Goal: Transaction & Acquisition: Purchase product/service

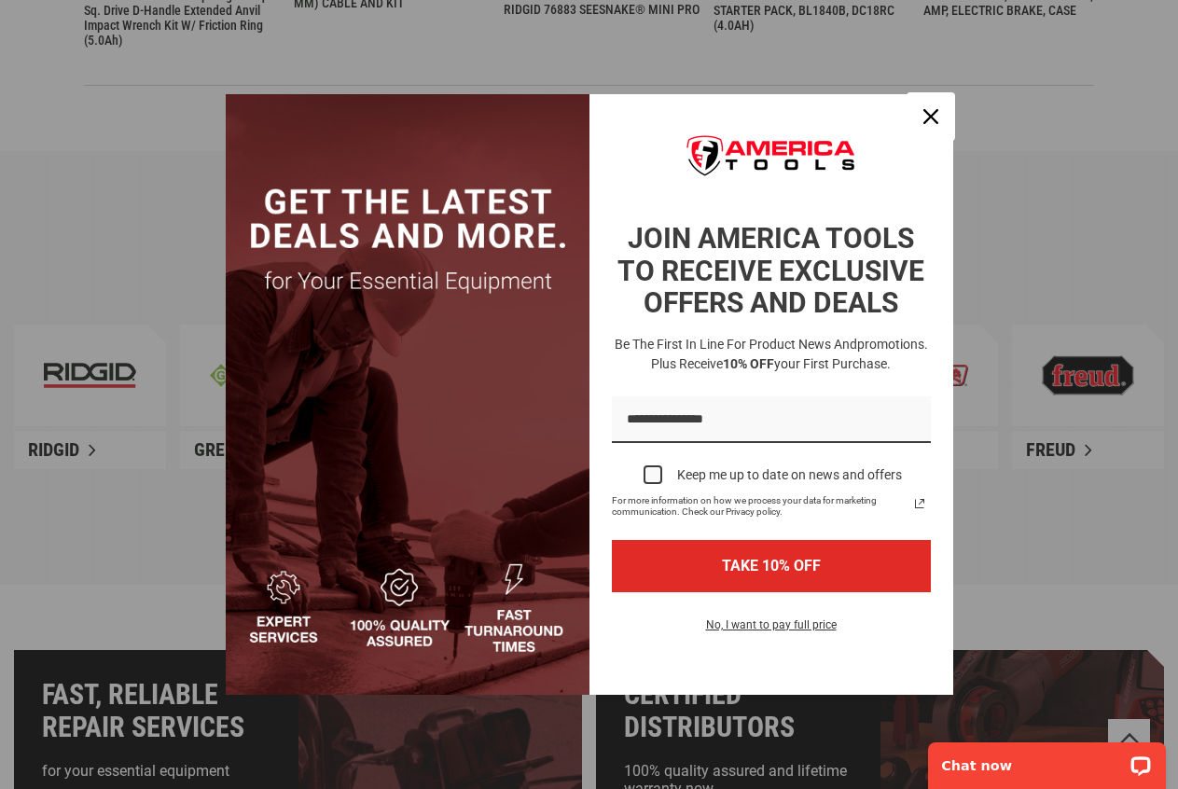
click at [939, 111] on div "Close" at bounding box center [931, 117] width 30 height 30
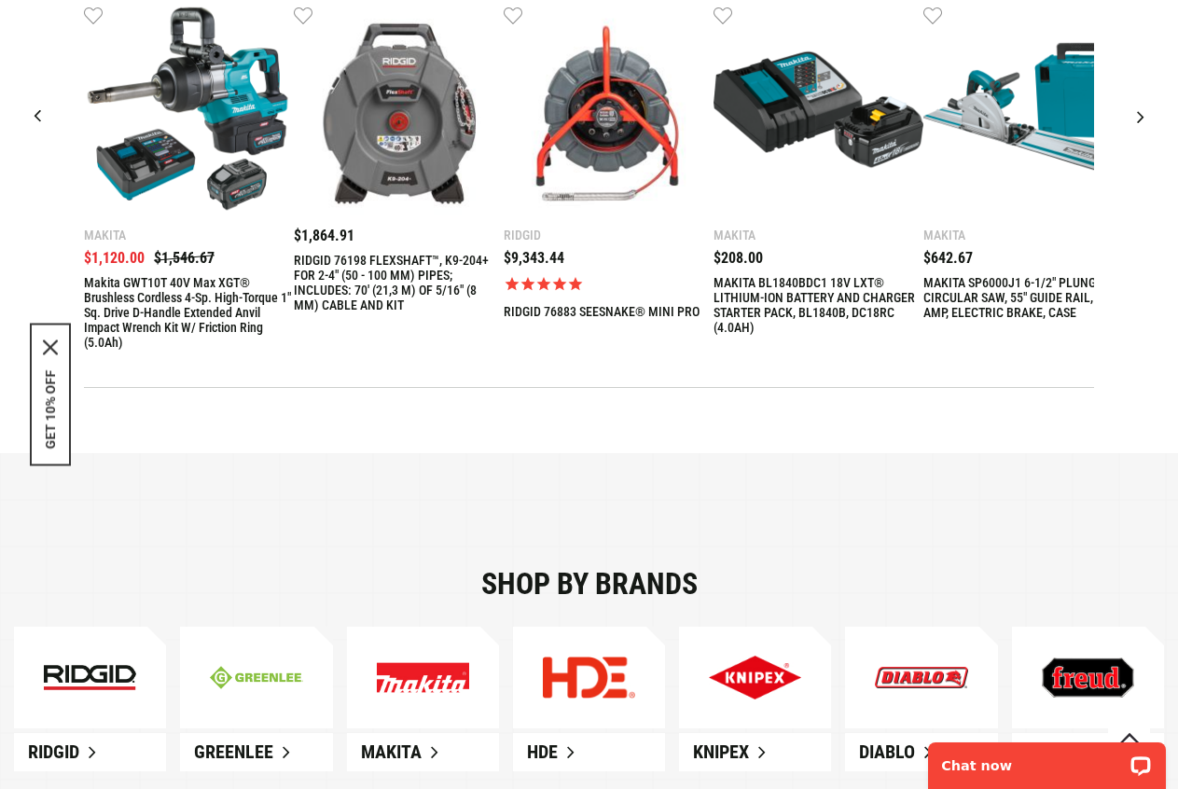
scroll to position [739, 0]
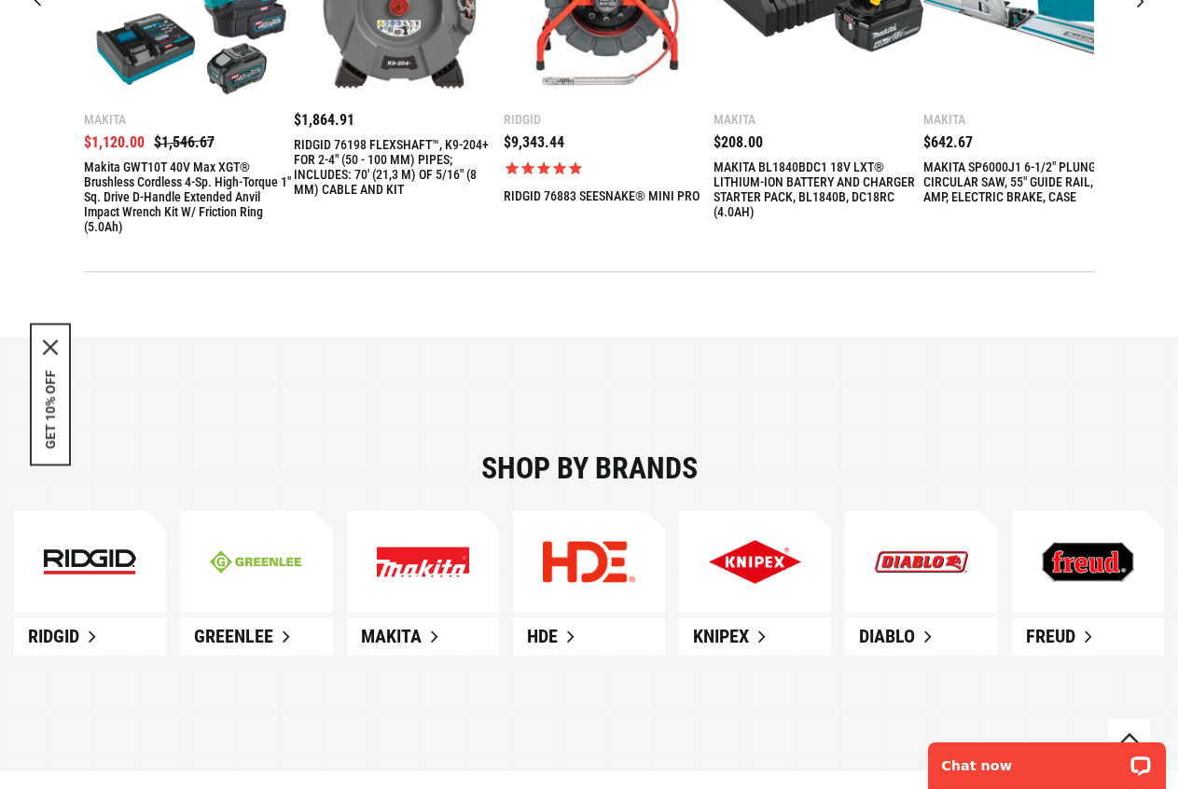
click at [417, 582] on link at bounding box center [423, 562] width 152 height 103
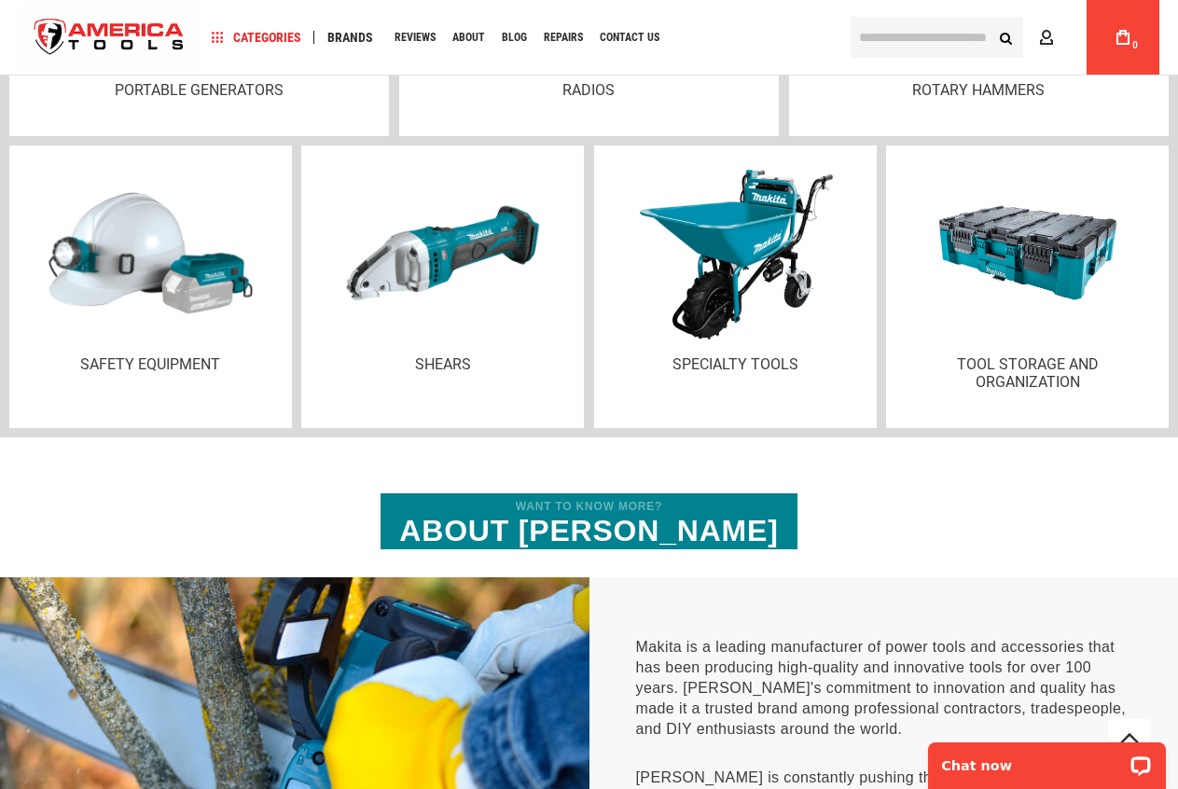
scroll to position [4569, 0]
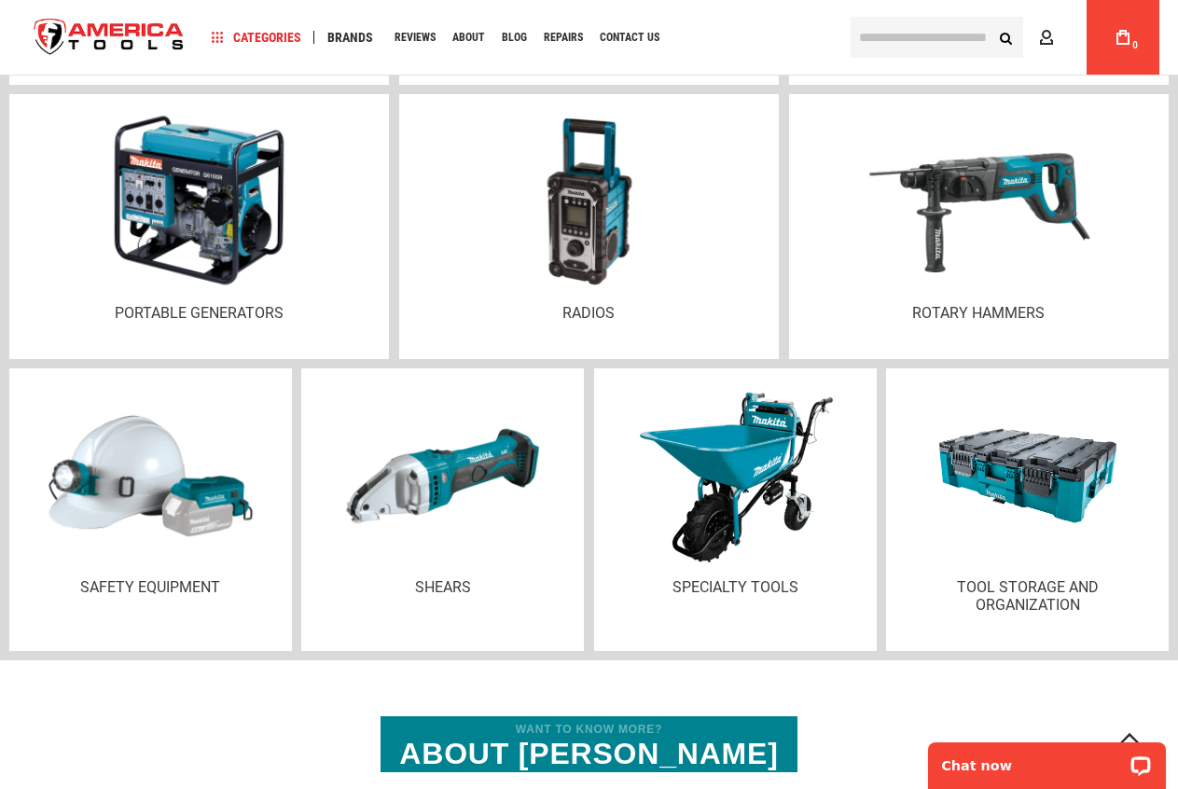
click at [195, 292] on img at bounding box center [199, 201] width 182 height 195
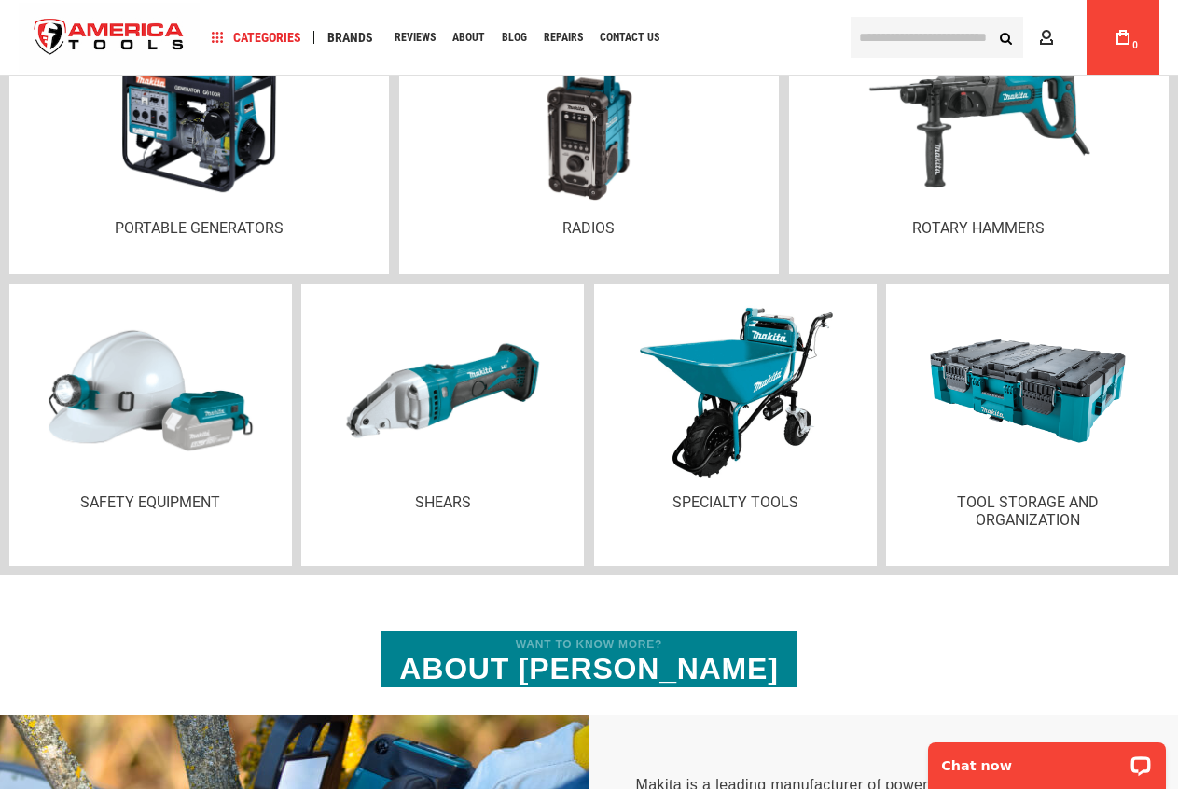
click at [1056, 514] on p "Tool Storage and Organization" at bounding box center [1027, 510] width 147 height 35
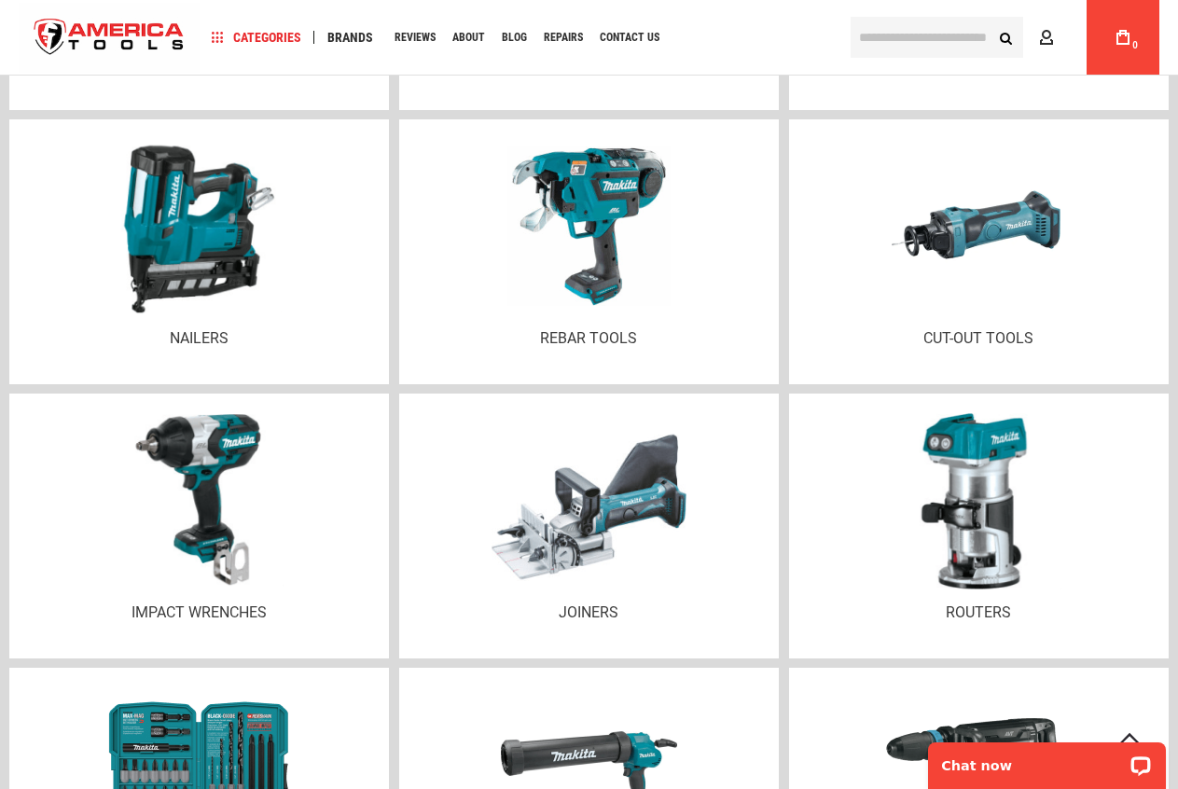
scroll to position [3104, 0]
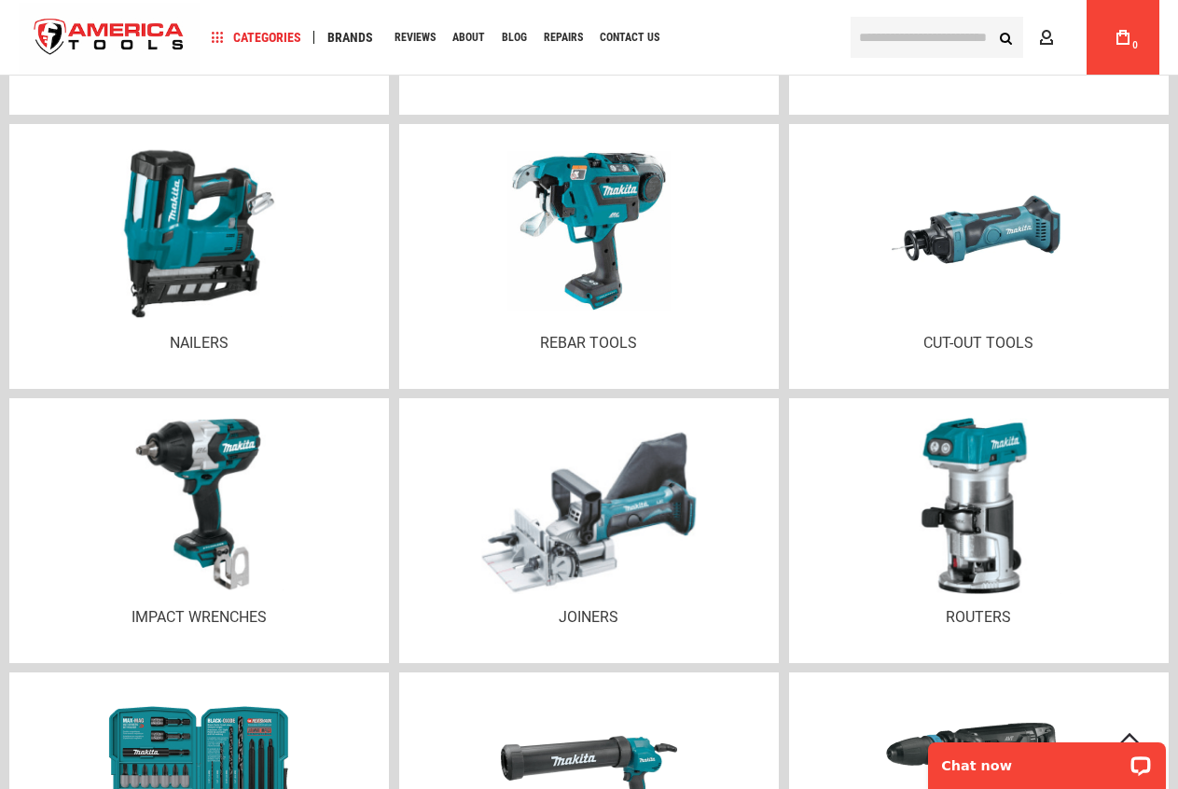
click at [712, 532] on div at bounding box center [589, 506] width 342 height 196
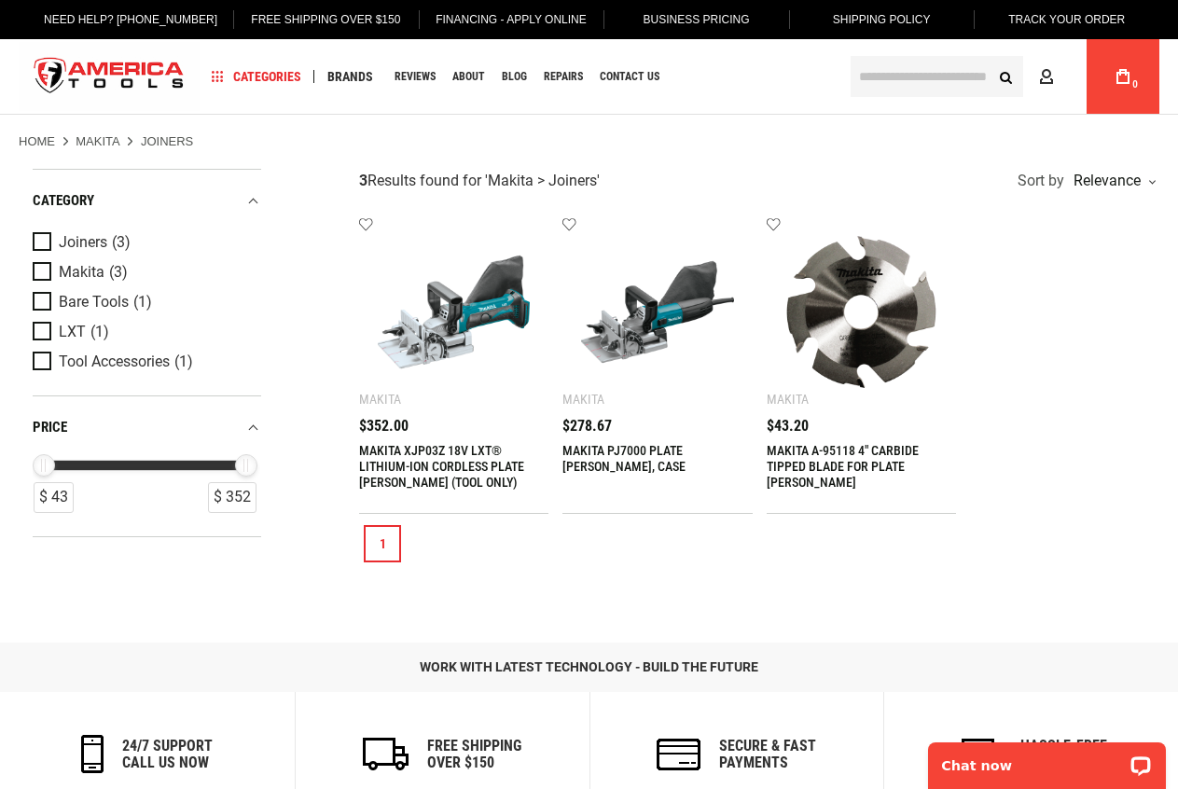
click at [426, 458] on link "MAKITA XJP03Z 18V LXT® LITHIUM-ION CORDLESS PLATE [PERSON_NAME] (TOOL ONLY)" at bounding box center [441, 466] width 165 height 47
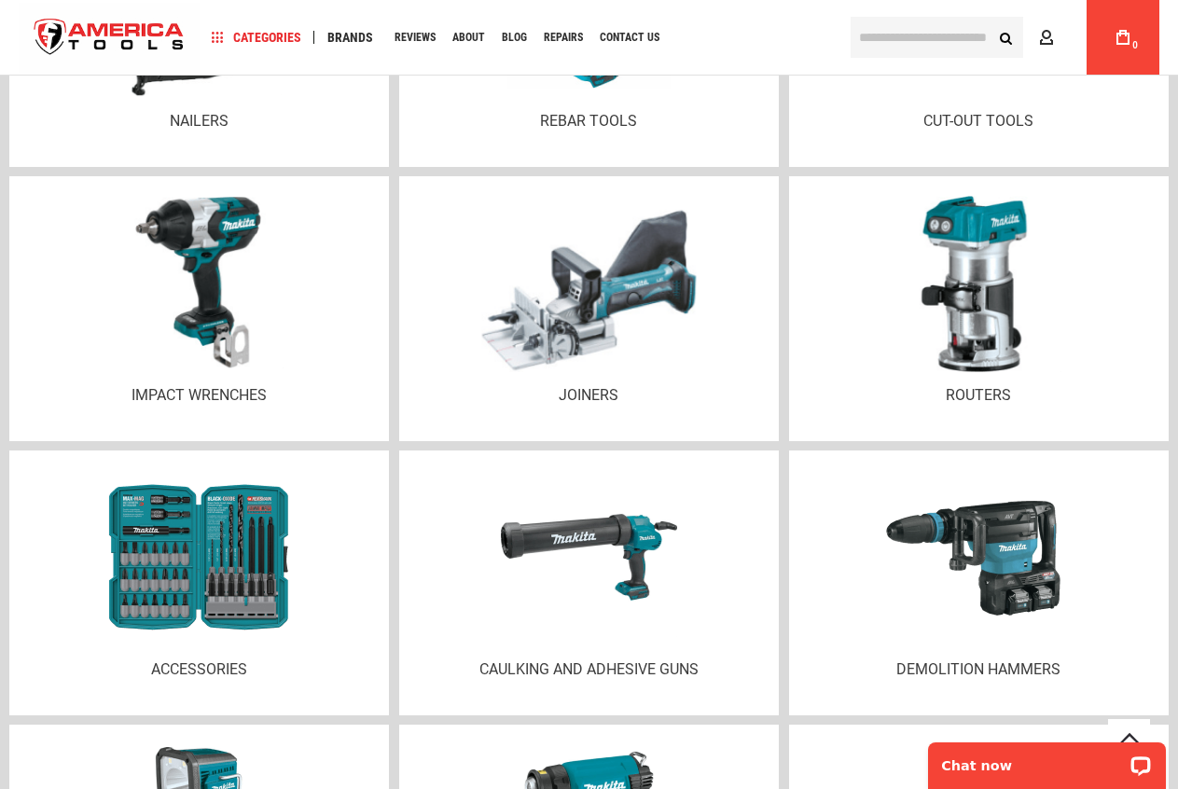
scroll to position [3566, 0]
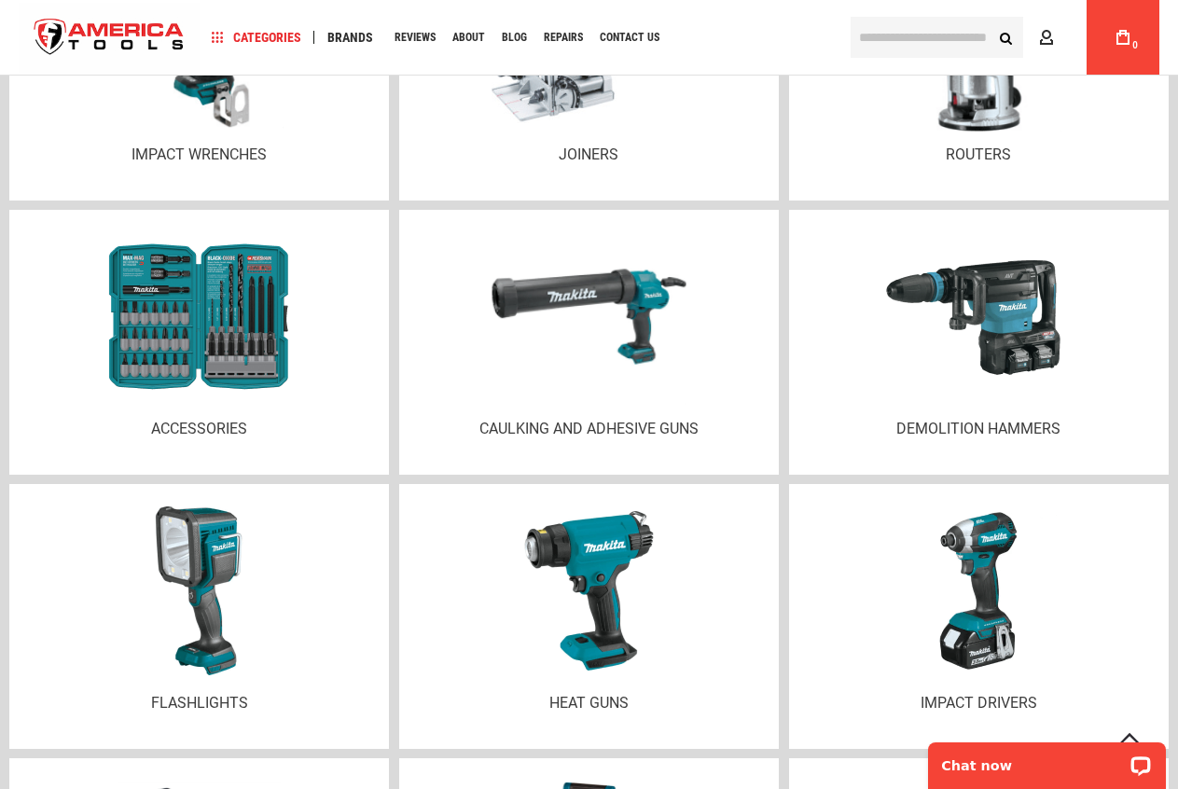
click at [665, 340] on img at bounding box center [588, 316] width 223 height 175
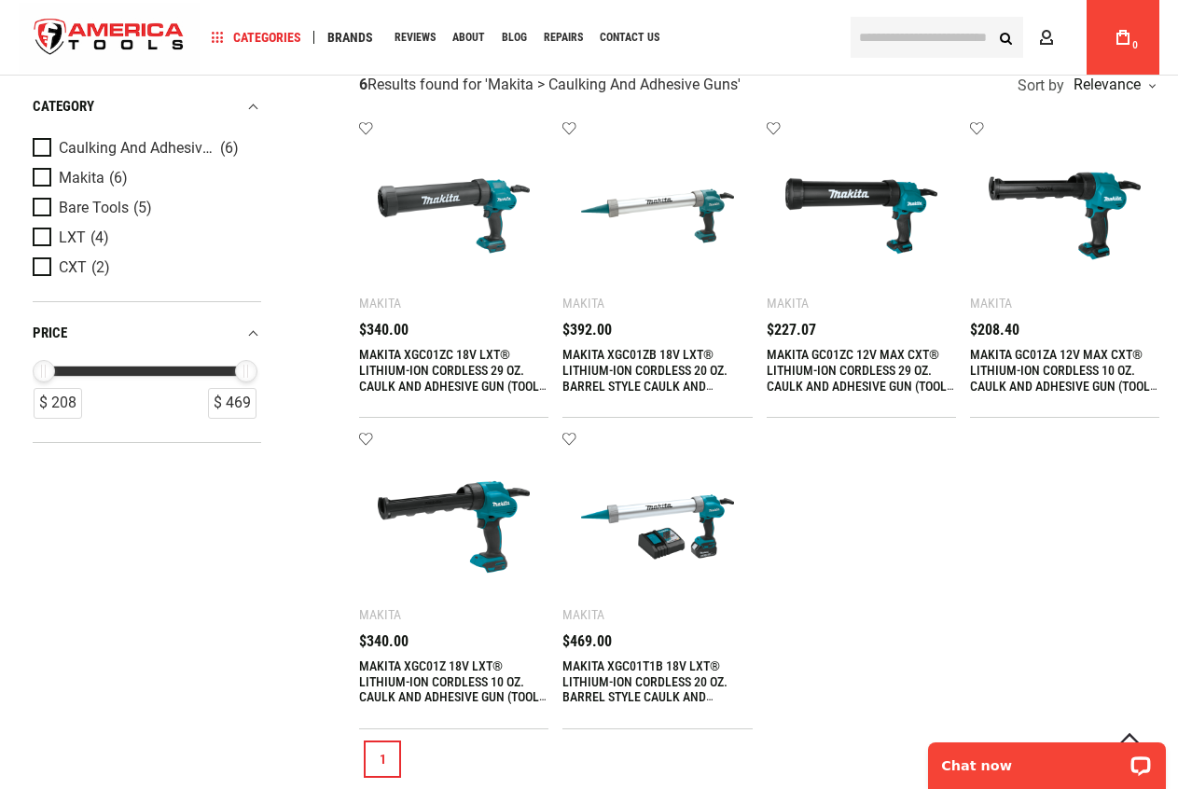
scroll to position [373, 0]
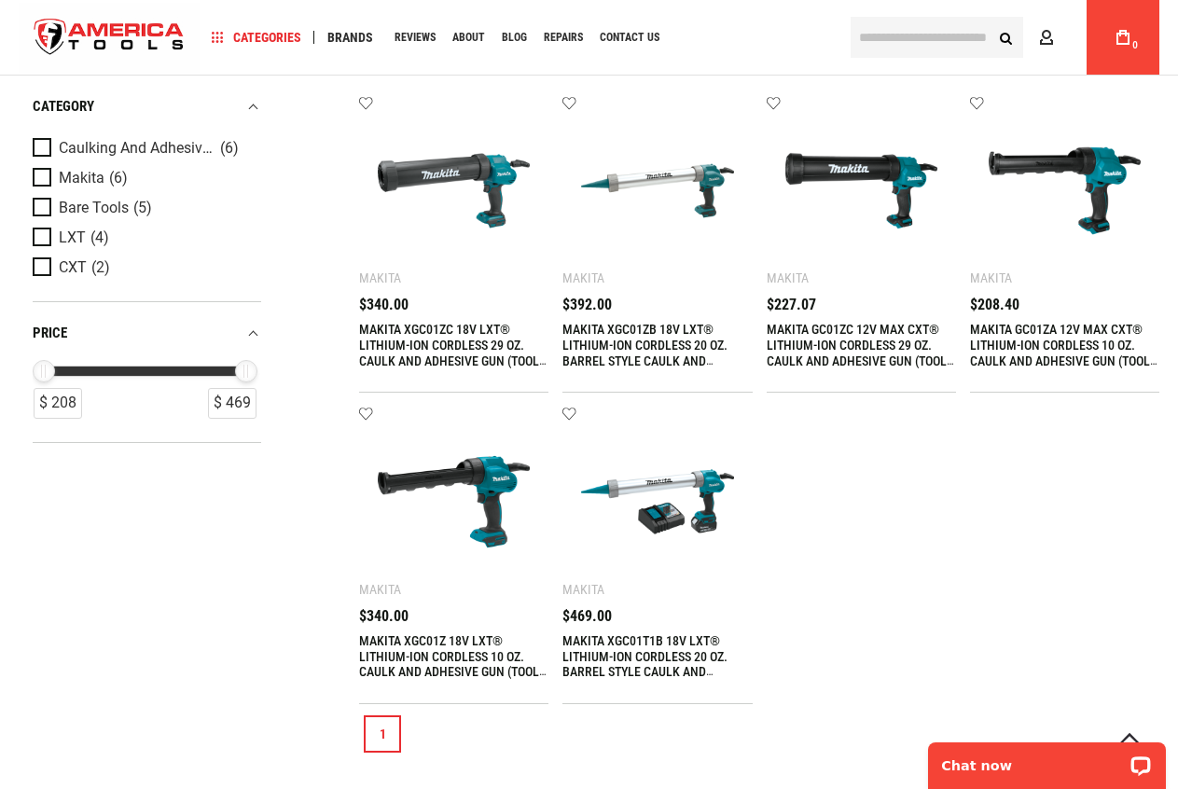
click at [435, 650] on link "MAKITA XGC01Z 18V LXT® LITHIUM-ION CORDLESS 10 OZ. CAULK AND ADHESIVE GUN (TOOL…" at bounding box center [452, 664] width 187 height 62
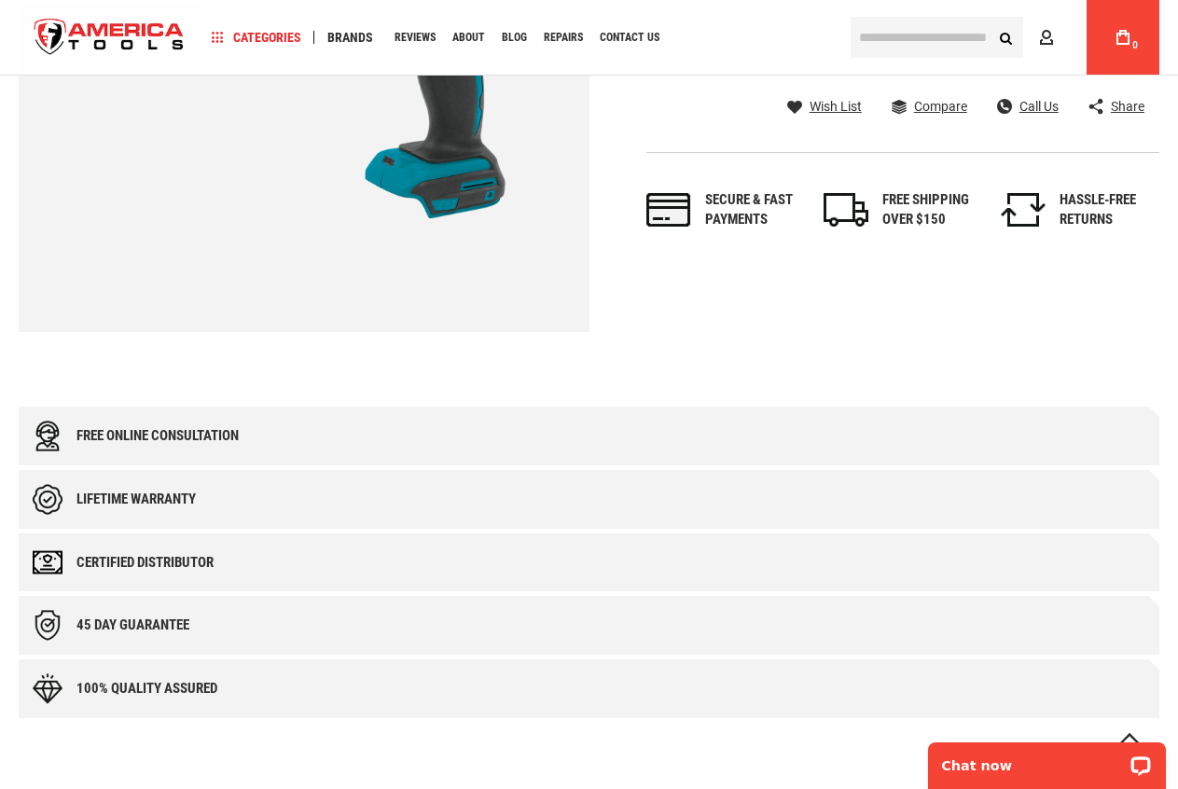
scroll to position [1026, 0]
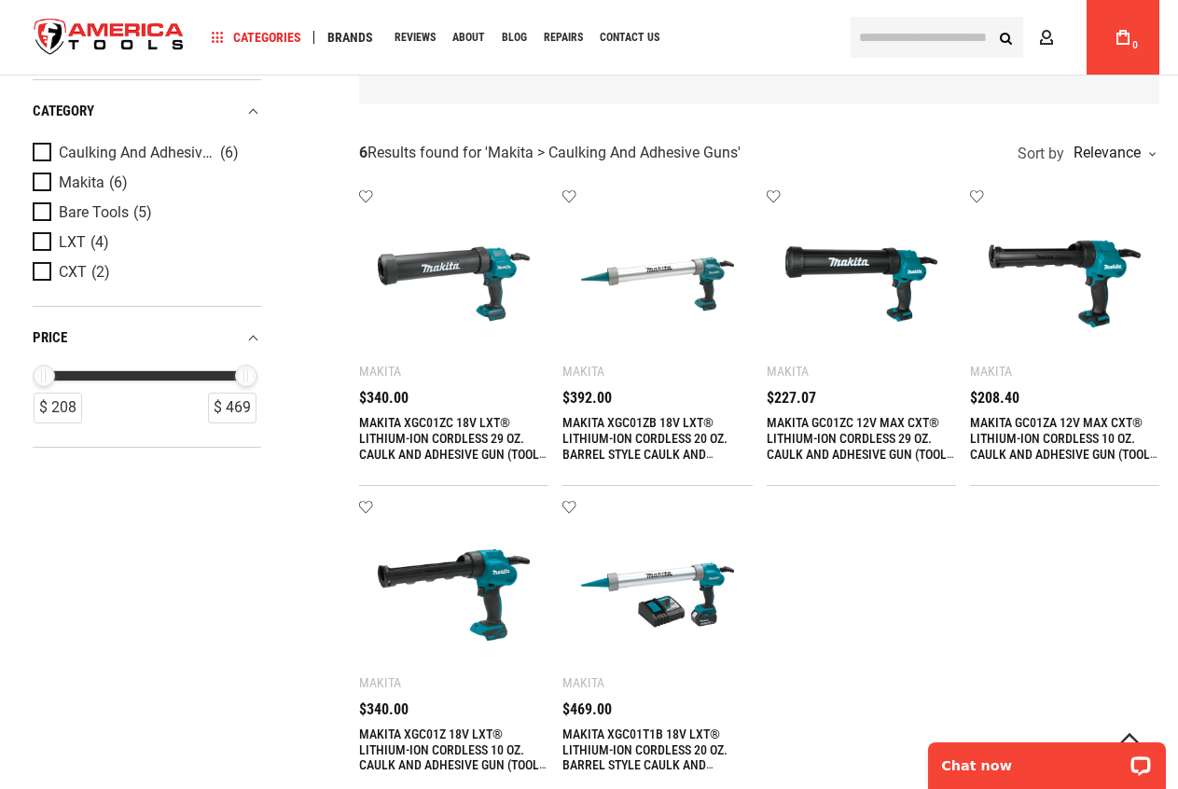
click at [456, 433] on link "MAKITA XGC01ZC 18V LXT® LITHIUM-ION CORDLESS 29 OZ. CAULK AND ADHESIVE GUN (TOO…" at bounding box center [452, 446] width 187 height 62
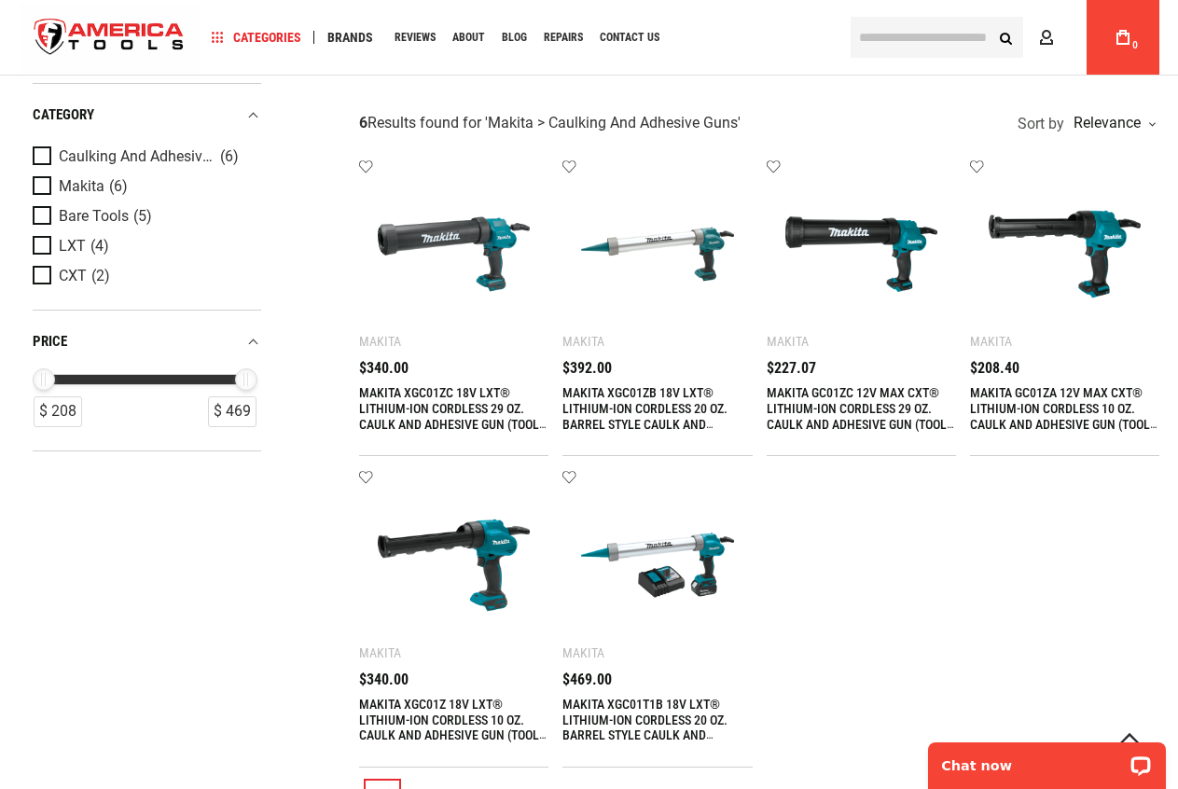
scroll to position [653, 0]
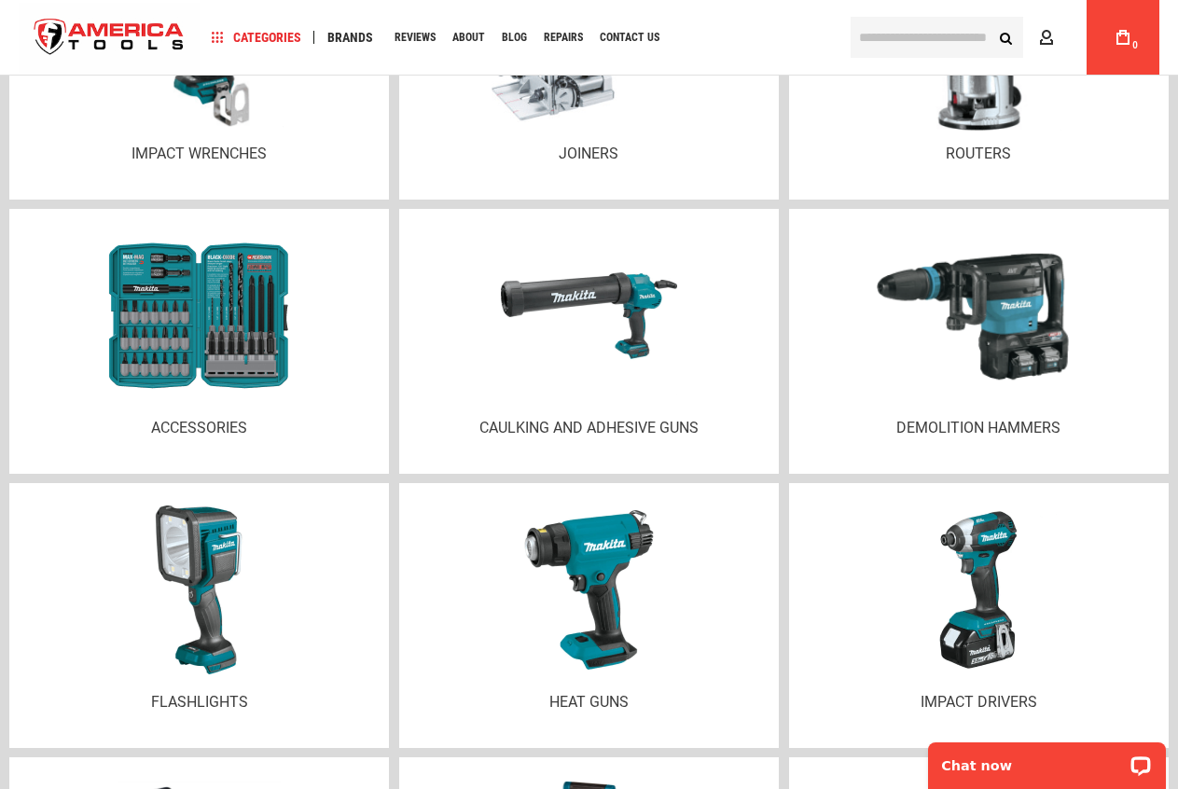
click at [932, 314] on img at bounding box center [978, 315] width 216 height 174
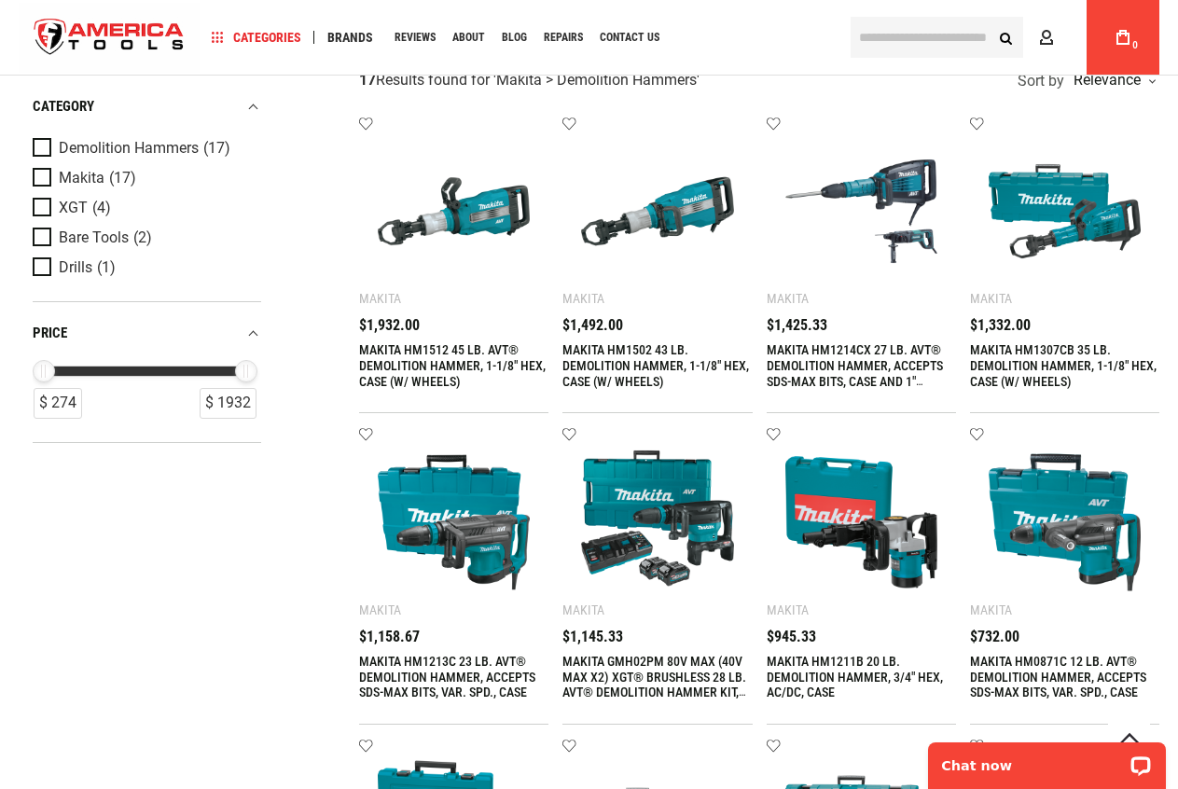
scroll to position [933, 0]
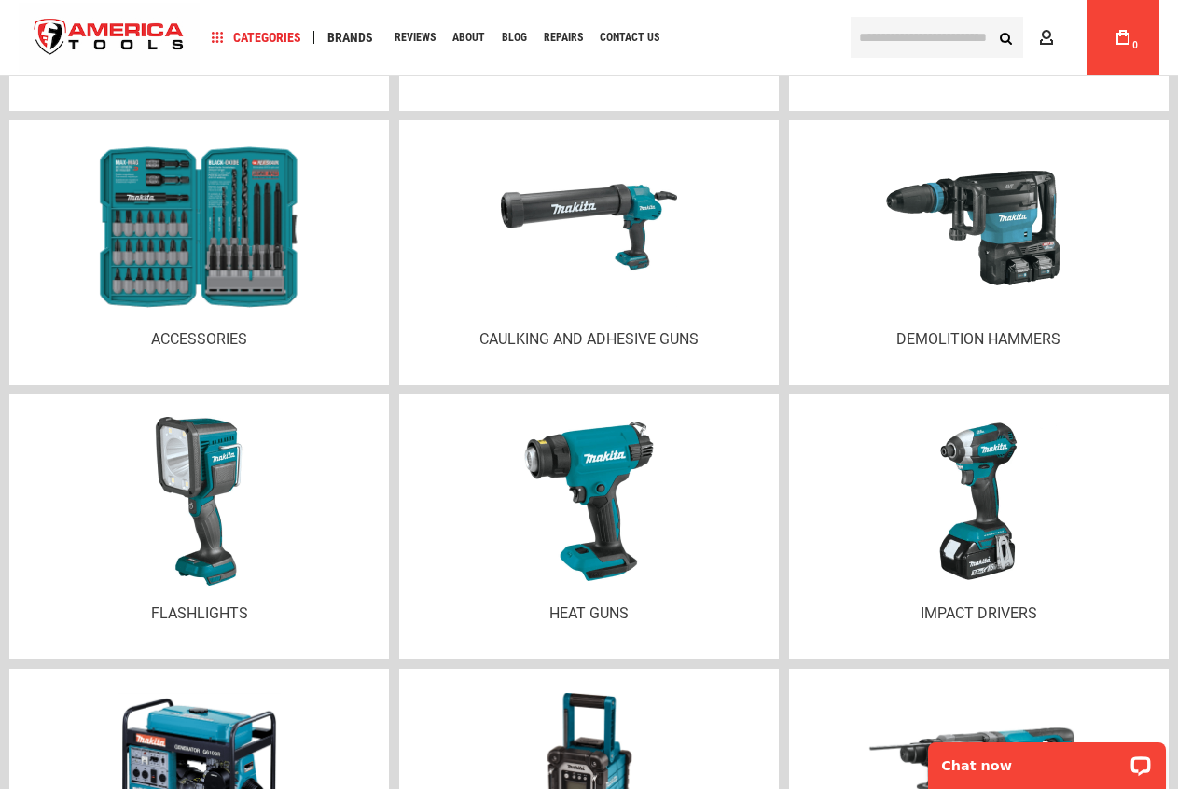
click at [200, 249] on img at bounding box center [199, 228] width 227 height 172
click at [200, 299] on img at bounding box center [199, 228] width 227 height 172
click at [228, 346] on p "Accessories" at bounding box center [199, 339] width 342 height 18
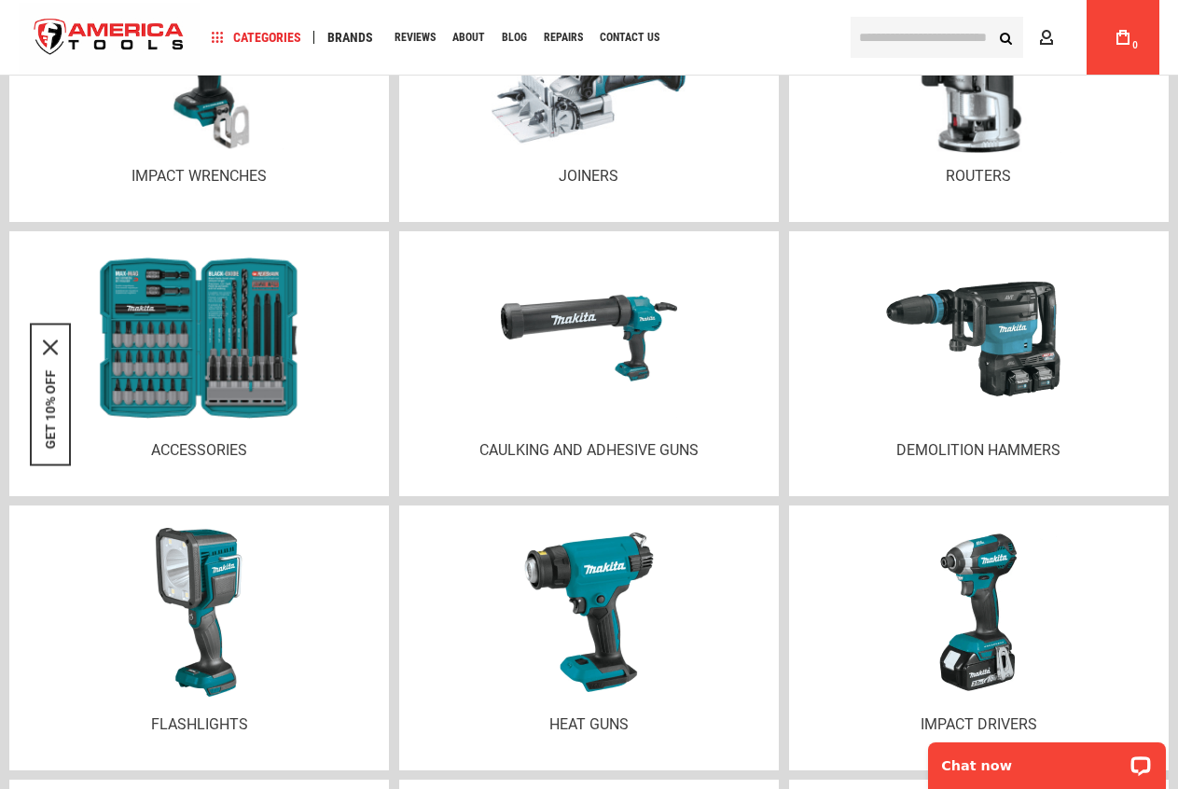
scroll to position [3283, 0]
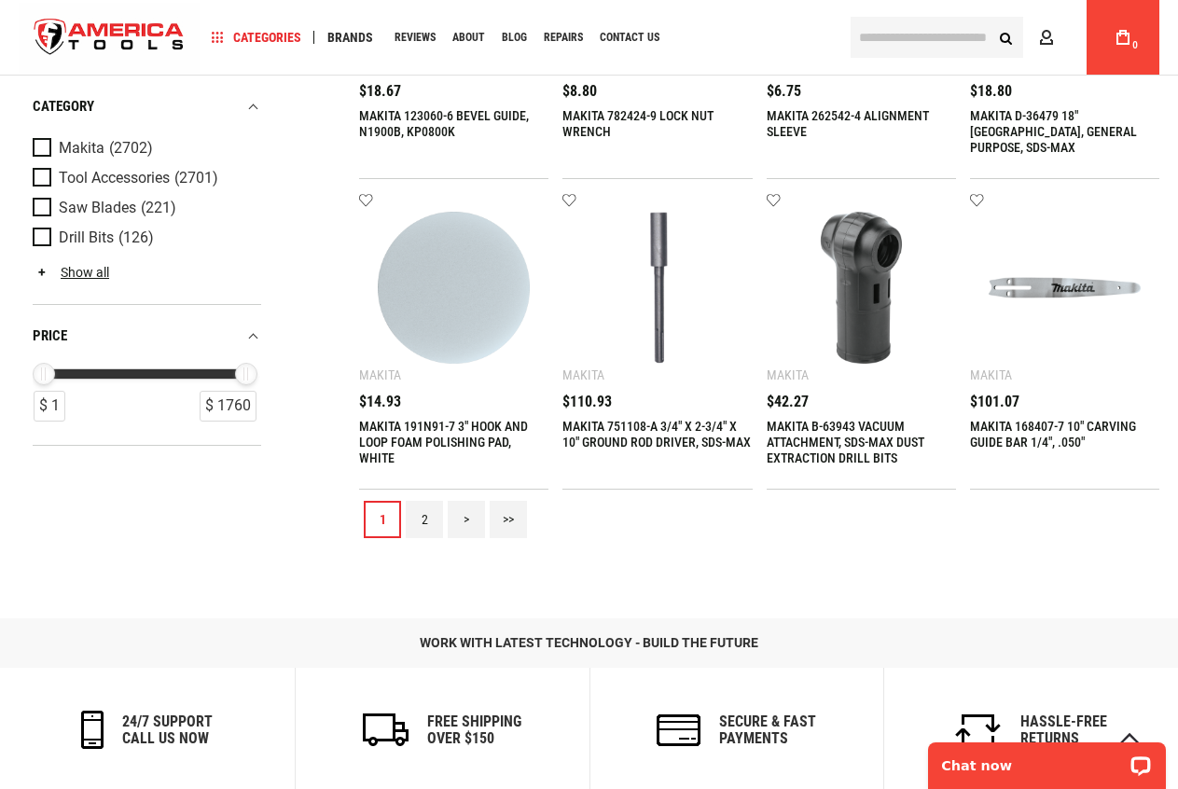
scroll to position [1585, 0]
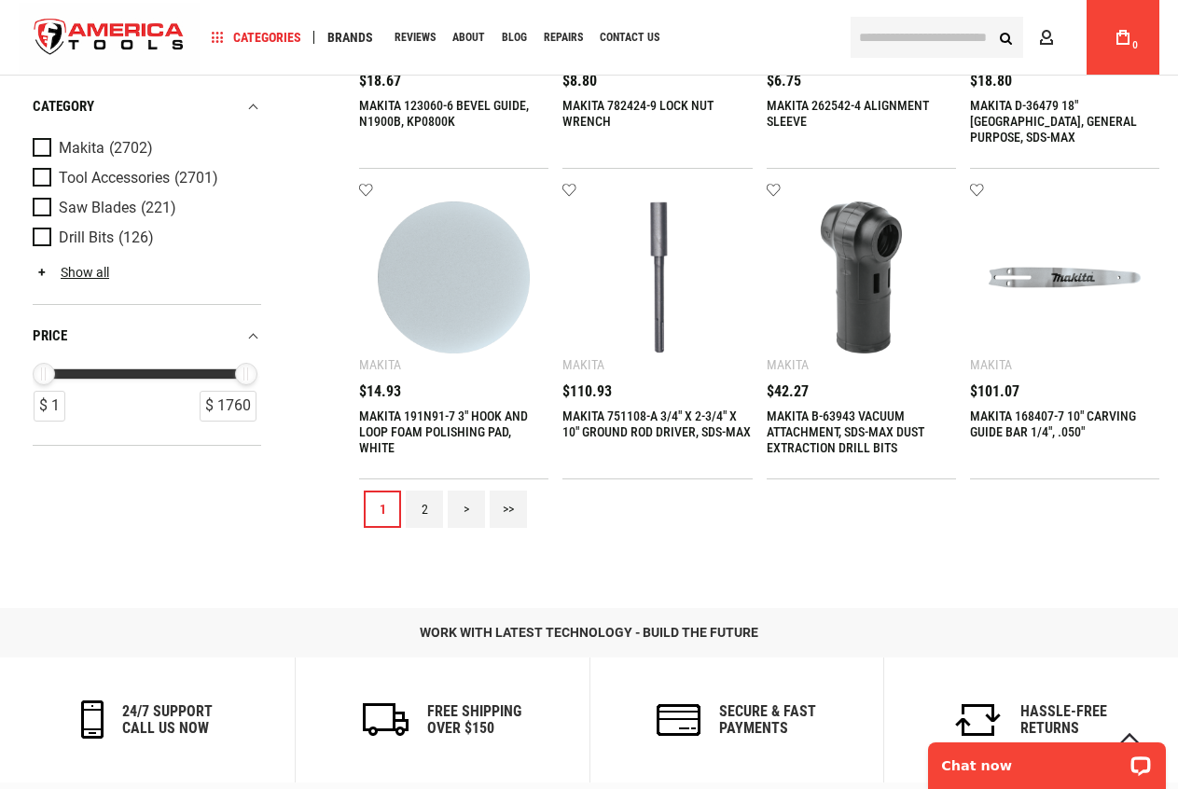
click at [425, 508] on link "2" at bounding box center [424, 509] width 37 height 37
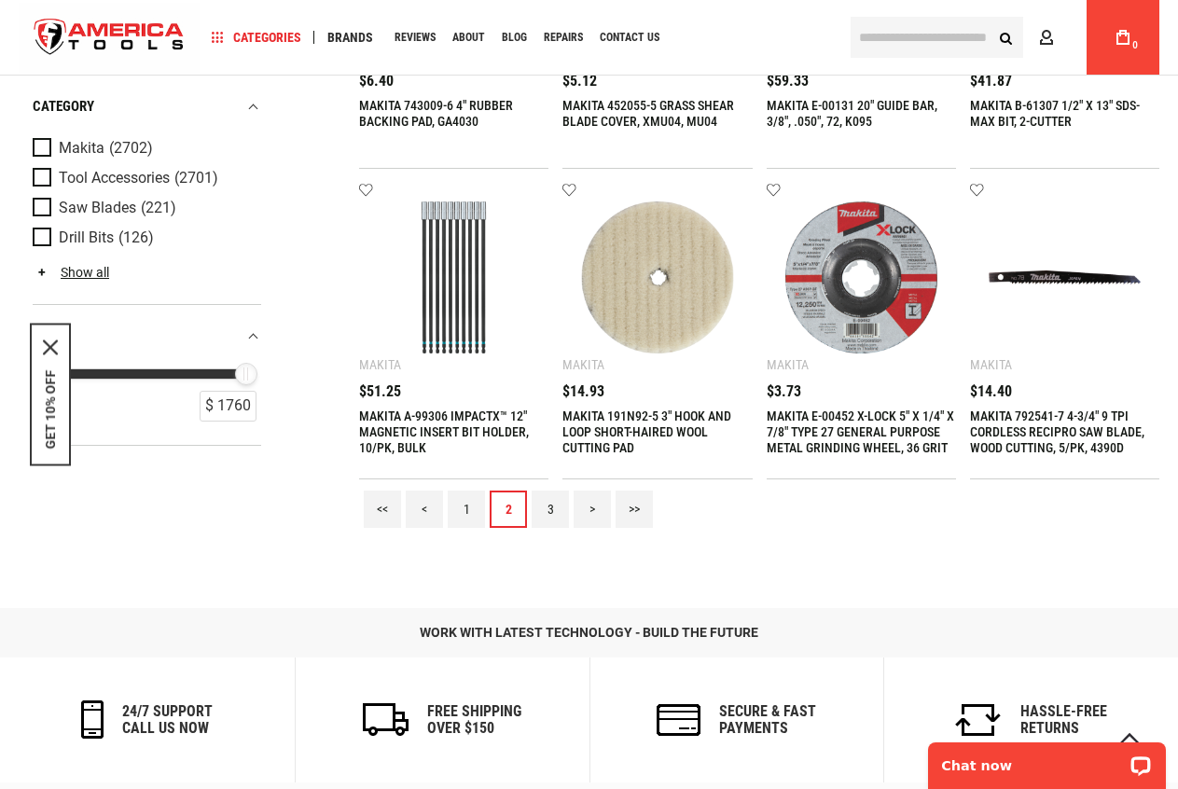
click at [549, 513] on link "3" at bounding box center [550, 509] width 37 height 37
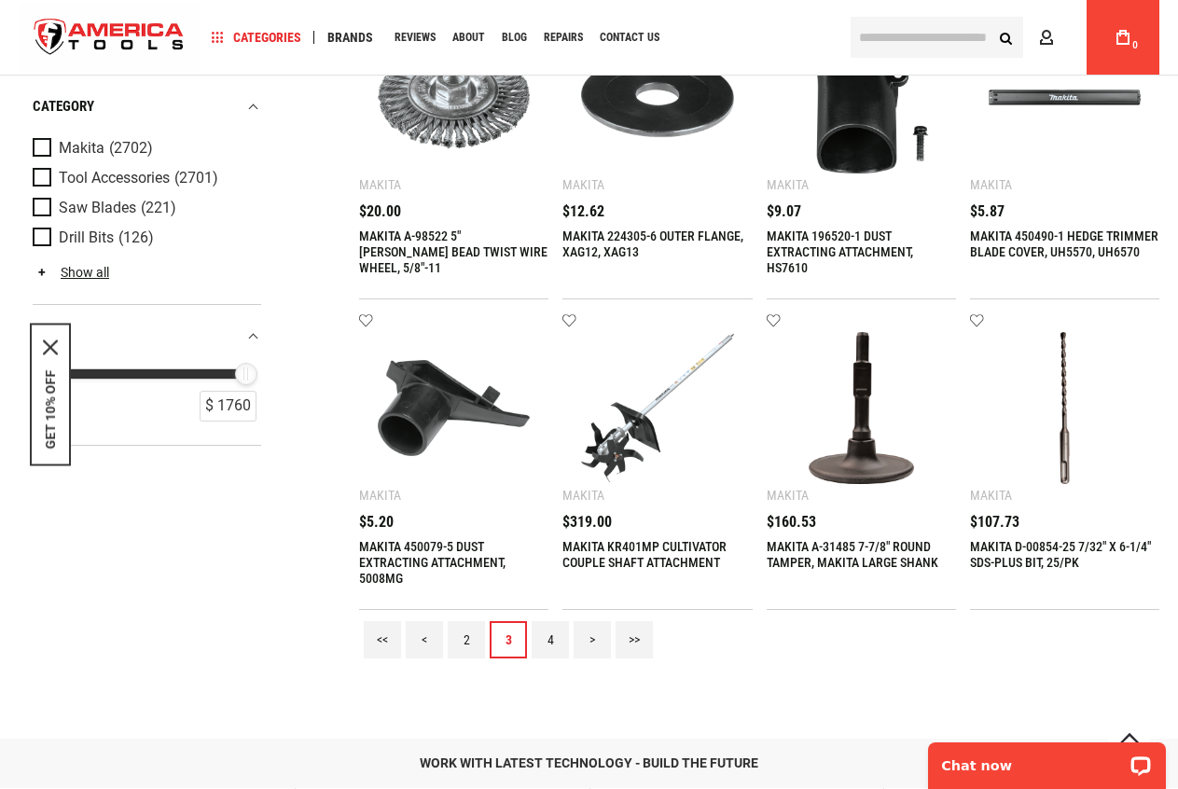
scroll to position [1679, 0]
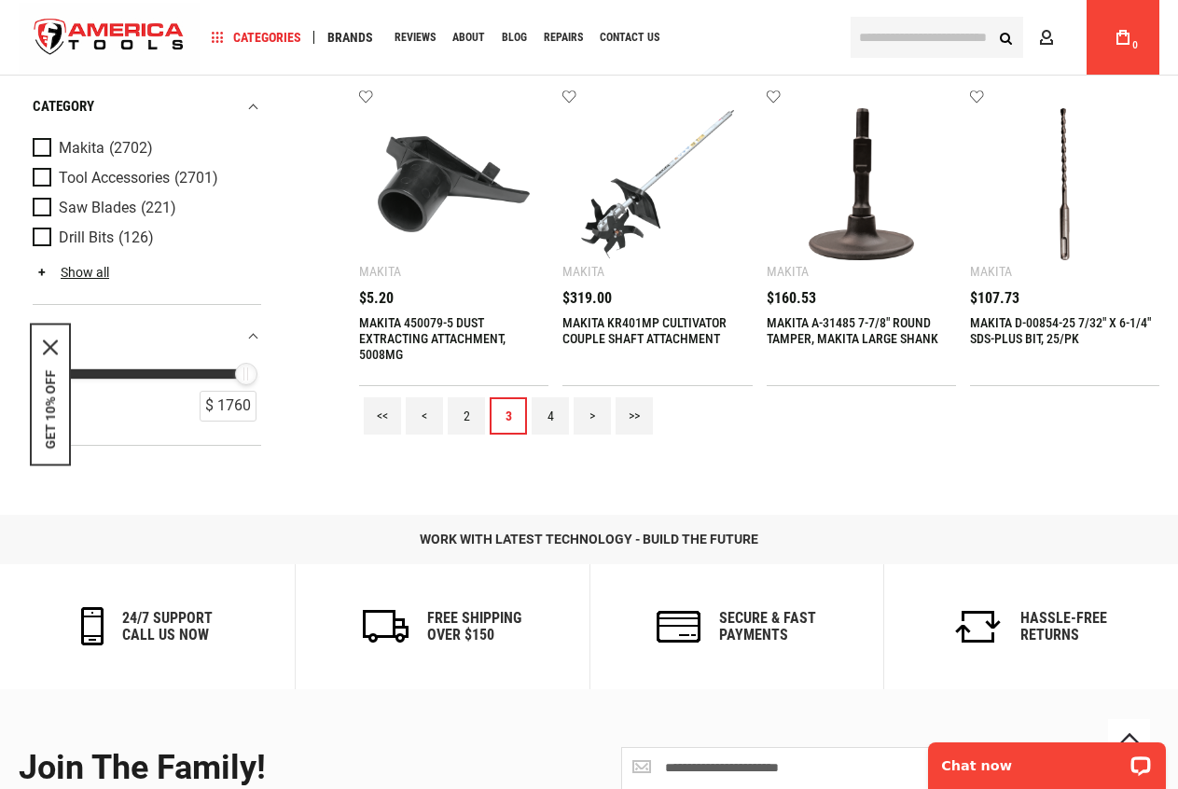
click at [558, 423] on link "4" at bounding box center [550, 415] width 37 height 37
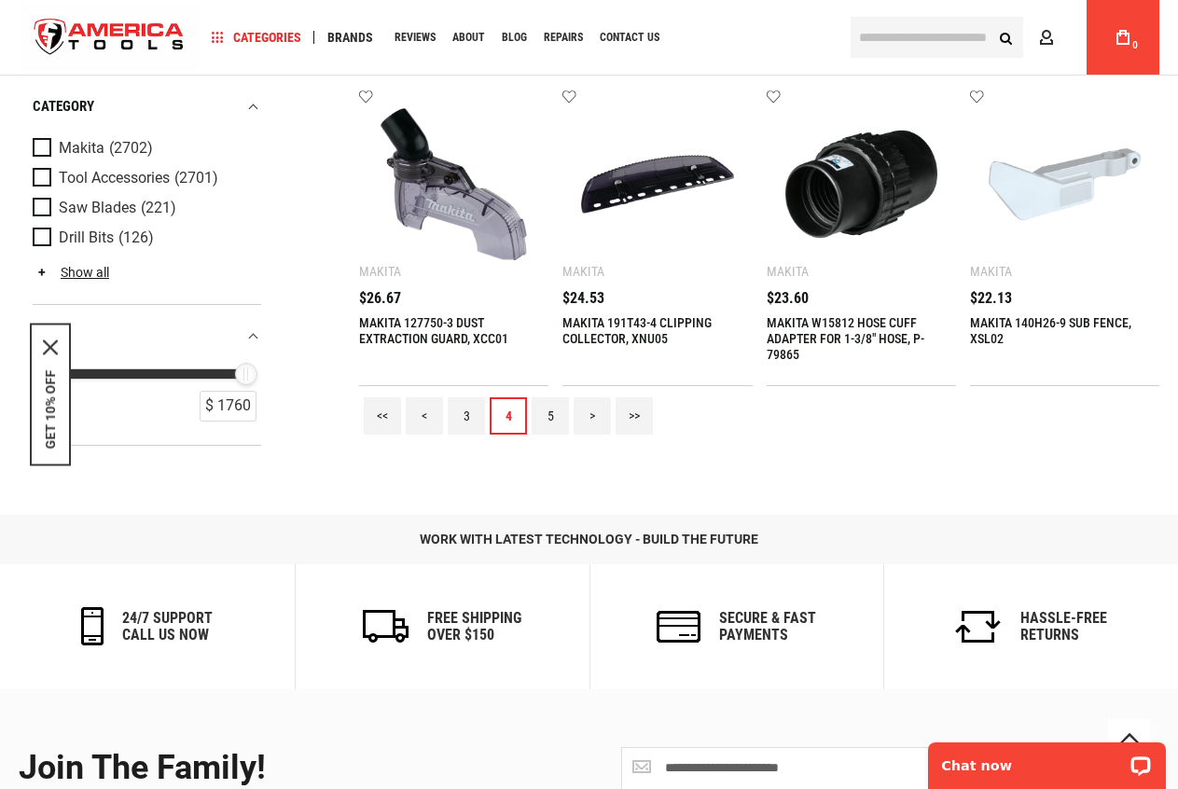
click at [559, 422] on link "5" at bounding box center [550, 415] width 37 height 37
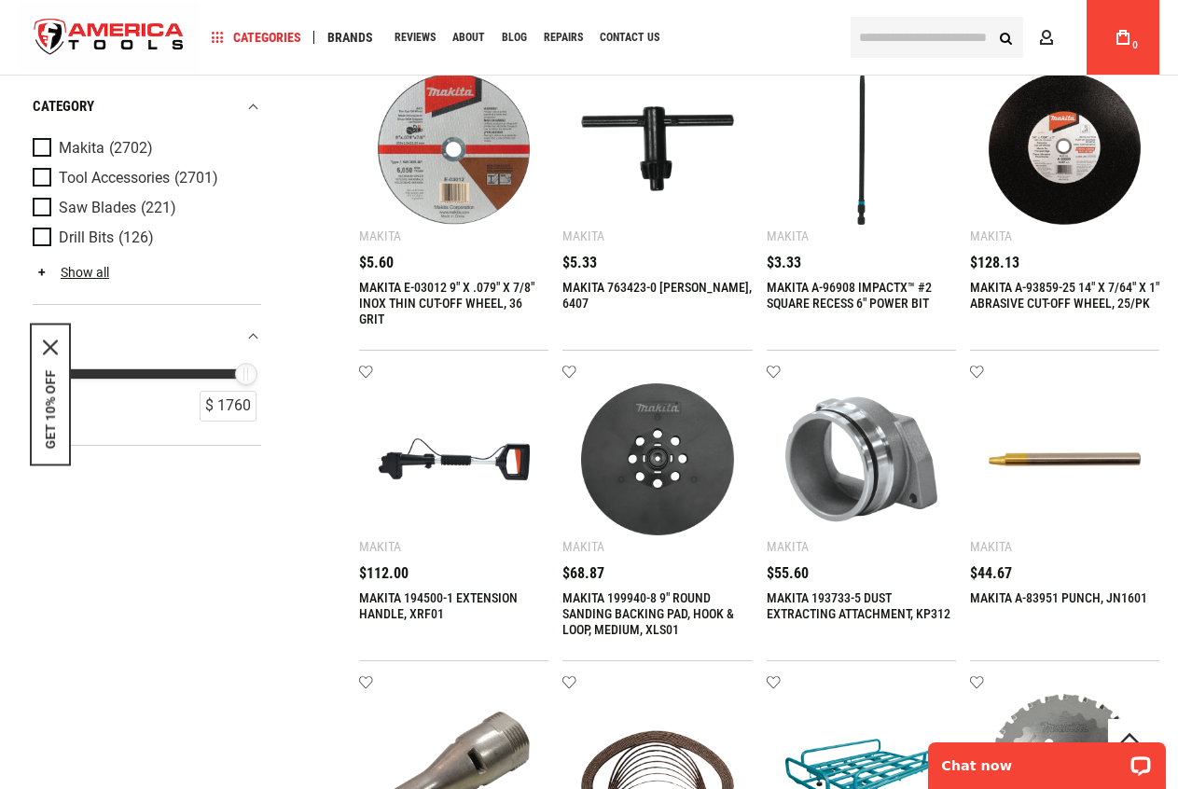
scroll to position [1399, 0]
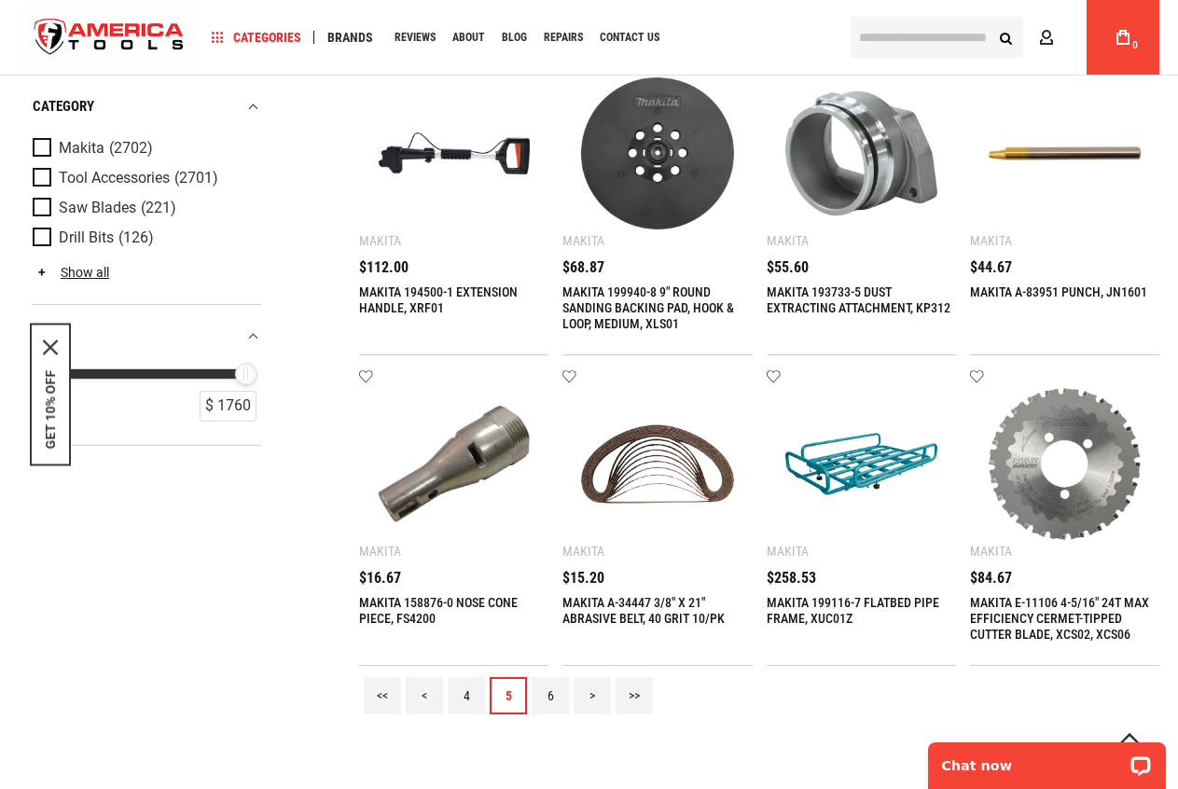
click at [540, 693] on link "6" at bounding box center [550, 695] width 37 height 37
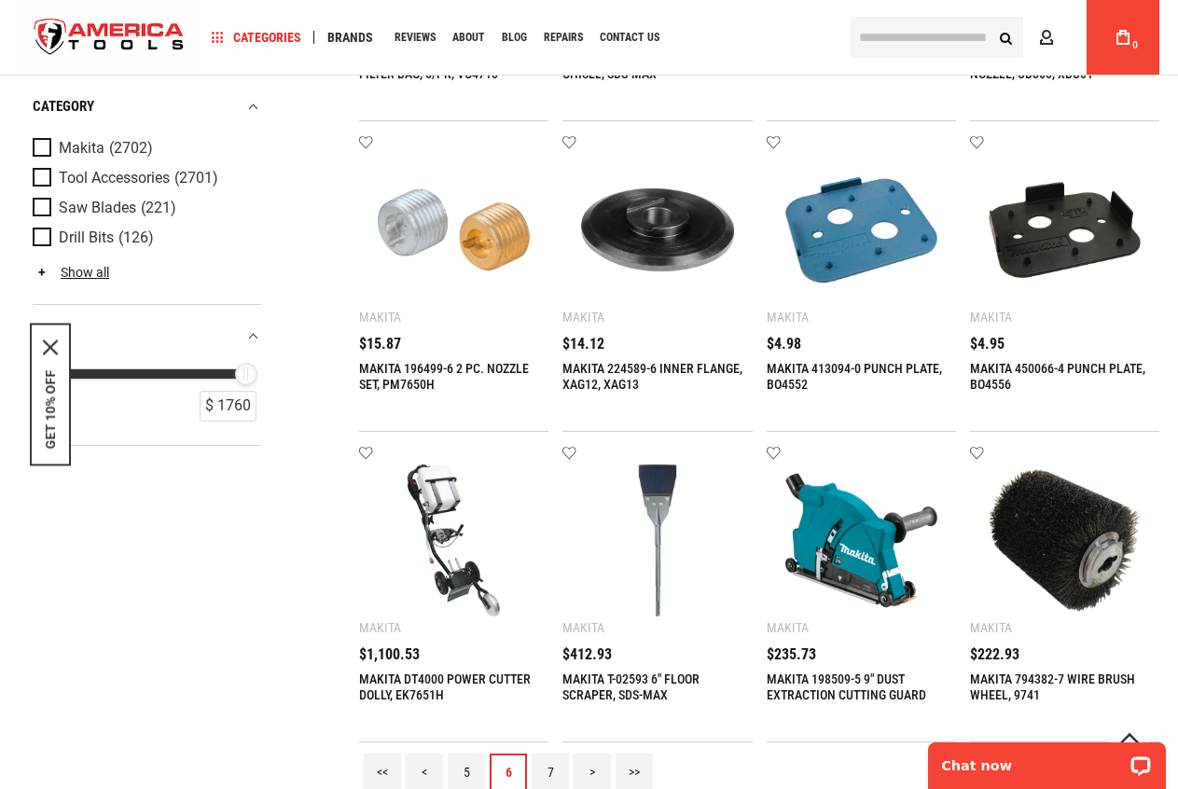
scroll to position [1585, 0]
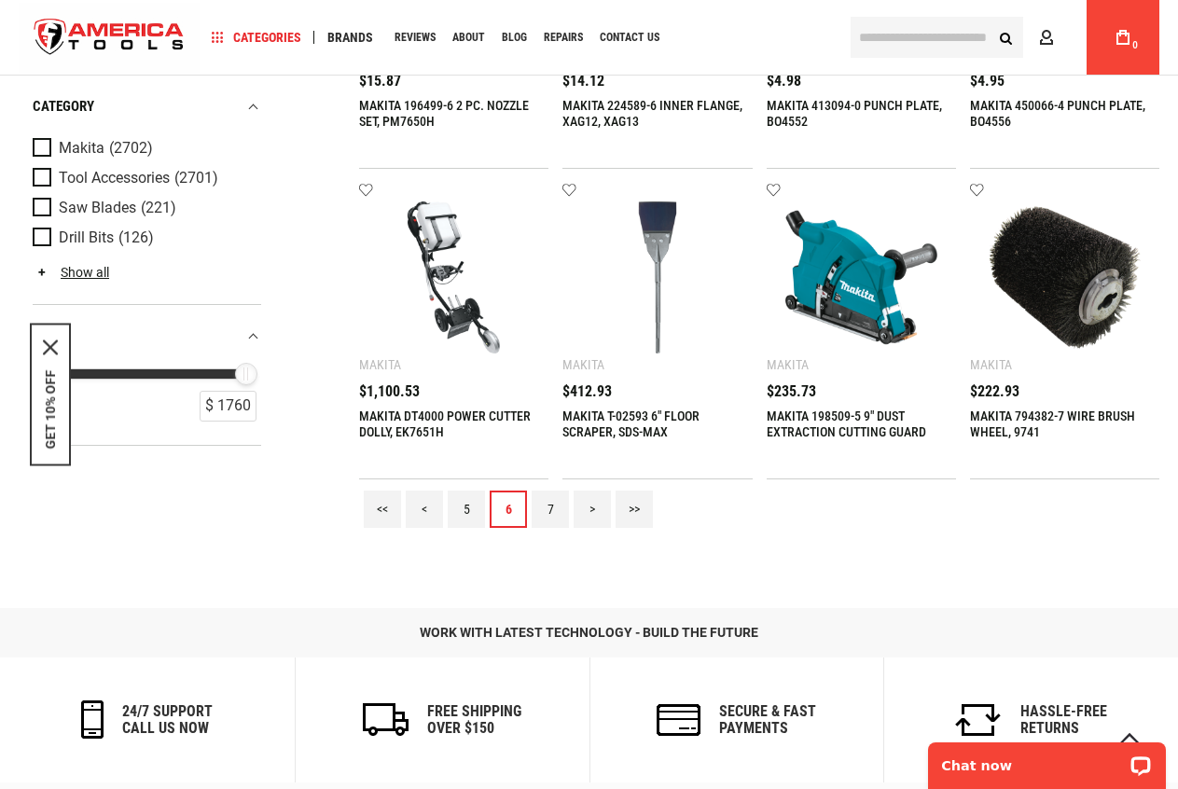
click at [547, 514] on link "7" at bounding box center [550, 509] width 37 height 37
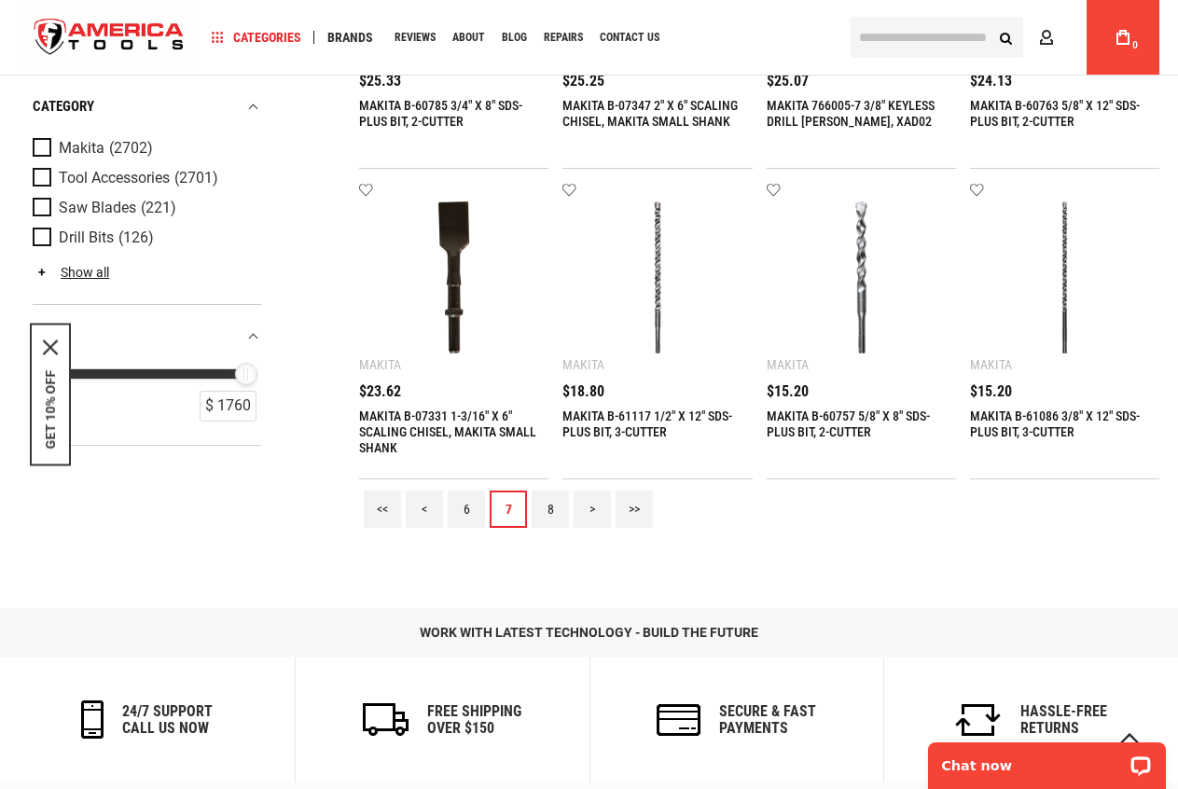
click at [550, 511] on link "8" at bounding box center [550, 509] width 37 height 37
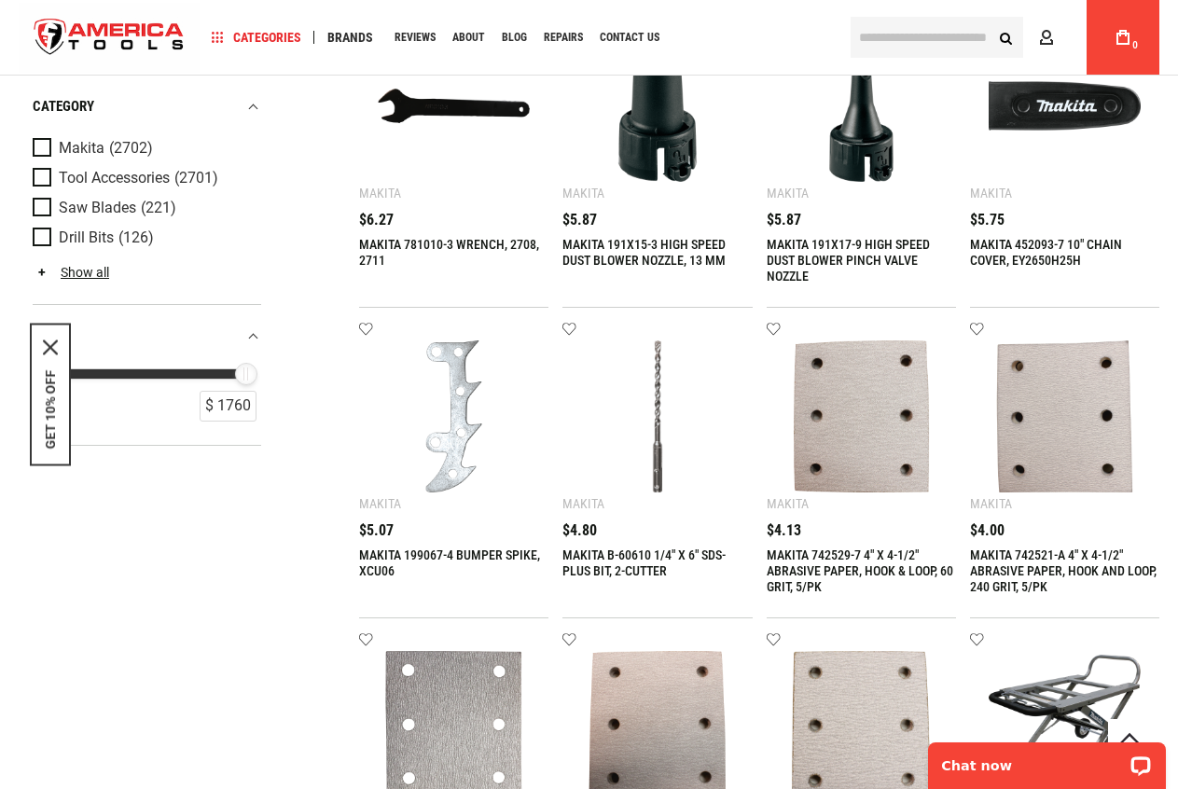
scroll to position [1399, 0]
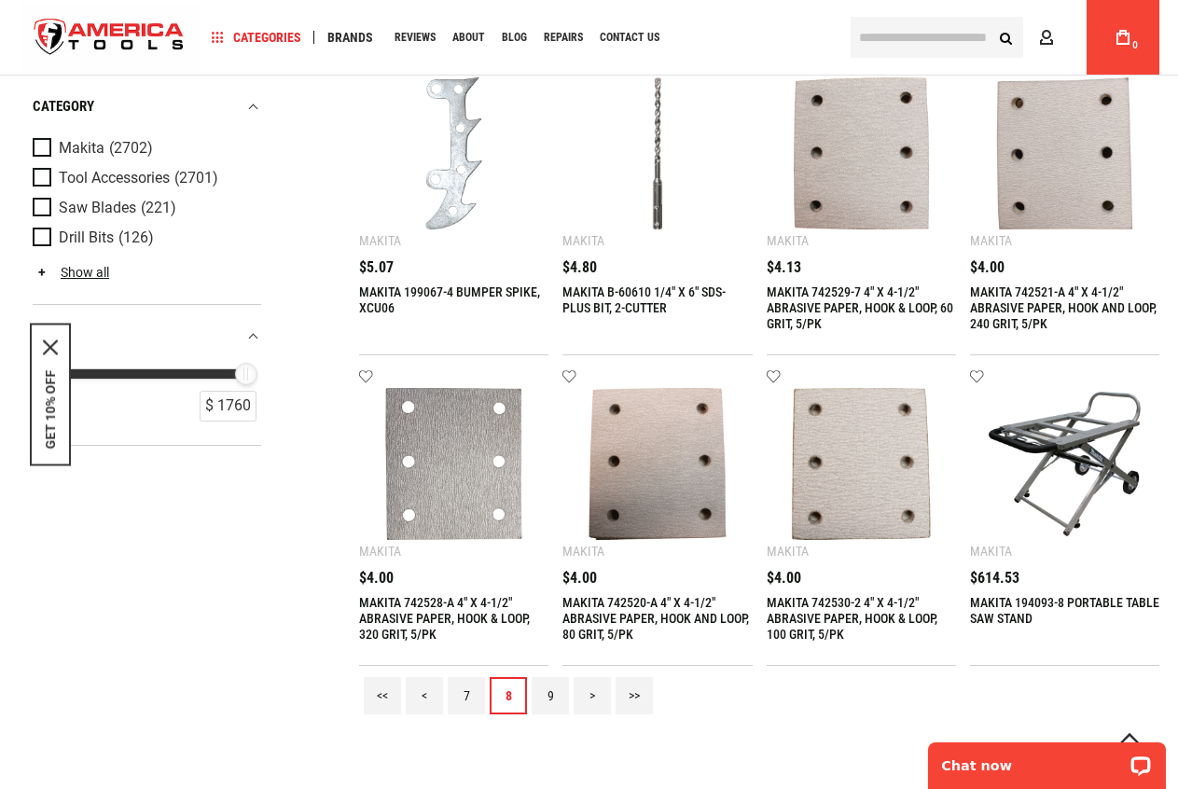
click at [554, 685] on link "9" at bounding box center [550, 695] width 37 height 37
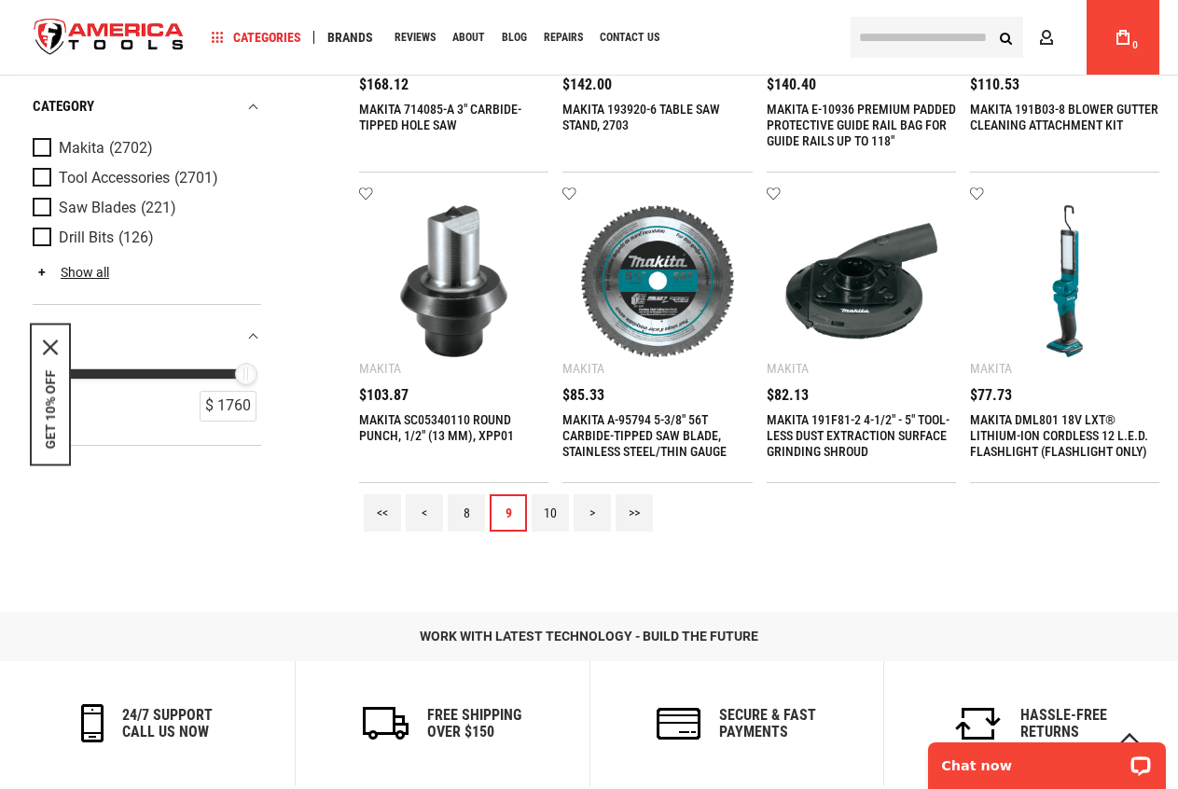
scroll to position [1585, 0]
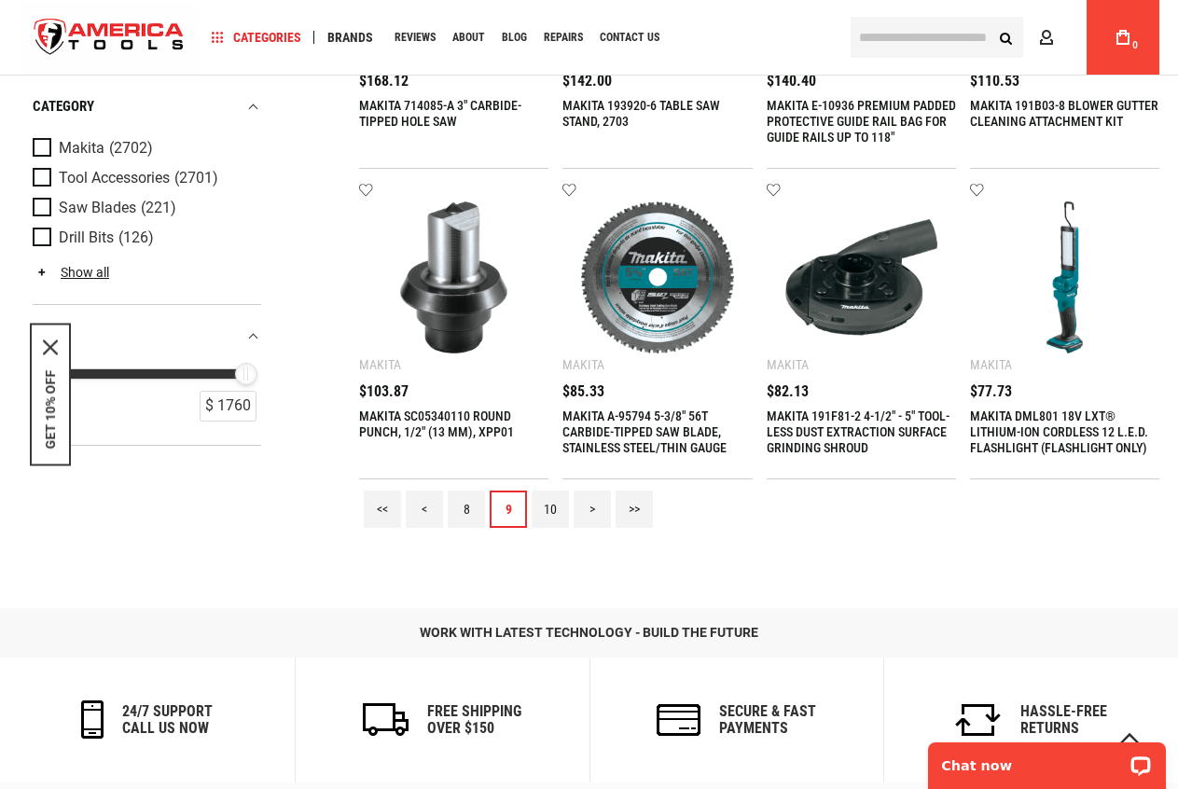
click at [550, 512] on link "10" at bounding box center [550, 509] width 37 height 37
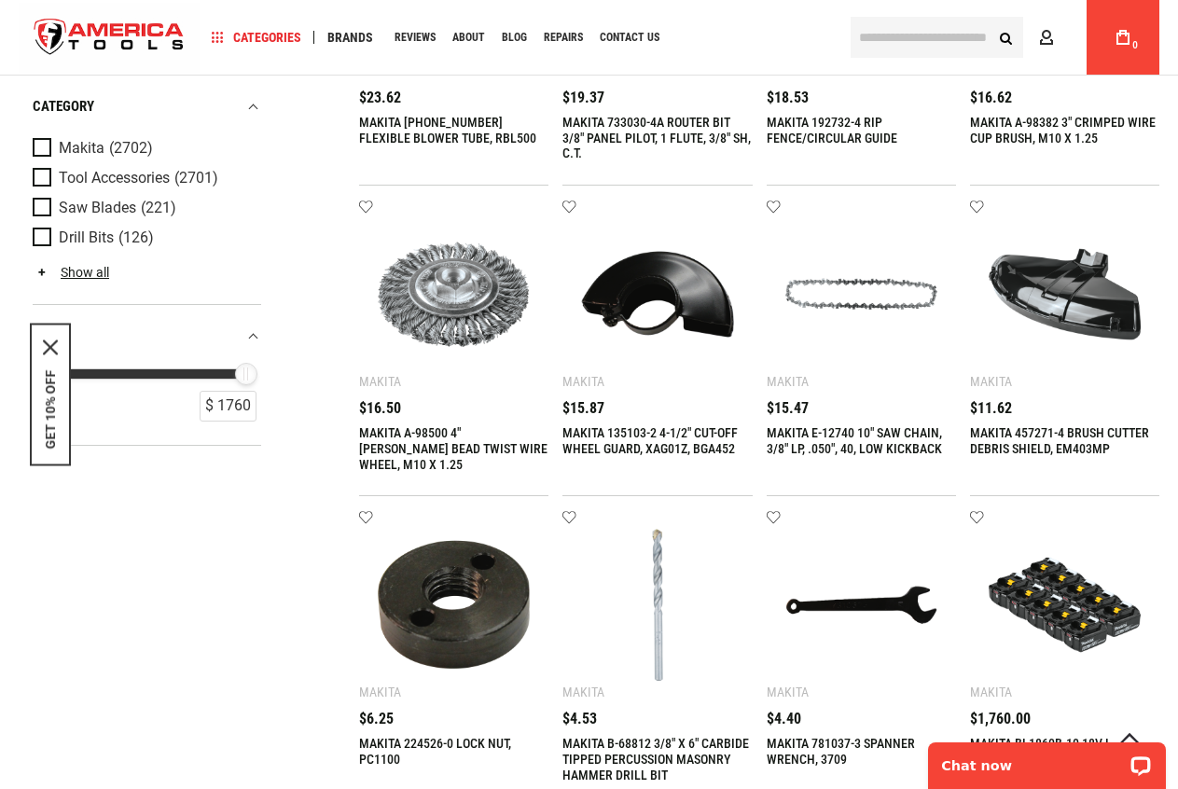
scroll to position [1399, 0]
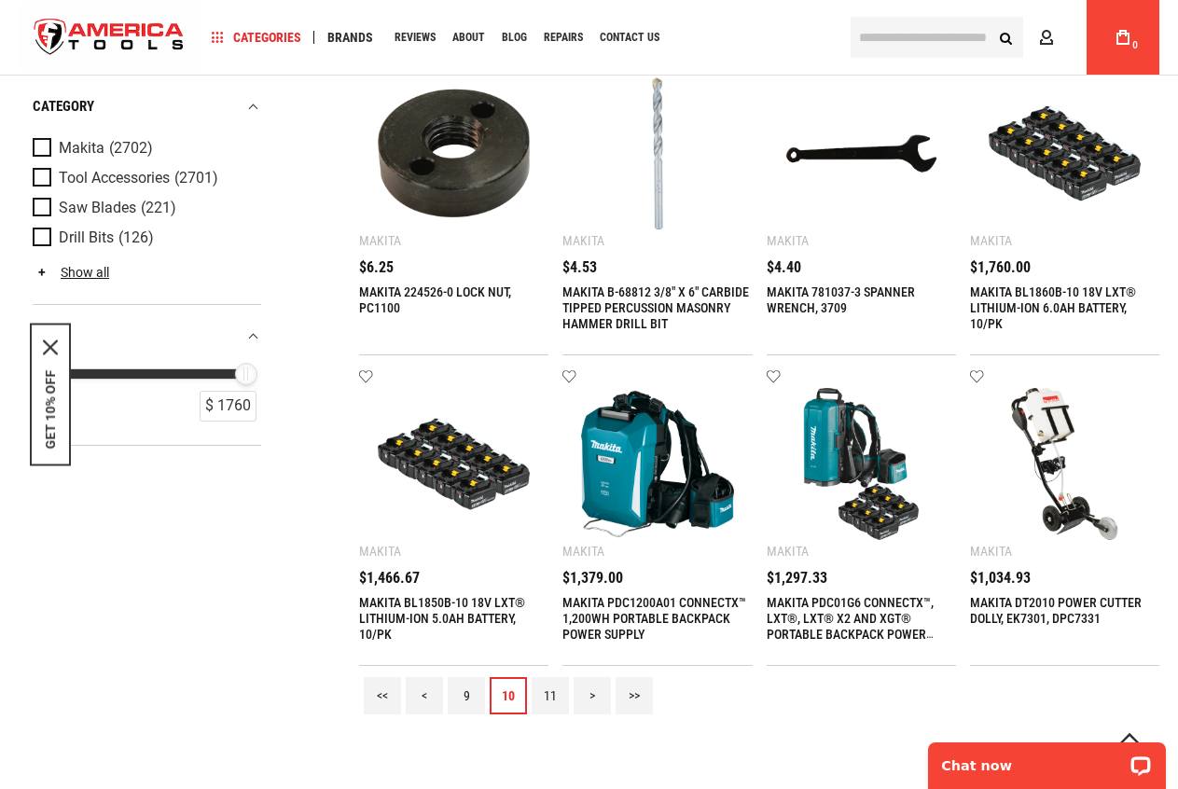
click at [542, 695] on link "11" at bounding box center [550, 695] width 37 height 37
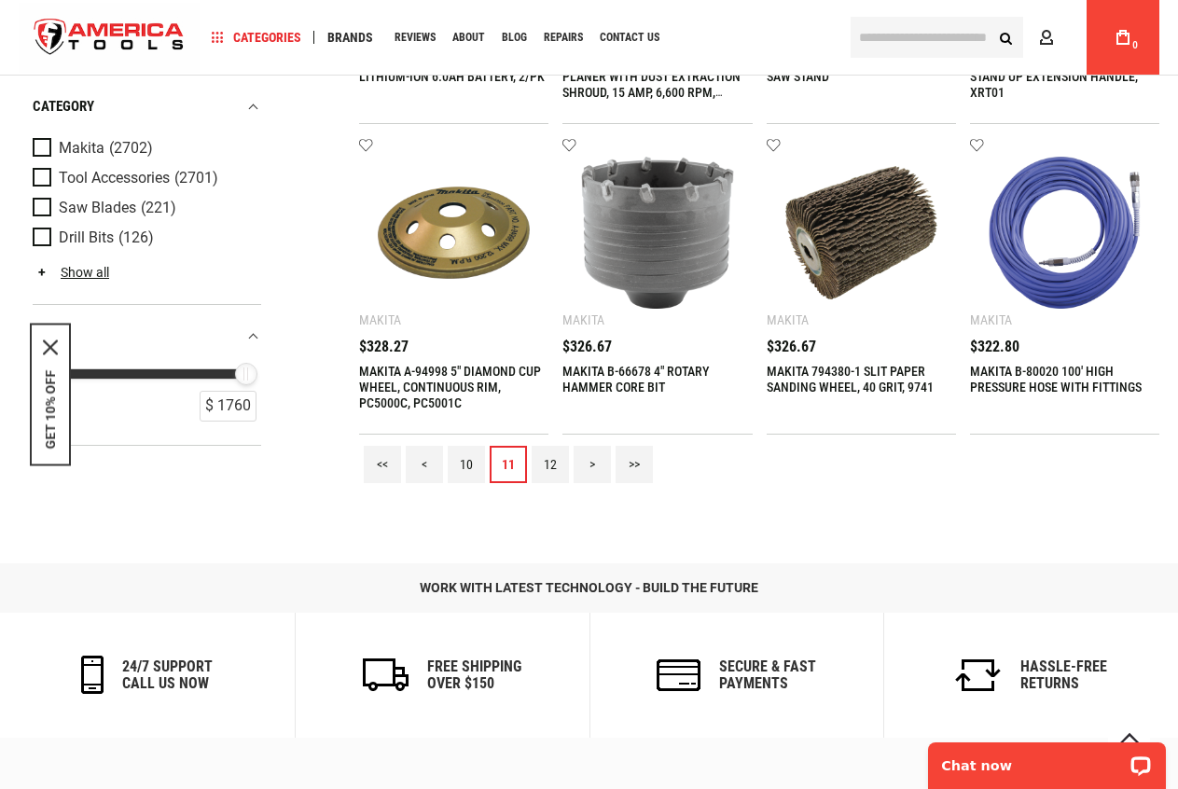
scroll to position [1679, 0]
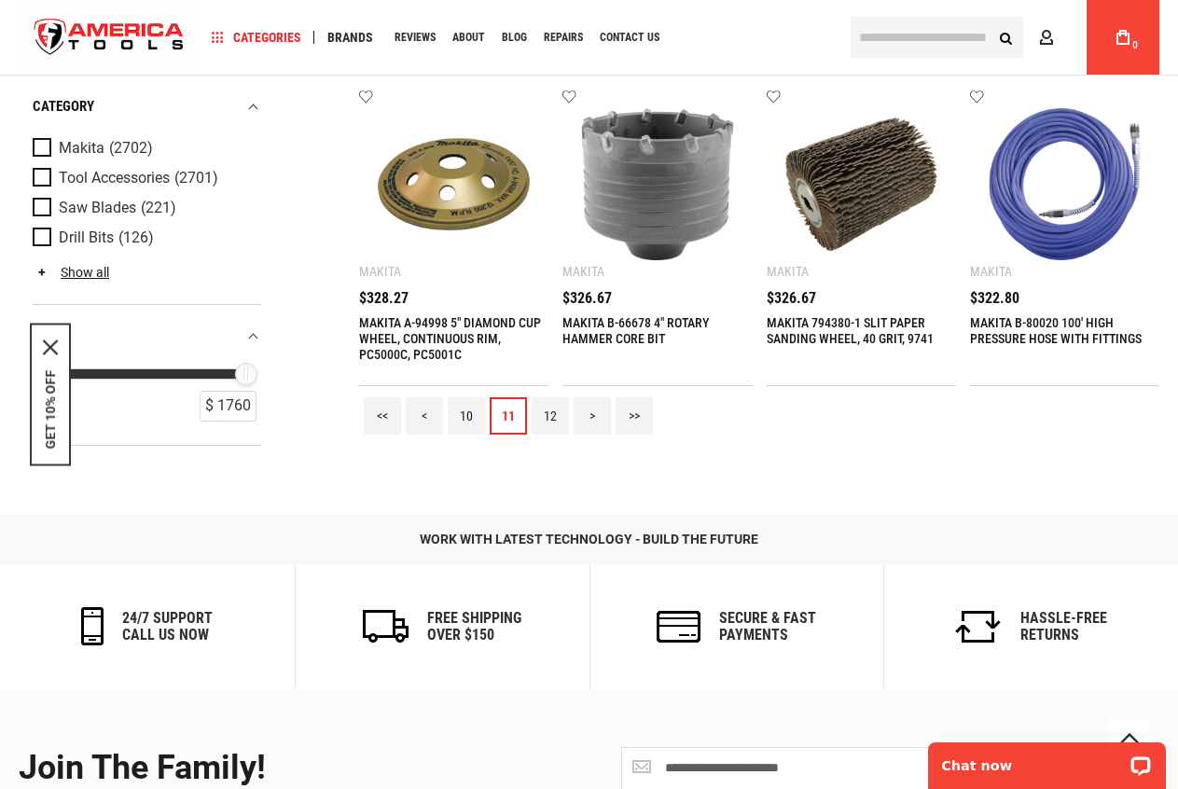
click at [550, 428] on link "12" at bounding box center [550, 415] width 37 height 37
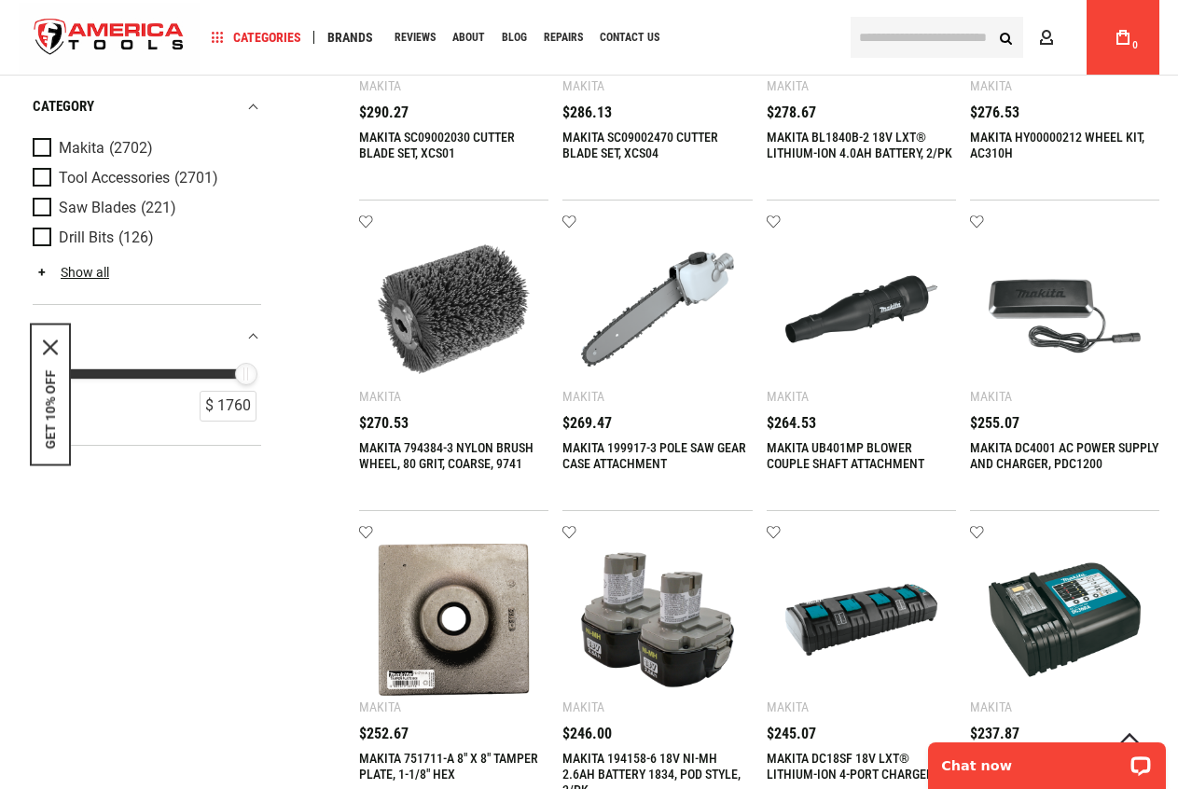
scroll to position [1399, 0]
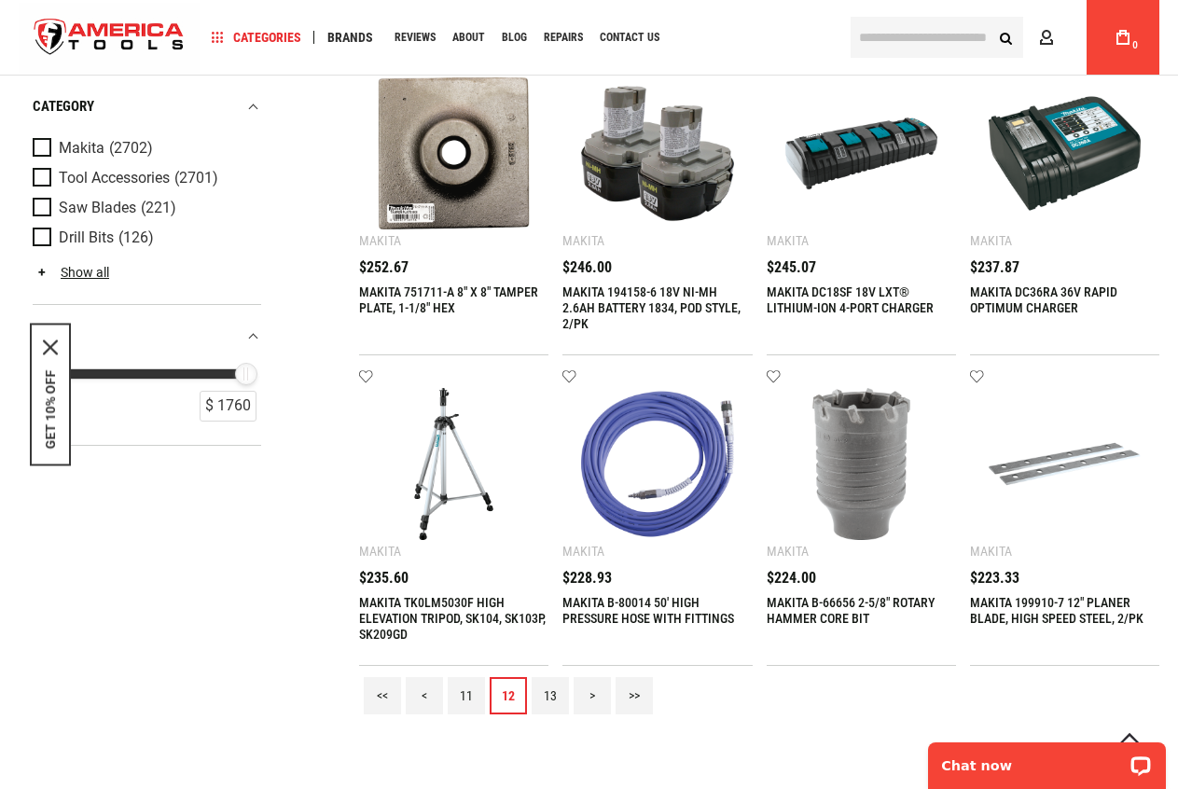
click at [546, 698] on link "13" at bounding box center [550, 695] width 37 height 37
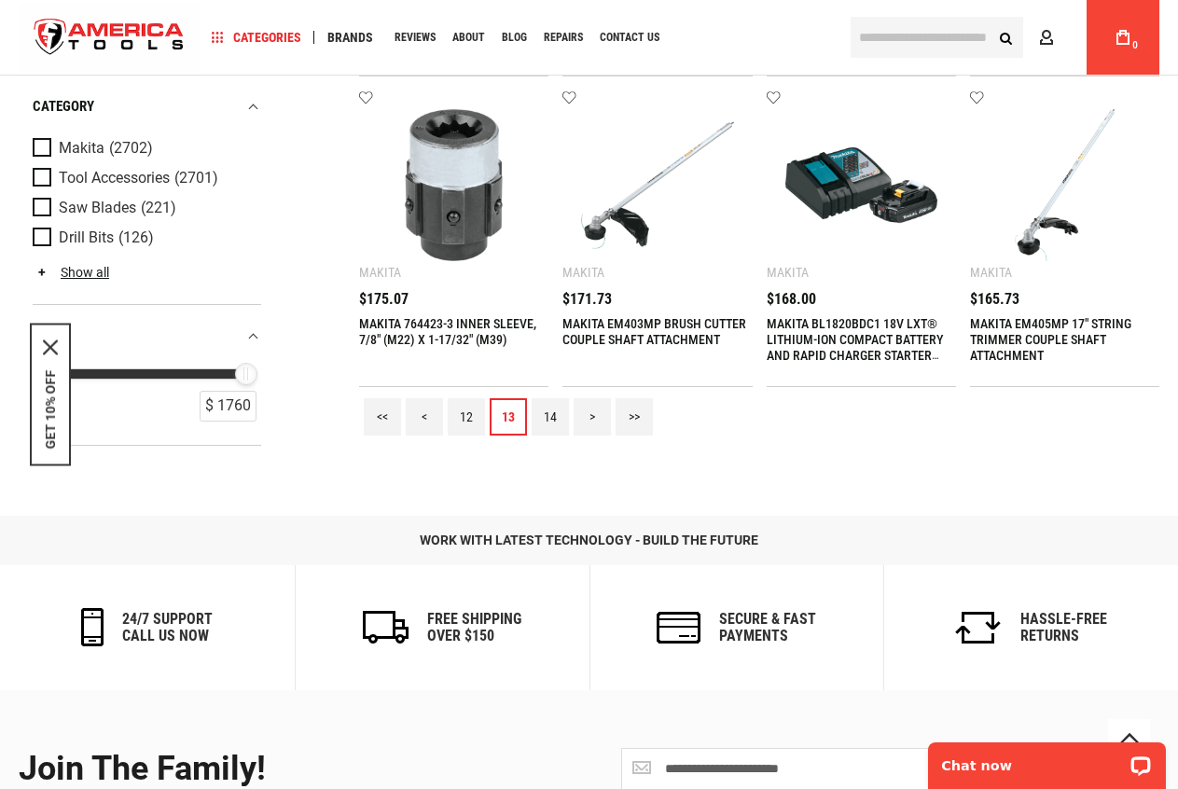
scroll to position [1679, 0]
click at [542, 412] on link "14" at bounding box center [550, 415] width 37 height 37
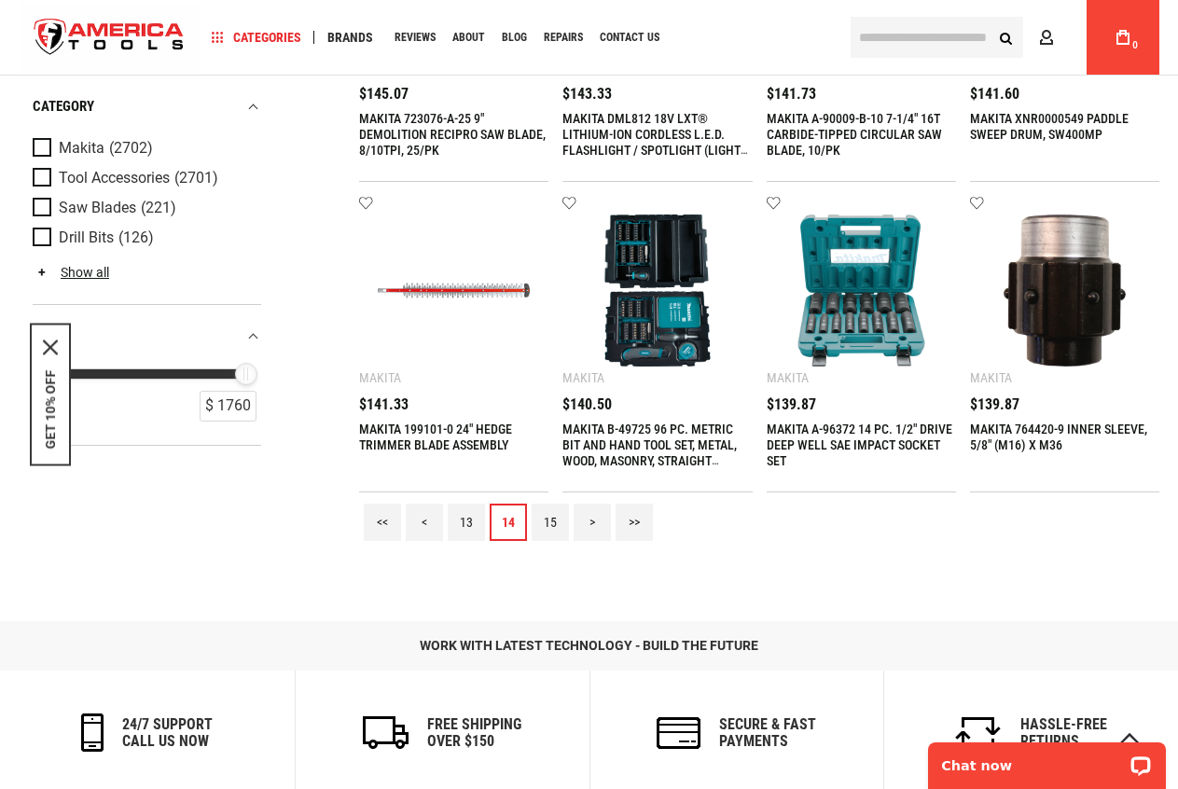
scroll to position [1585, 0]
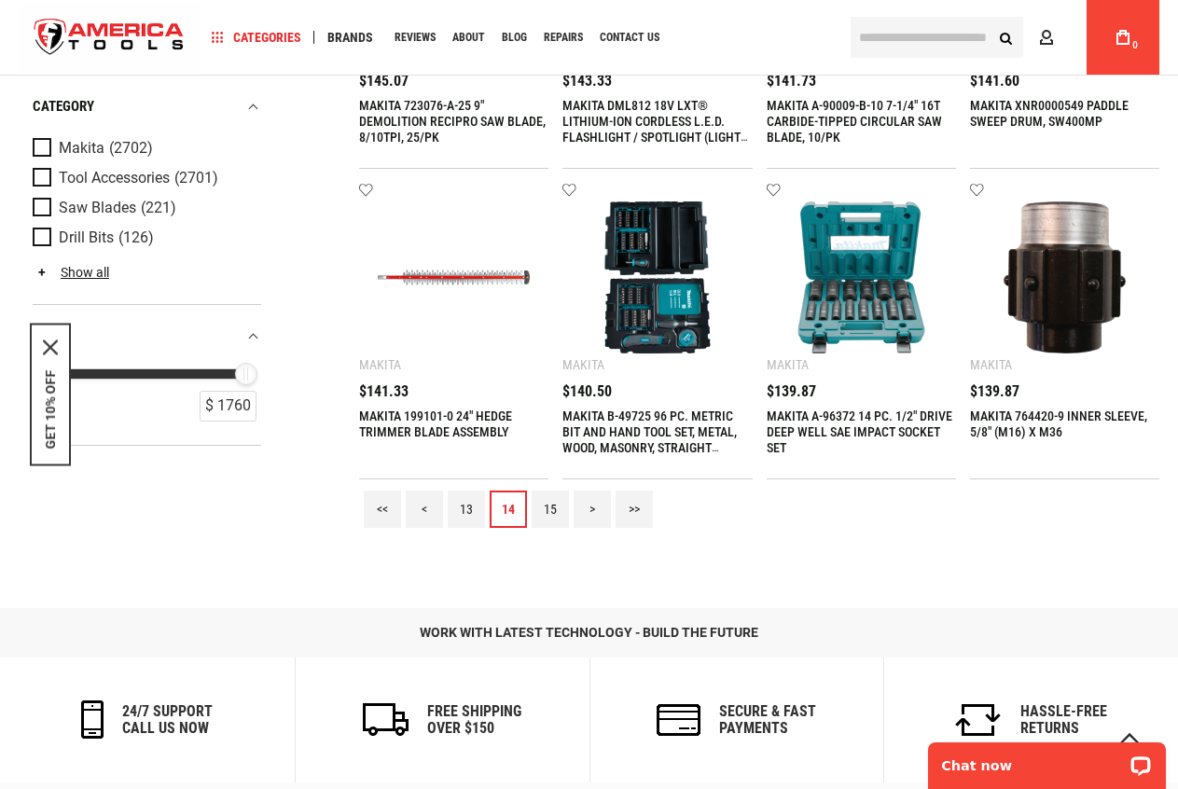
click at [555, 510] on link "15" at bounding box center [550, 509] width 37 height 37
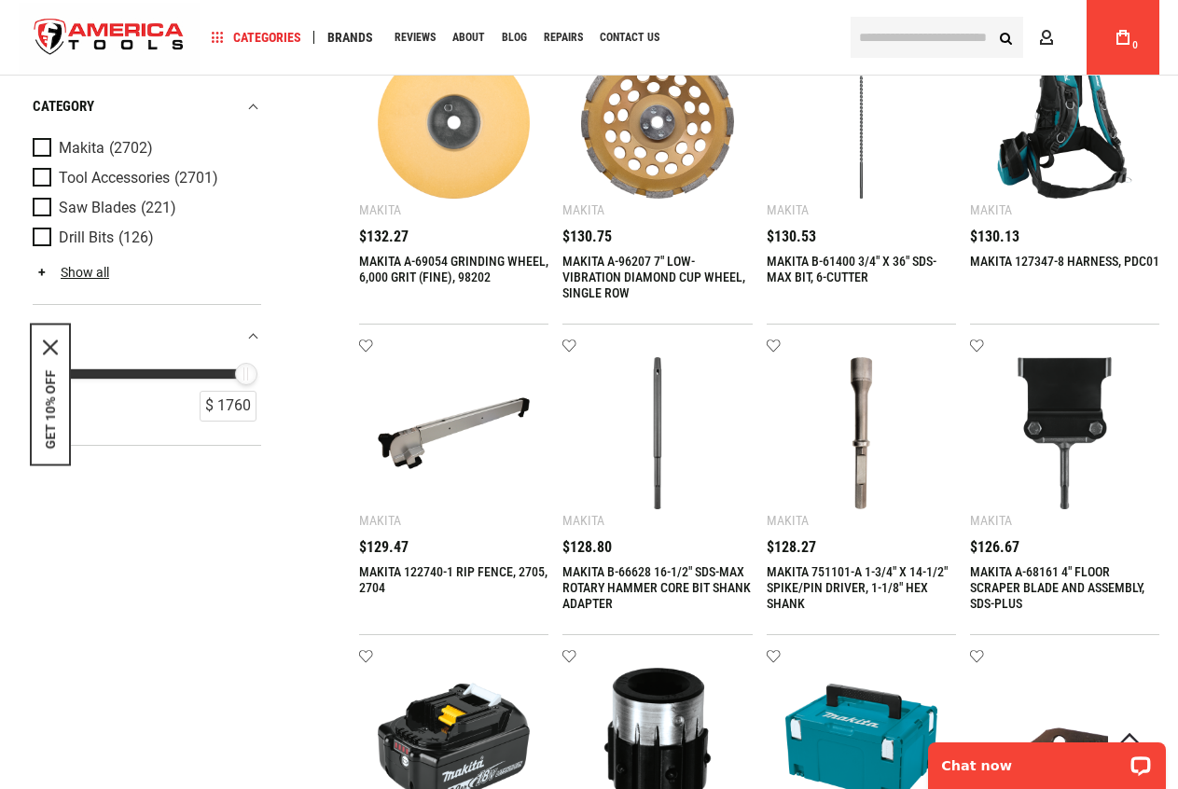
scroll to position [1492, 0]
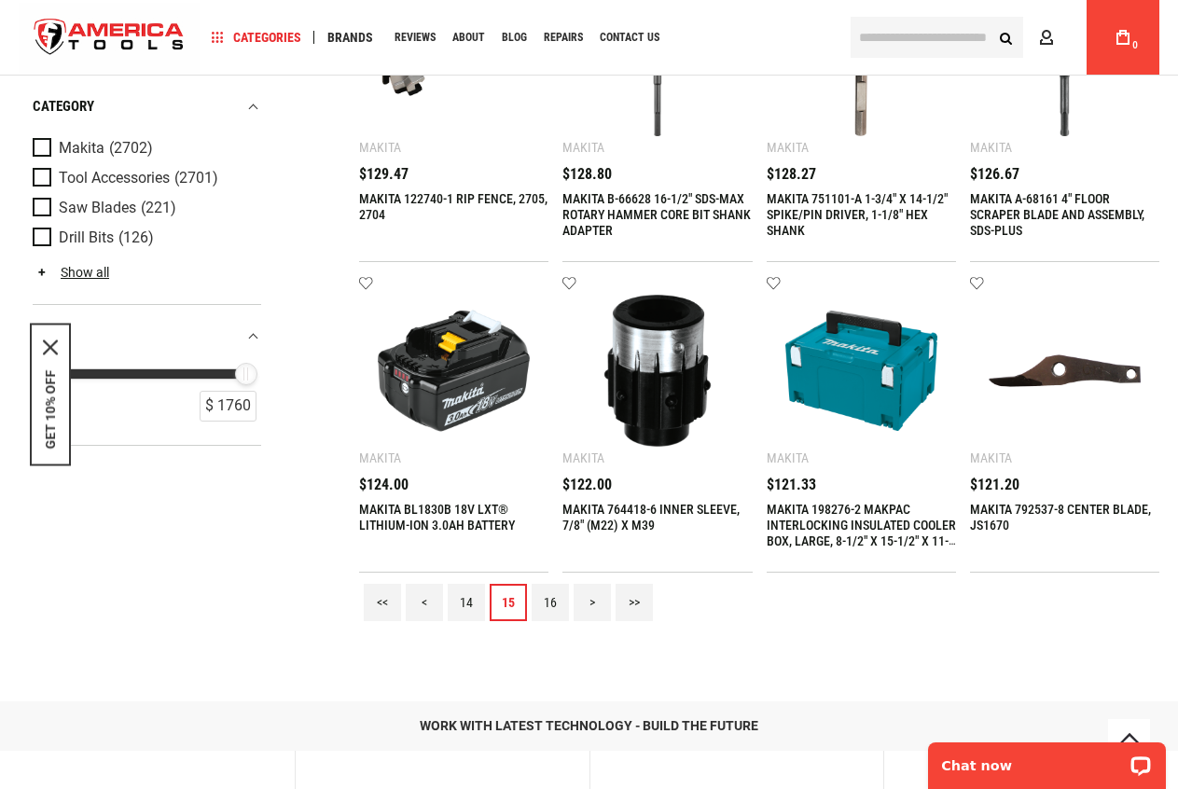
click at [554, 606] on link "16" at bounding box center [550, 602] width 37 height 37
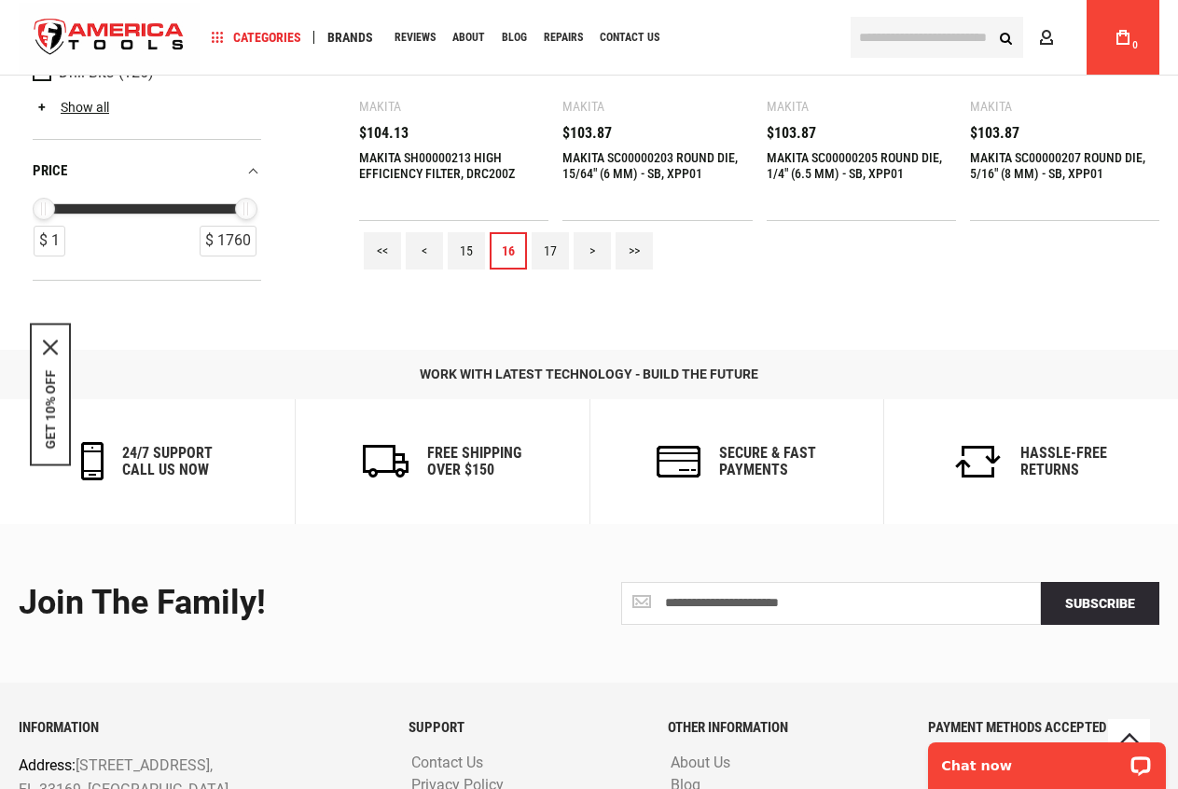
scroll to position [1399, 0]
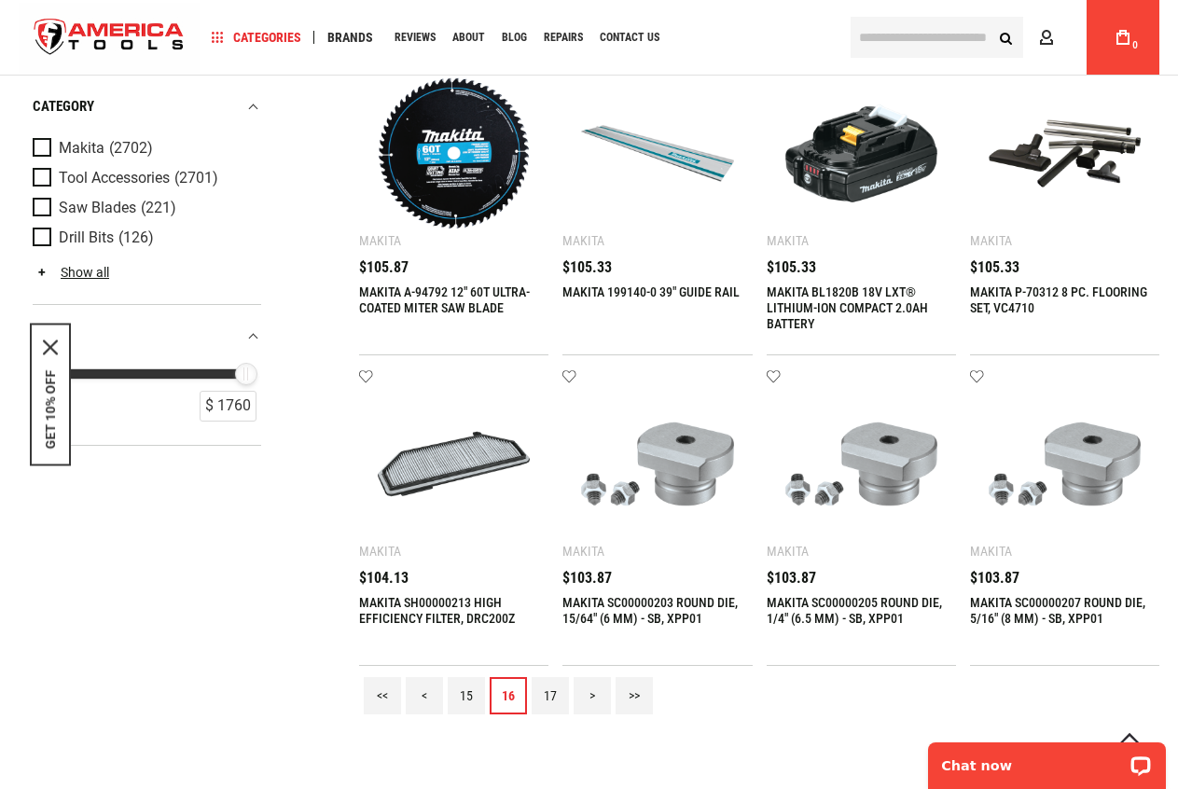
click at [549, 695] on link "17" at bounding box center [550, 695] width 37 height 37
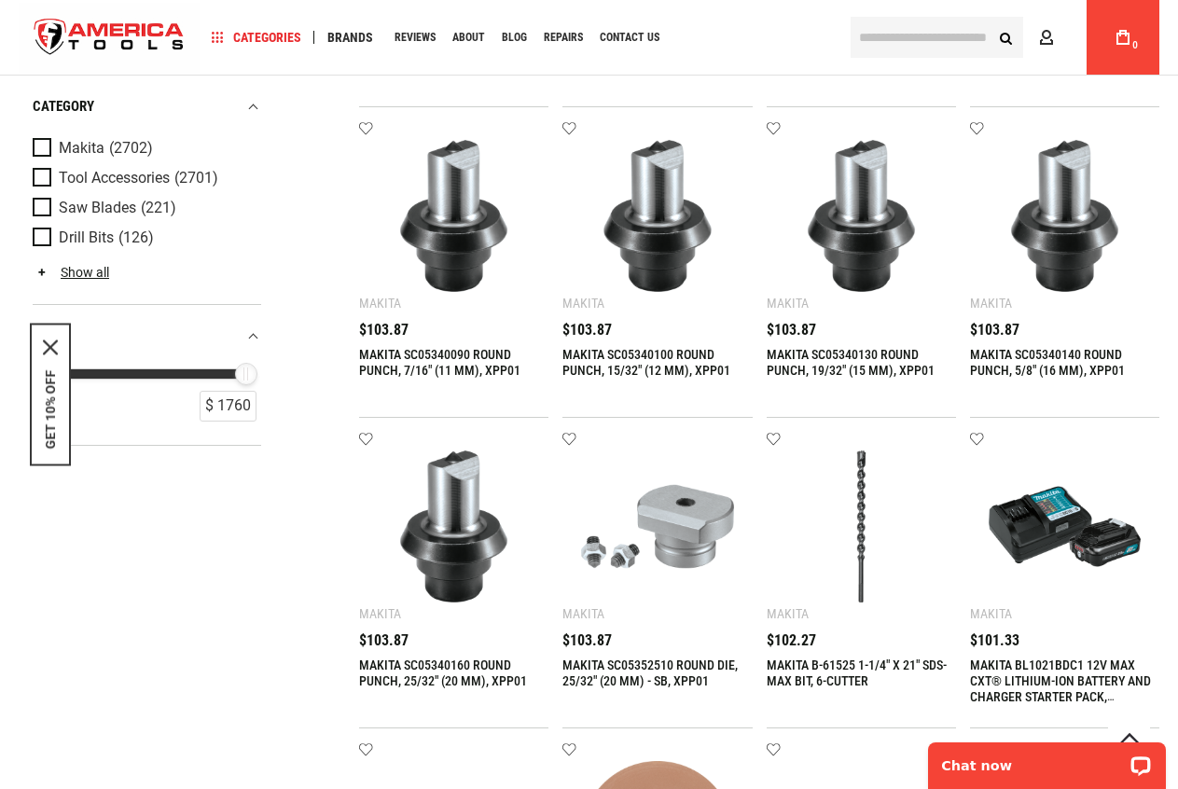
scroll to position [1679, 0]
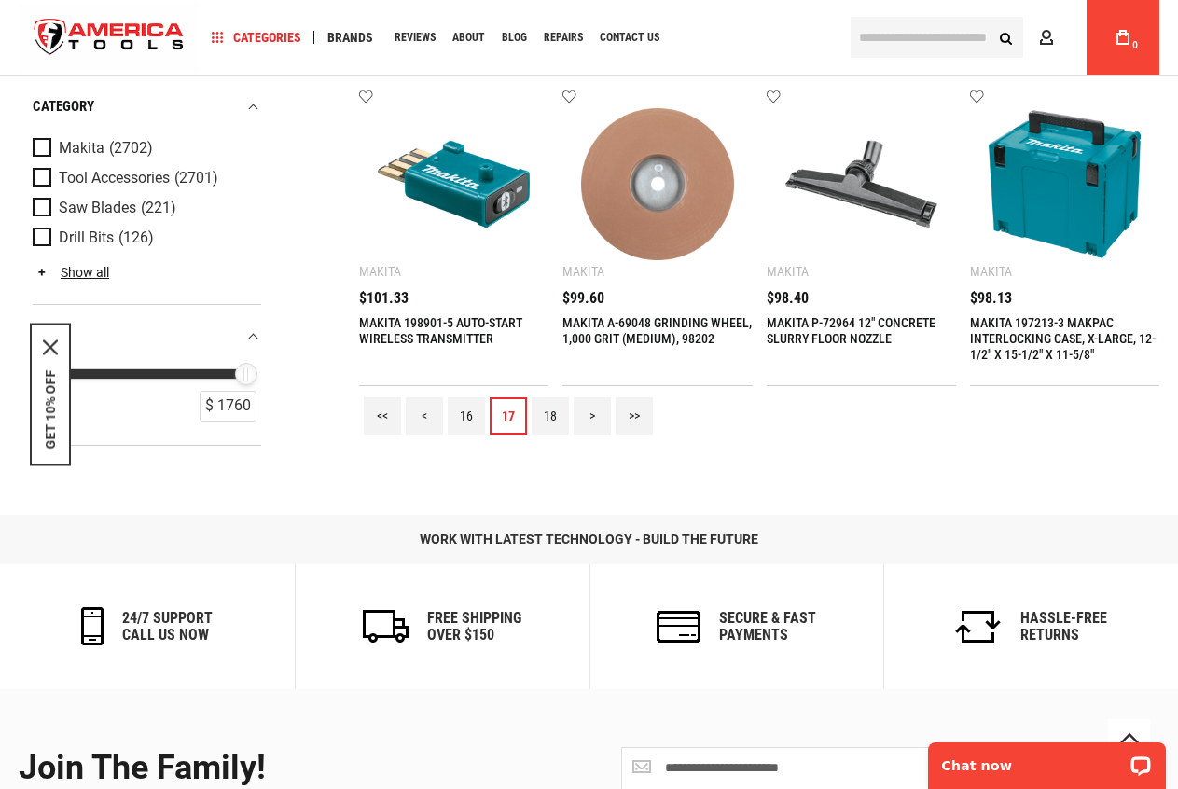
click at [545, 414] on link "18" at bounding box center [550, 415] width 37 height 37
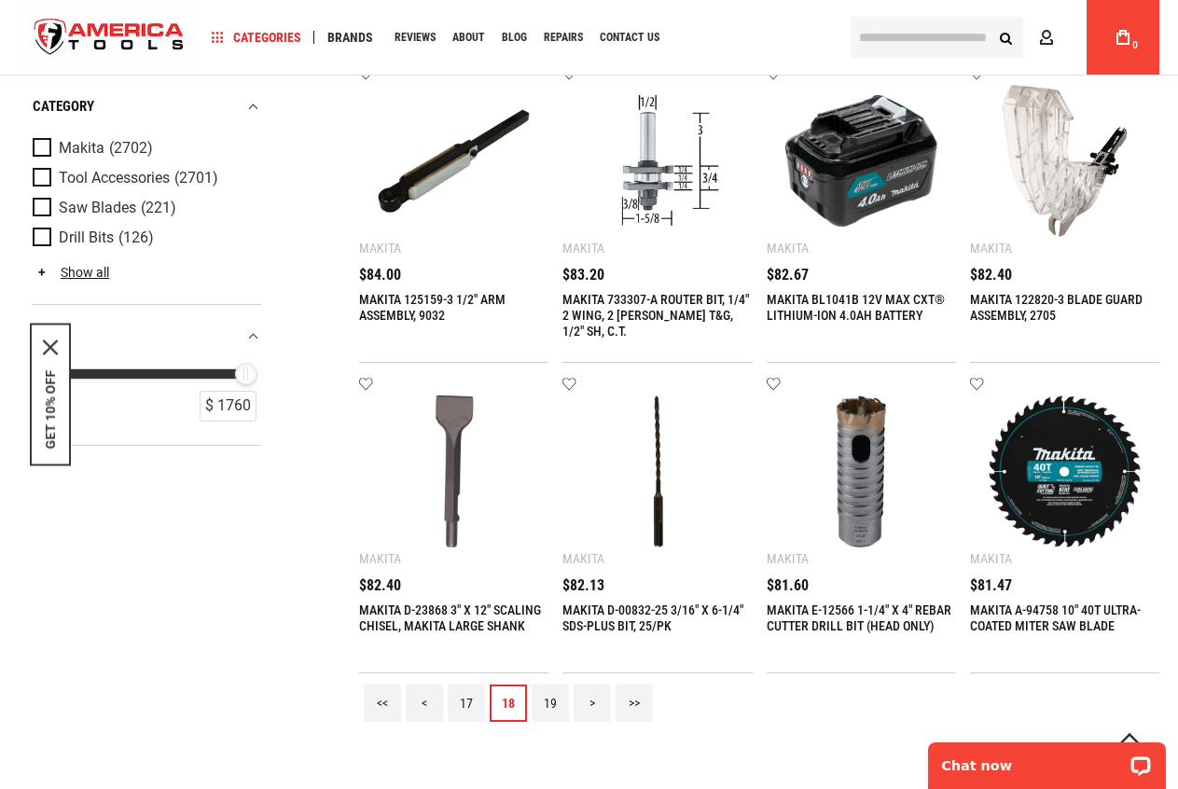
scroll to position [1399, 0]
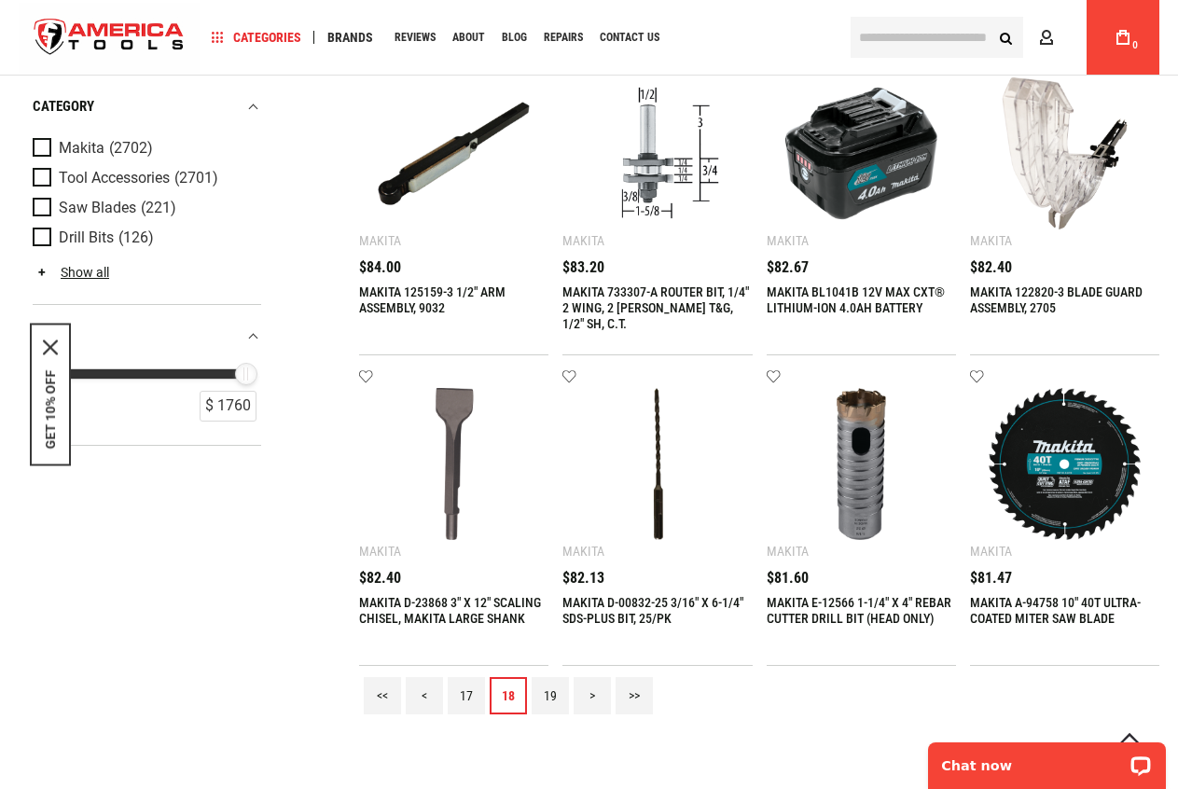
click at [555, 696] on link "19" at bounding box center [550, 695] width 37 height 37
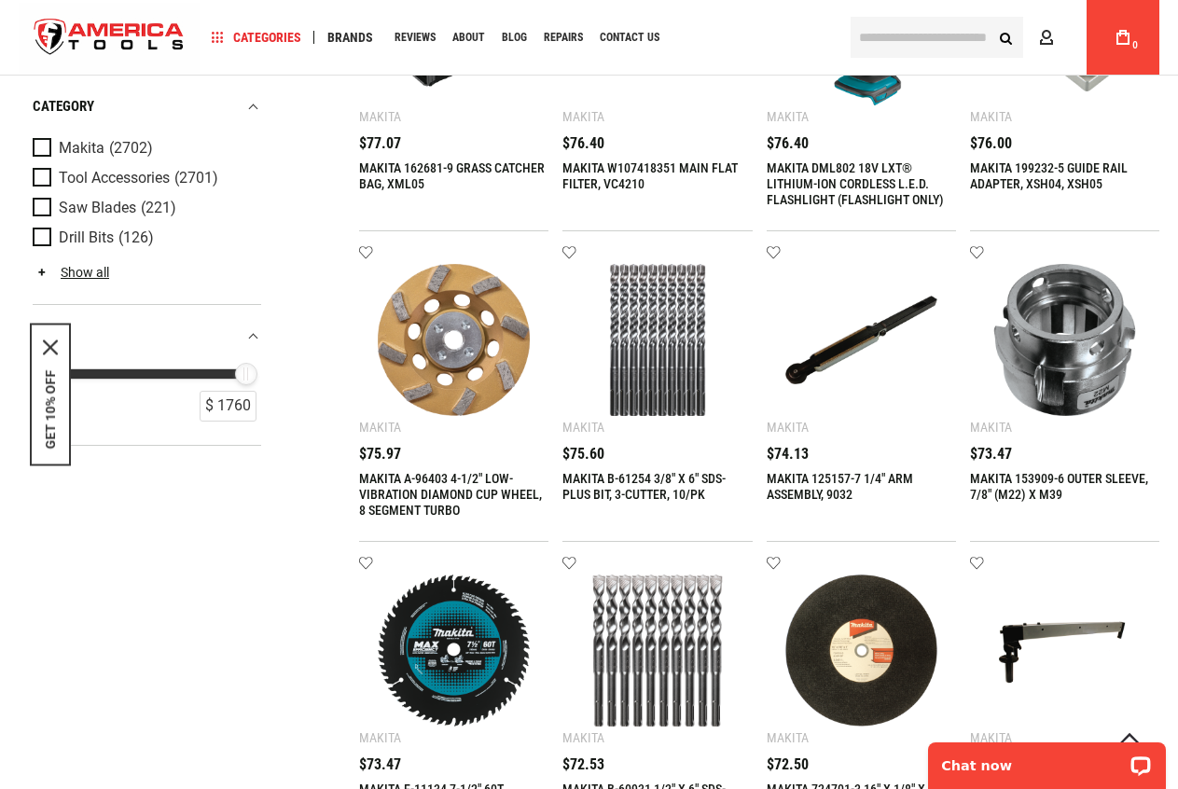
scroll to position [1772, 0]
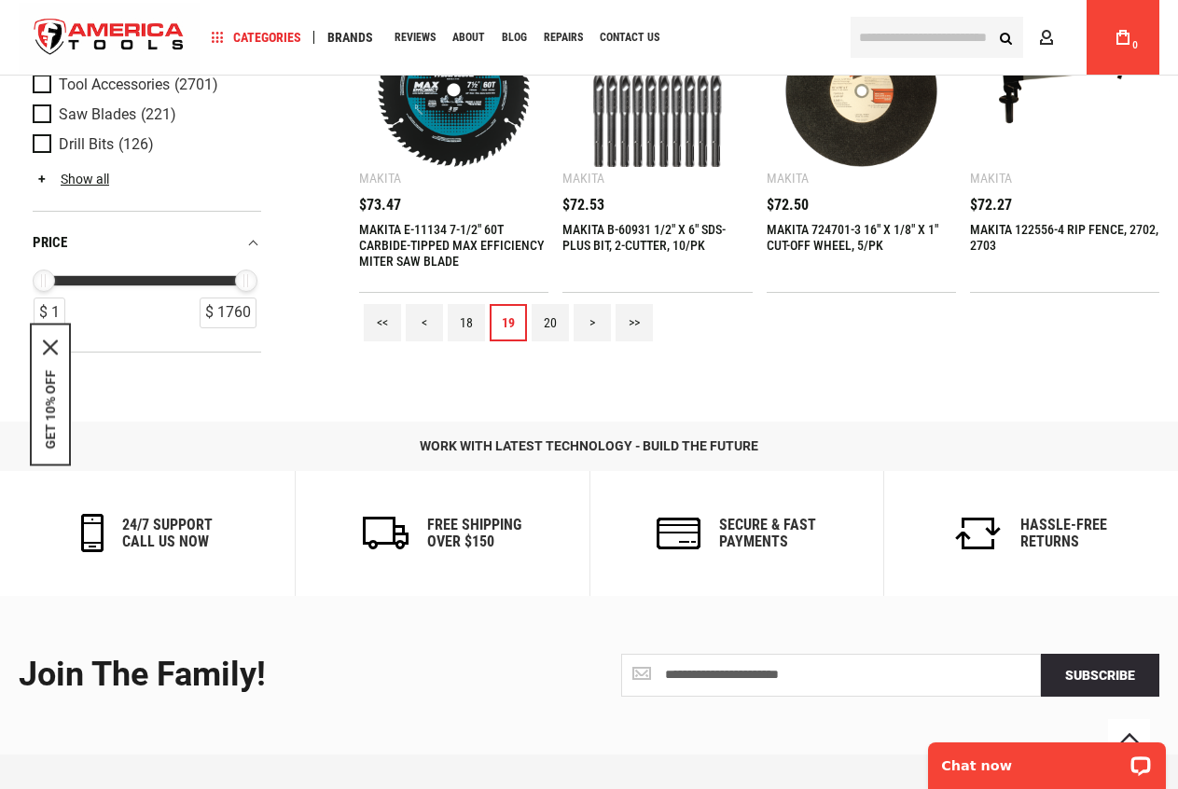
click at [542, 324] on link "20" at bounding box center [550, 322] width 37 height 37
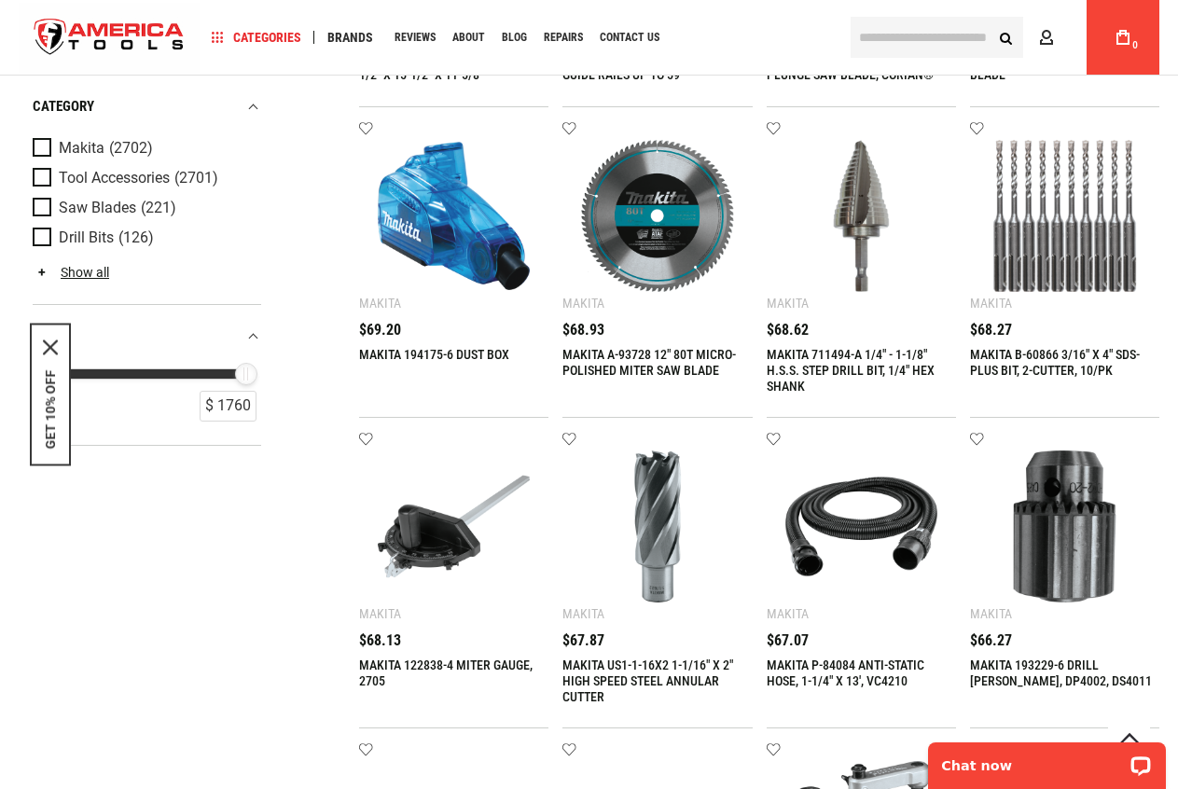
scroll to position [1492, 0]
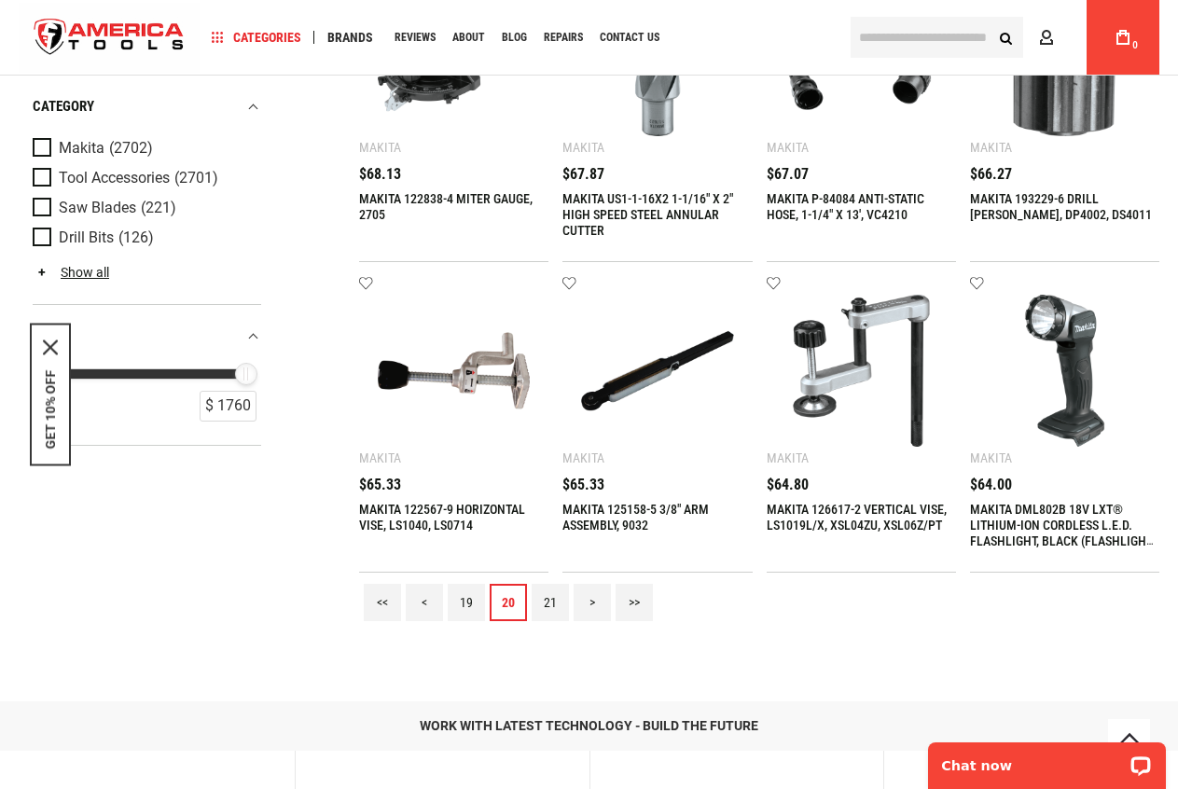
click at [545, 603] on link "21" at bounding box center [550, 602] width 37 height 37
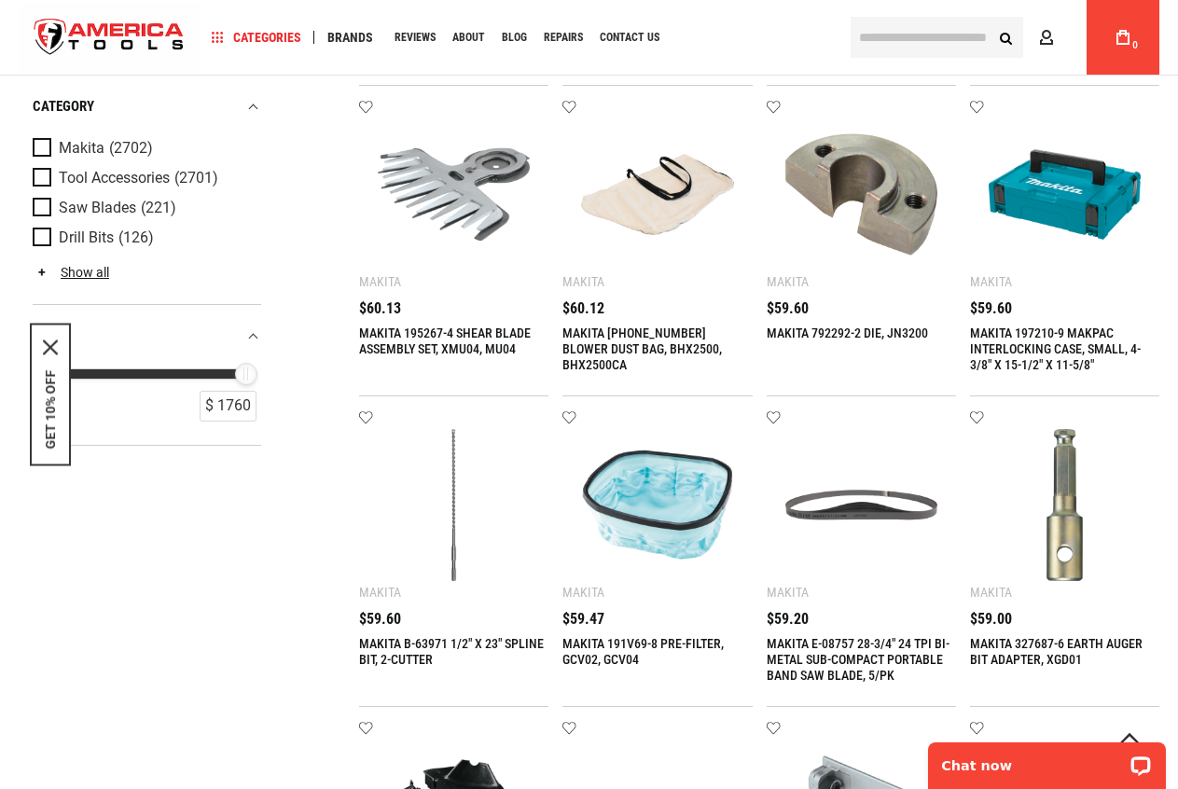
scroll to position [1585, 0]
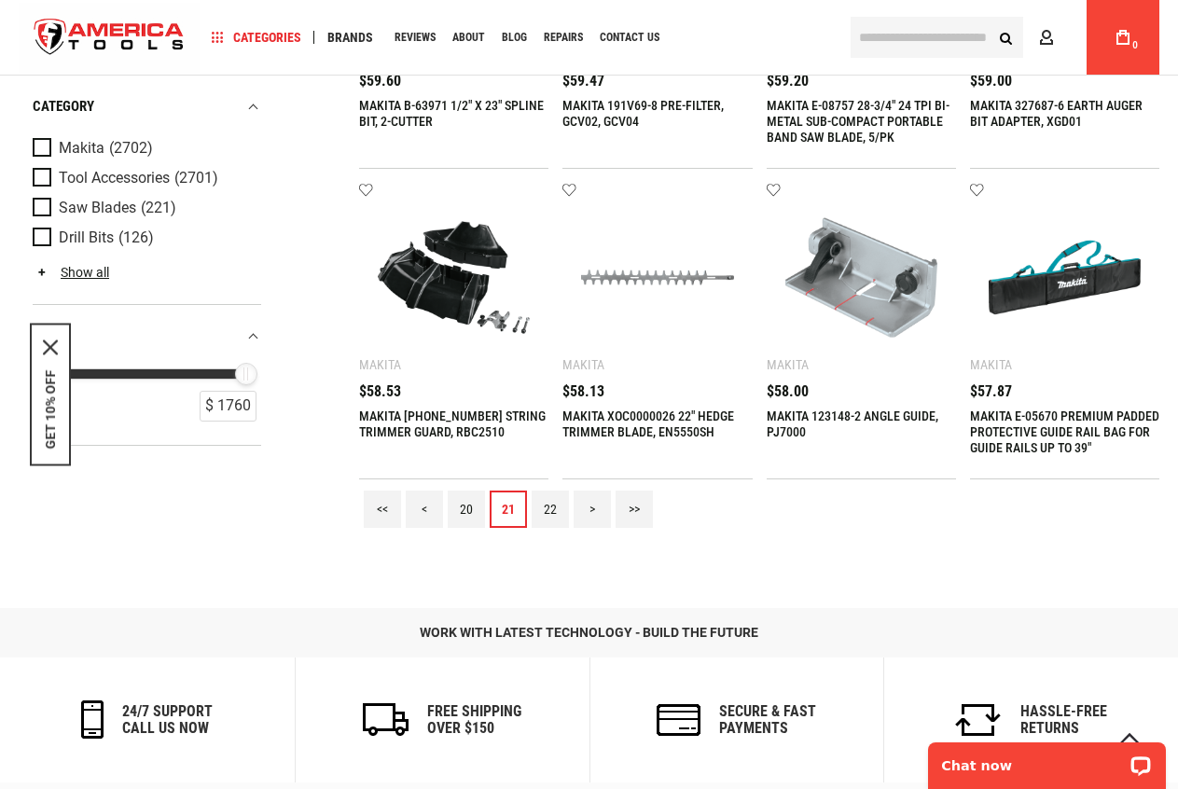
click at [555, 510] on link "22" at bounding box center [550, 509] width 37 height 37
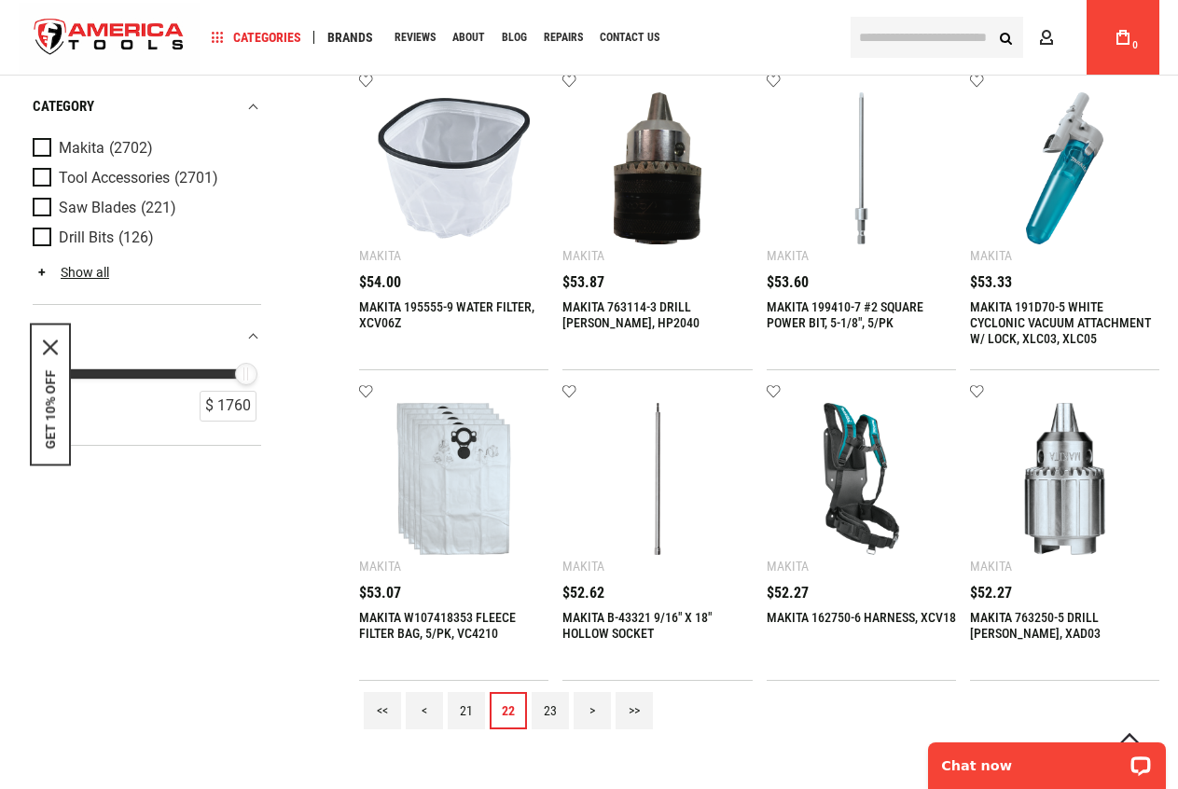
scroll to position [1399, 0]
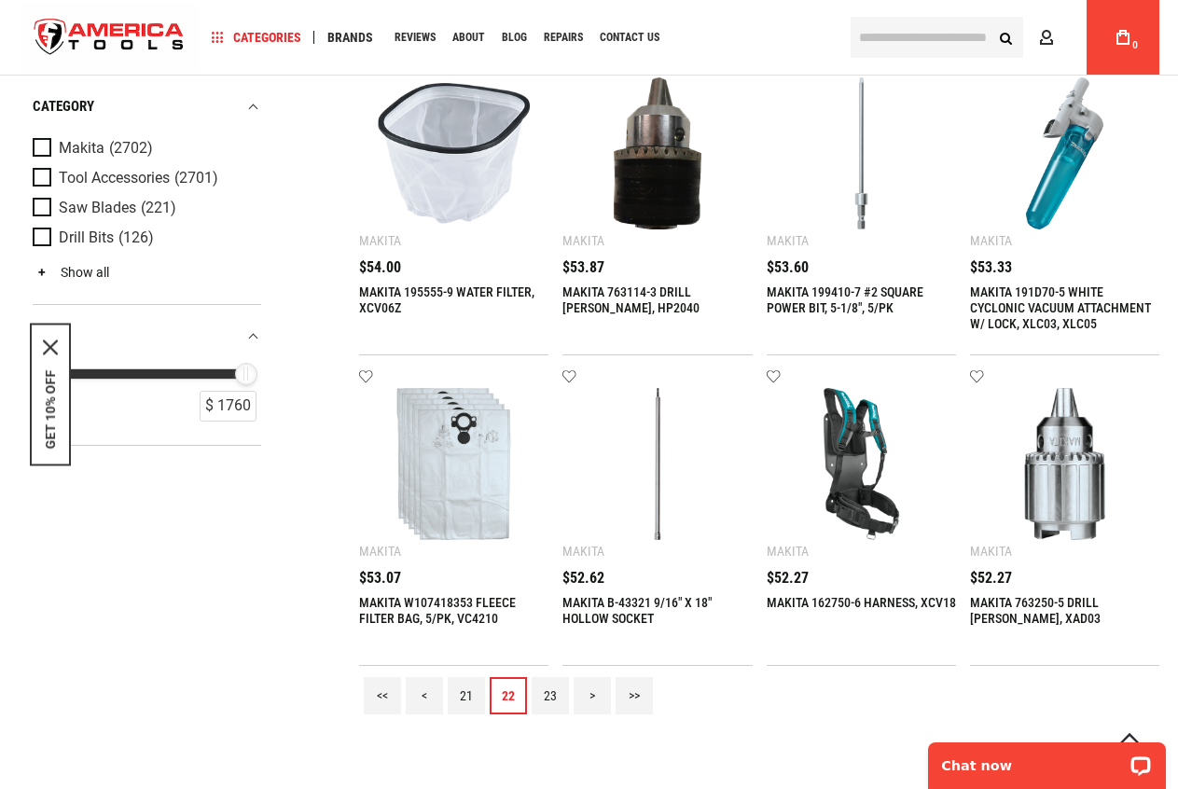
click at [90, 270] on link "Show all" at bounding box center [71, 272] width 76 height 15
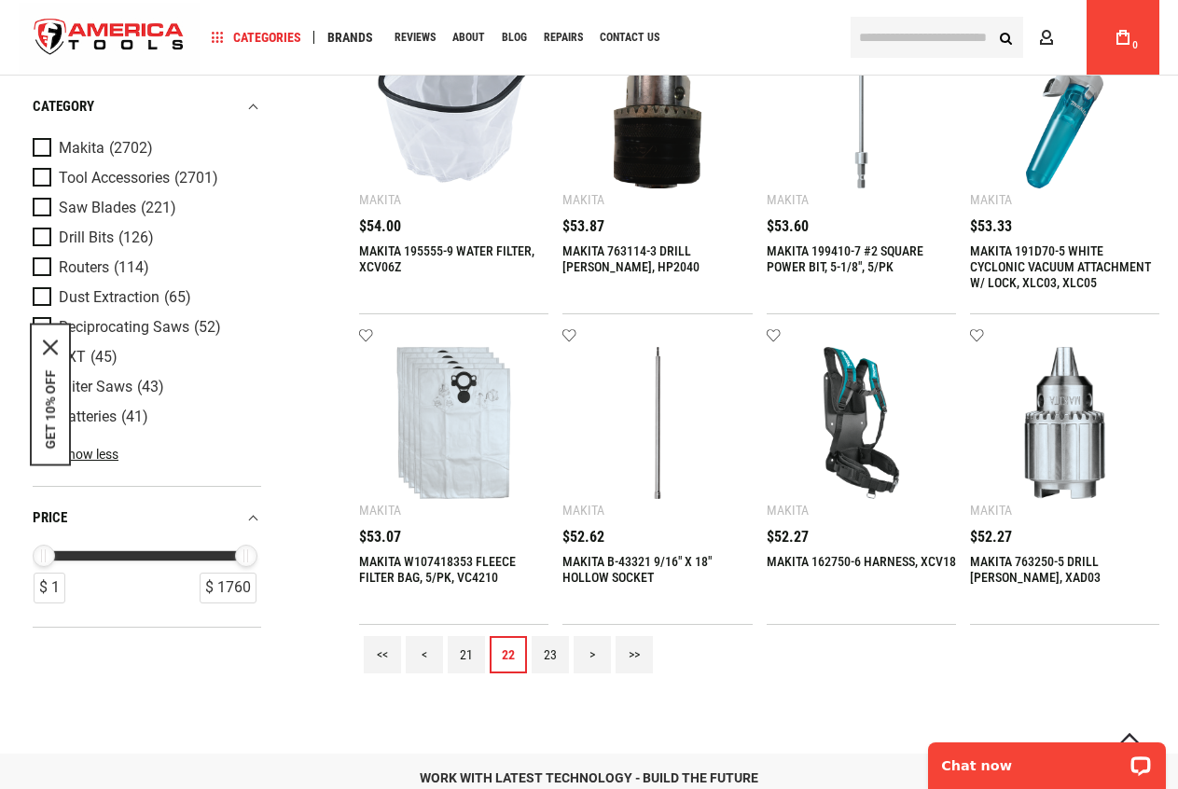
scroll to position [1492, 0]
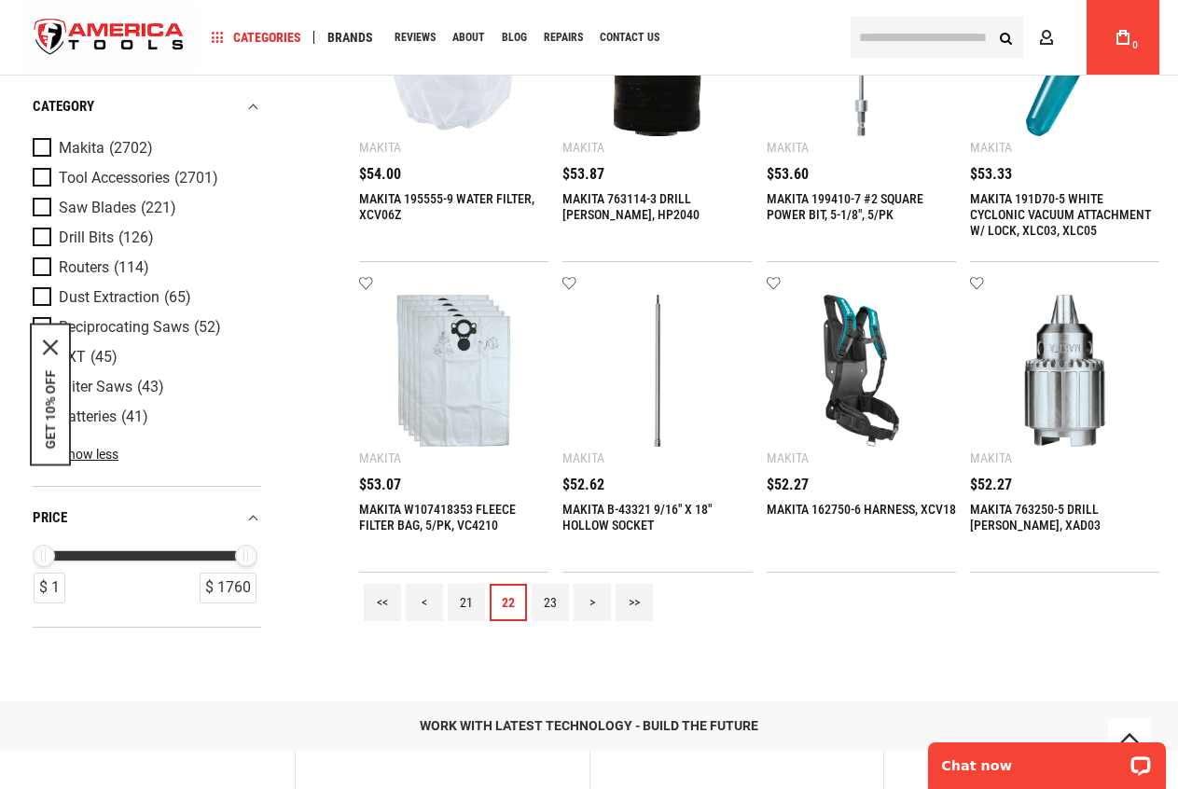
click at [560, 605] on link "23" at bounding box center [550, 602] width 37 height 37
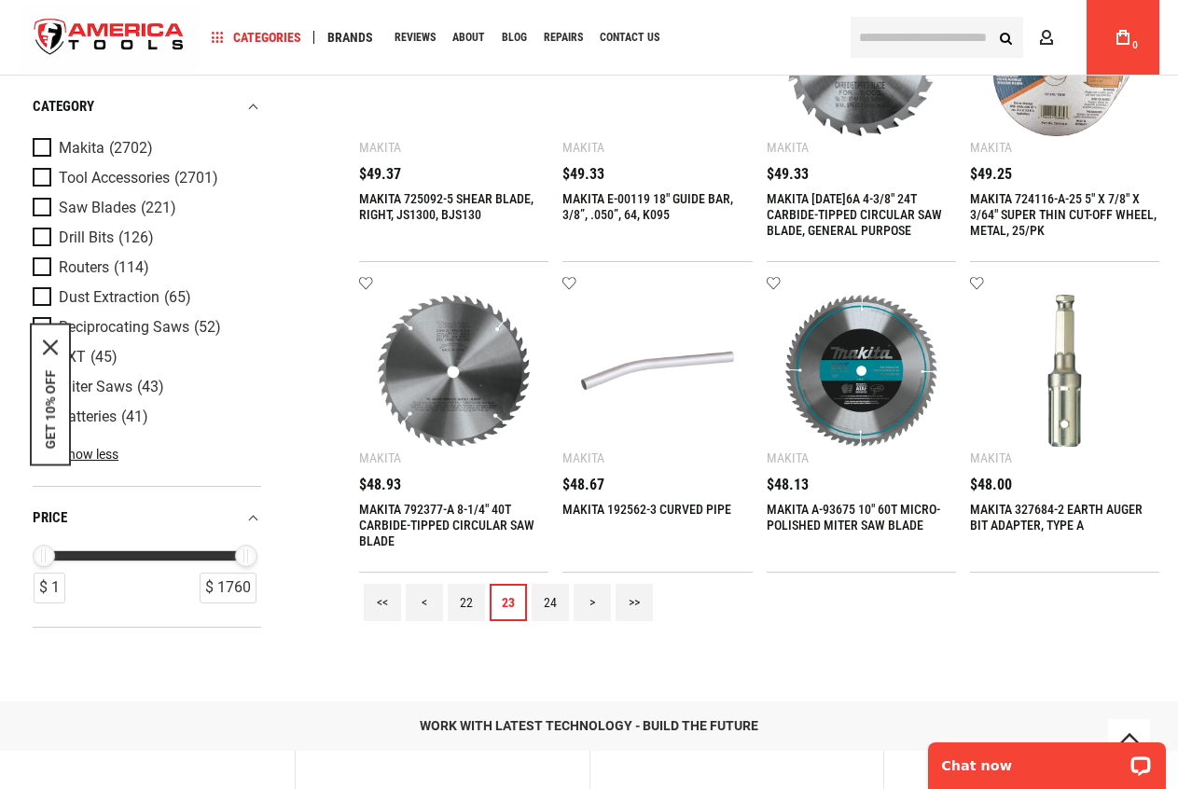
click at [560, 604] on link "24" at bounding box center [550, 602] width 37 height 37
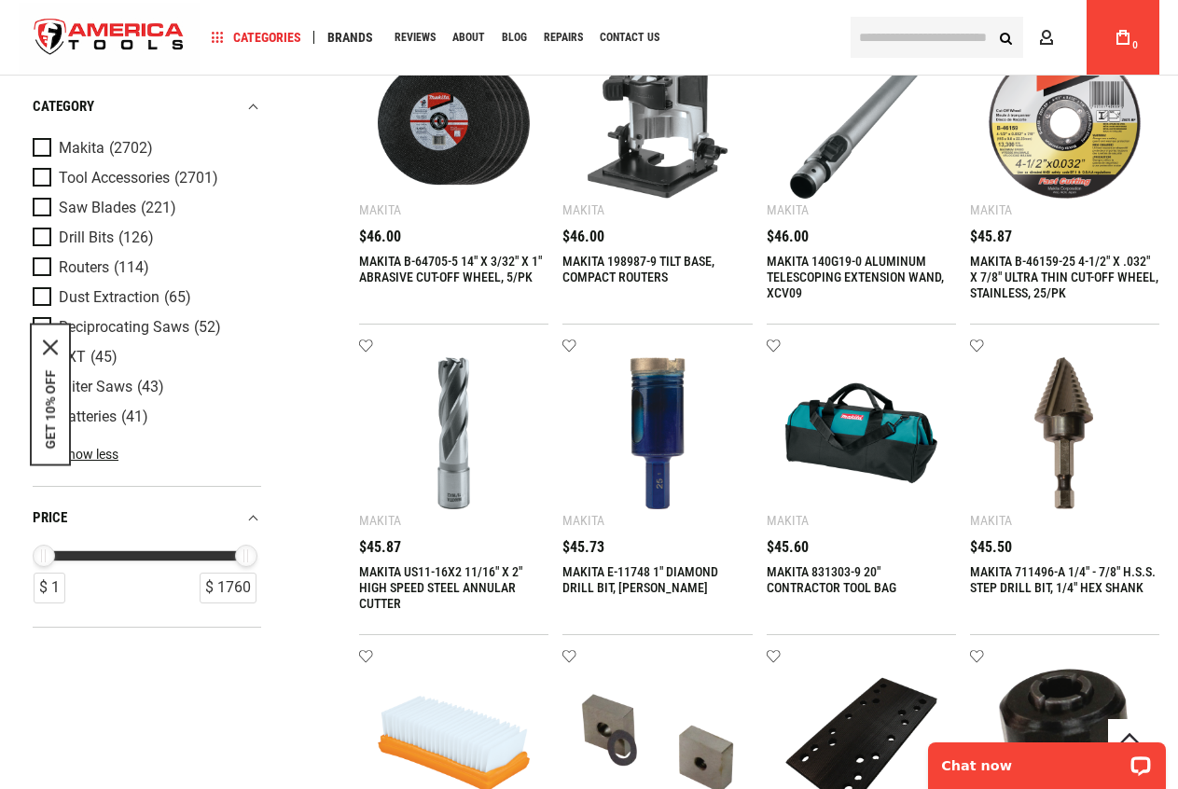
scroll to position [1585, 0]
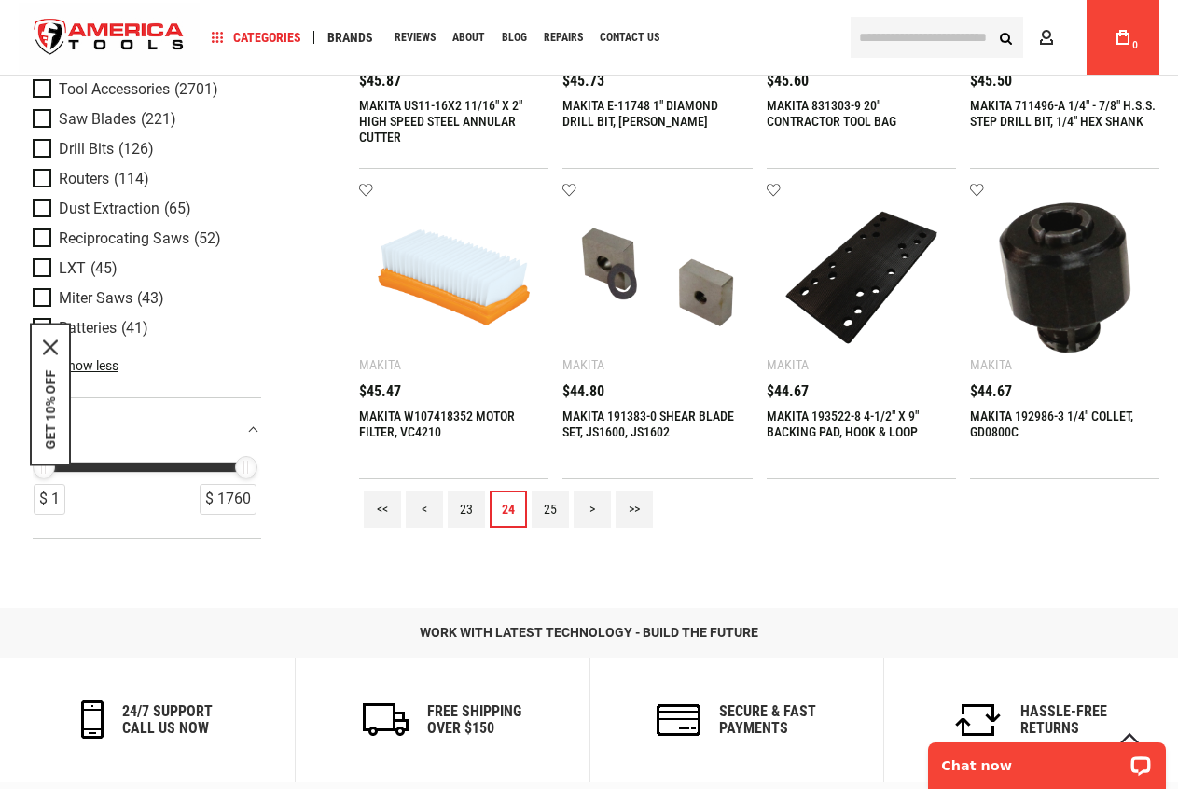
click at [547, 519] on link "25" at bounding box center [550, 509] width 37 height 37
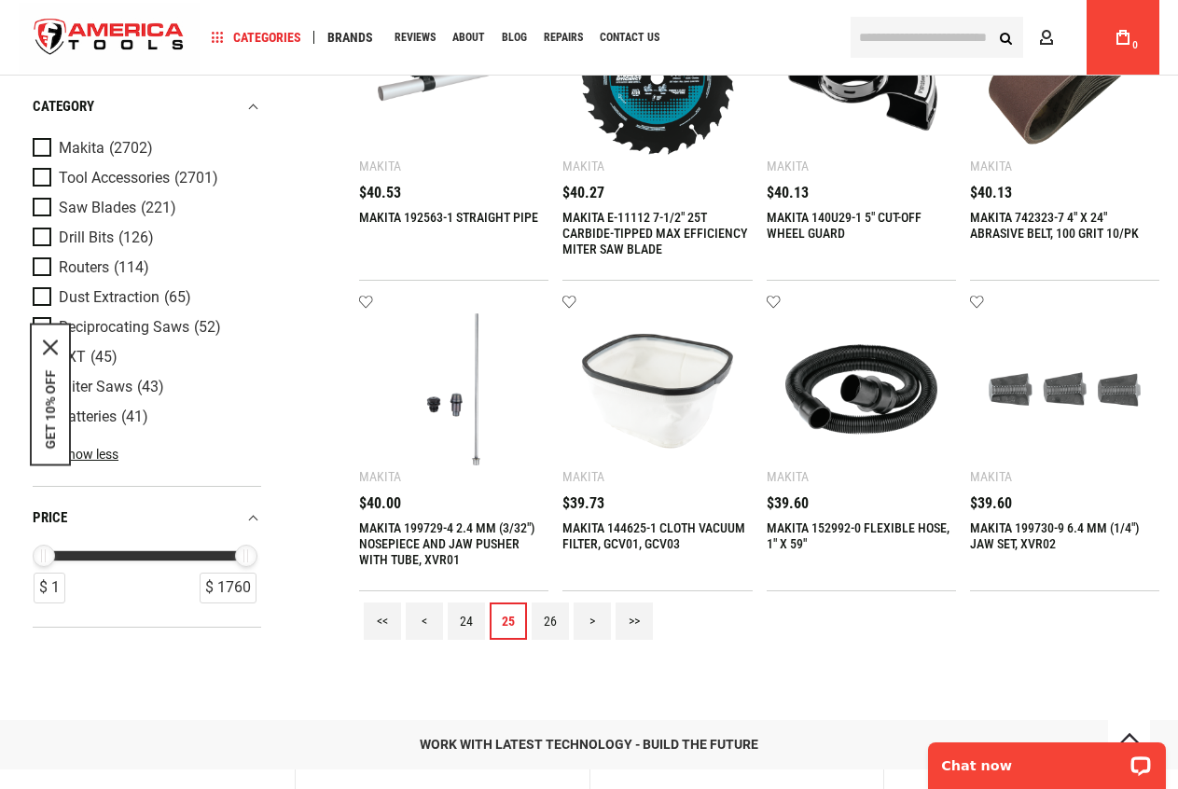
scroll to position [1492, 0]
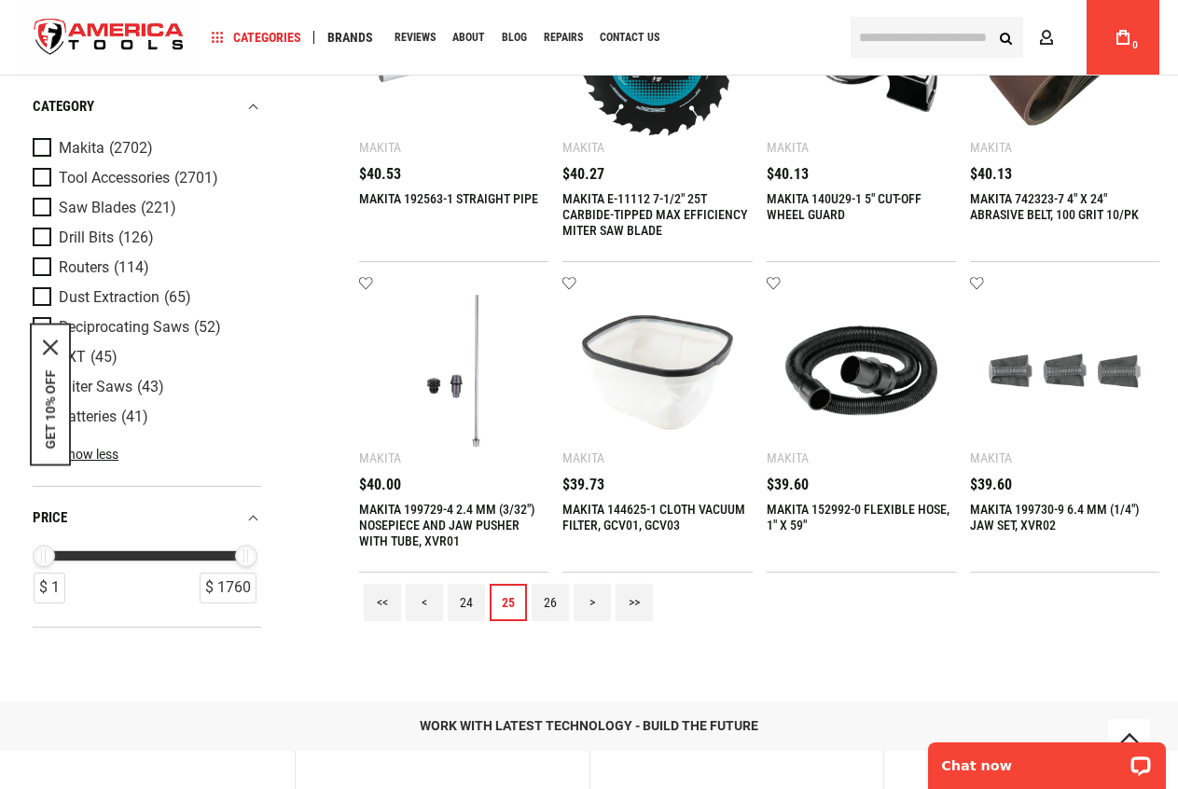
click at [545, 600] on link "26" at bounding box center [550, 602] width 37 height 37
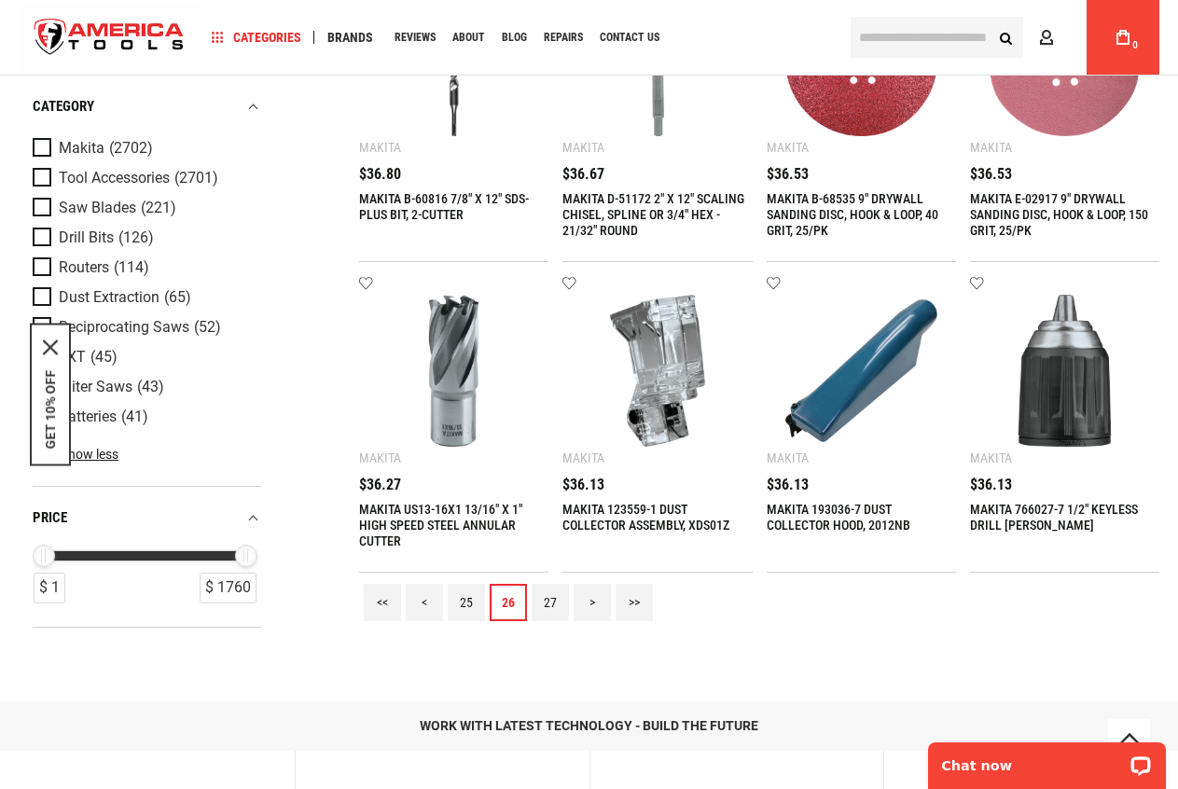
click at [545, 600] on link "27" at bounding box center [550, 602] width 37 height 37
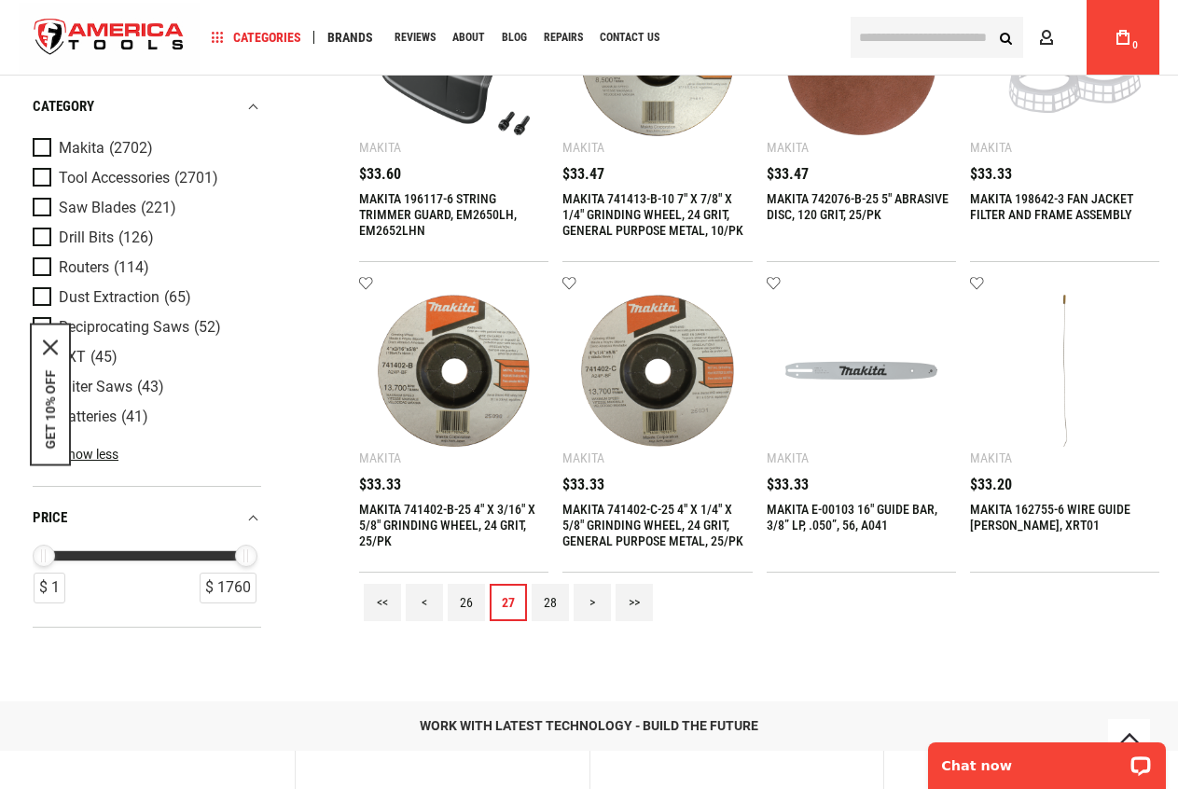
click at [545, 600] on link "28" at bounding box center [550, 602] width 37 height 37
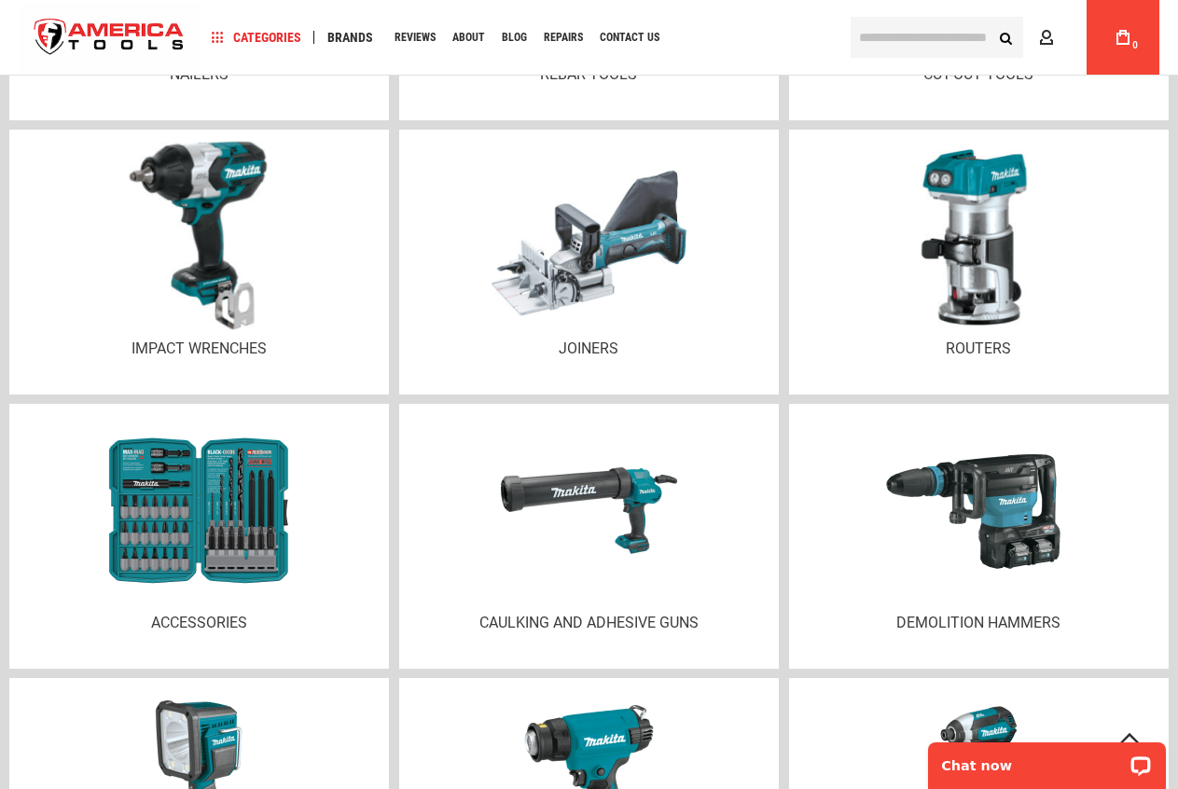
scroll to position [2533, 0]
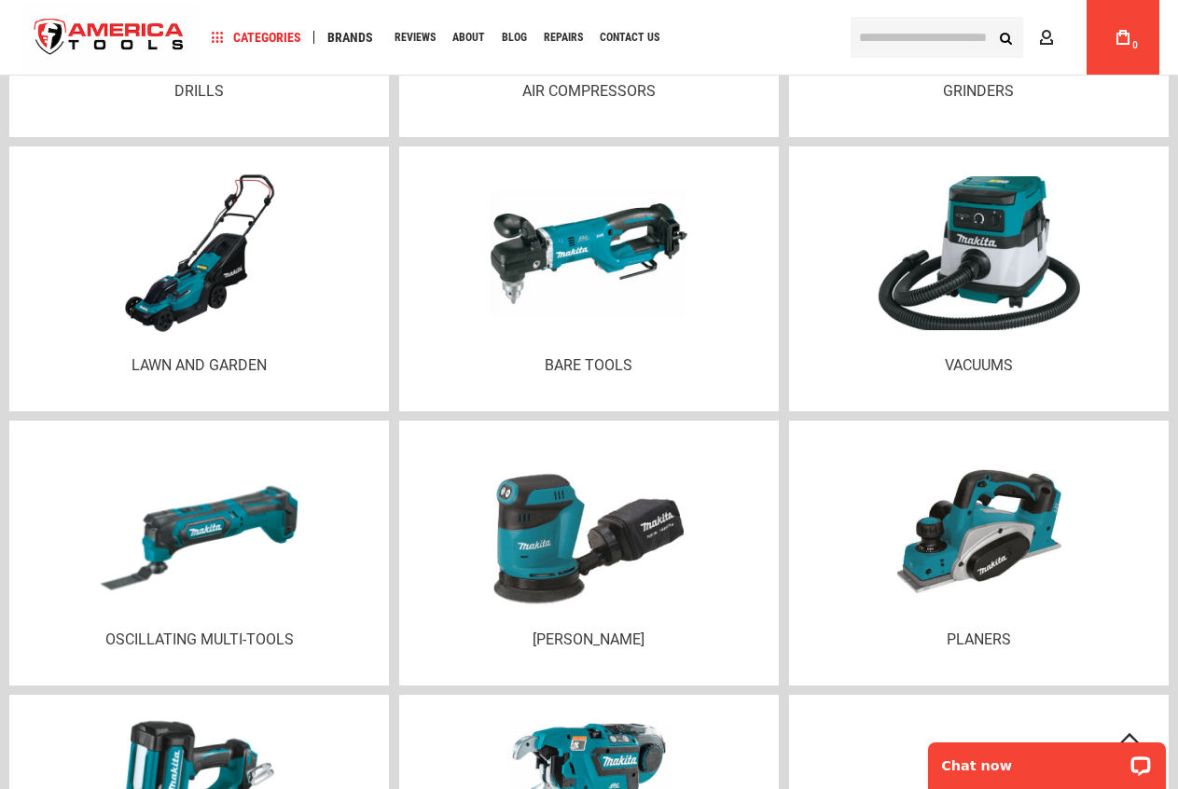
click at [949, 43] on input "text" at bounding box center [936, 37] width 173 height 41
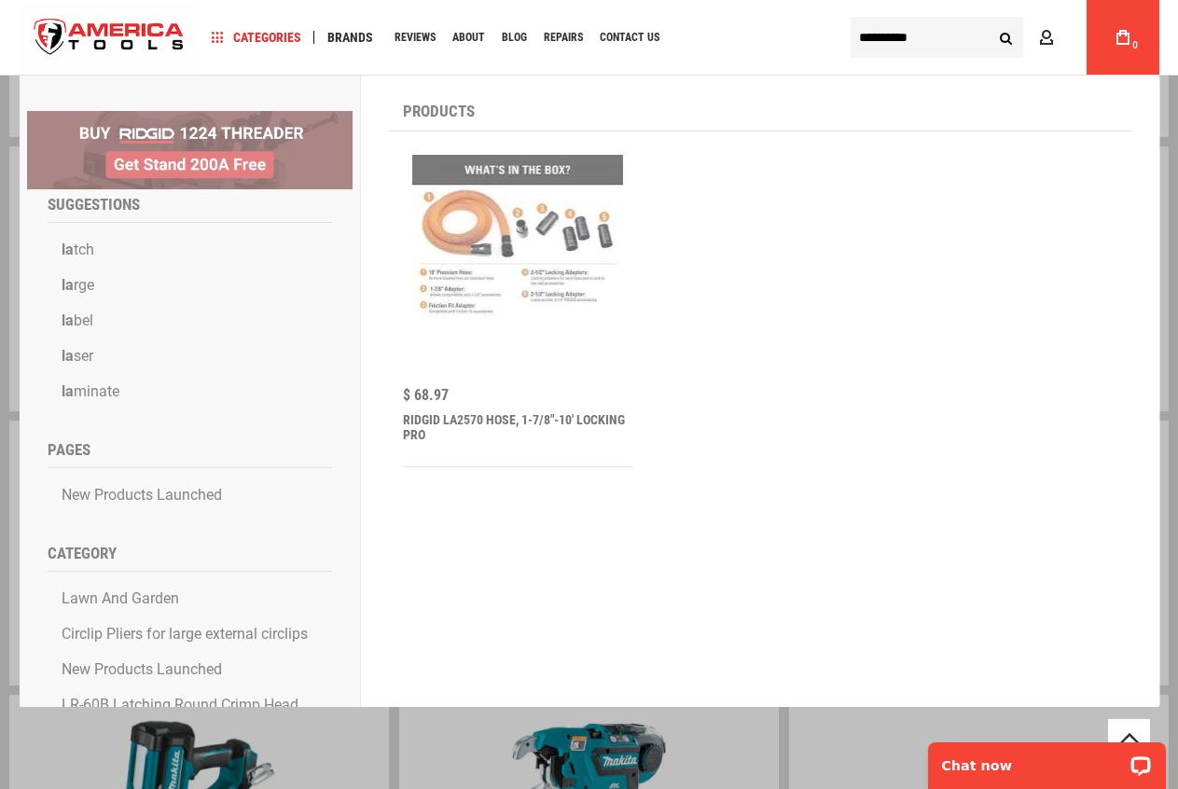
type input "**********"
click at [988, 20] on button "Search" at bounding box center [1005, 37] width 35 height 35
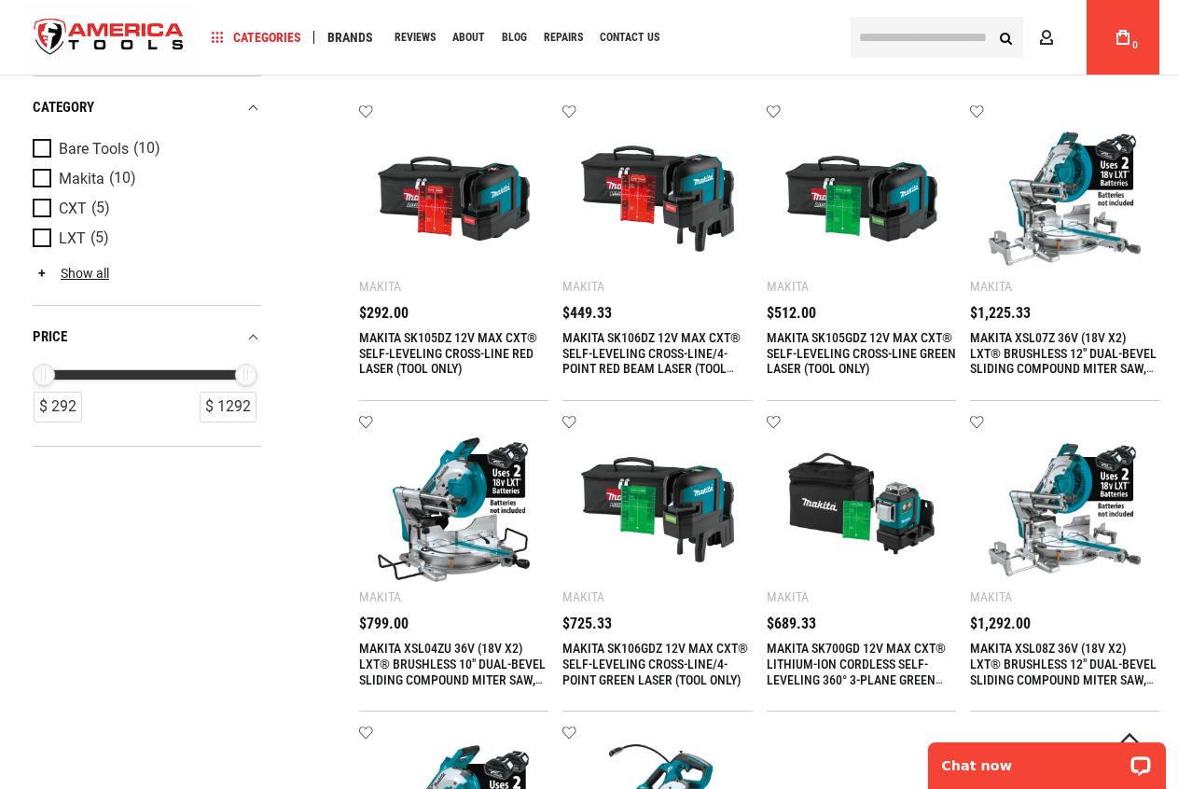
scroll to position [653, 0]
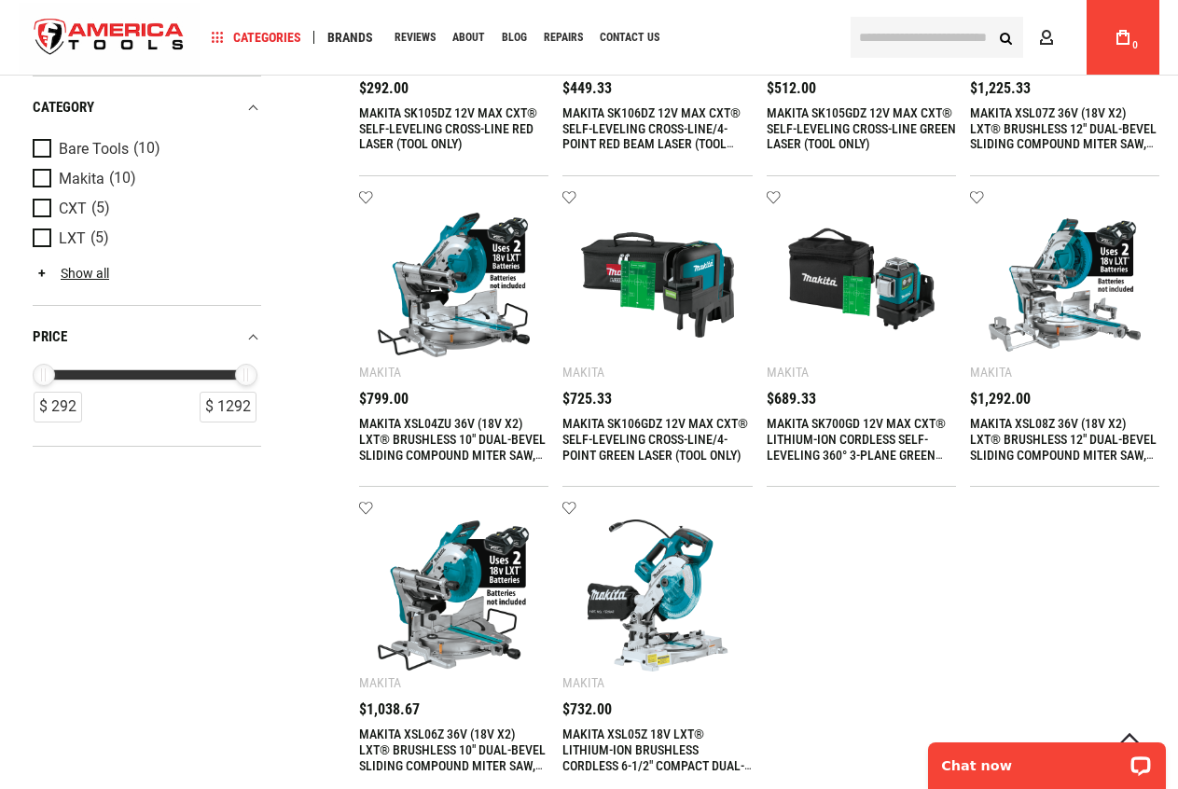
click at [870, 444] on link "MAKITA SK700GD 12V MAX CXT® LITHIUM-ION CORDLESS SELF-LEVELING 360° 3-PLANE GRE…" at bounding box center [856, 447] width 179 height 62
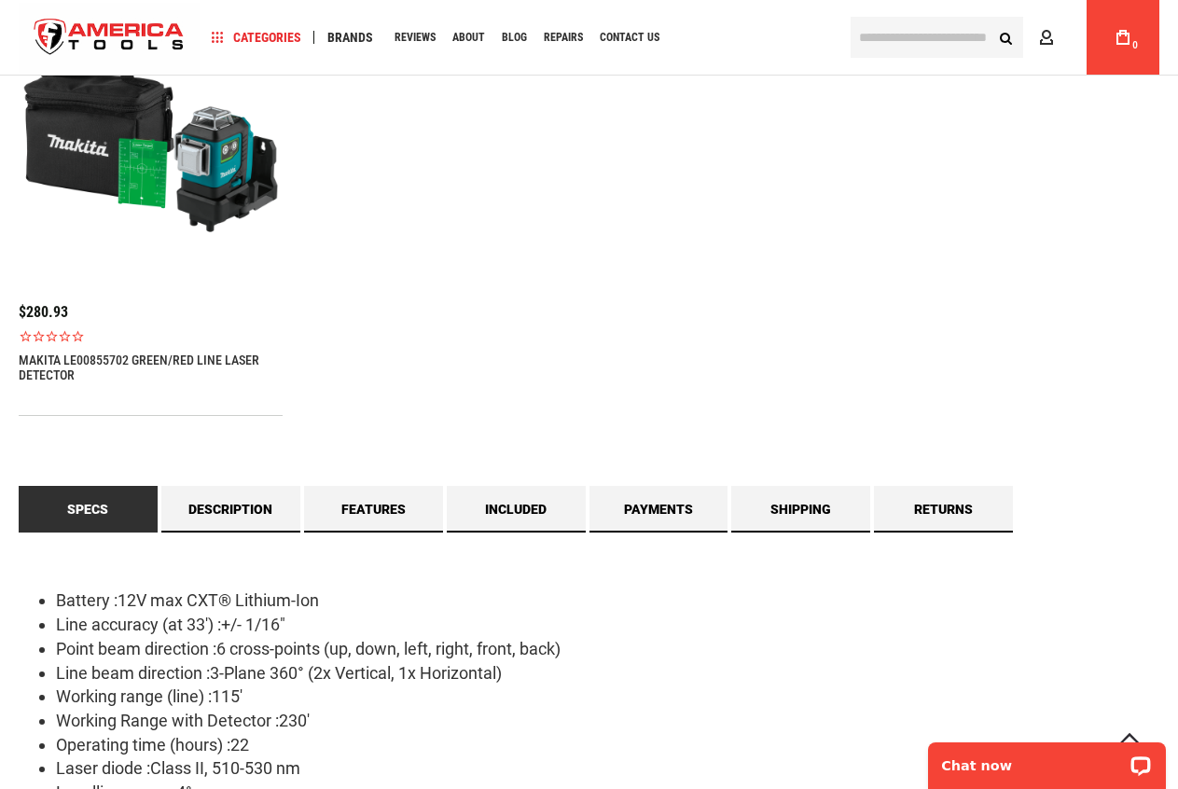
scroll to position [1679, 0]
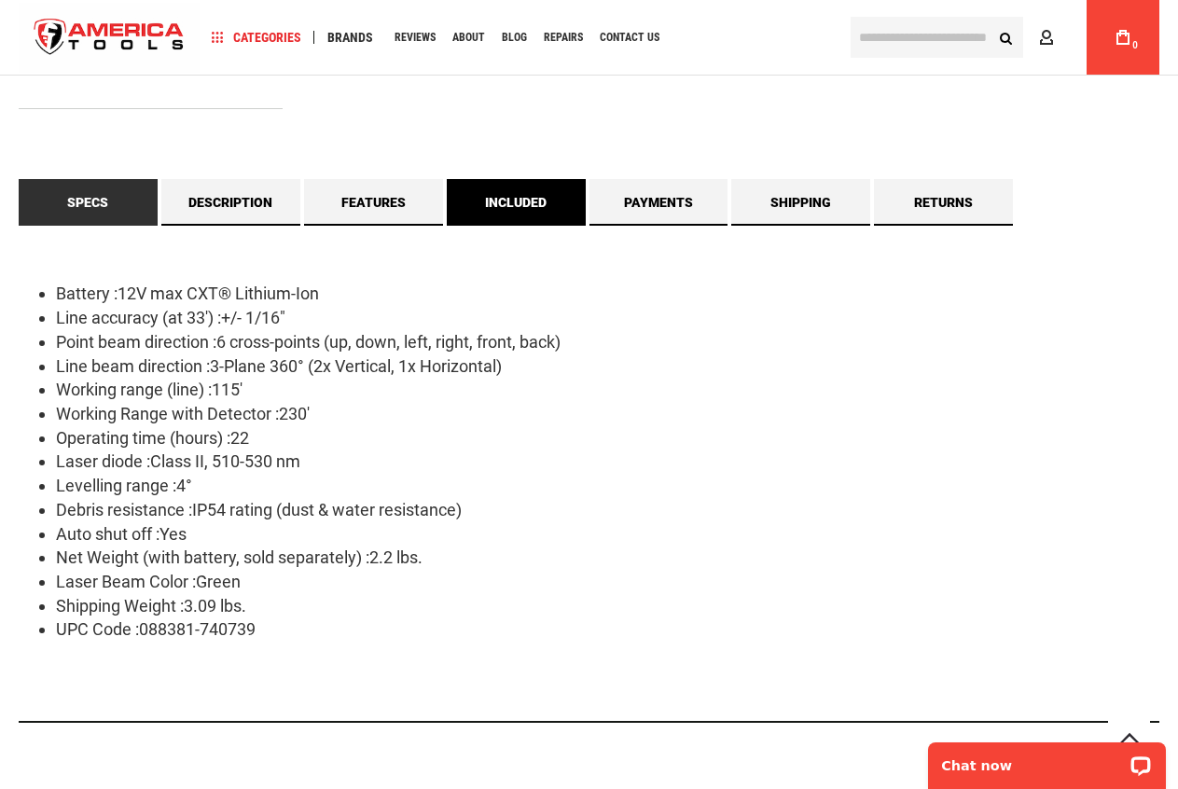
click at [539, 211] on link "Included" at bounding box center [516, 202] width 139 height 47
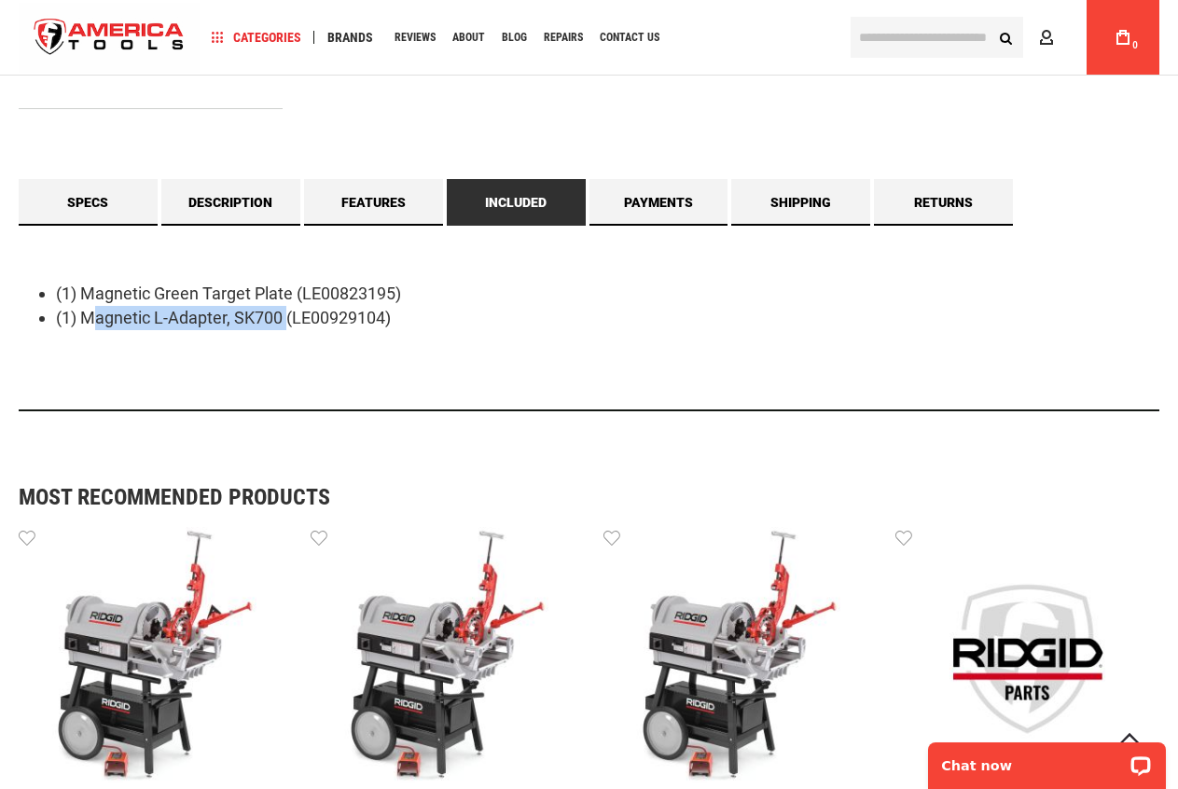
drag, startPoint x: 85, startPoint y: 319, endPoint x: 282, endPoint y: 319, distance: 196.8
click at [282, 319] on li "(1) Magnetic L-Adapter, SK700 (LE00929104)" at bounding box center [607, 318] width 1103 height 24
copy li "Magnetic L-Adapter, SK700"
click at [915, 43] on input "text" at bounding box center [936, 37] width 173 height 41
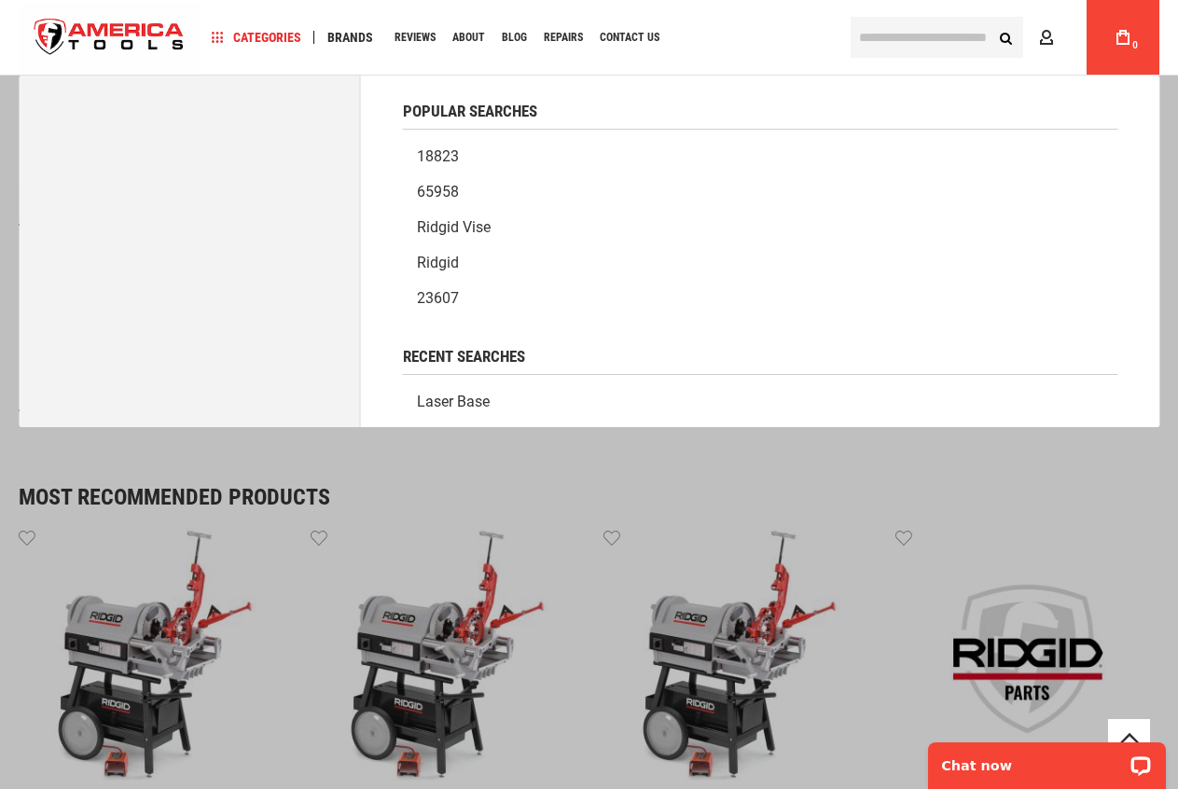
paste input "**********"
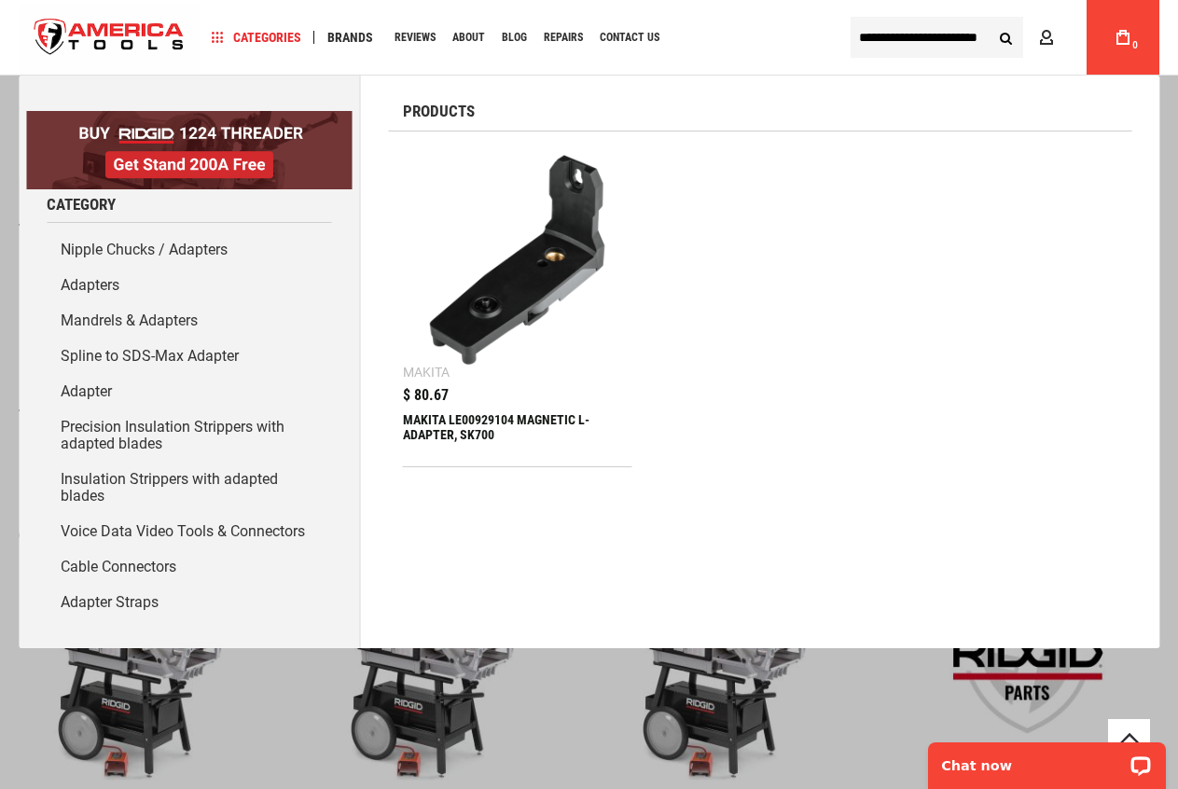
type input "**********"
click at [988, 20] on button "Search" at bounding box center [1005, 37] width 35 height 35
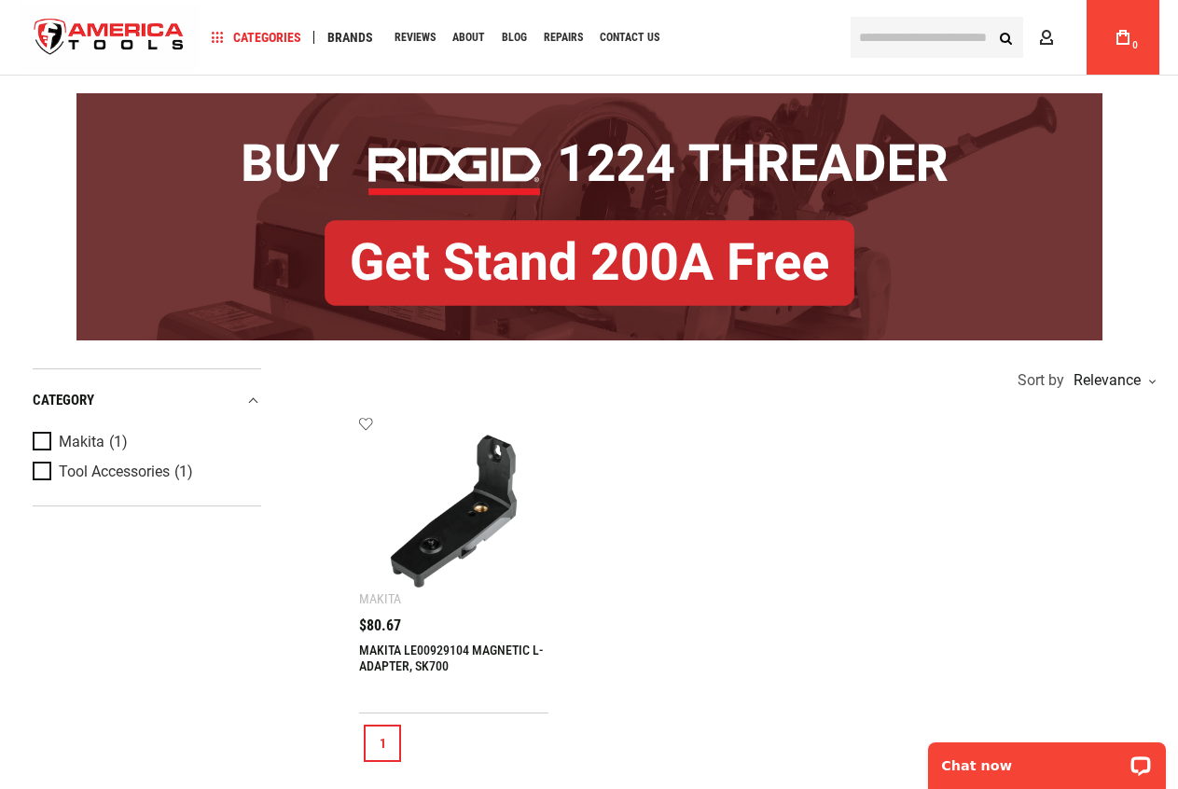
scroll to position [373, 0]
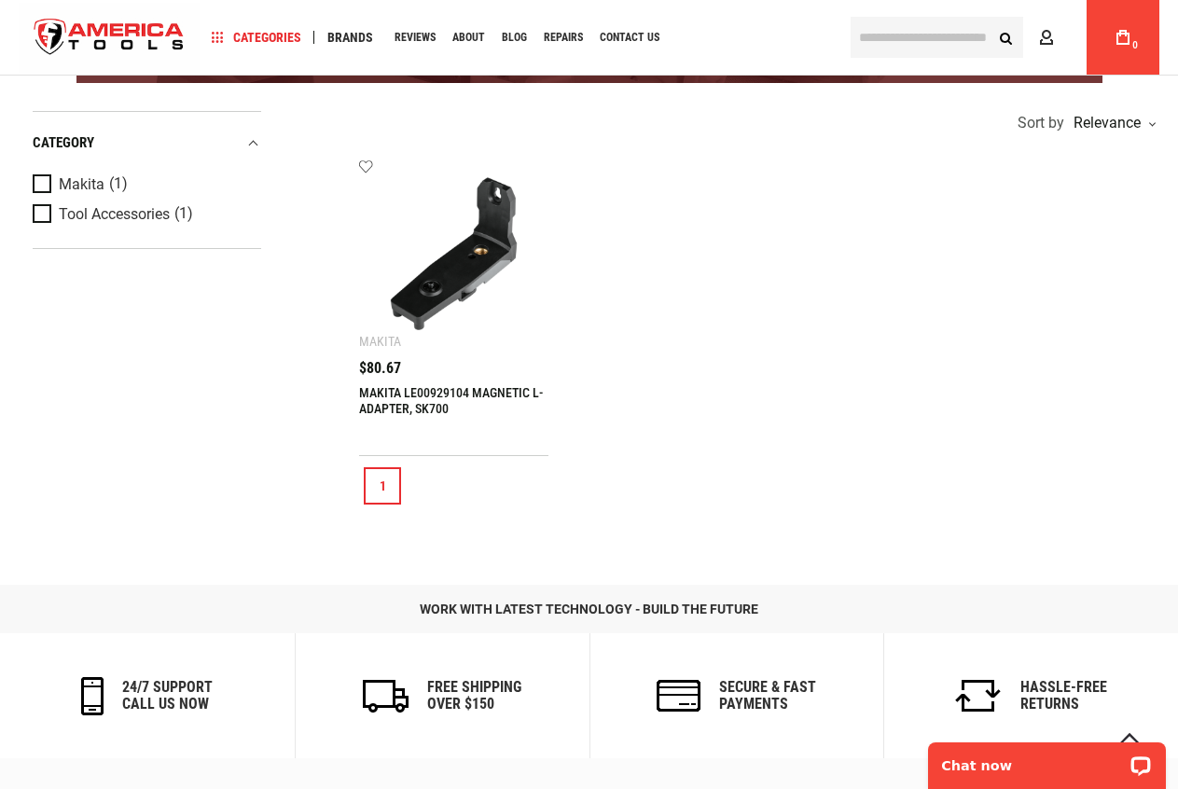
click at [424, 394] on link "MAKITA LE00929104 MAGNETIC L-ADAPTER, SK700" at bounding box center [451, 400] width 184 height 31
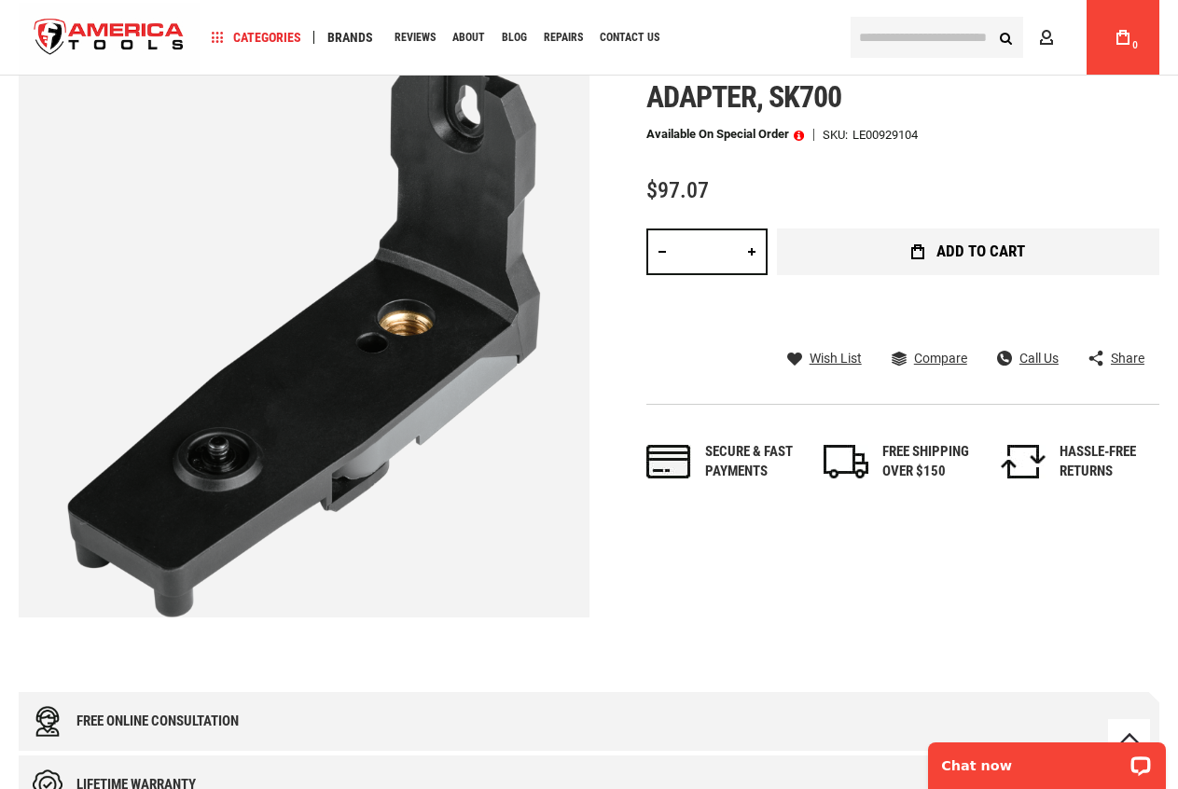
click at [909, 242] on button "Add to Cart" at bounding box center [968, 251] width 382 height 47
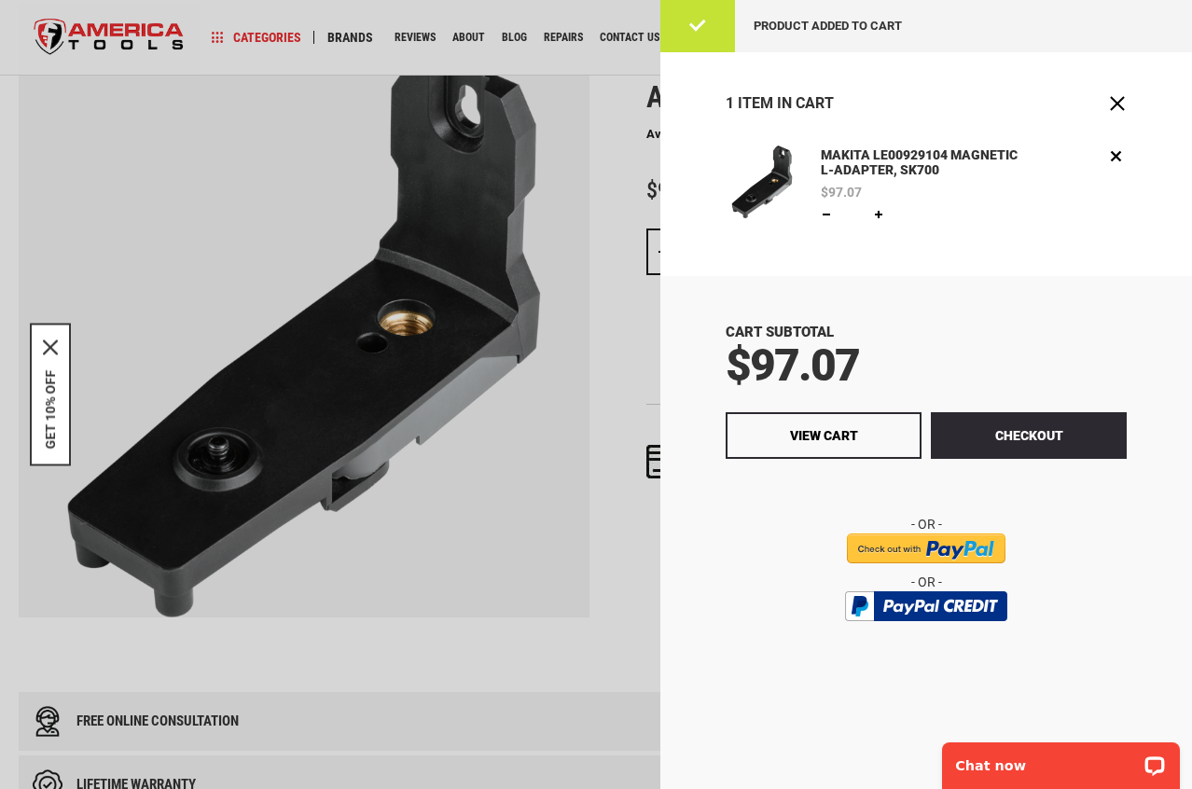
click at [624, 511] on div at bounding box center [596, 394] width 1192 height 789
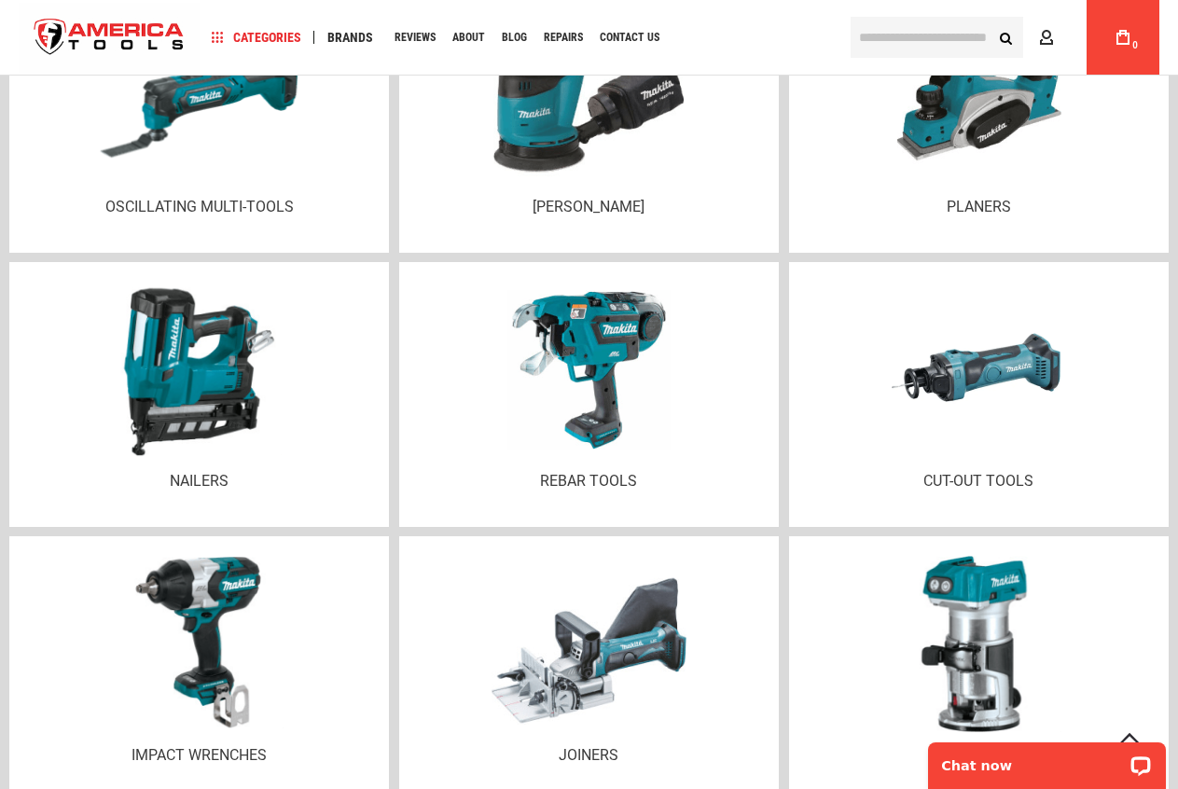
scroll to position [3678, 0]
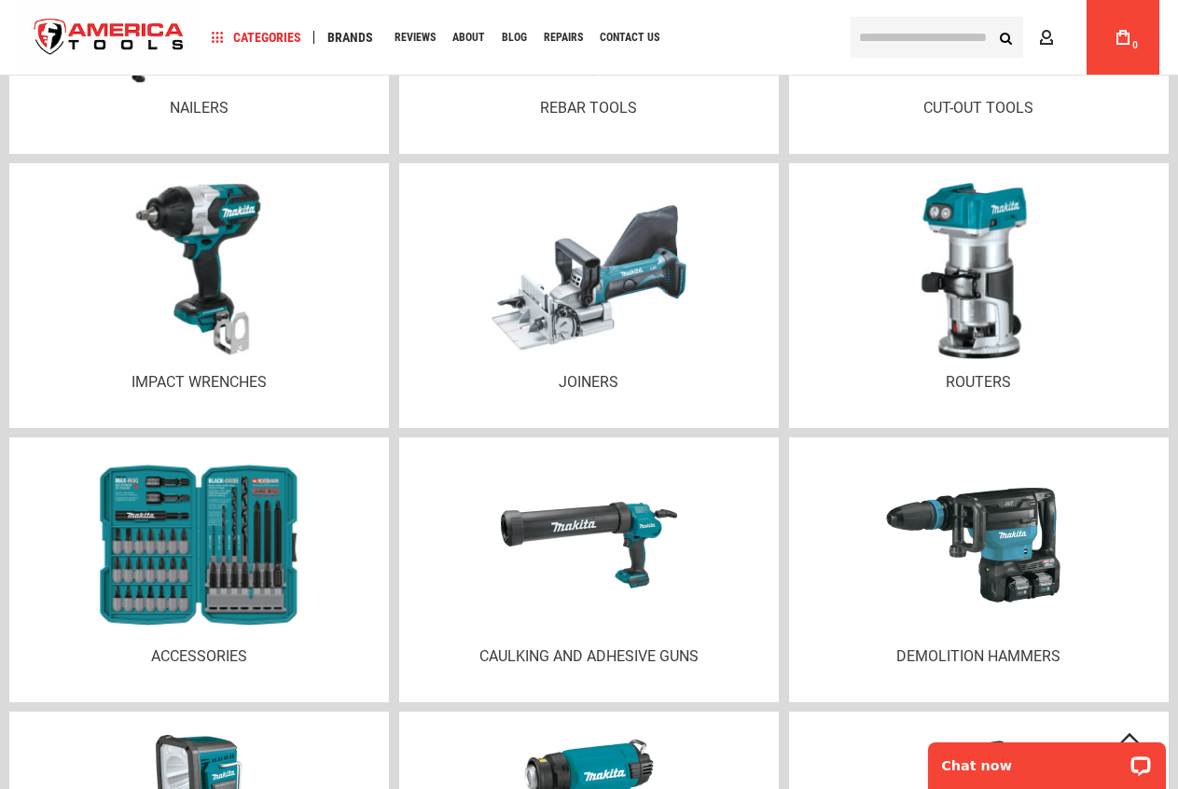
click at [123, 559] on img at bounding box center [199, 545] width 227 height 172
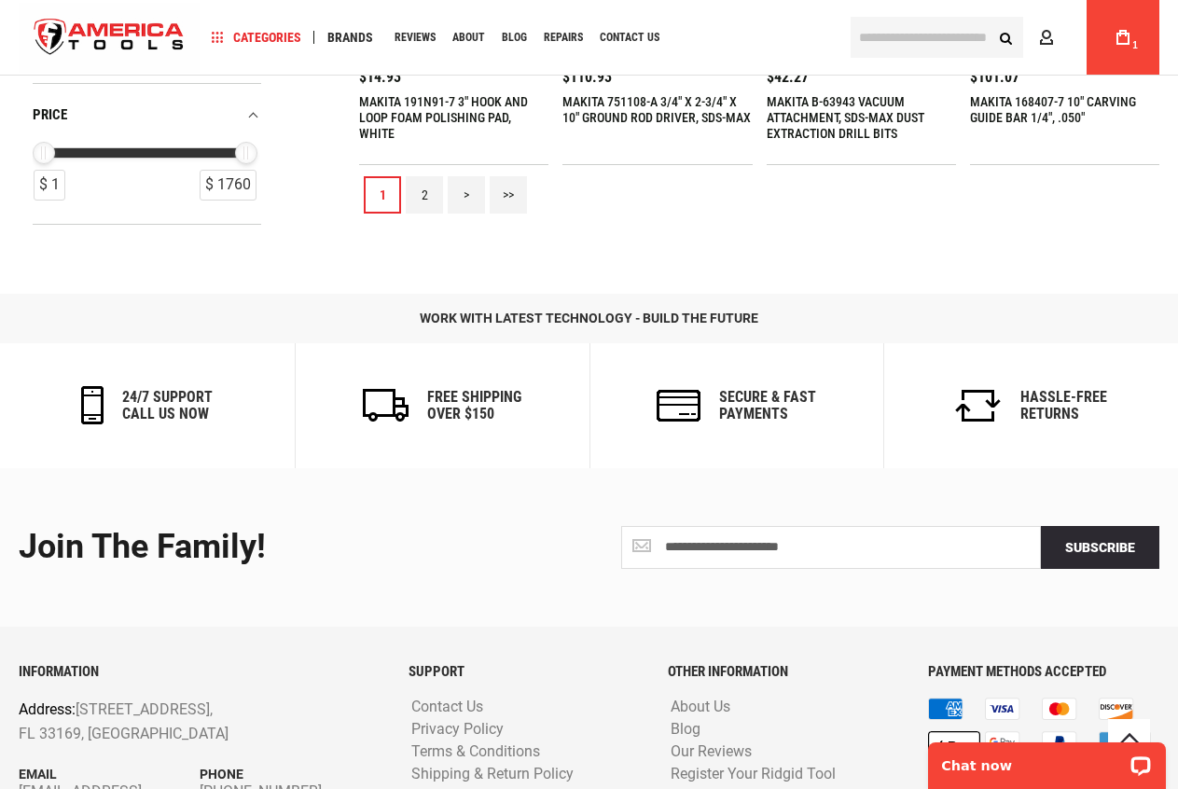
scroll to position [1732, 0]
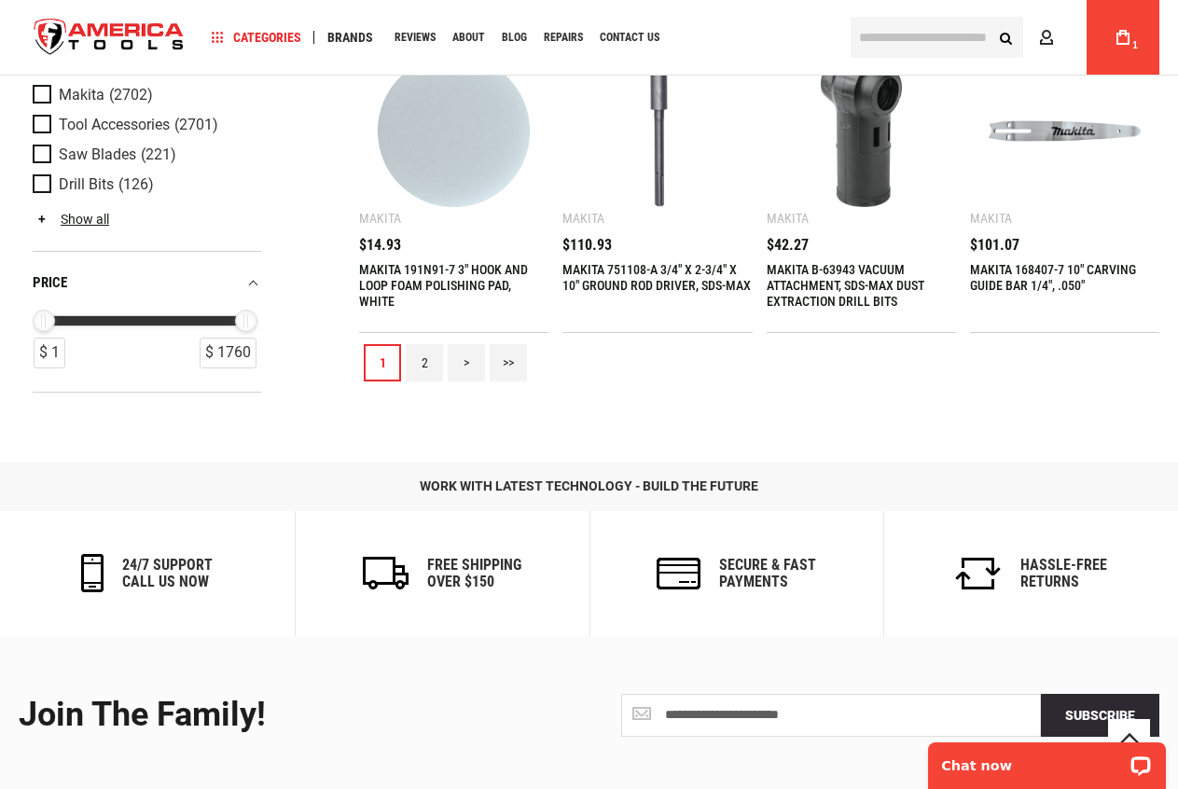
click at [427, 367] on link "2" at bounding box center [424, 362] width 37 height 37
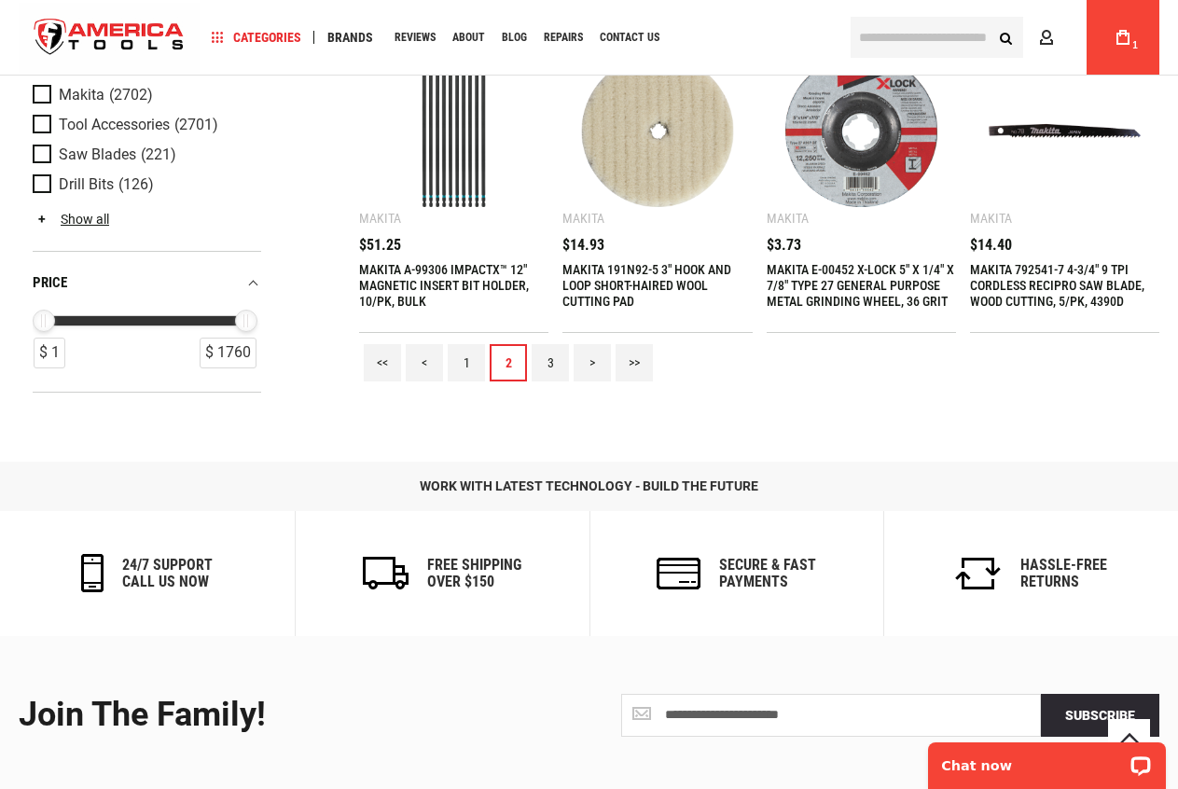
click at [547, 361] on link "3" at bounding box center [550, 362] width 37 height 37
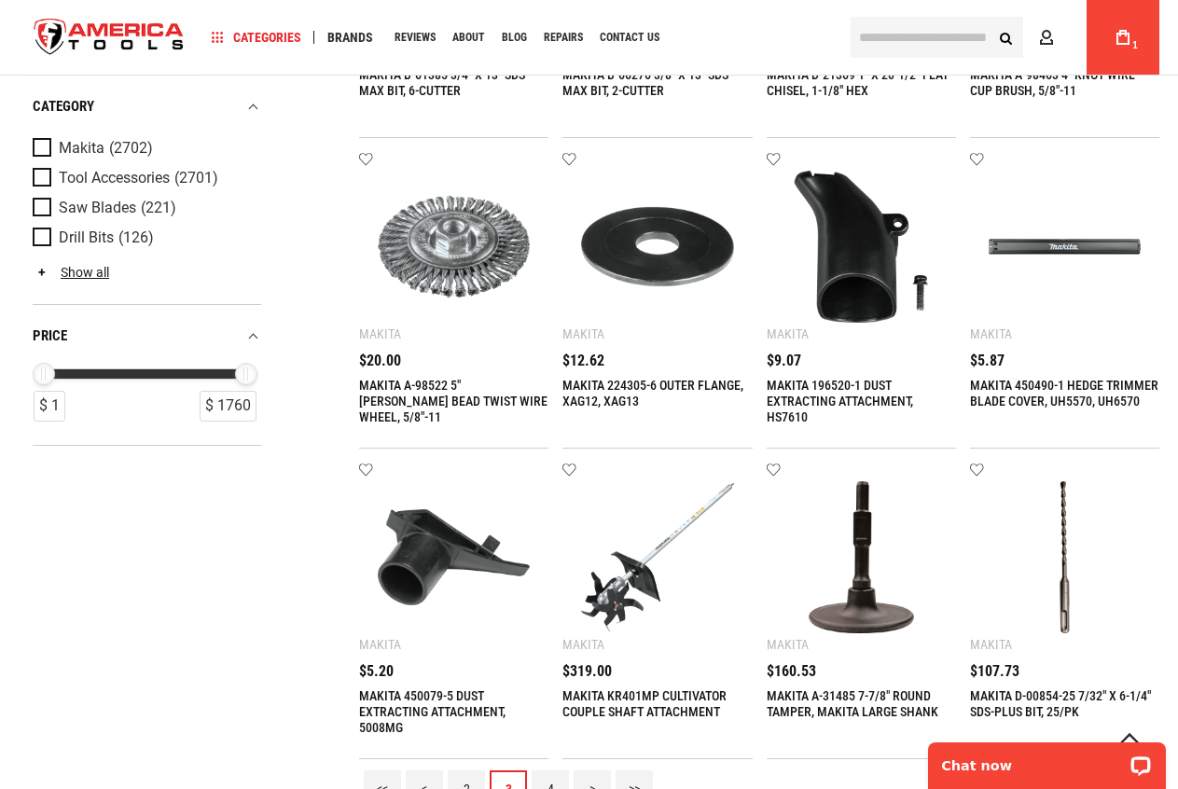
scroll to position [1772, 0]
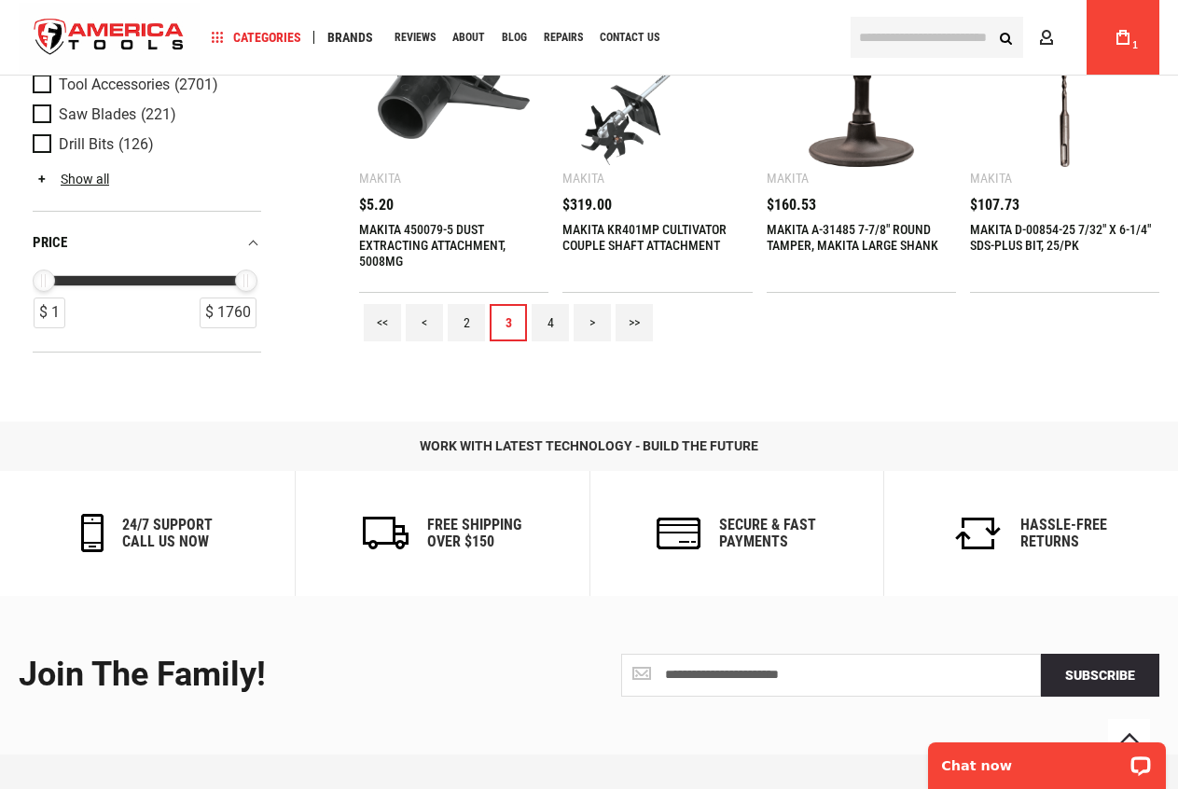
click at [561, 335] on link "4" at bounding box center [550, 322] width 37 height 37
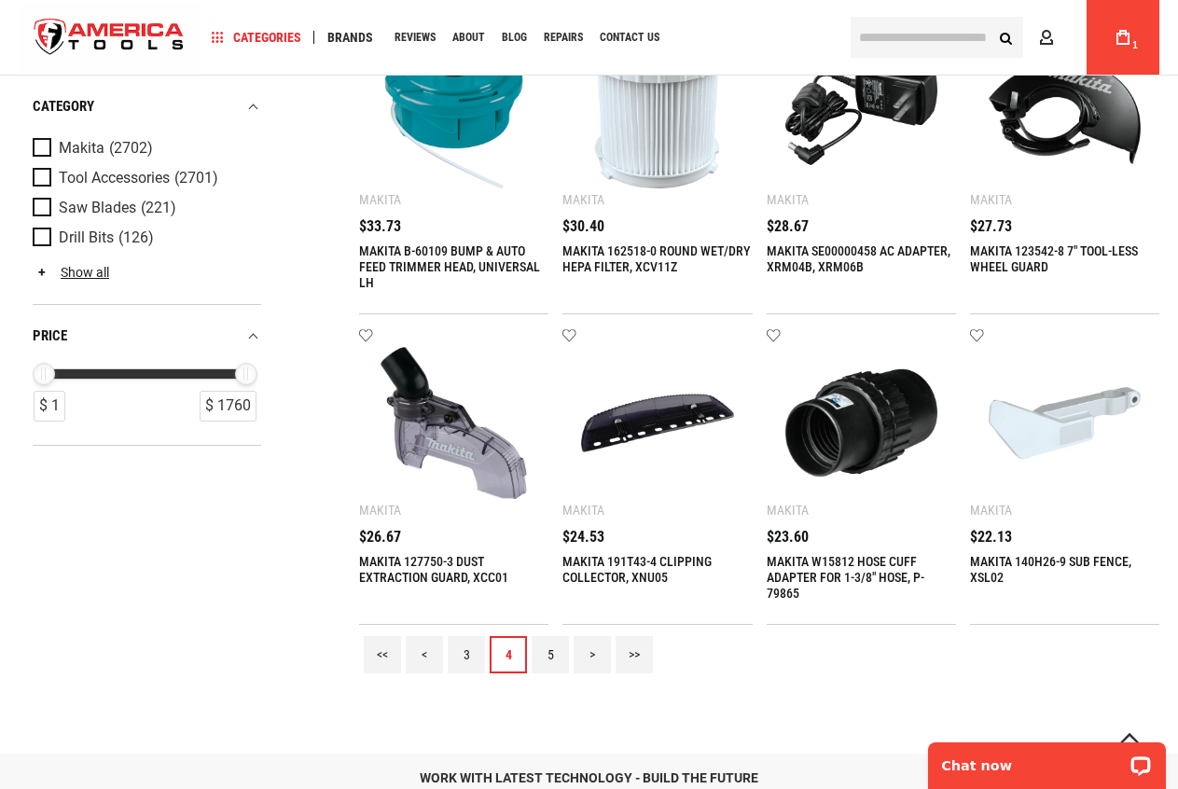
scroll to position [1679, 0]
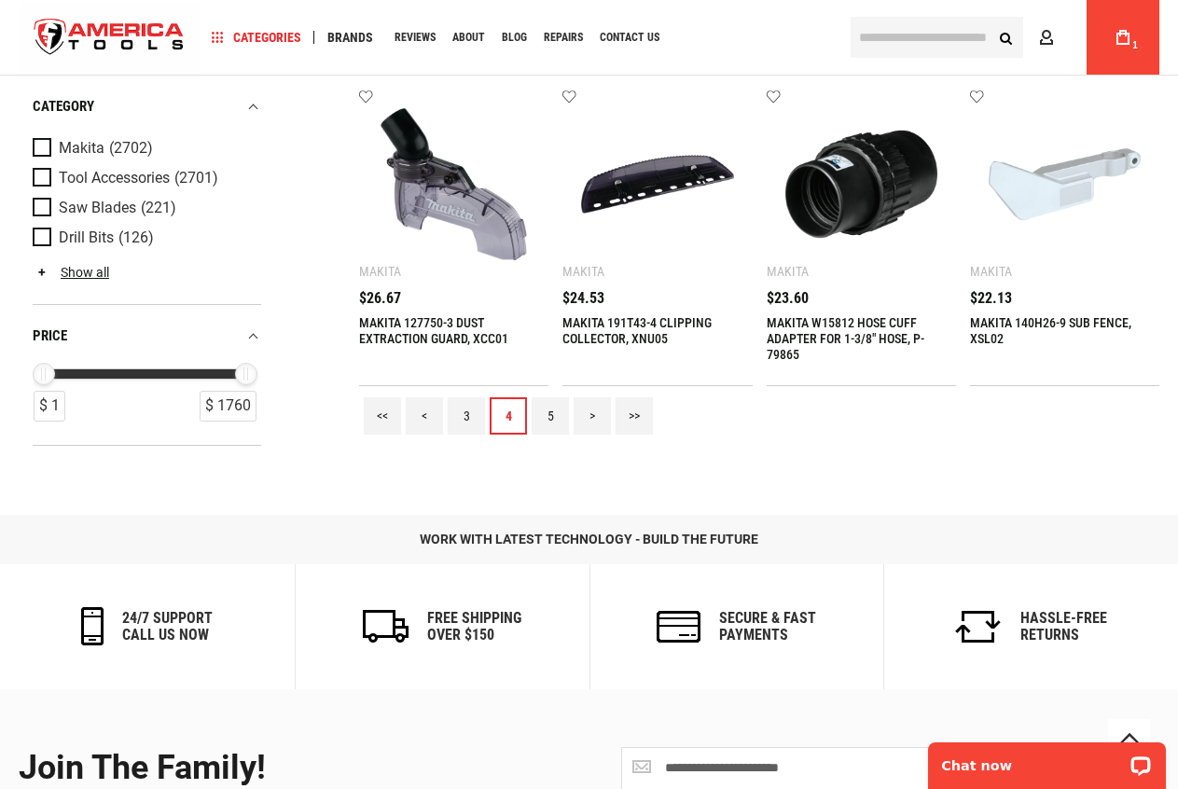
click at [549, 411] on link "5" at bounding box center [550, 415] width 37 height 37
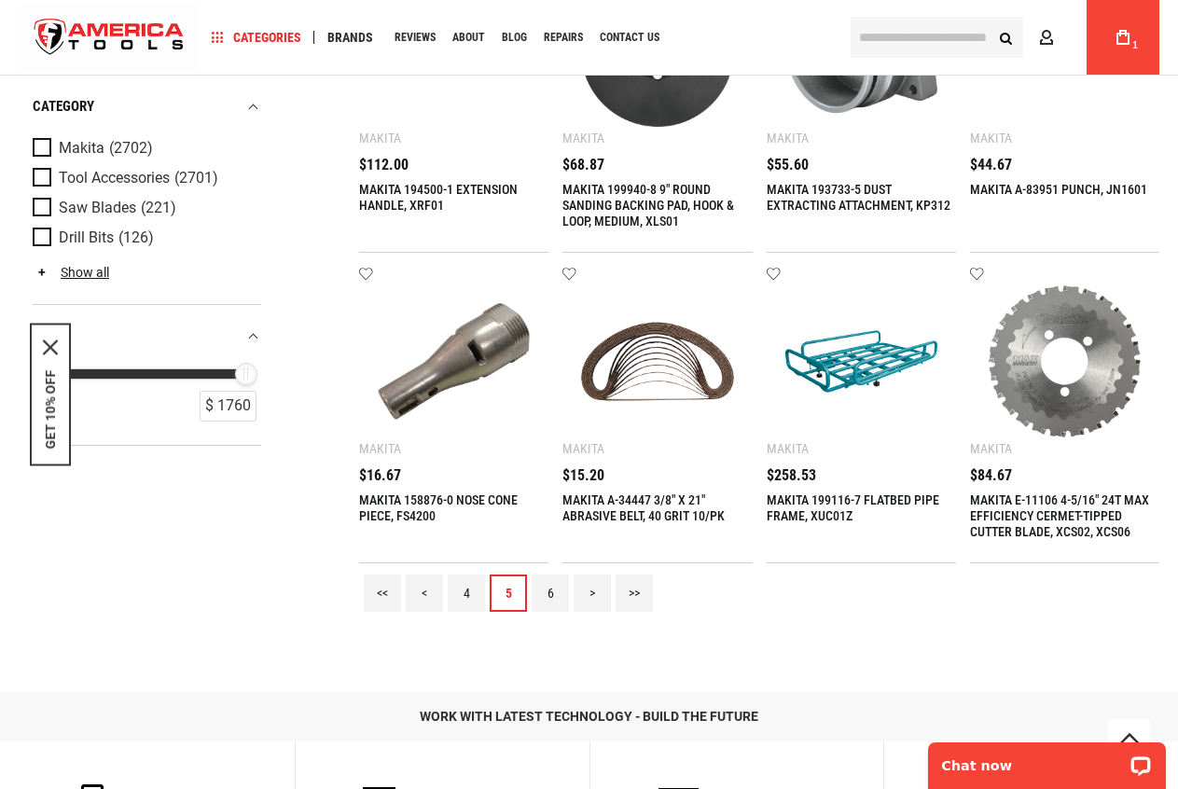
scroll to position [1865, 0]
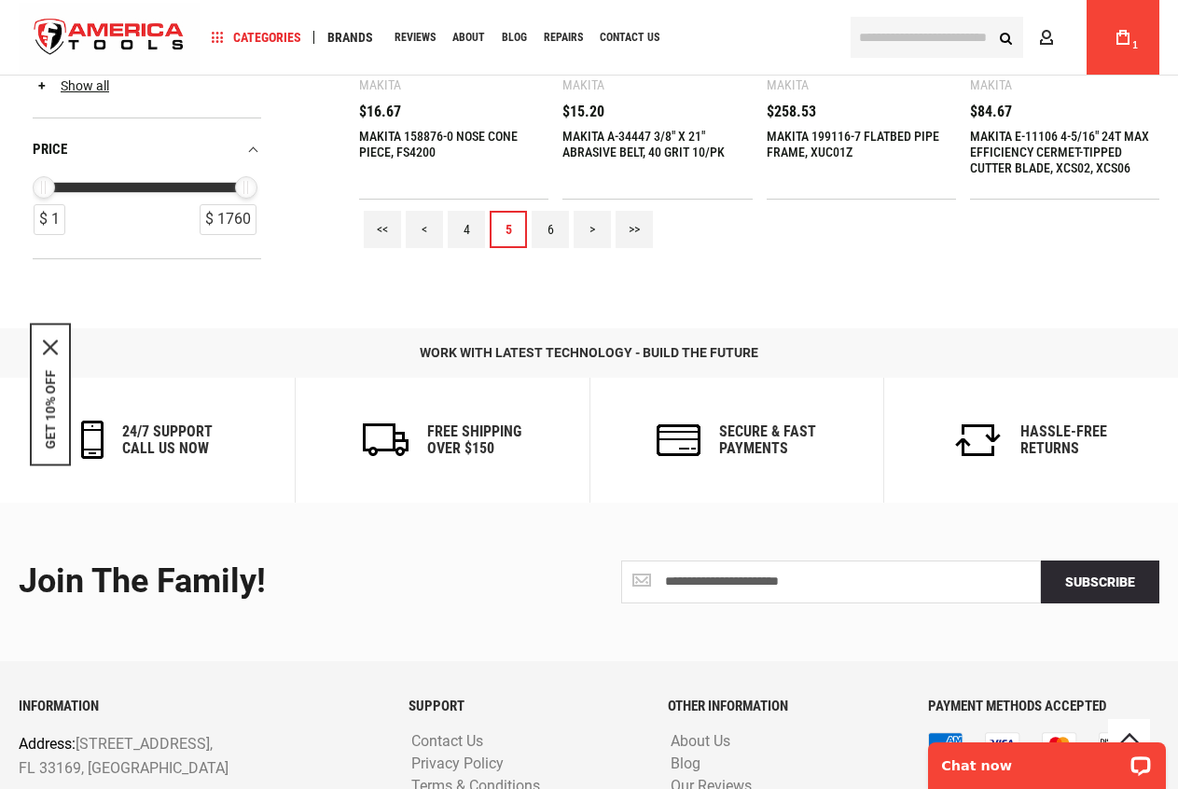
click at [552, 242] on link "6" at bounding box center [550, 229] width 37 height 37
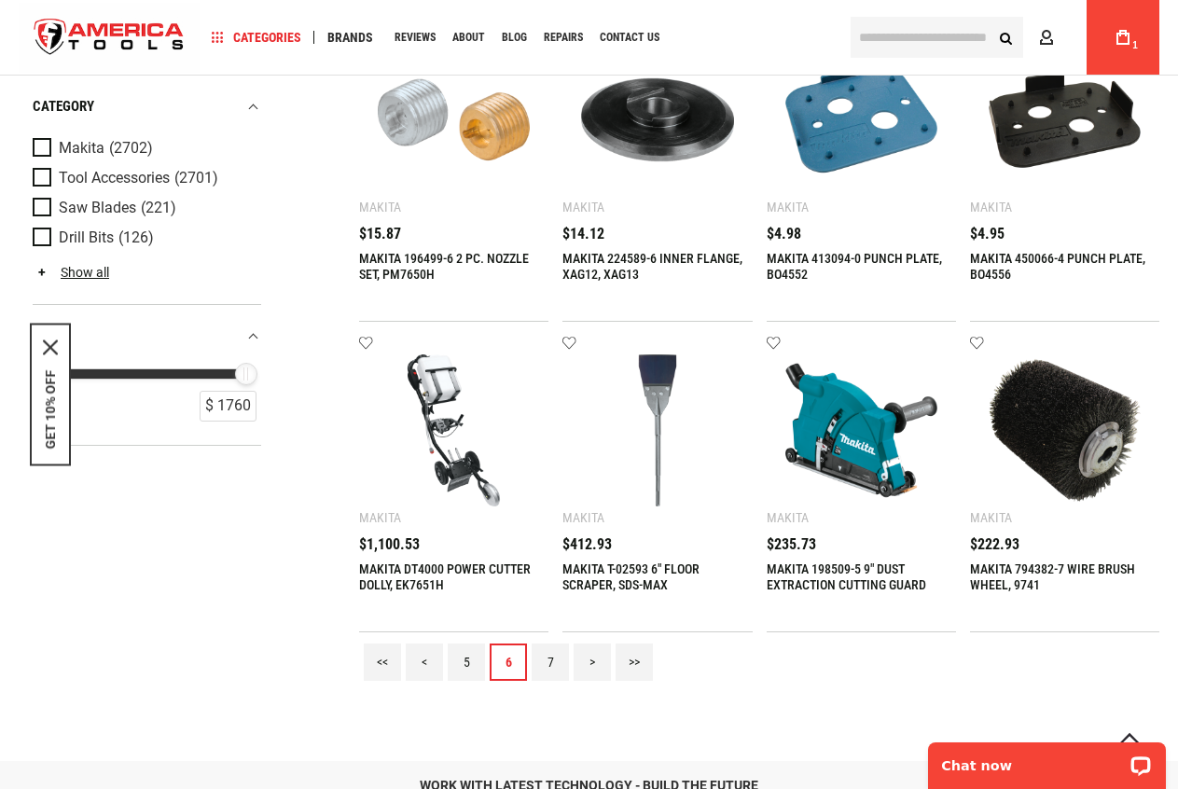
scroll to position [1585, 0]
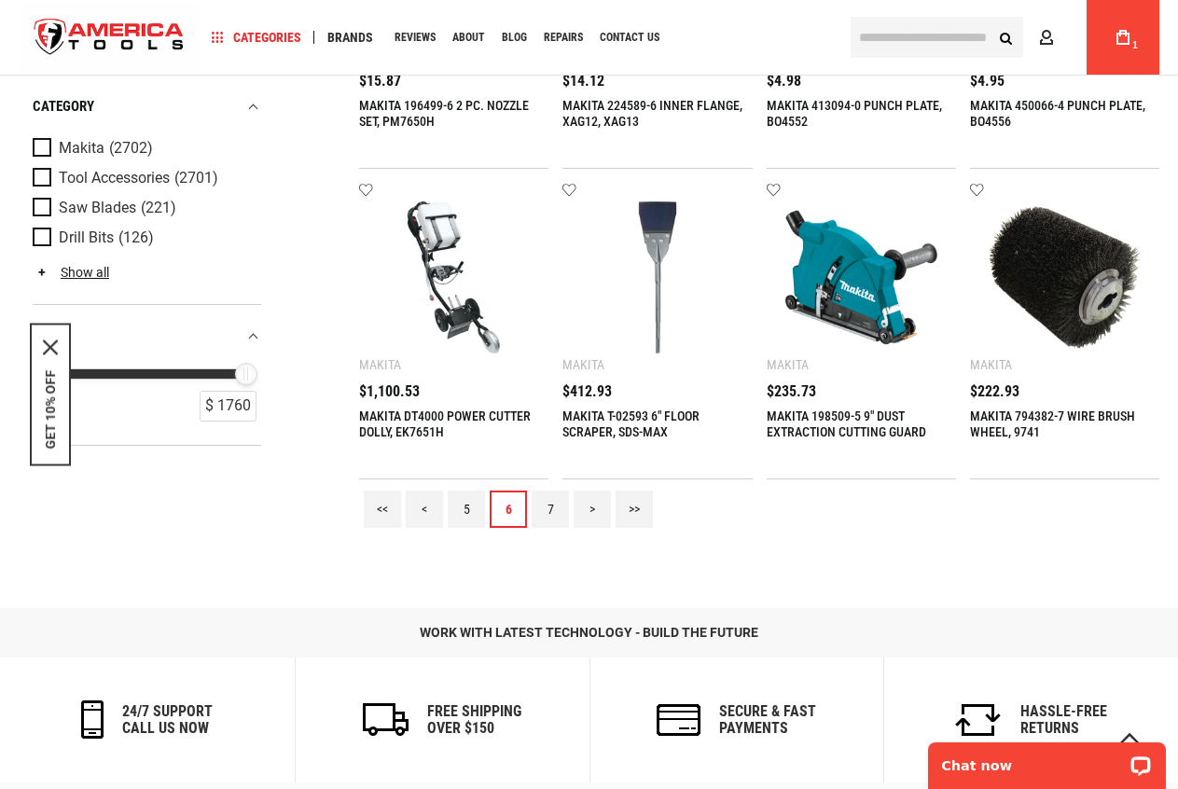
click at [543, 499] on link "7" at bounding box center [550, 509] width 37 height 37
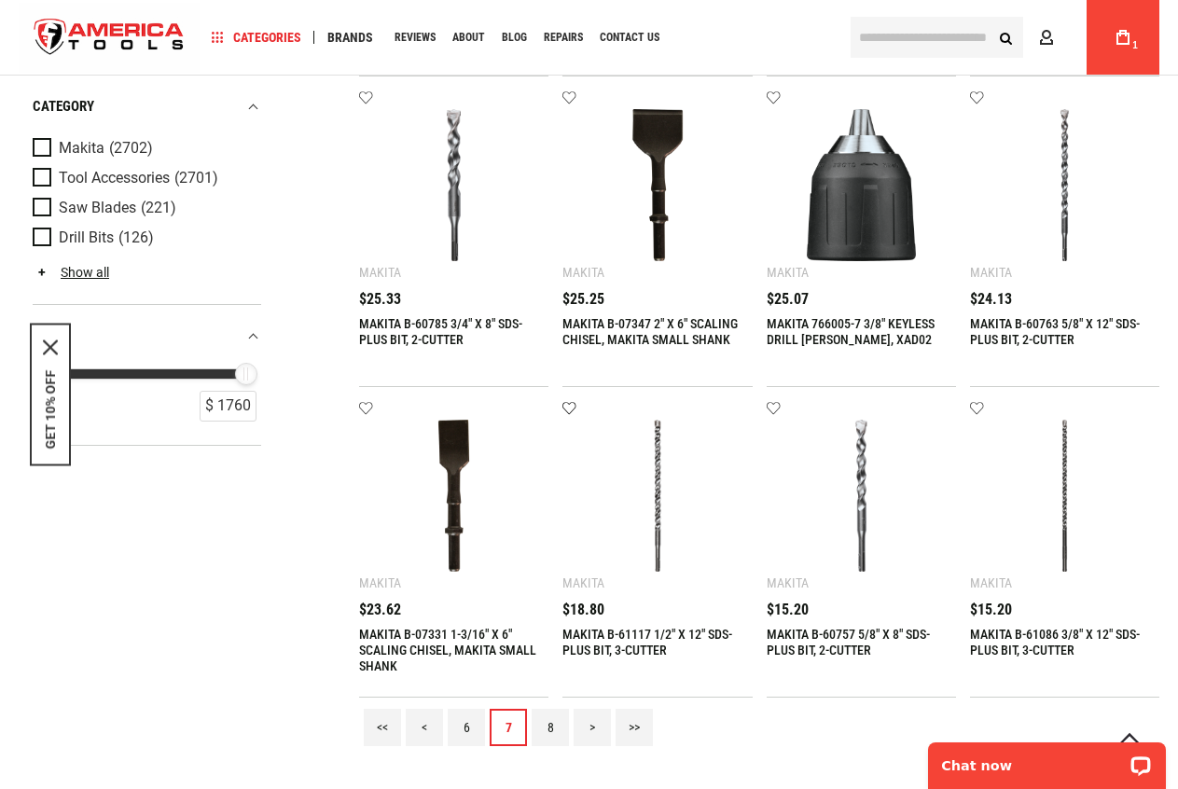
scroll to position [1772, 0]
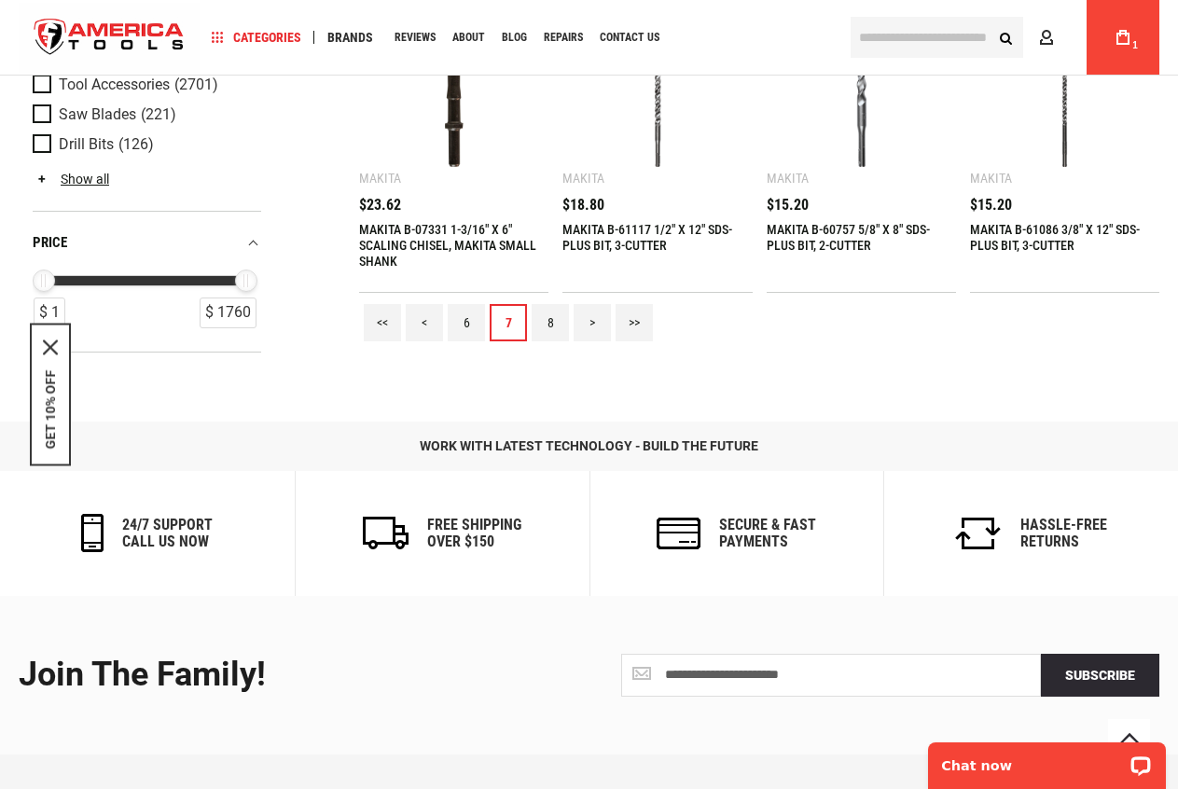
click at [554, 327] on link "8" at bounding box center [550, 322] width 37 height 37
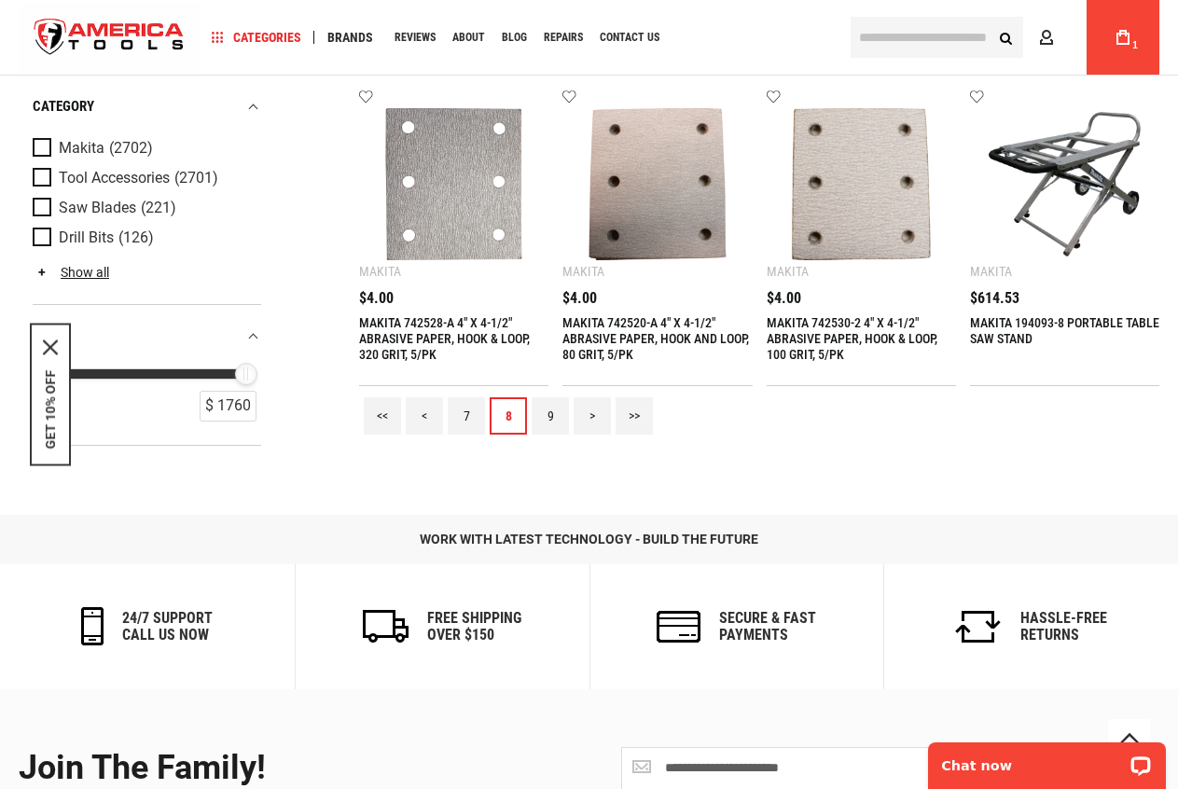
scroll to position [1865, 0]
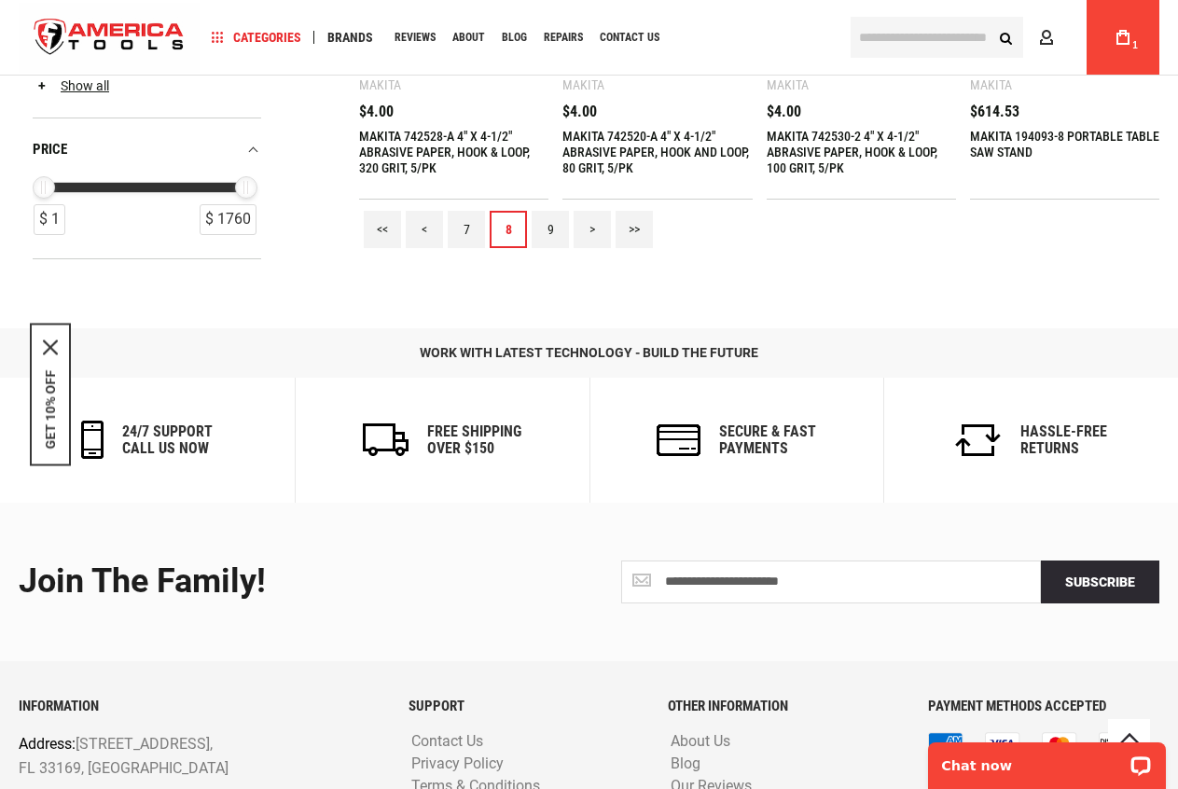
click at [549, 234] on link "9" at bounding box center [550, 229] width 37 height 37
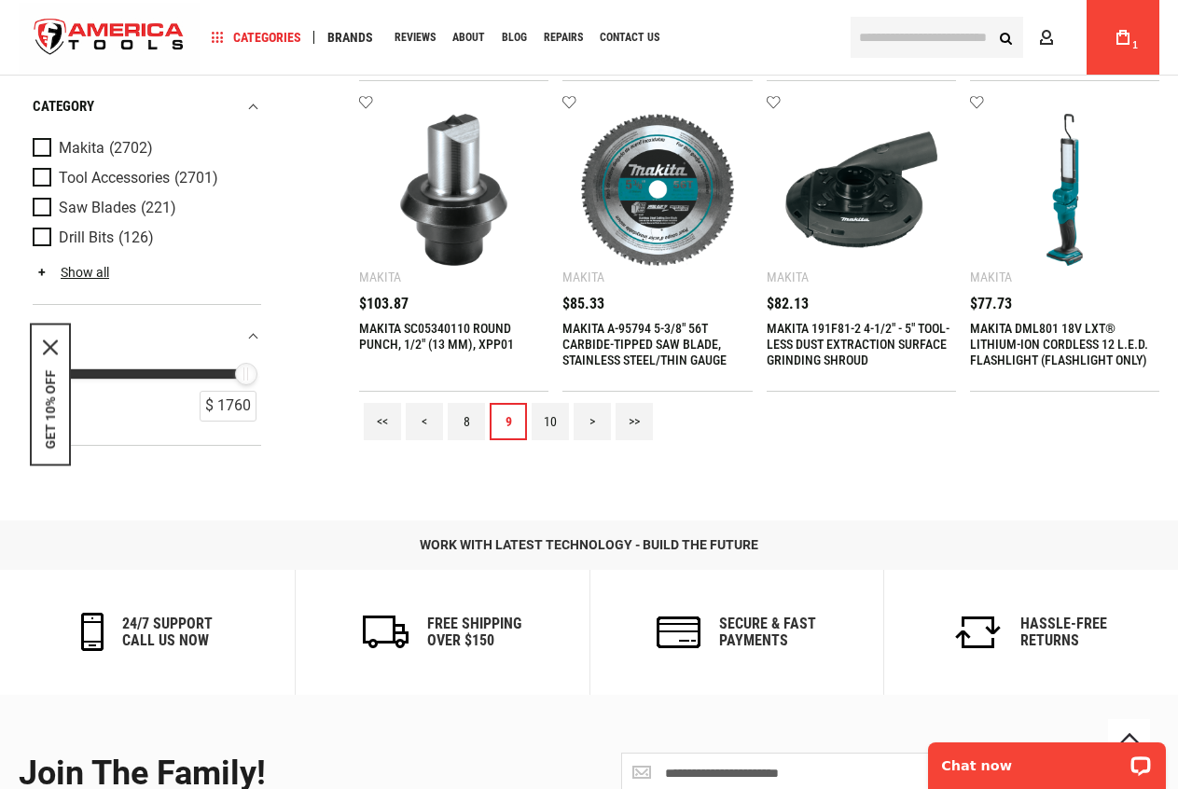
scroll to position [1679, 0]
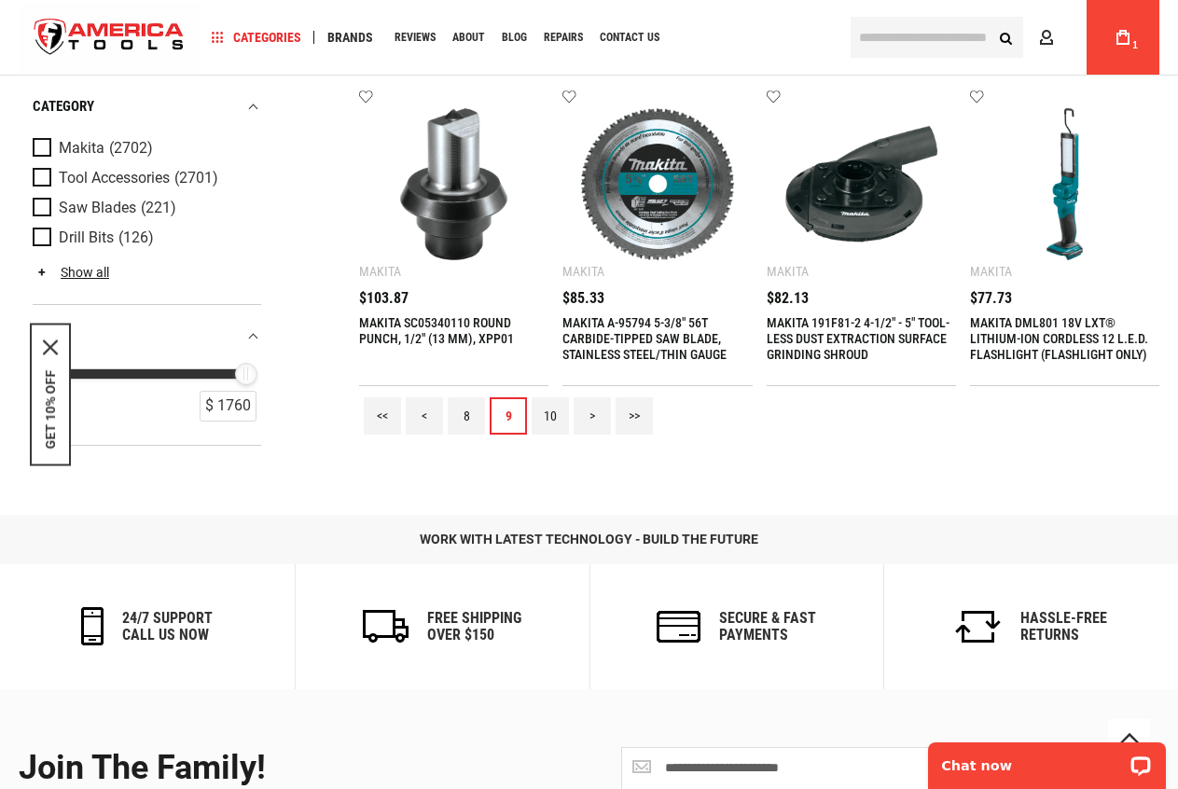
click at [534, 409] on link "10" at bounding box center [550, 415] width 37 height 37
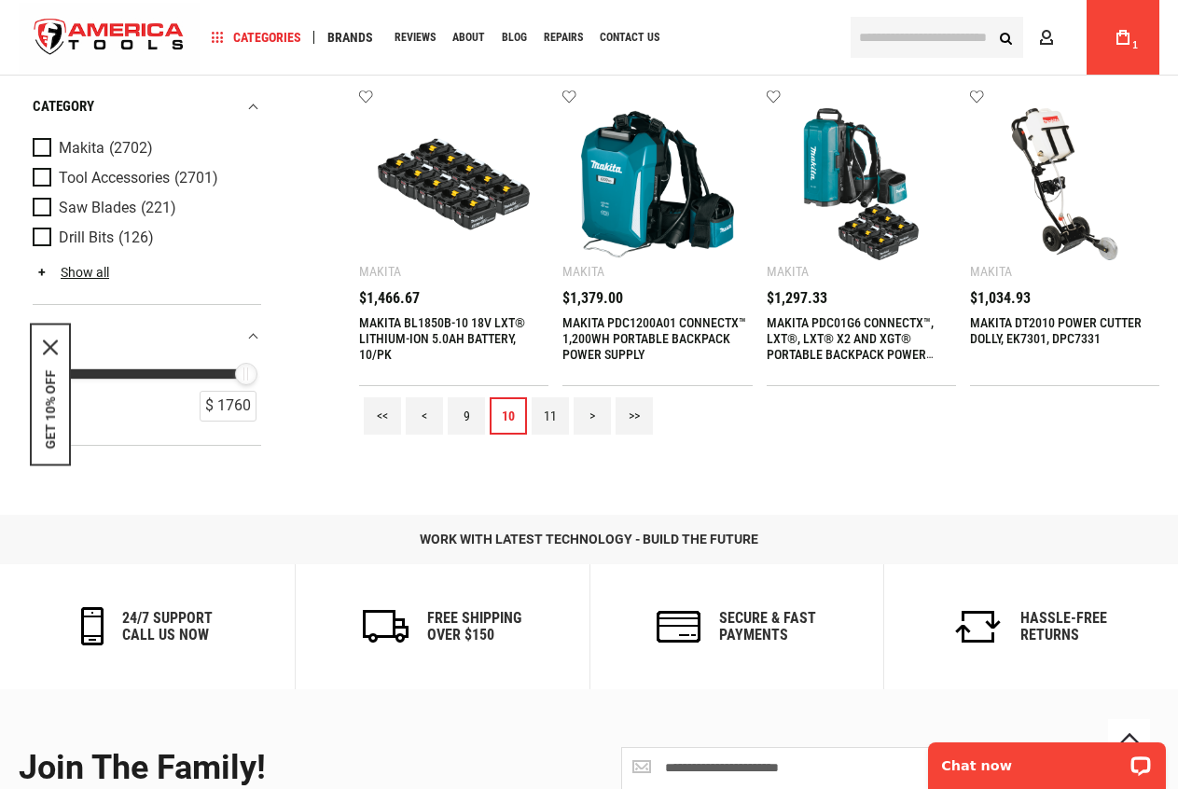
click at [545, 419] on link "11" at bounding box center [550, 415] width 37 height 37
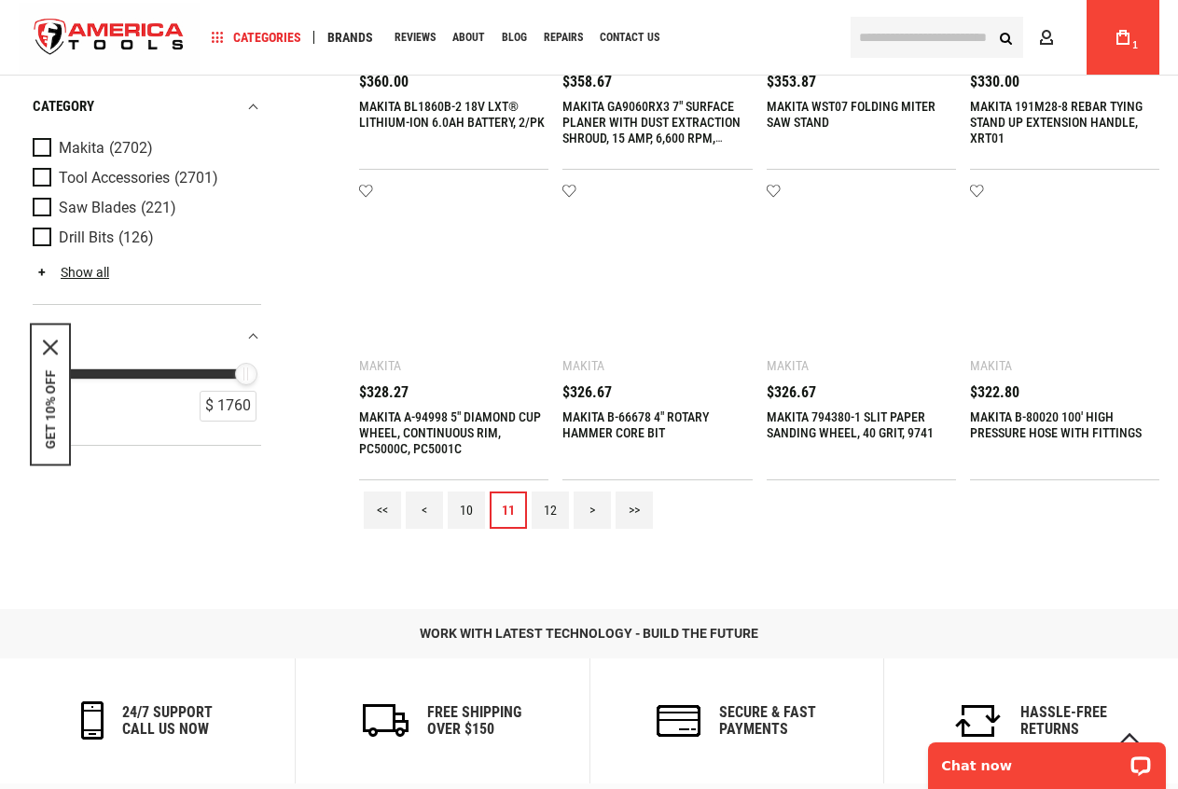
scroll to position [1585, 0]
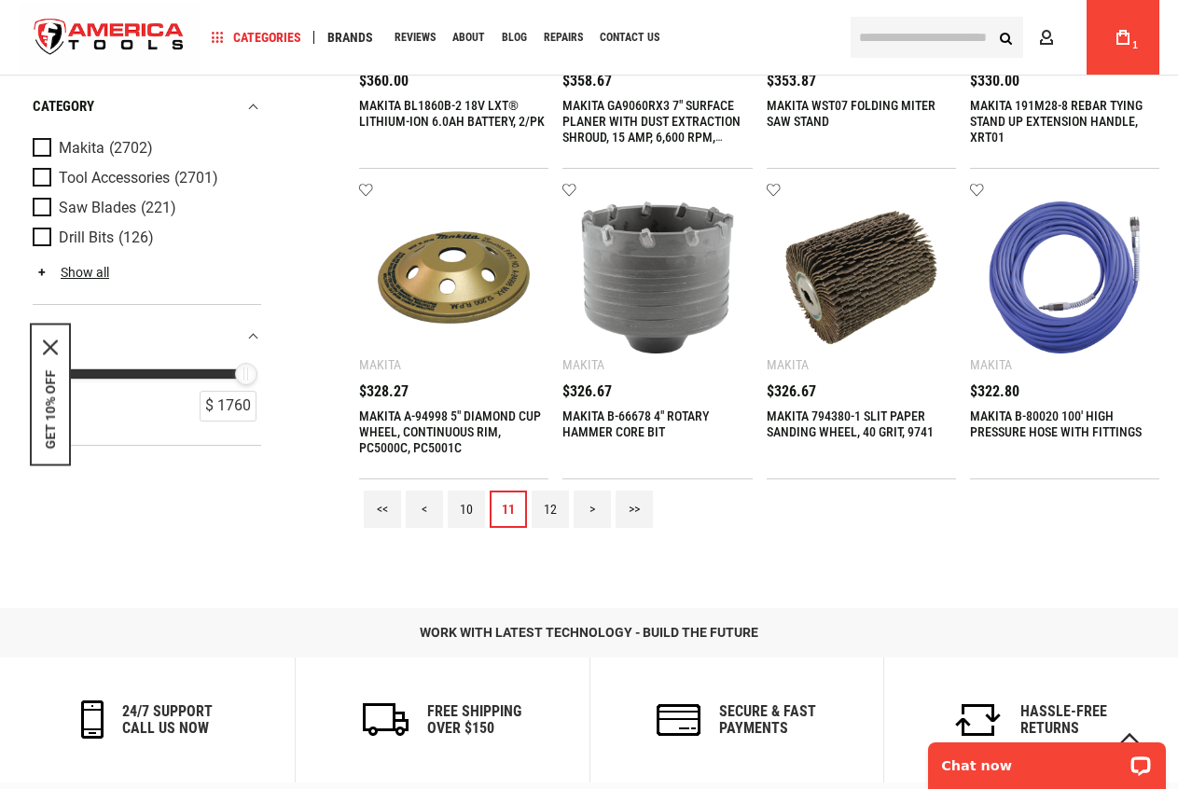
click at [547, 498] on link "12" at bounding box center [550, 509] width 37 height 37
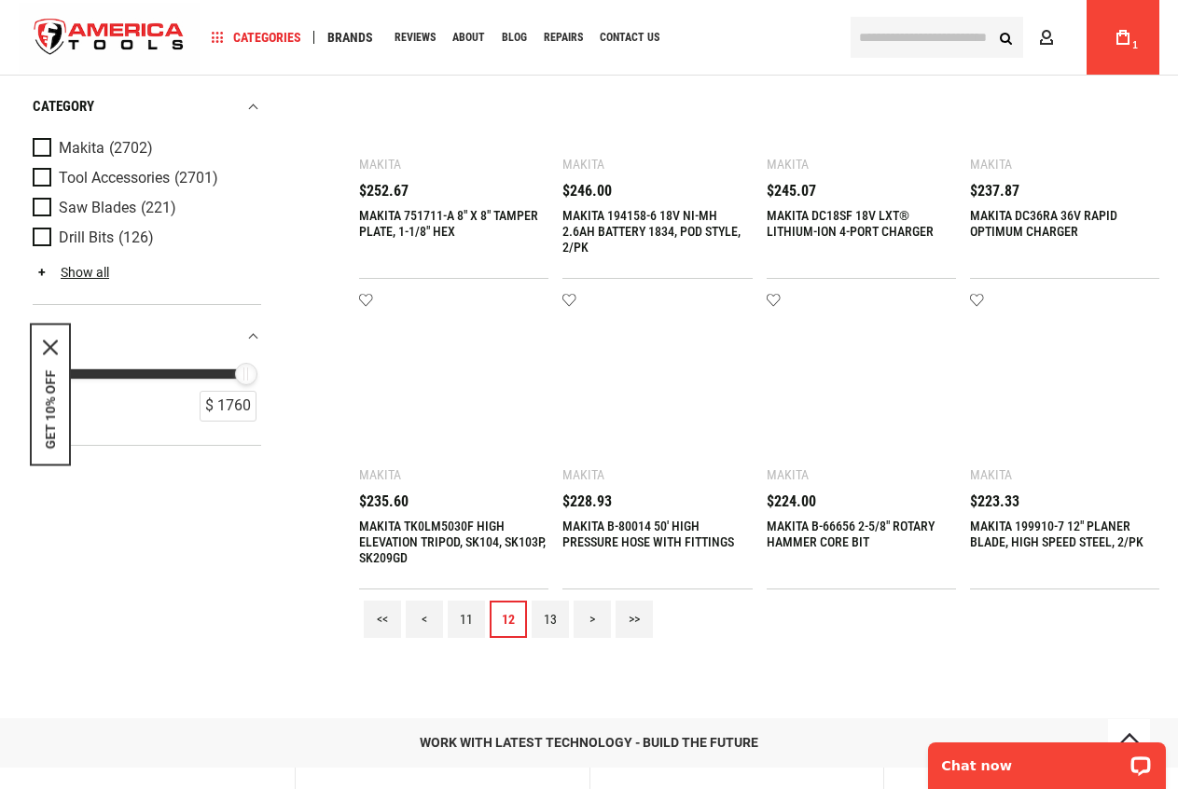
scroll to position [1492, 0]
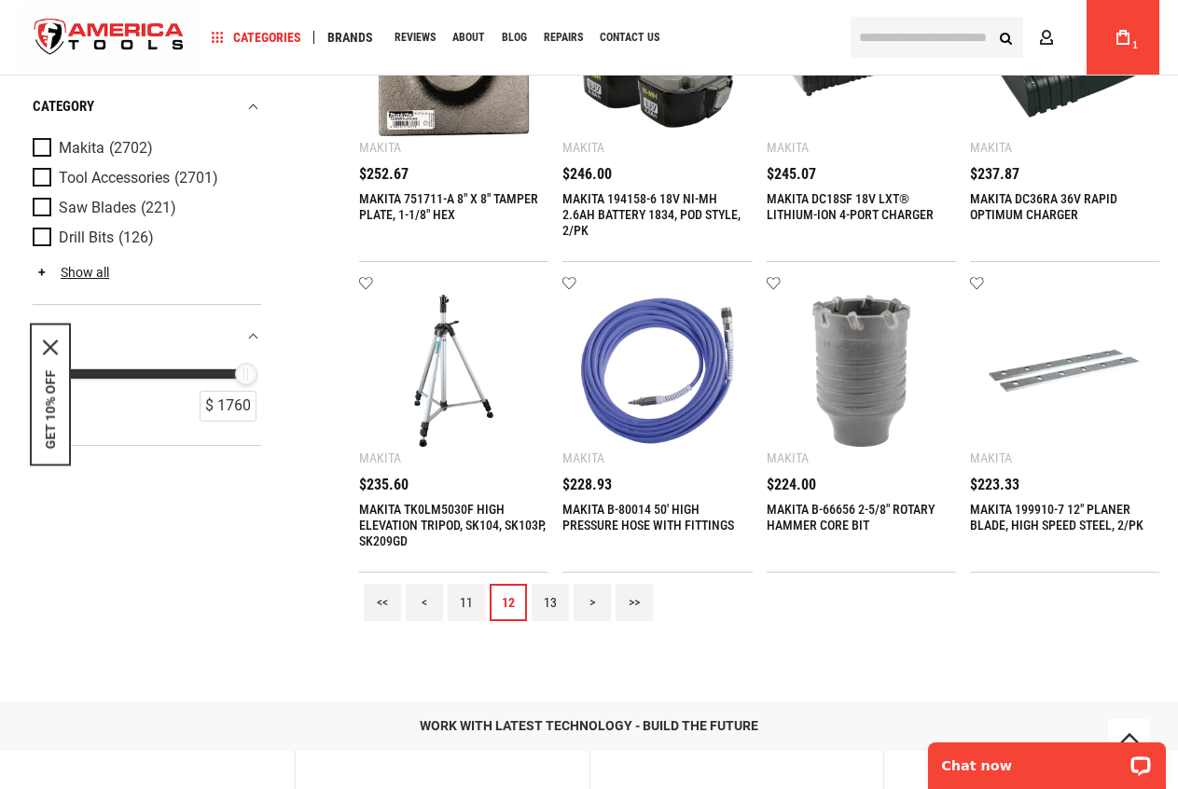
click at [549, 598] on link "13" at bounding box center [550, 602] width 37 height 37
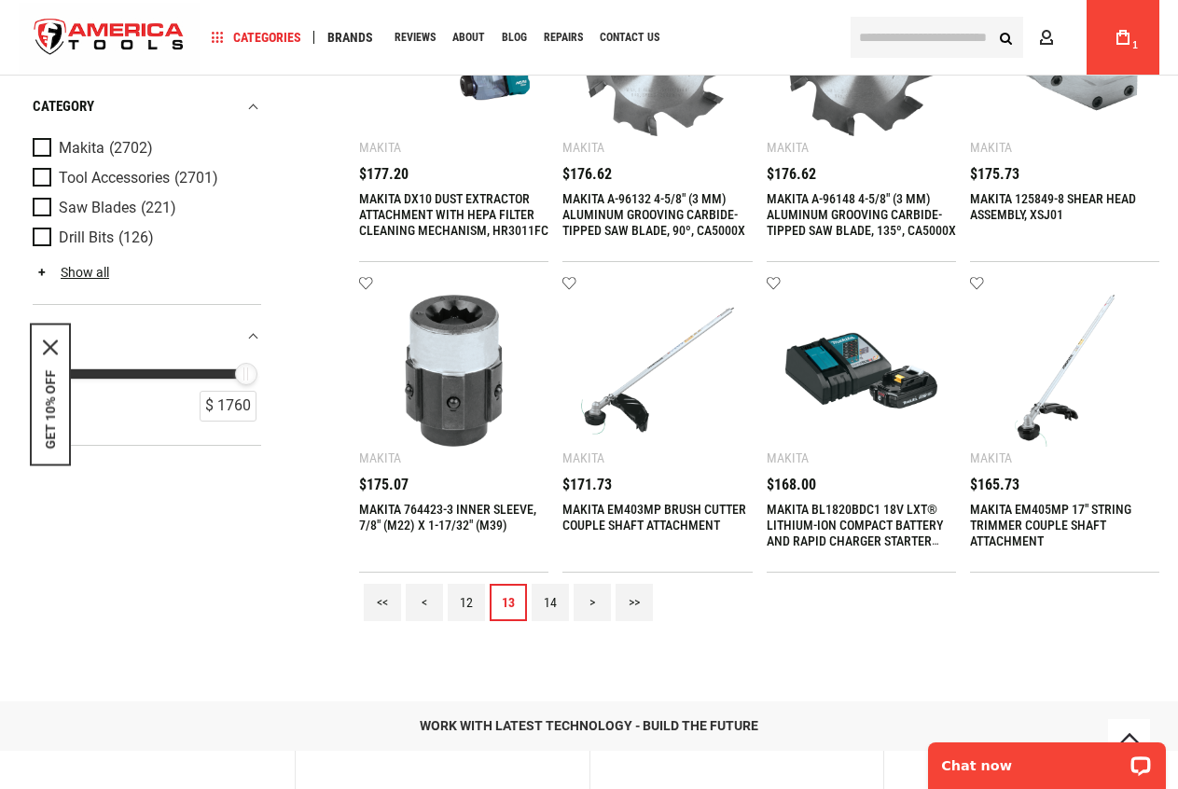
click at [547, 613] on link "14" at bounding box center [550, 602] width 37 height 37
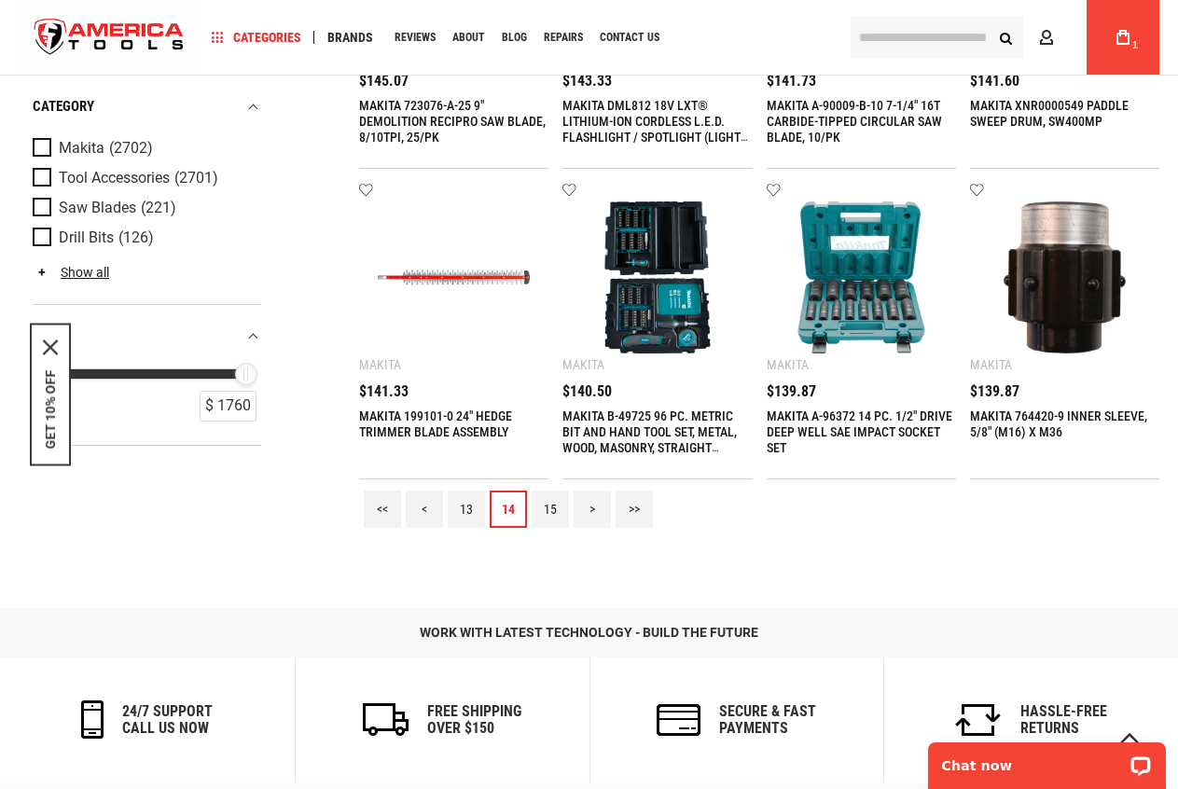
click at [550, 514] on link "15" at bounding box center [550, 509] width 37 height 37
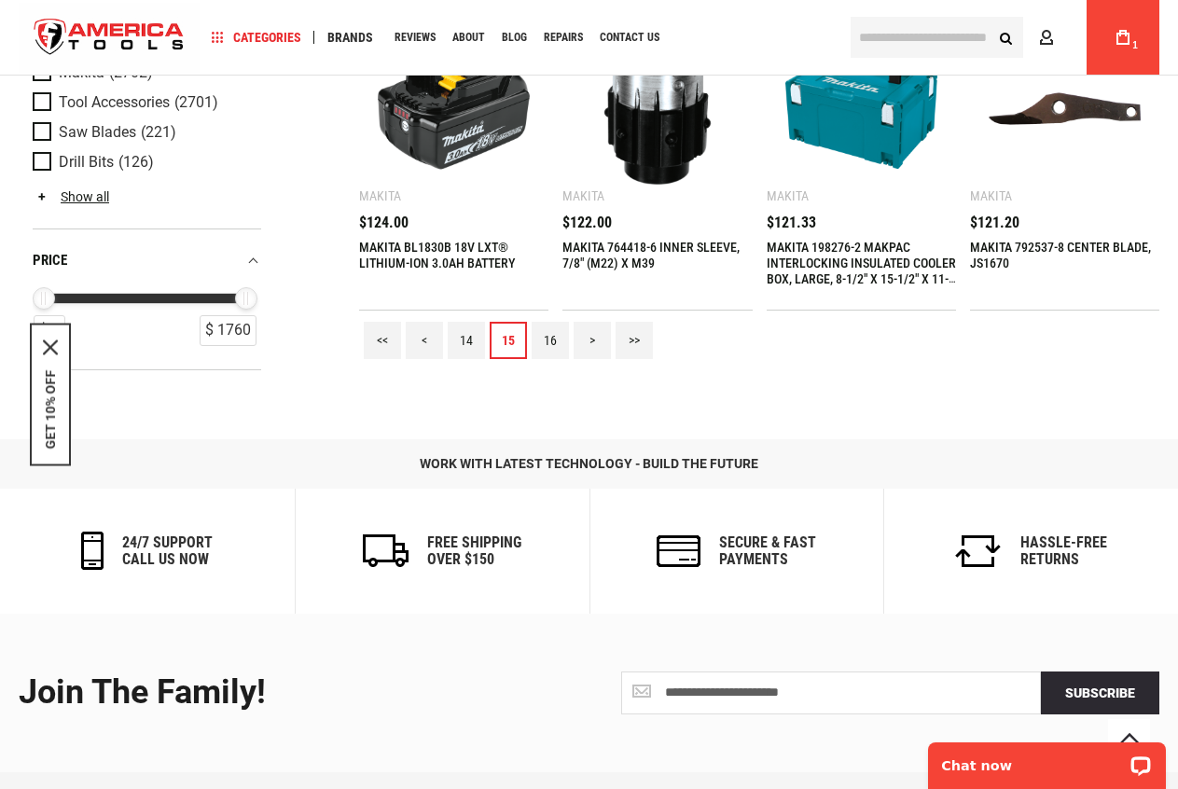
scroll to position [2012, 0]
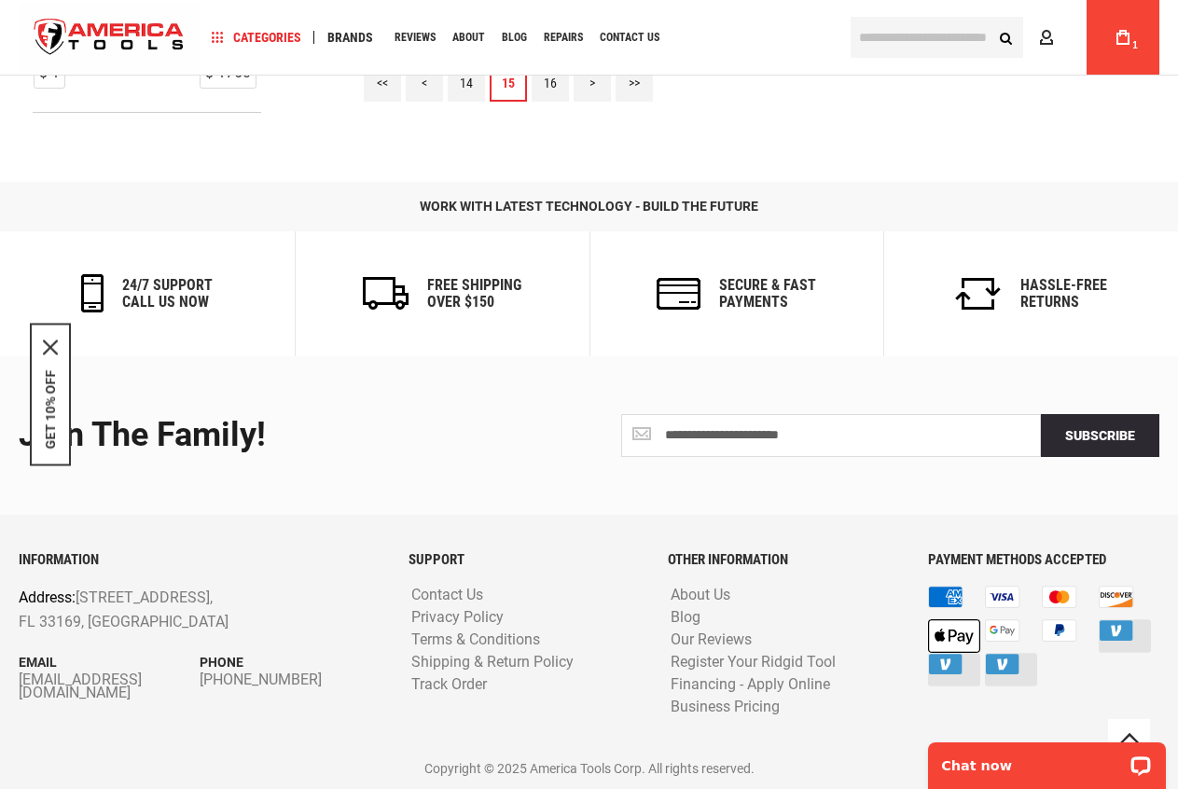
click at [542, 94] on link "16" at bounding box center [550, 82] width 37 height 37
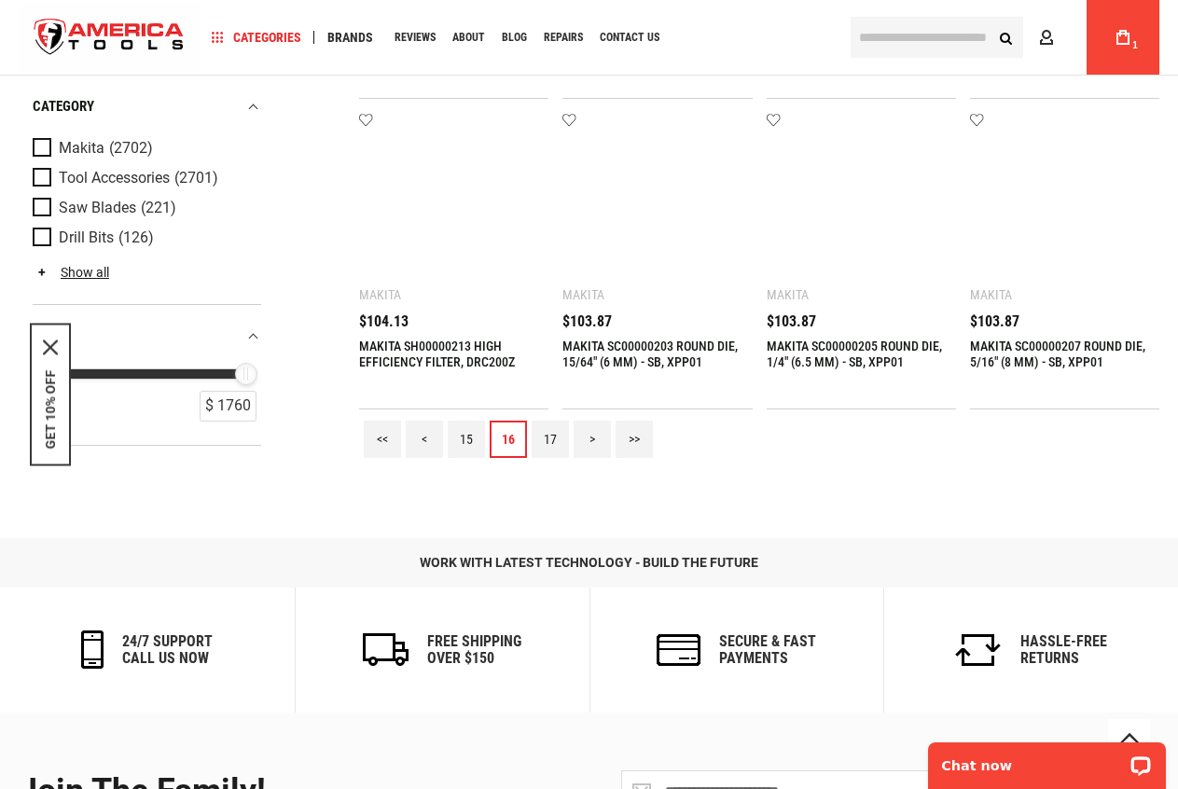
scroll to position [1679, 0]
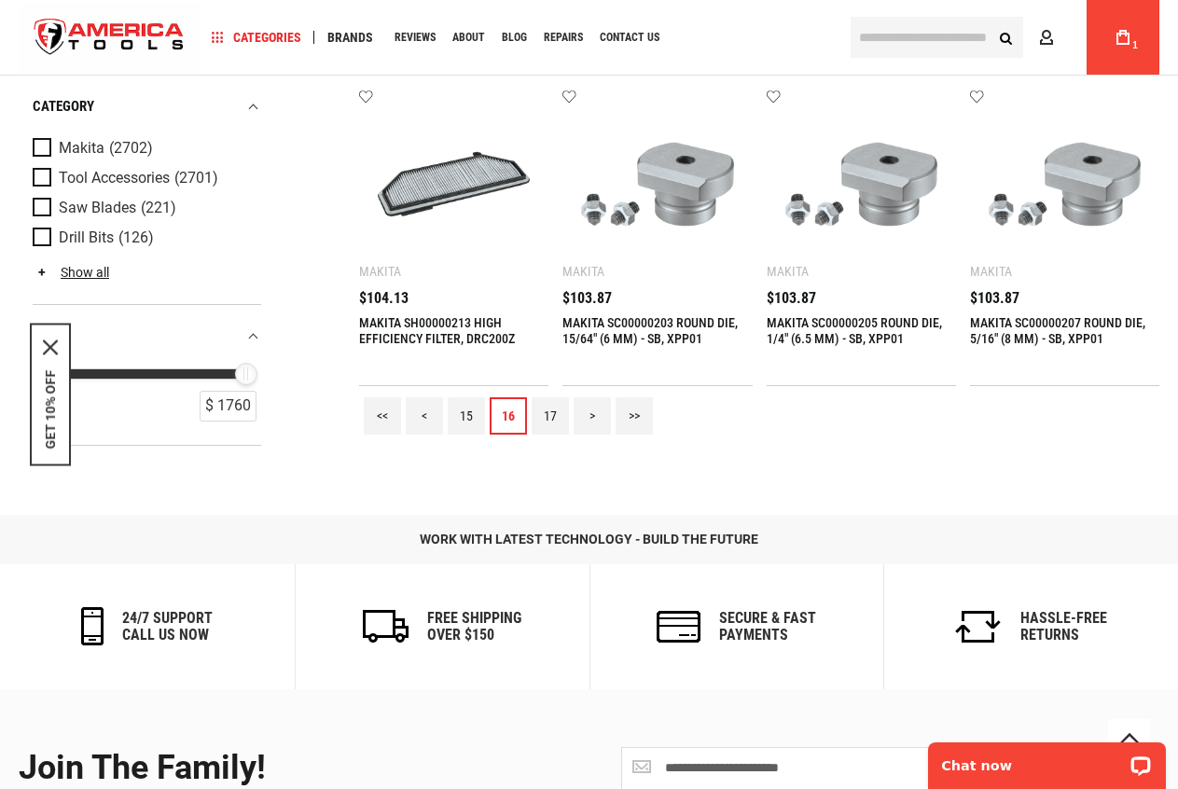
click at [561, 417] on link "17" at bounding box center [550, 415] width 37 height 37
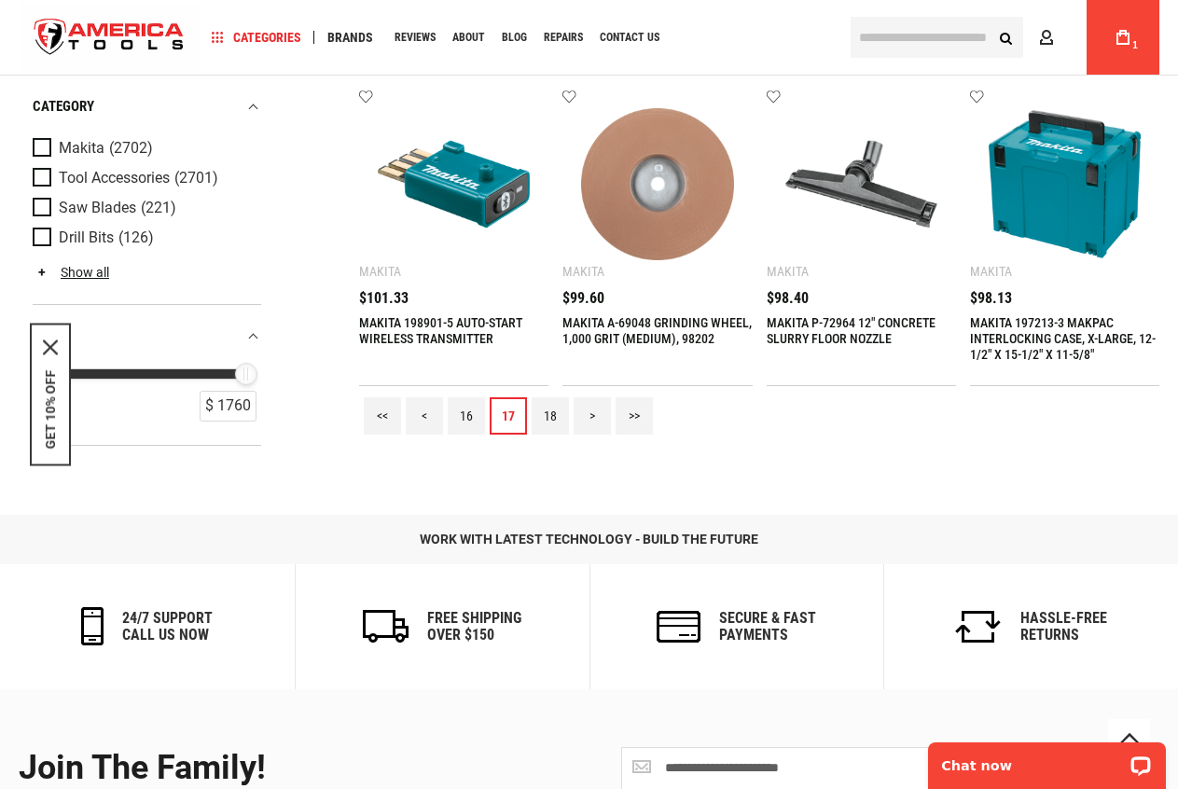
click at [561, 417] on link "18" at bounding box center [550, 415] width 37 height 37
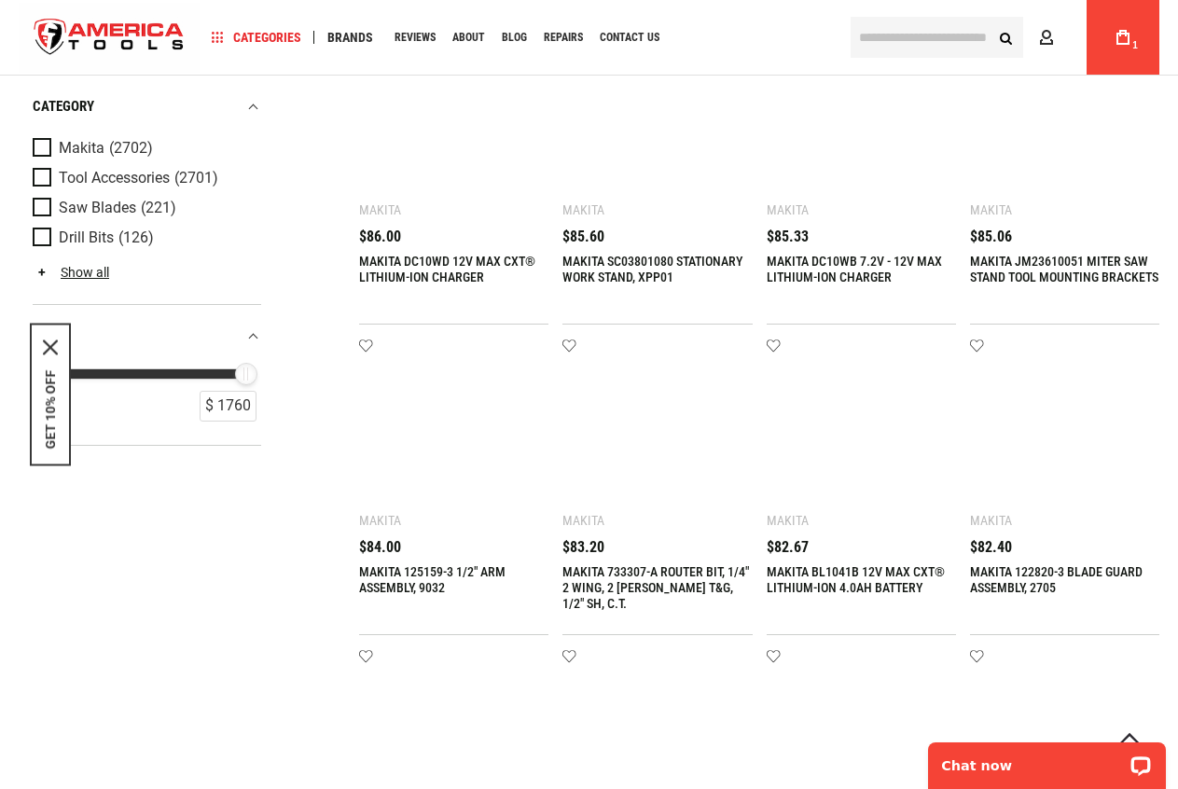
scroll to position [1492, 0]
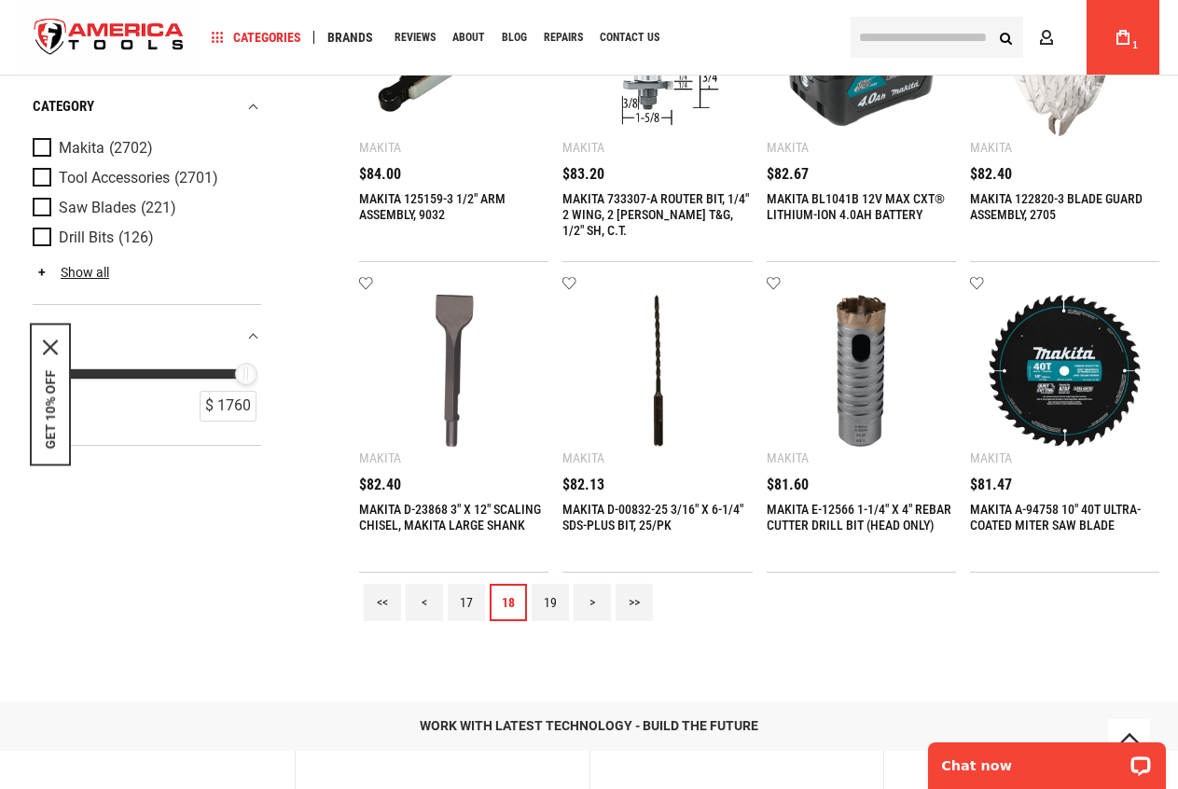
click at [552, 615] on link "19" at bounding box center [550, 602] width 37 height 37
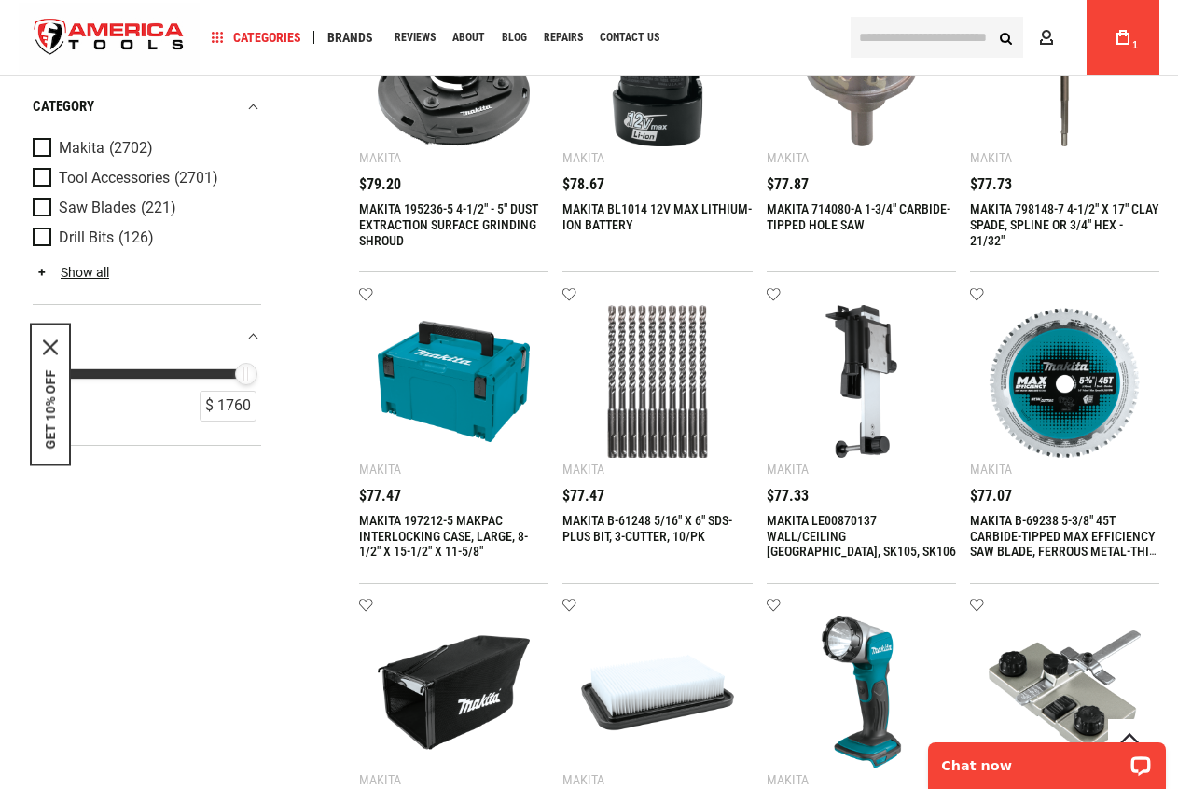
scroll to position [560, 0]
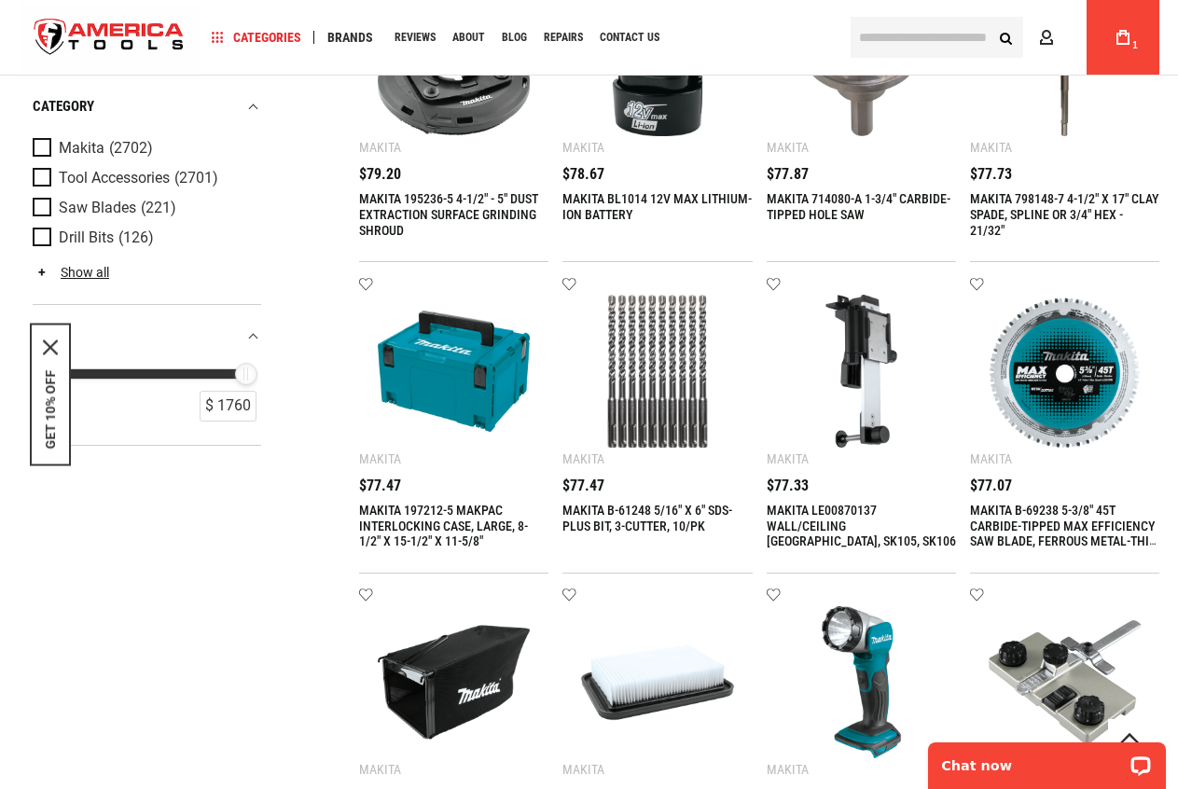
click at [834, 378] on img at bounding box center [861, 371] width 152 height 152
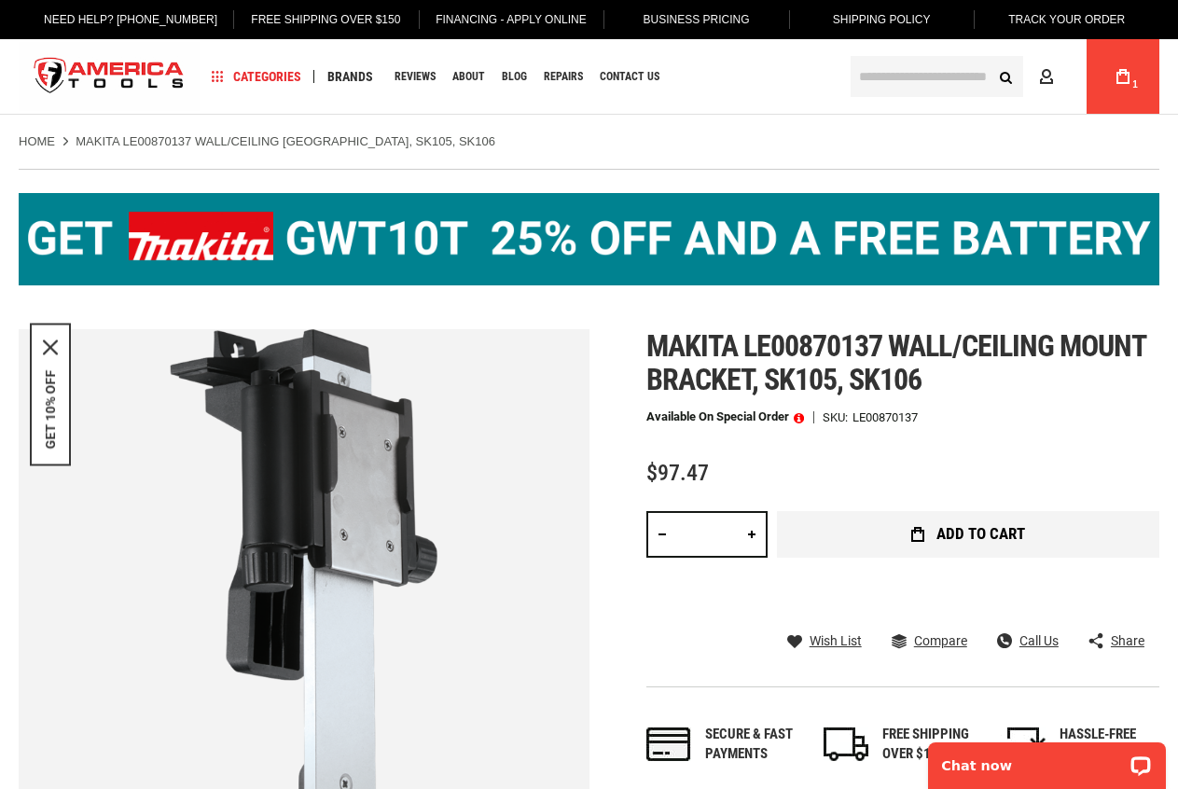
click at [892, 523] on button "Add to Cart" at bounding box center [968, 534] width 382 height 47
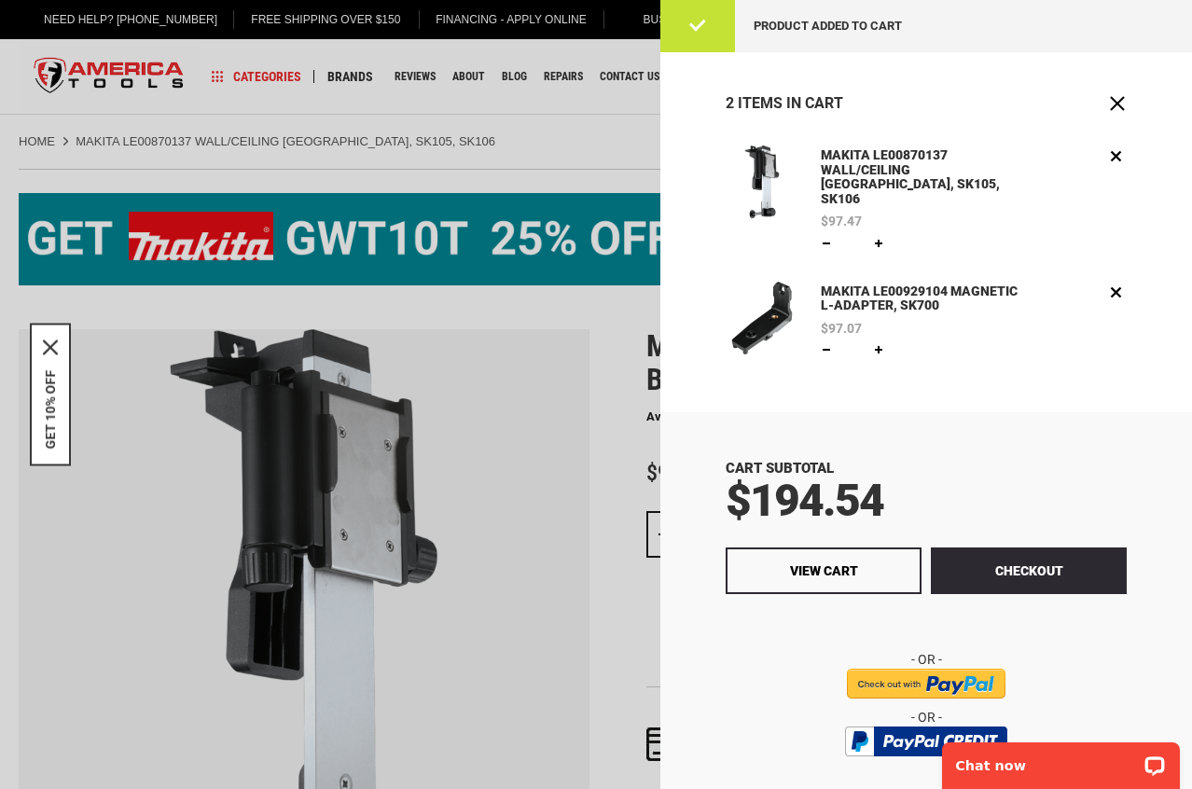
click at [827, 159] on link "MAKITA LE00870137 WALL/CEILING [GEOGRAPHIC_DATA], SK105, SK106" at bounding box center [923, 177] width 214 height 64
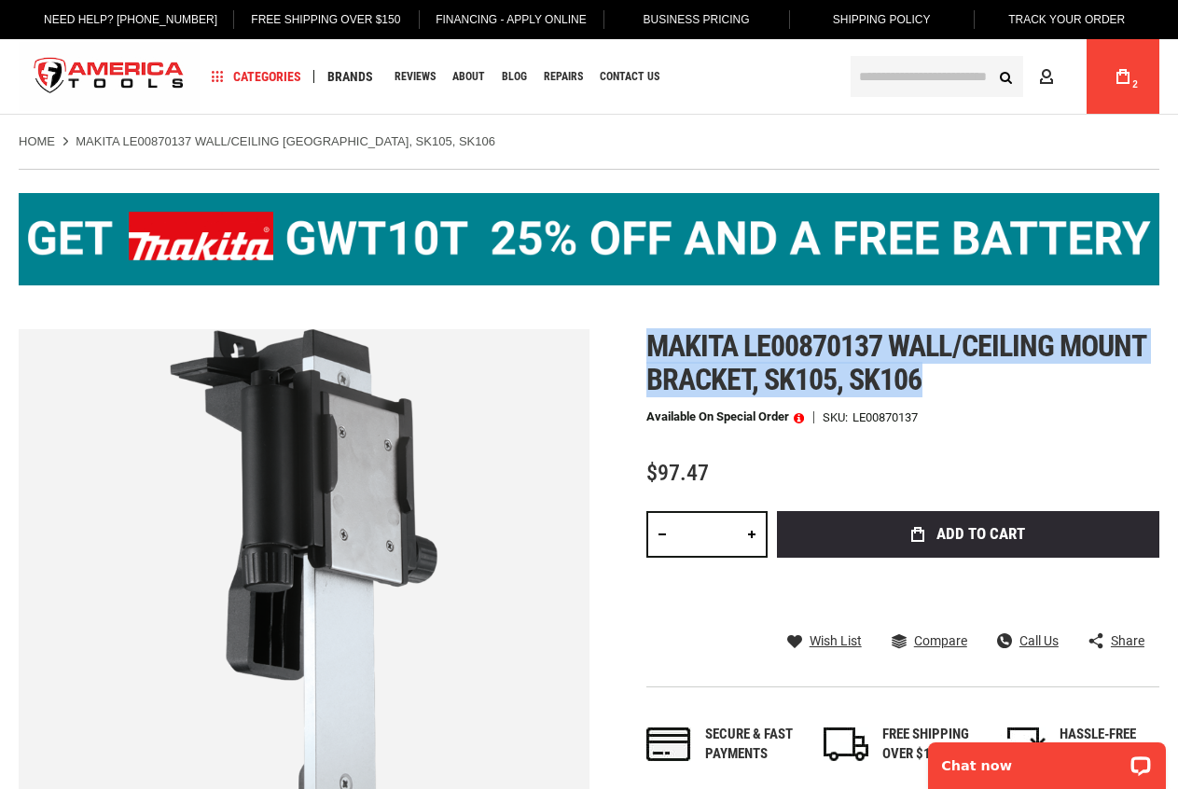
drag, startPoint x: 651, startPoint y: 346, endPoint x: 1137, endPoint y: 371, distance: 486.5
click at [1137, 371] on h1 "Makita le00870137 wall/ceiling mount bracket, sk105, sk106" at bounding box center [902, 362] width 513 height 67
click at [1106, 90] on link "My Cart 2" at bounding box center [1122, 76] width 35 height 75
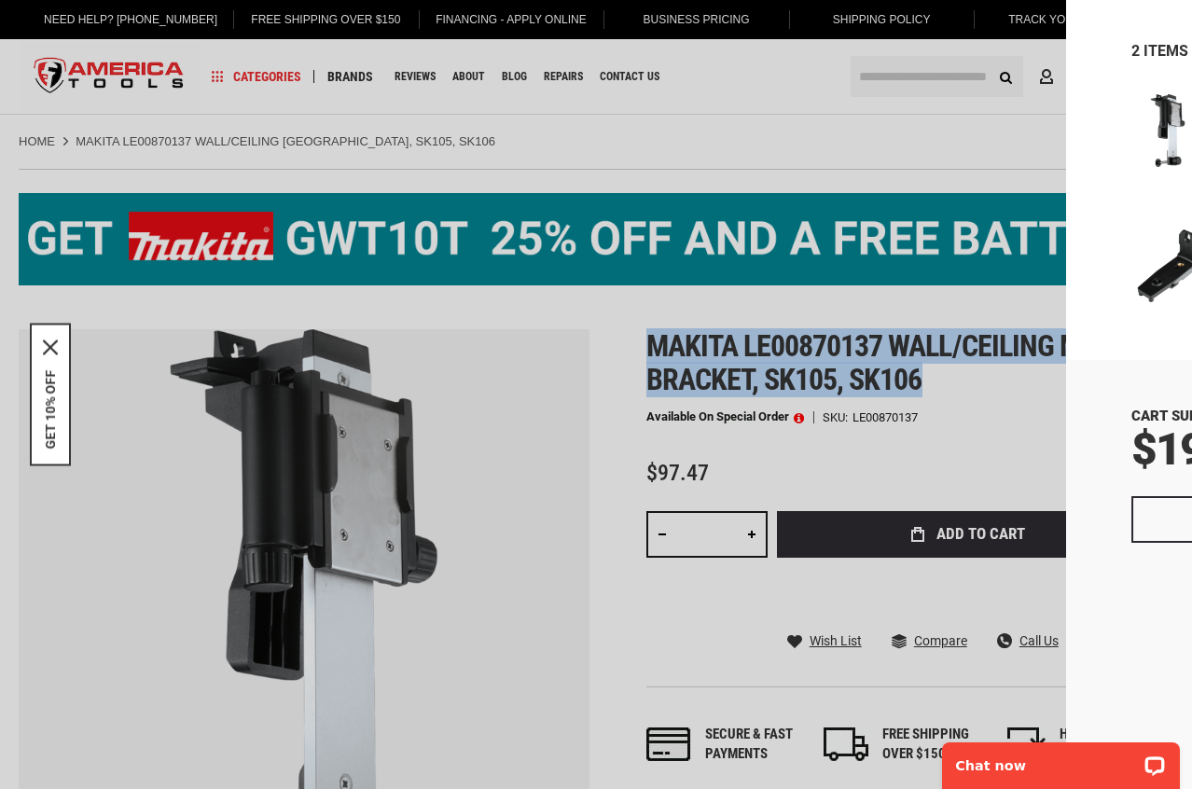
click at [854, 235] on link "MAKITA LE00929104 MAGNETIC L-ADAPTER, SK700" at bounding box center [923, 246] width 214 height 35
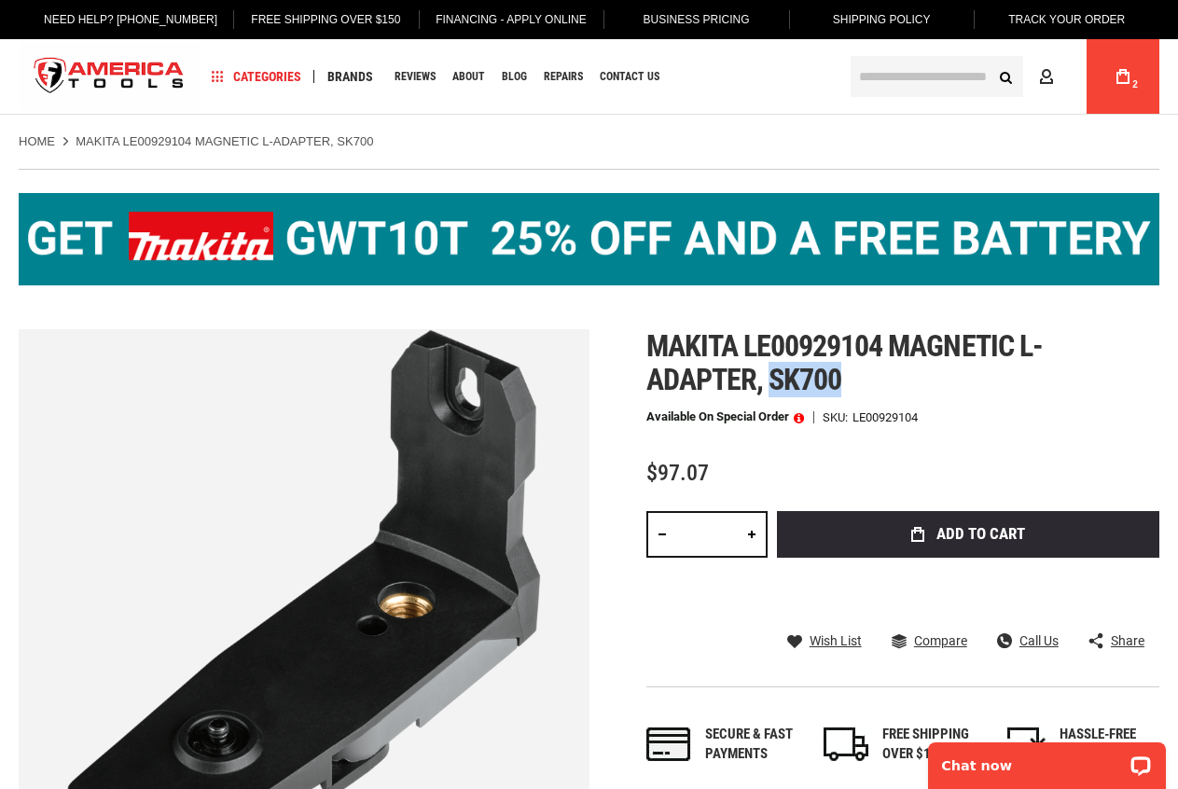
drag, startPoint x: 770, startPoint y: 380, endPoint x: 843, endPoint y: 384, distance: 72.8
click at [843, 384] on h1 "Makita le00929104 magnetic l-adapter, sk700" at bounding box center [902, 362] width 513 height 67
copy span "sk700"
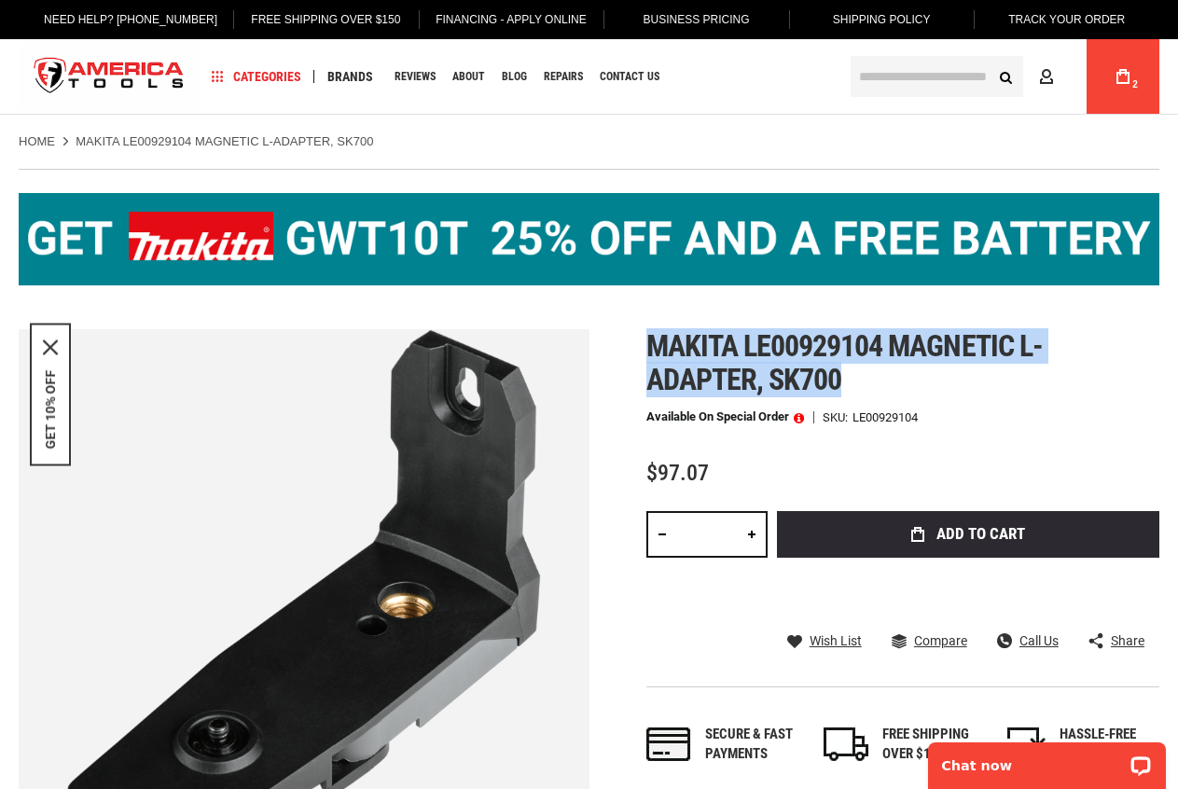
drag, startPoint x: 653, startPoint y: 339, endPoint x: 845, endPoint y: 392, distance: 199.3
click at [845, 392] on h1 "Makita le00929104 magnetic l-adapter, sk700" at bounding box center [902, 362] width 513 height 67
copy span "Makita le00929104 magnetic l-adapter, sk700"
click at [1120, 76] on icon at bounding box center [1122, 76] width 13 height 15
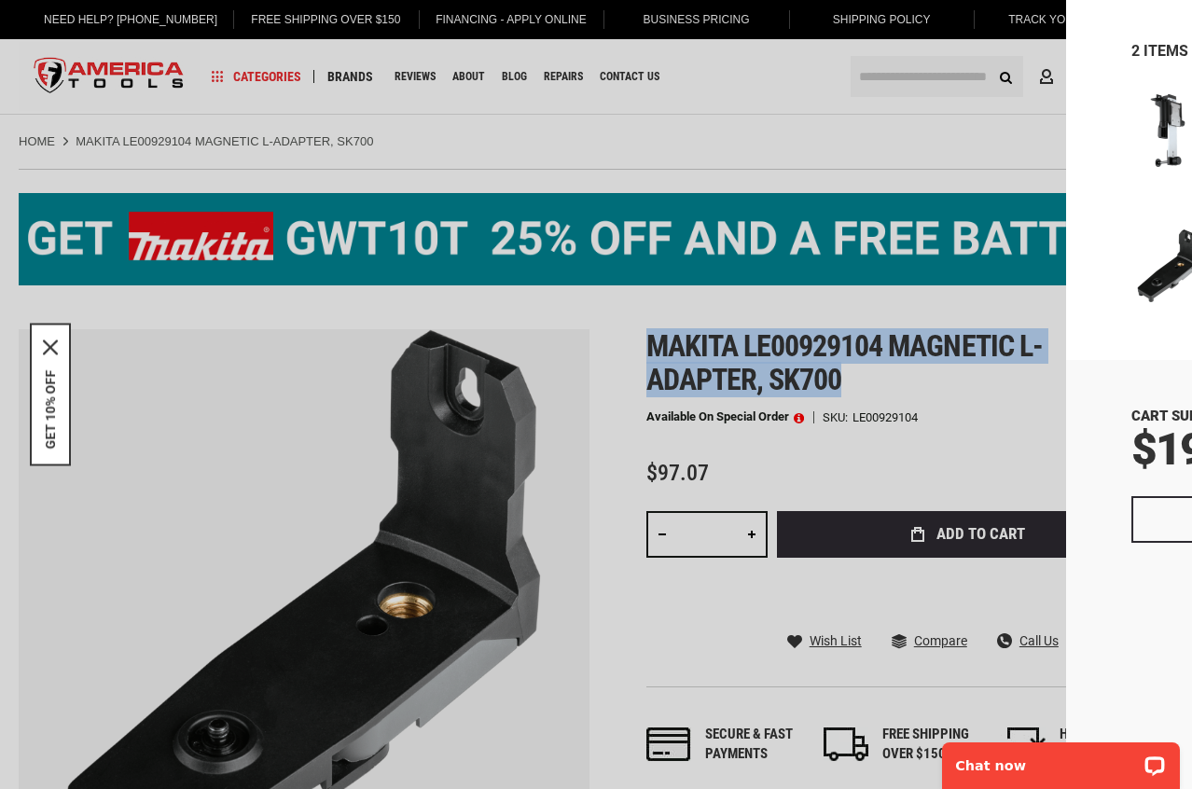
click at [1115, 98] on link "Remove" at bounding box center [1115, 104] width 21 height 21
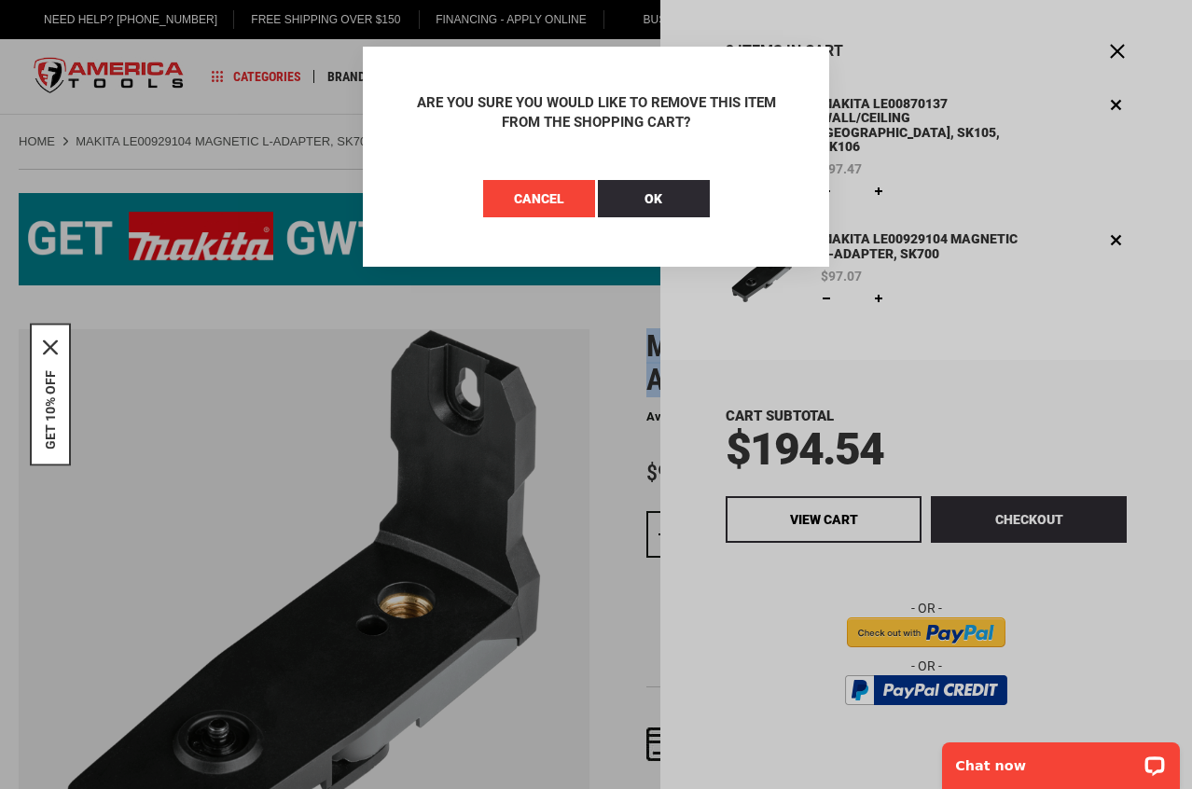
click at [560, 192] on span "Cancel" at bounding box center [539, 198] width 50 height 15
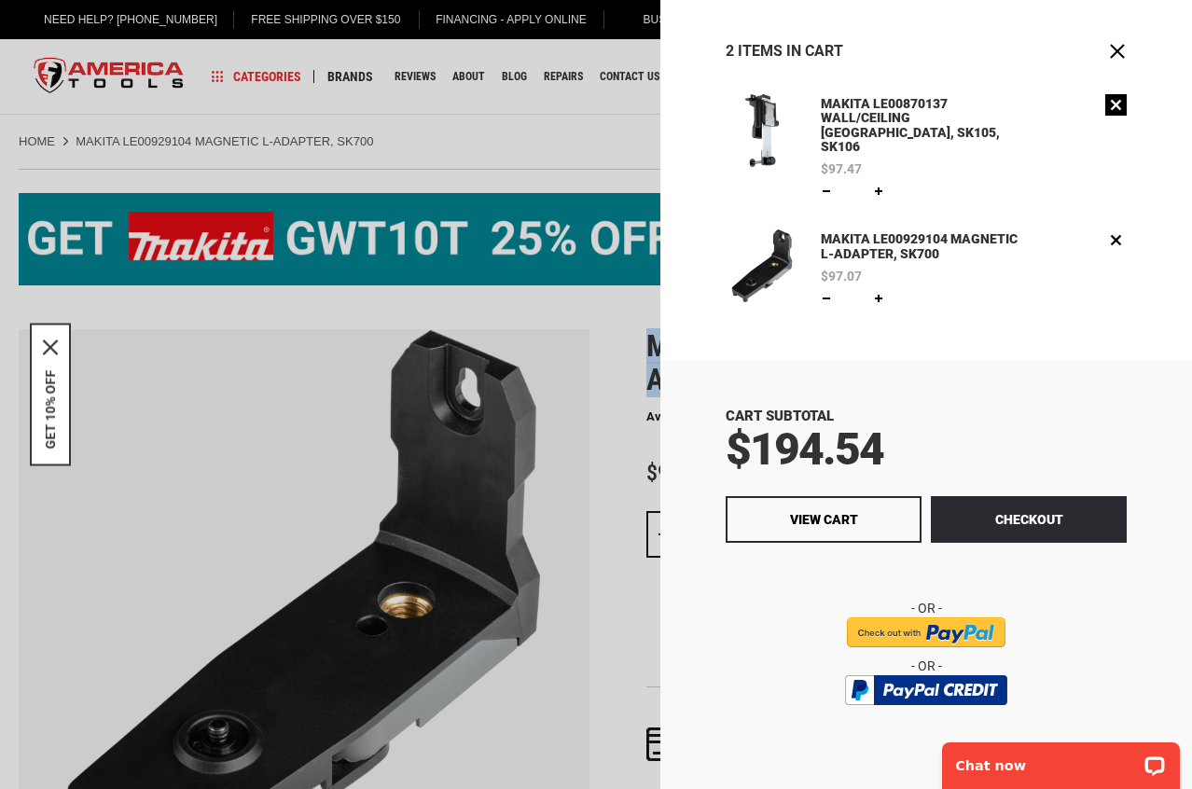
click at [1120, 110] on link "Remove" at bounding box center [1115, 104] width 21 height 21
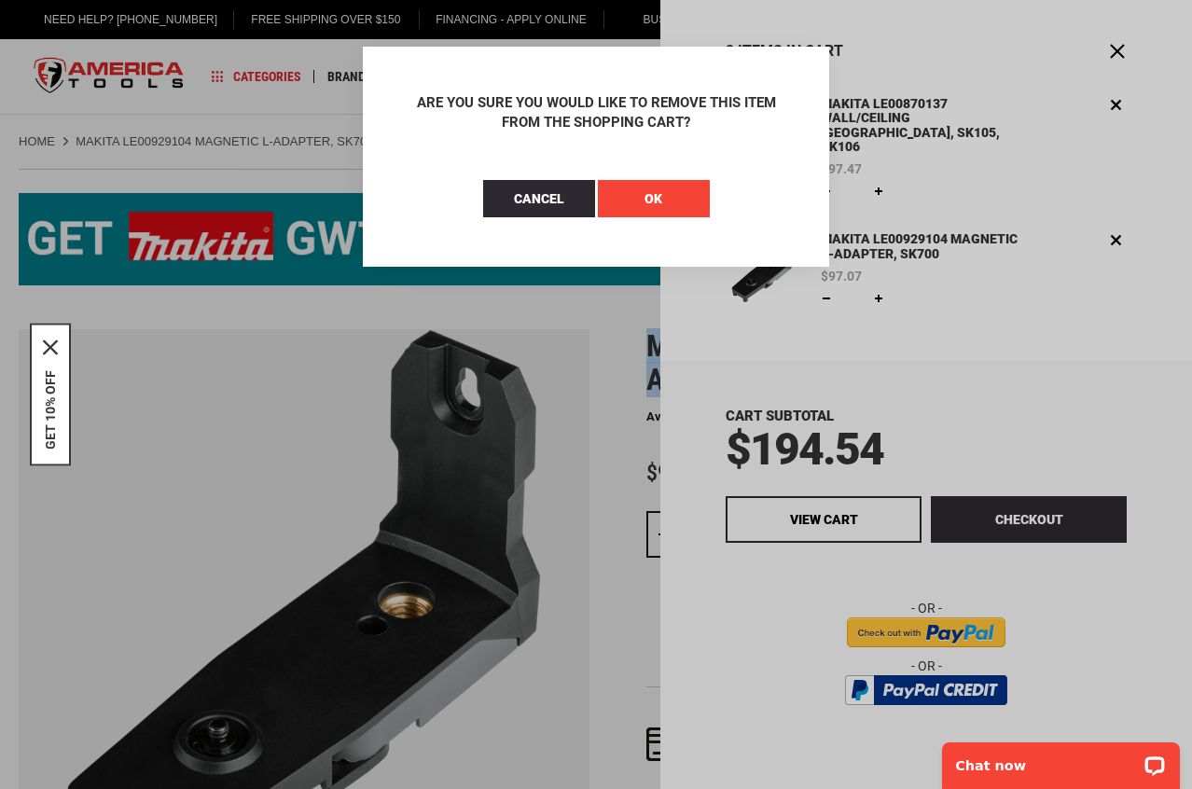
click at [680, 201] on button "OK" at bounding box center [654, 198] width 112 height 37
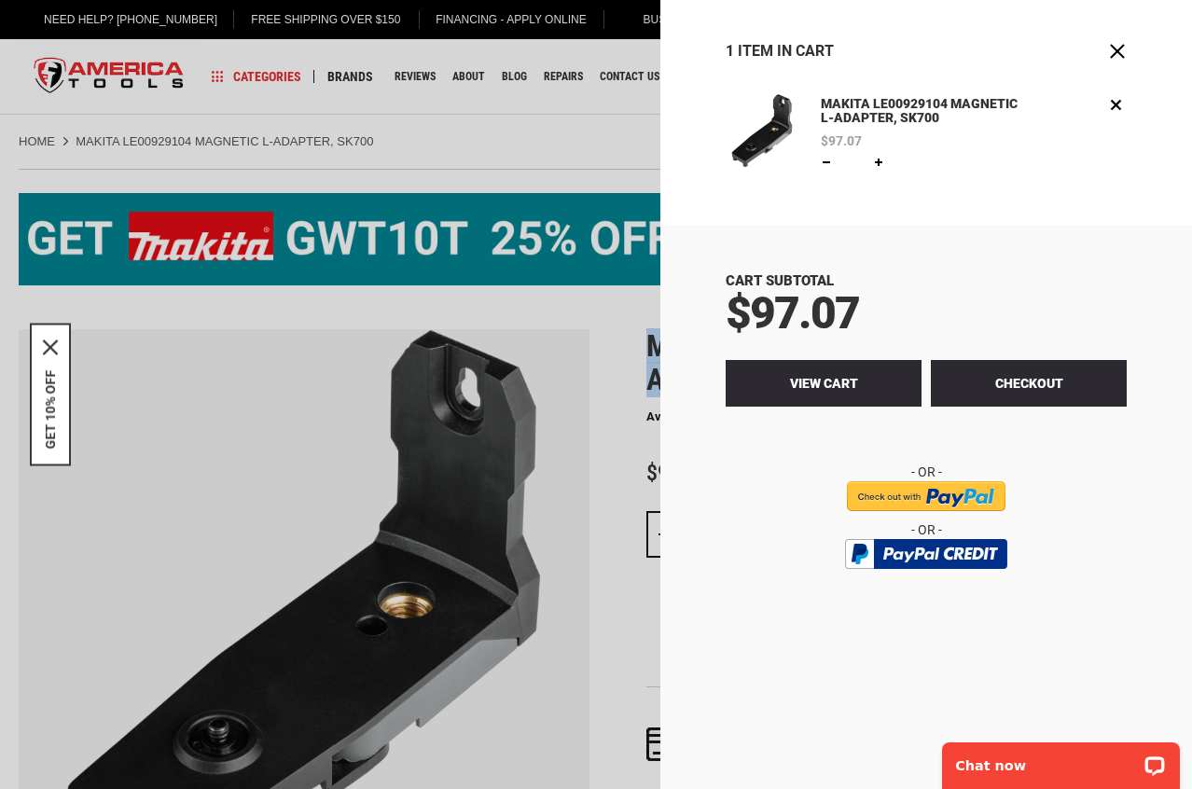
click at [834, 373] on link "View Cart" at bounding box center [824, 383] width 196 height 47
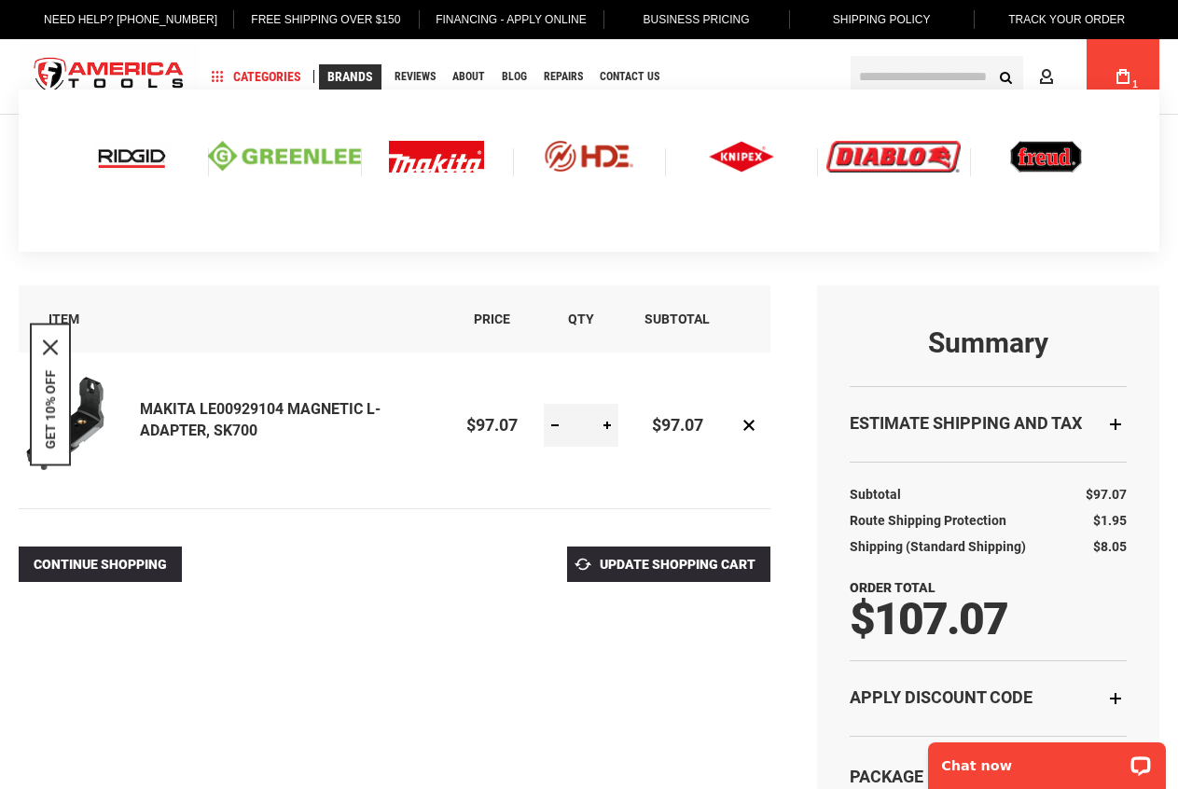
click at [405, 157] on img at bounding box center [436, 157] width 95 height 32
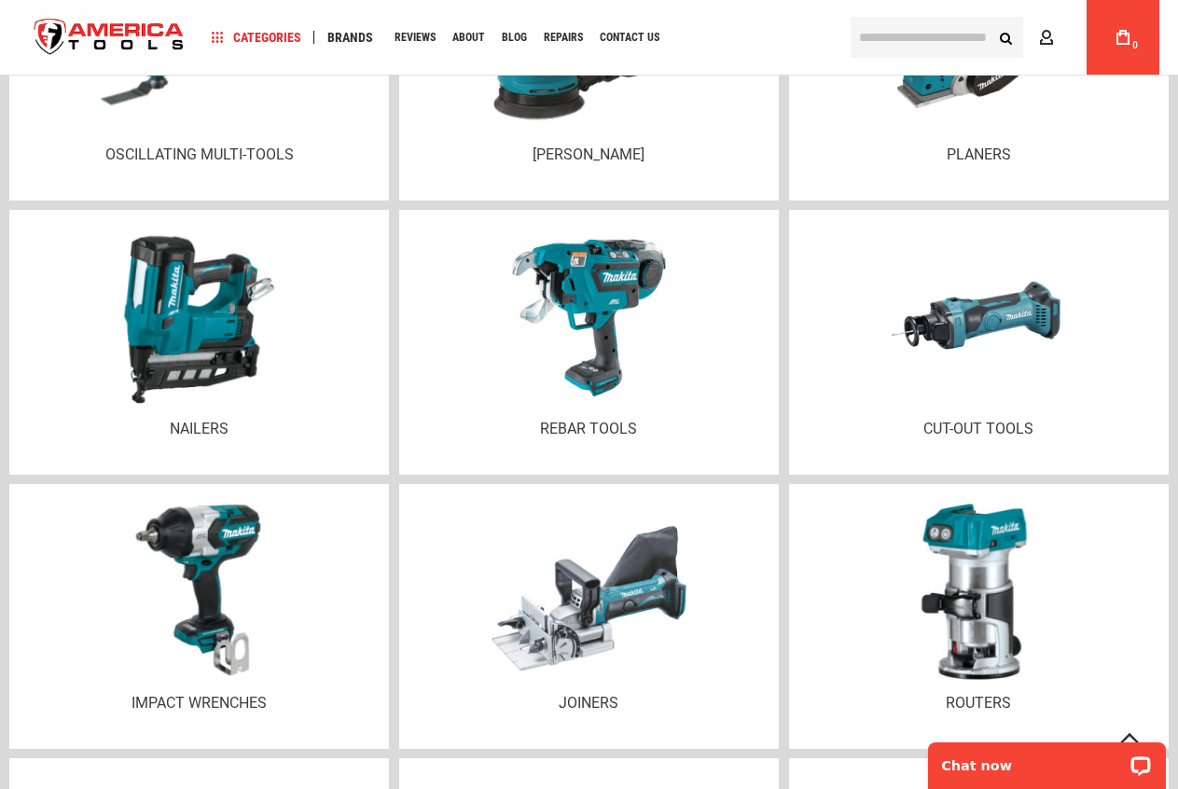
scroll to position [3823, 0]
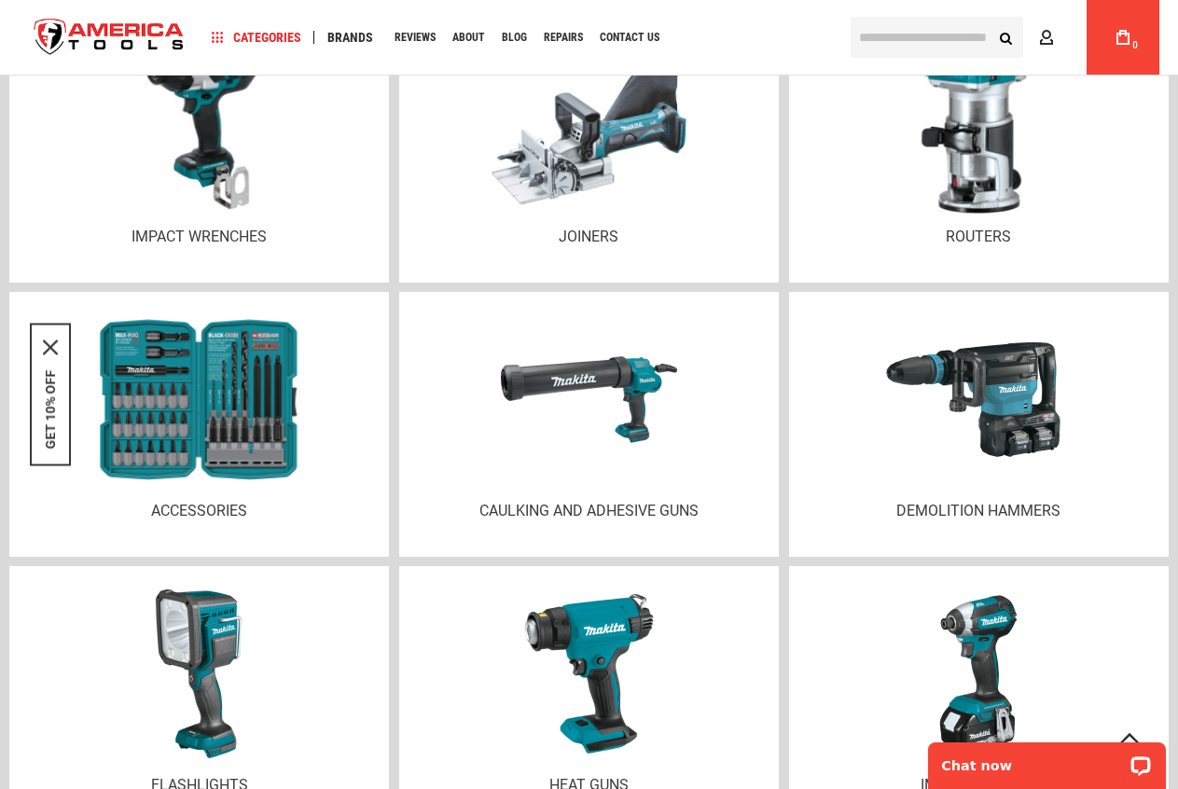
click at [265, 410] on img at bounding box center [199, 399] width 227 height 172
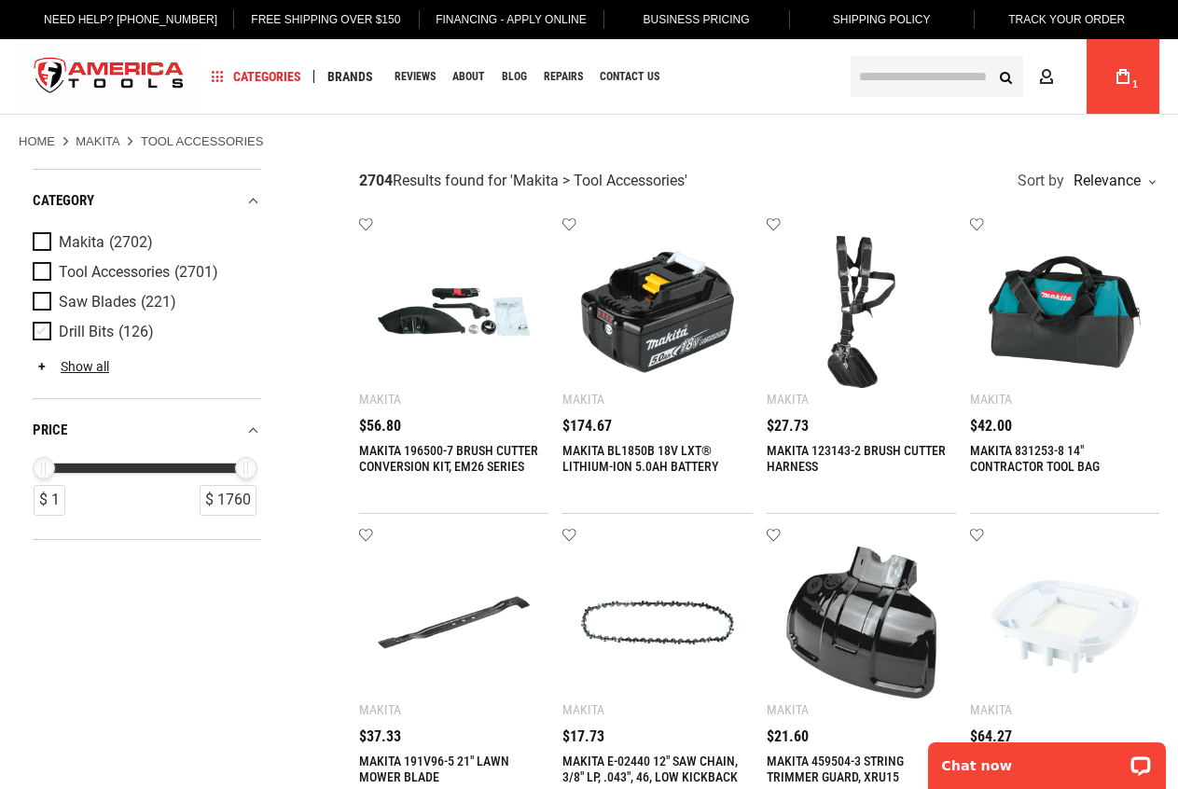
click at [42, 339] on span "Product Filters" at bounding box center [46, 332] width 26 height 21
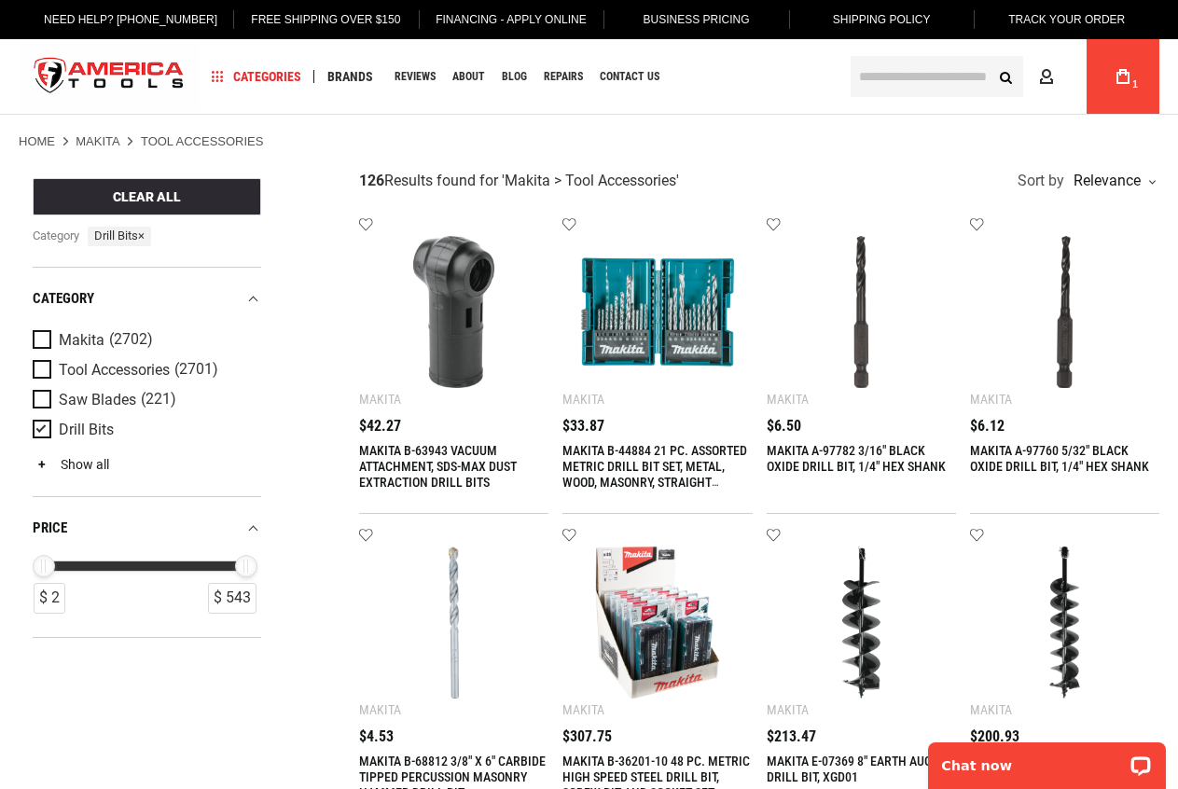
click at [63, 462] on link "Show all" at bounding box center [71, 464] width 76 height 15
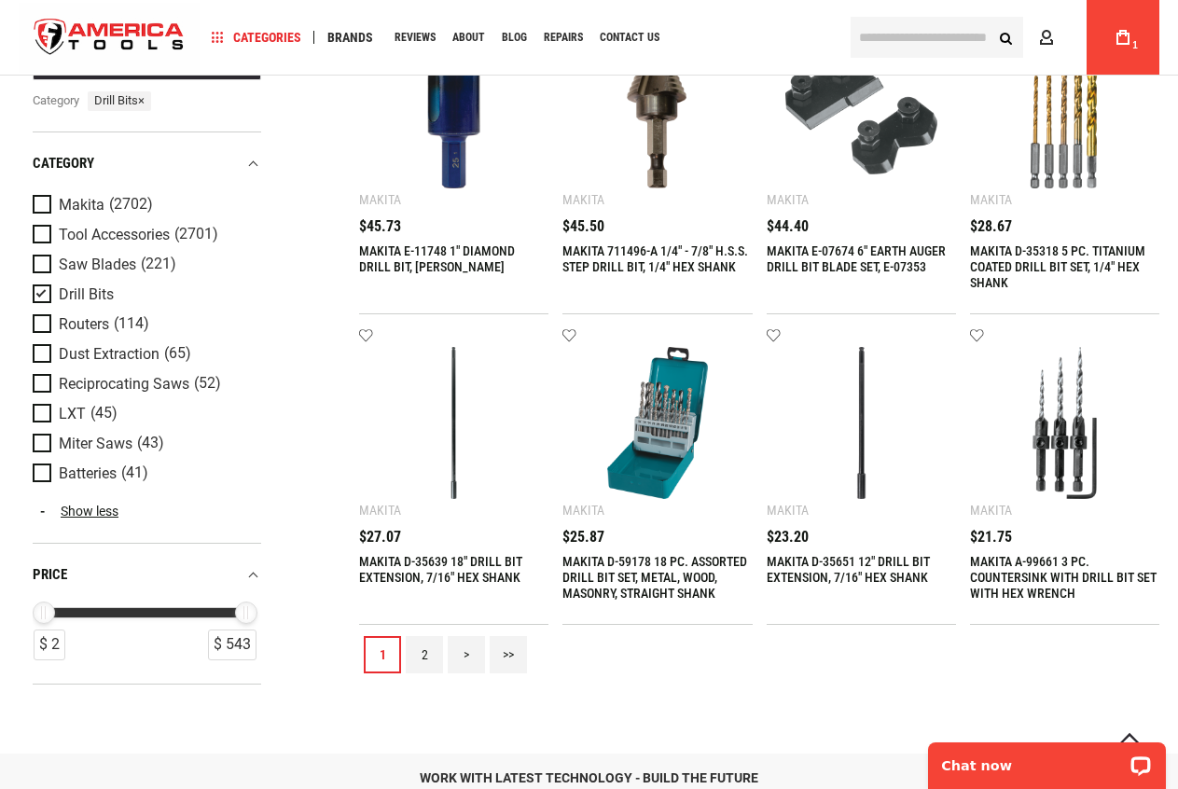
scroll to position [1679, 0]
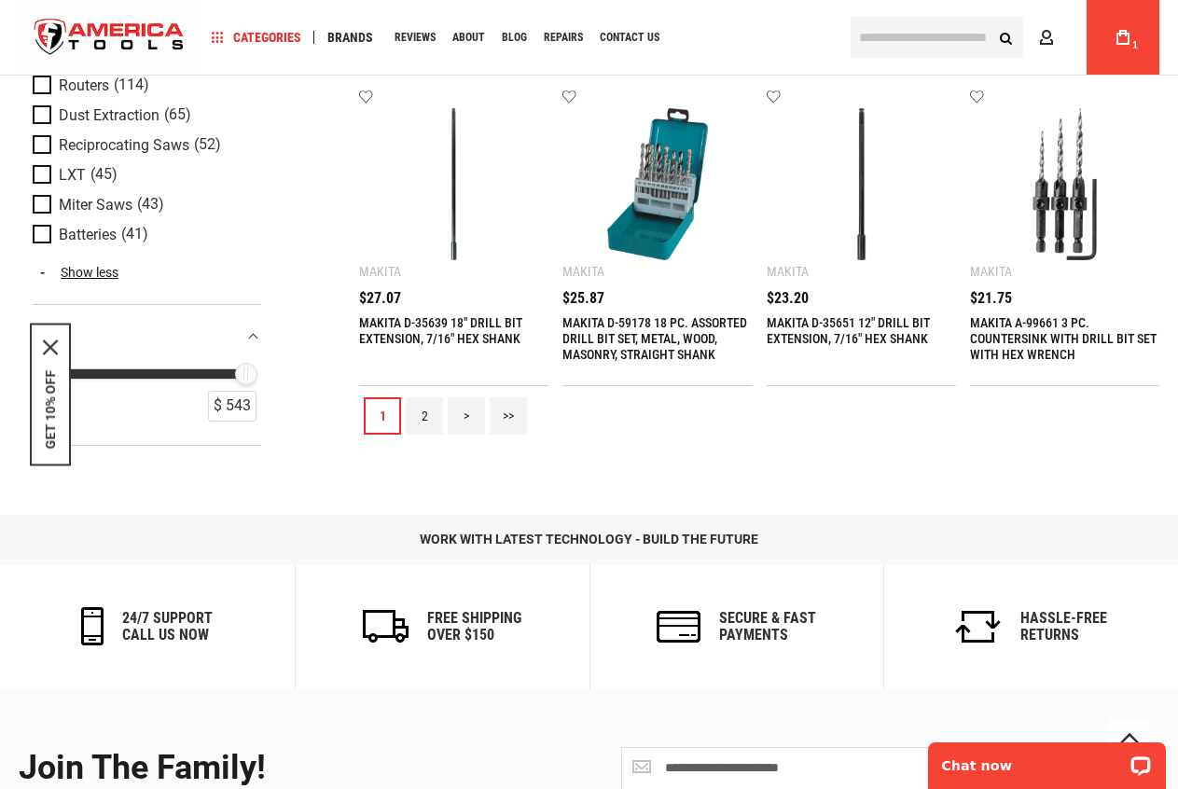
click at [423, 423] on link "2" at bounding box center [424, 415] width 37 height 37
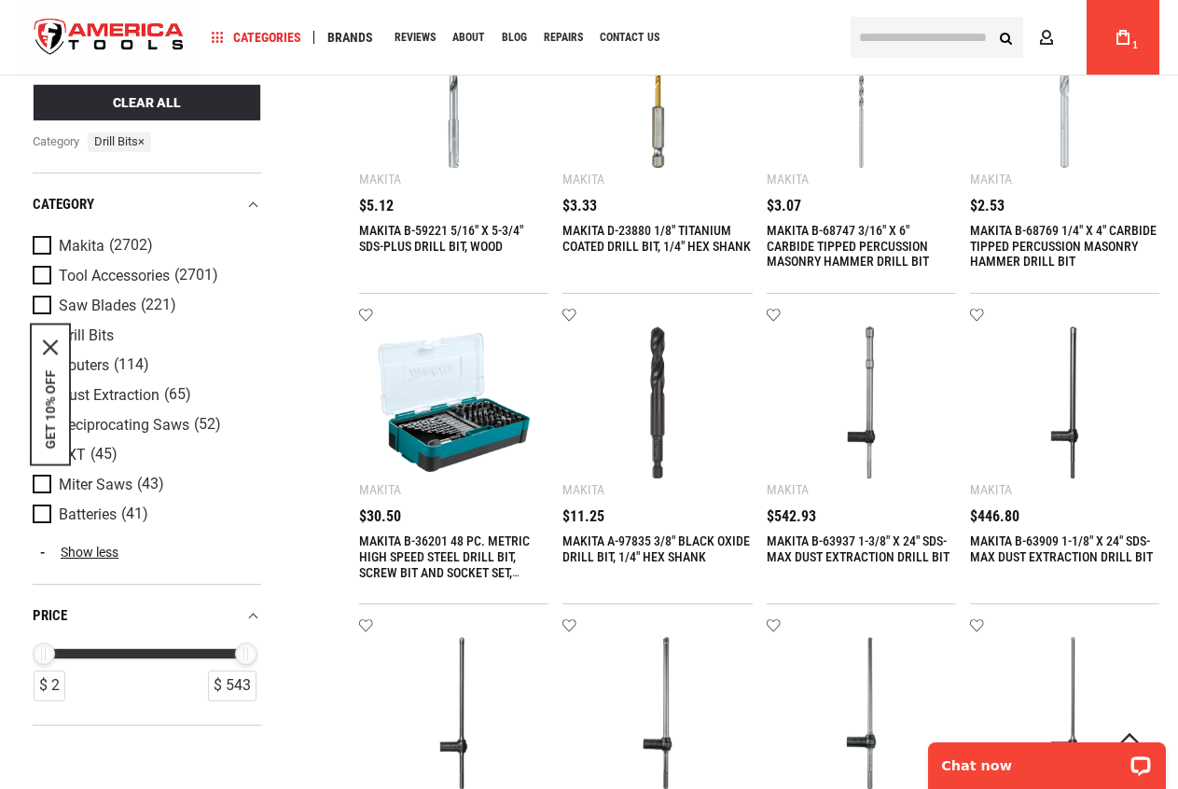
scroll to position [1399, 0]
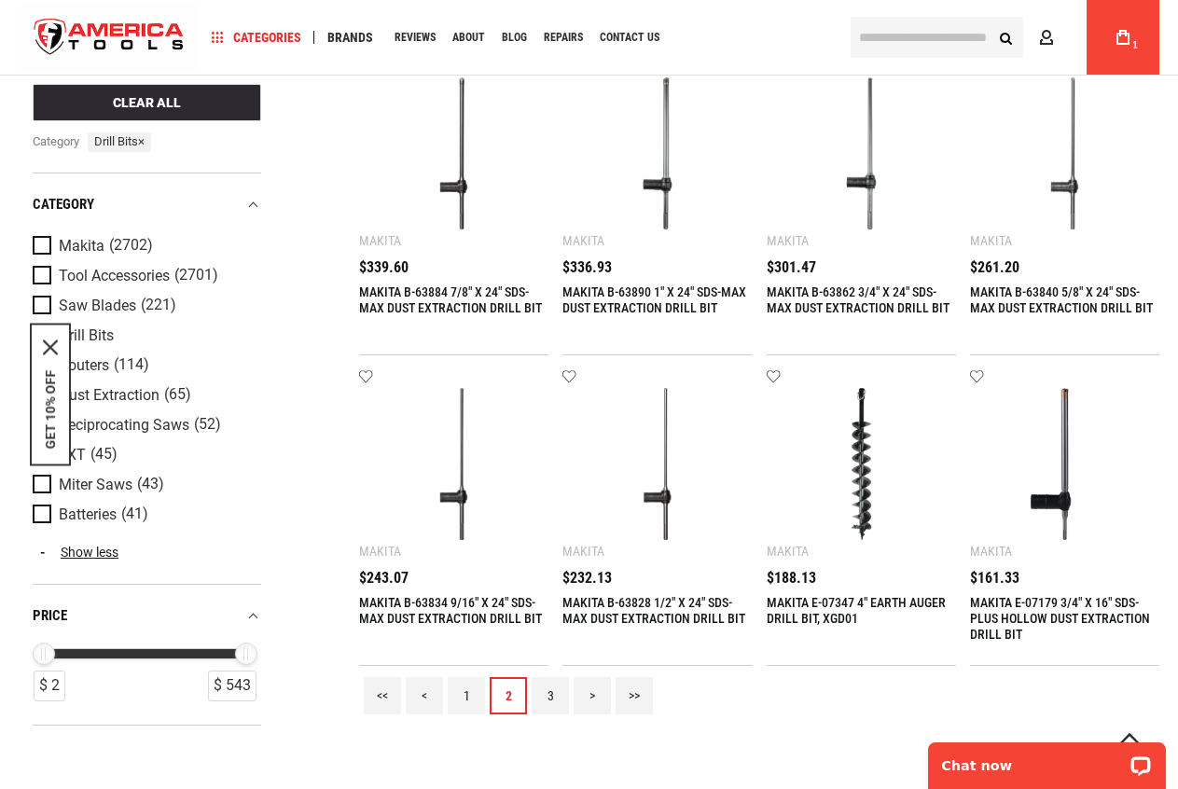
click at [564, 693] on link "3" at bounding box center [550, 695] width 37 height 37
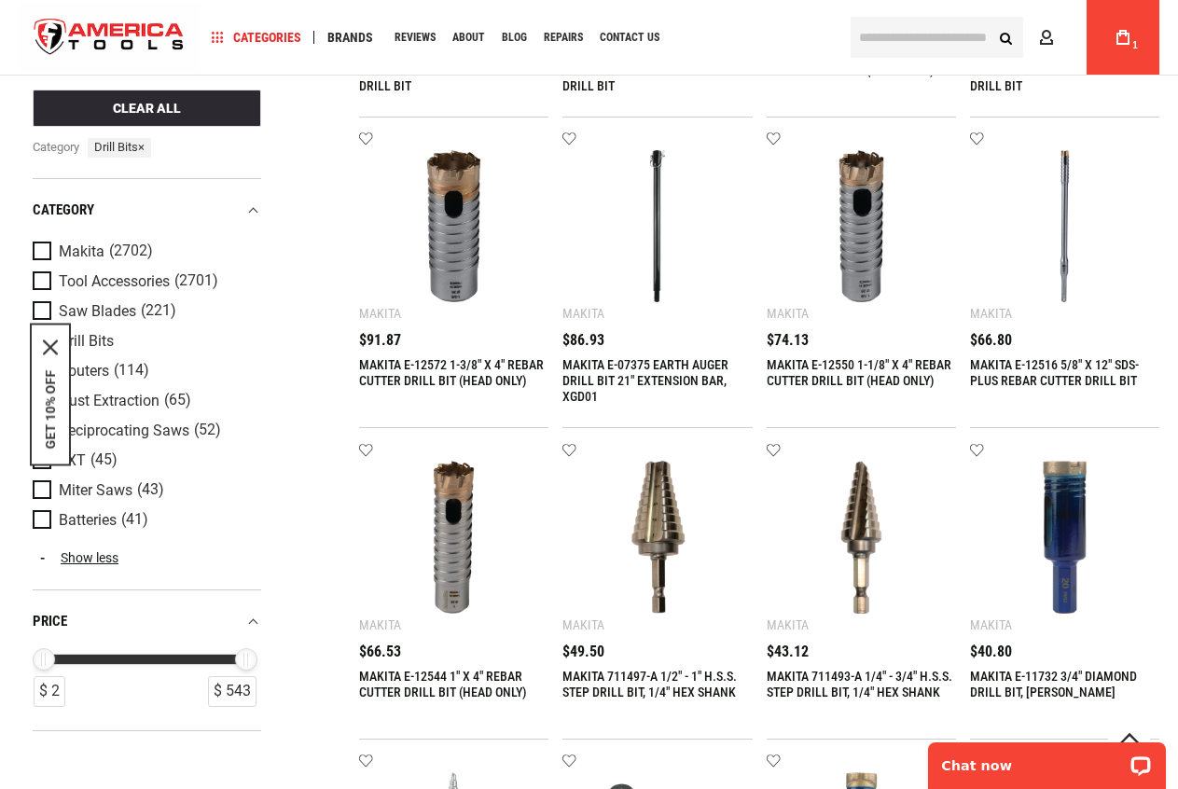
scroll to position [746, 0]
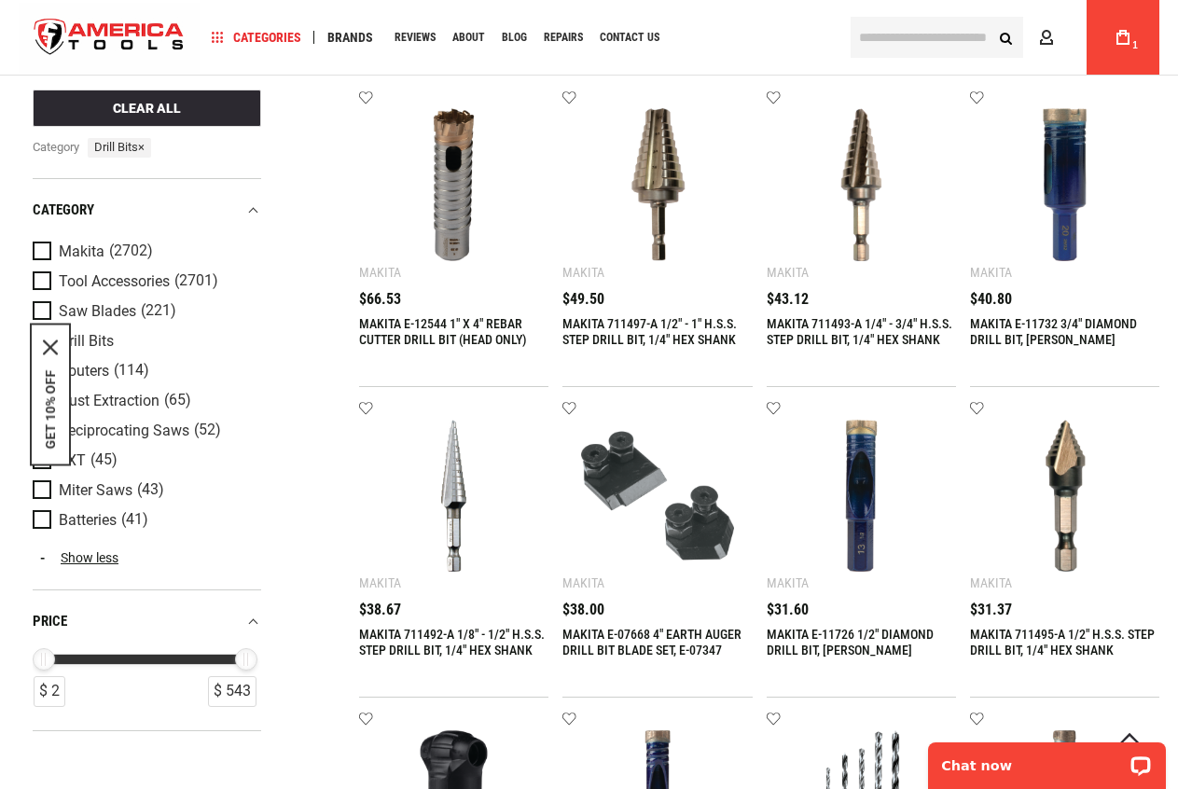
click at [1044, 320] on link "MAKITA E-11732 3/4" DIAMOND DRILL BIT, HEX SHANK" at bounding box center [1053, 331] width 167 height 31
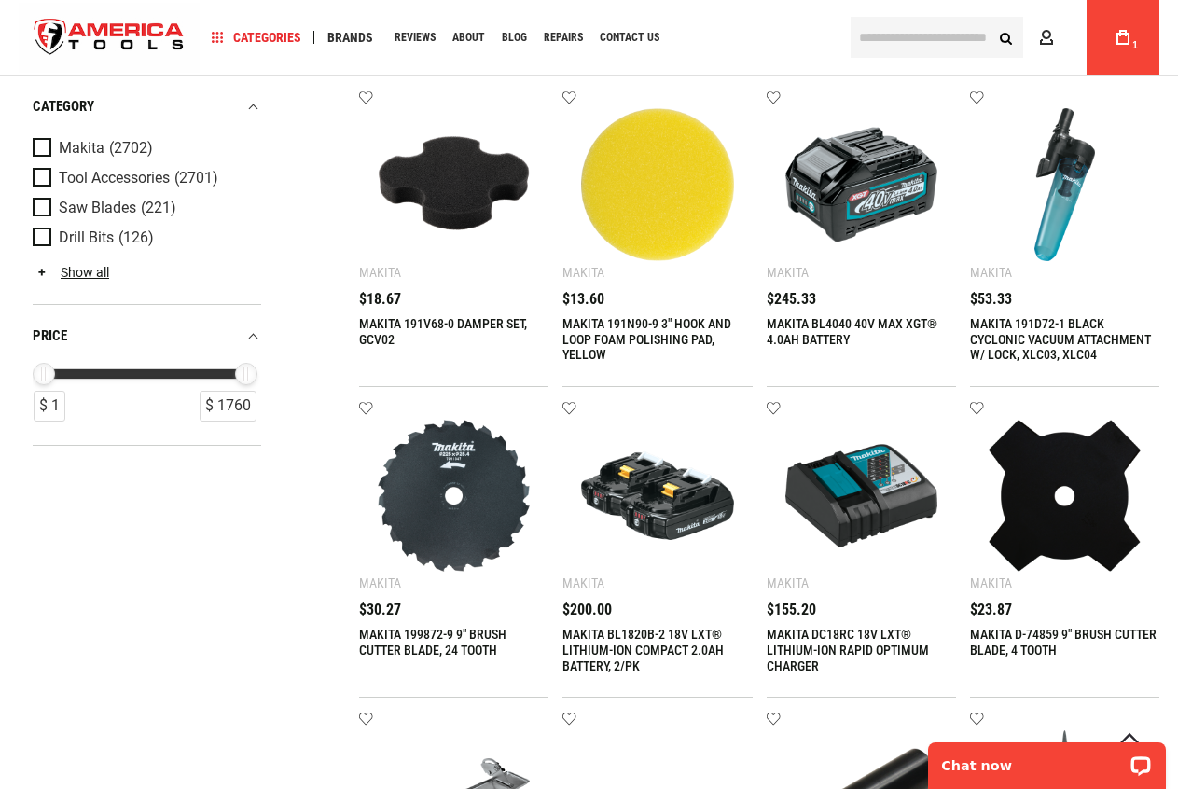
scroll to position [1585, 0]
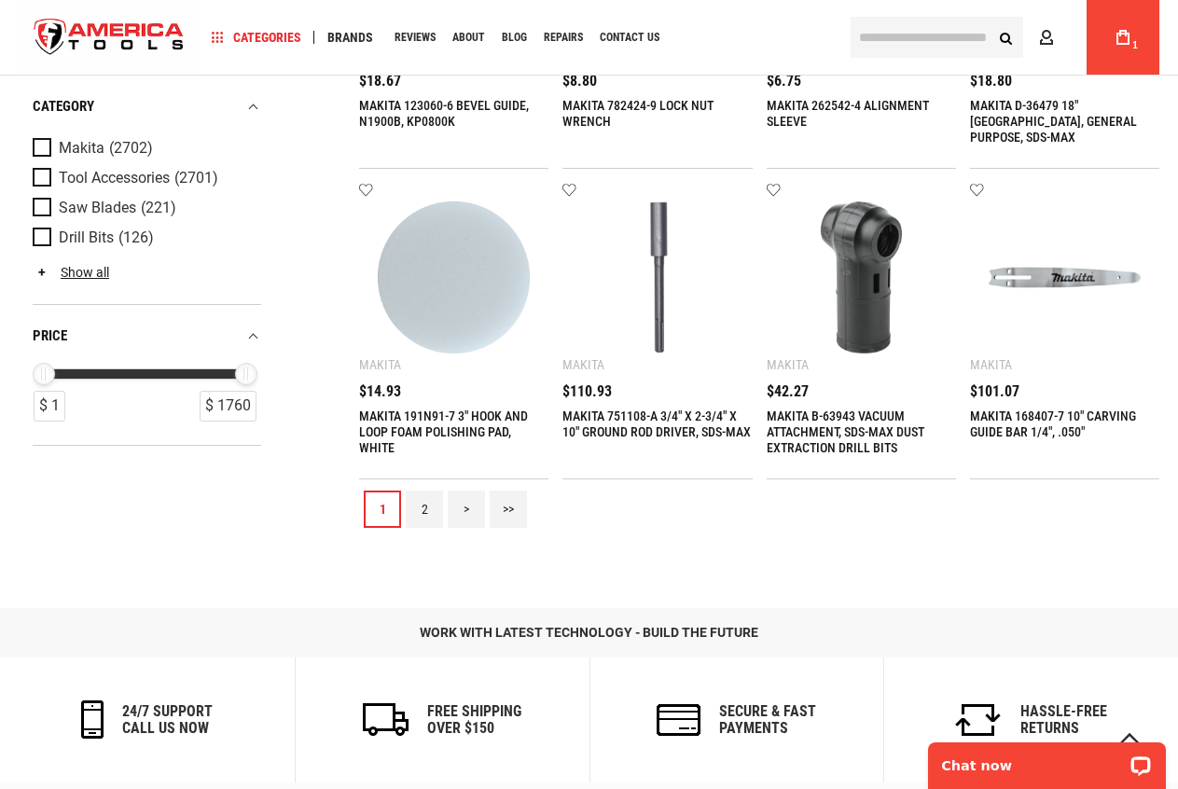
click at [427, 505] on link "2" at bounding box center [424, 509] width 37 height 37
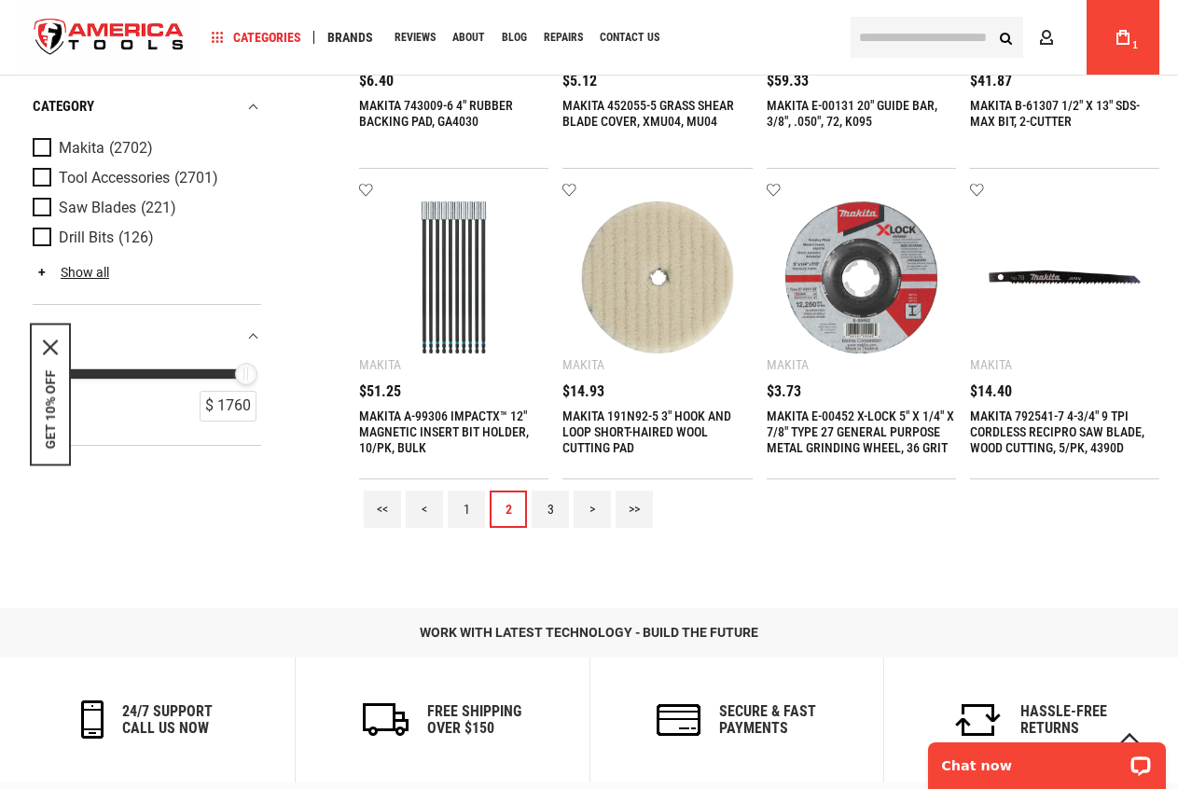
click at [544, 504] on link "3" at bounding box center [550, 509] width 37 height 37
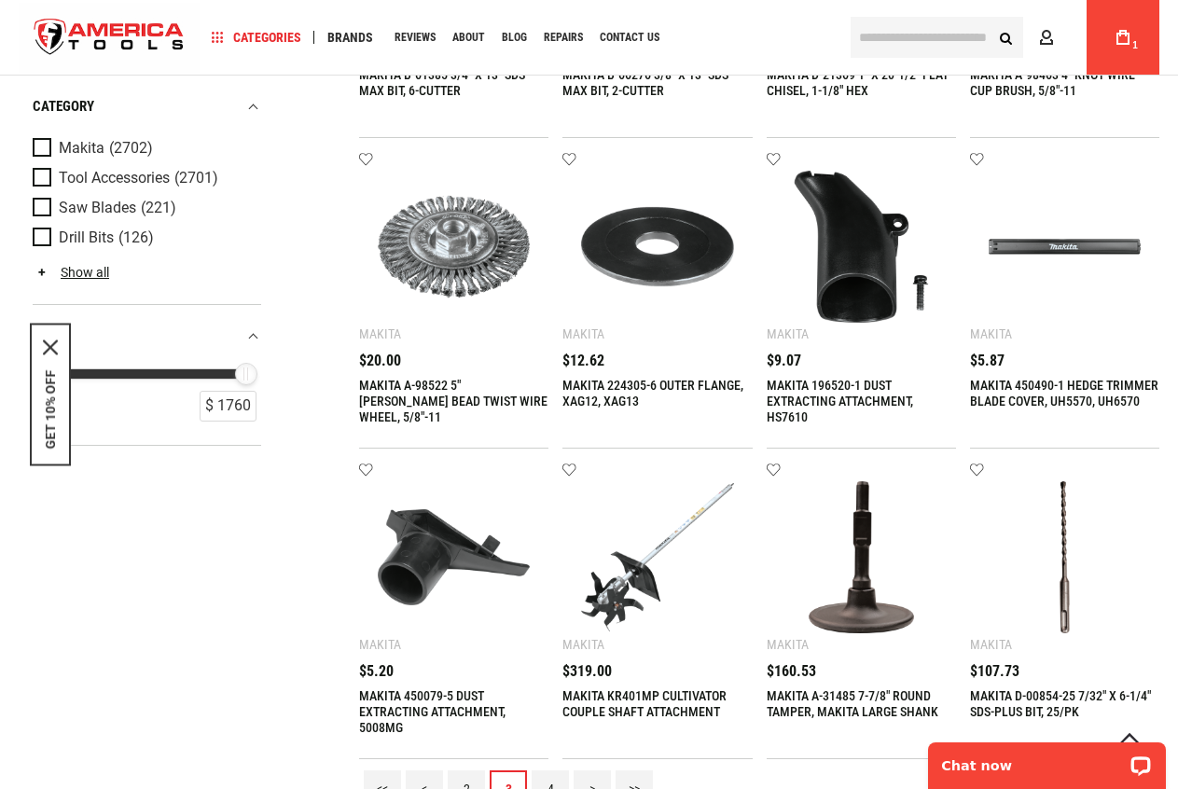
scroll to position [1772, 0]
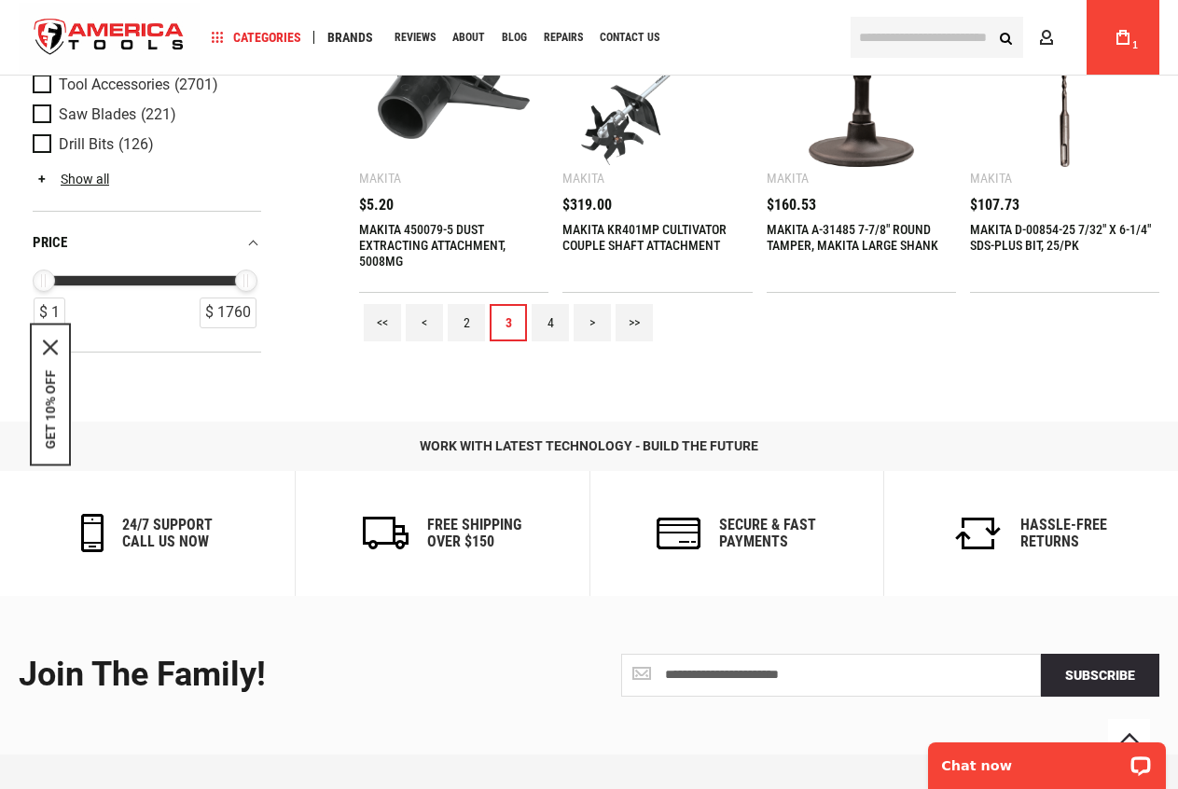
click at [555, 325] on link "4" at bounding box center [550, 322] width 37 height 37
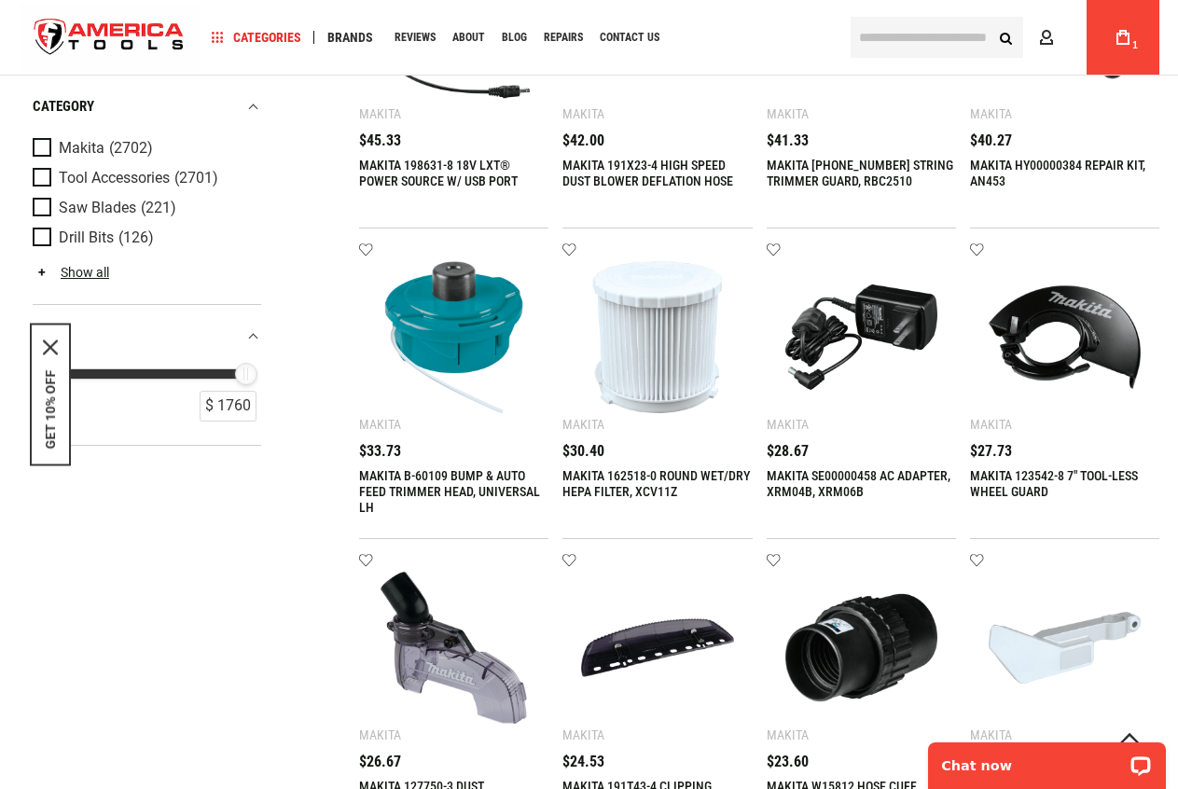
scroll to position [1492, 0]
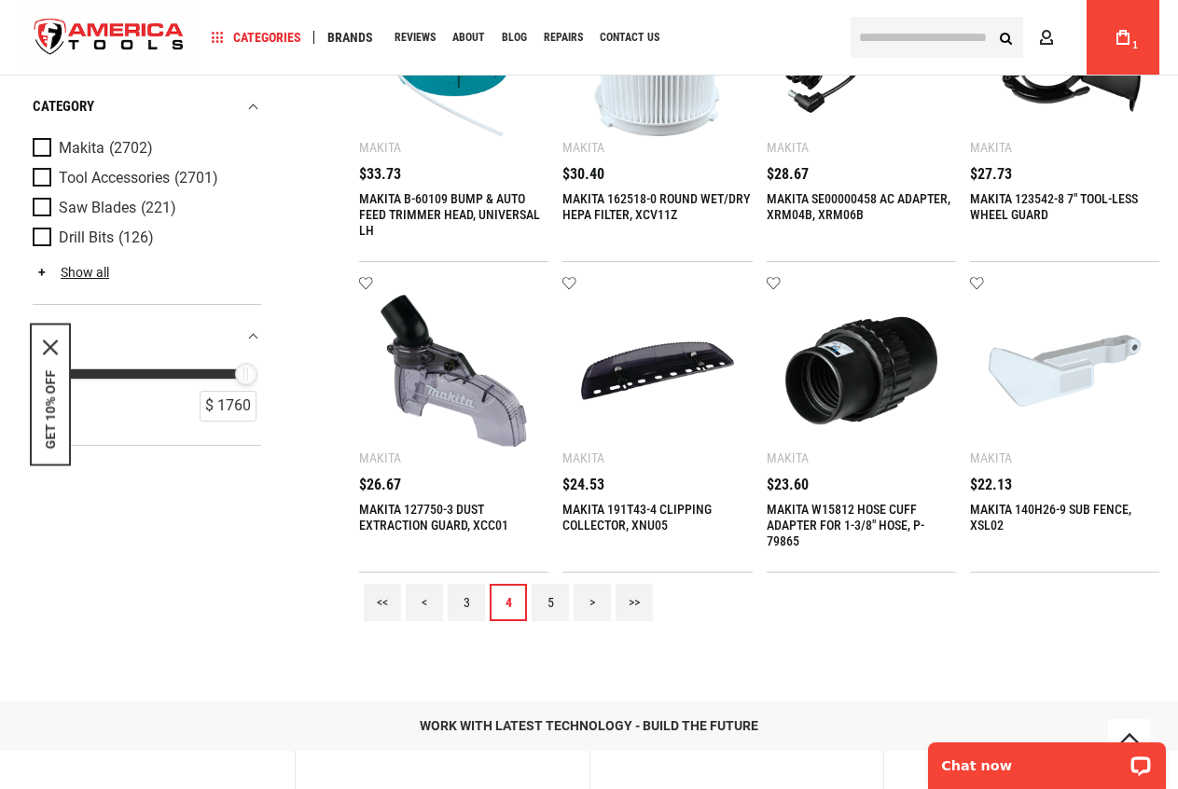
click at [540, 609] on link "5" at bounding box center [550, 602] width 37 height 37
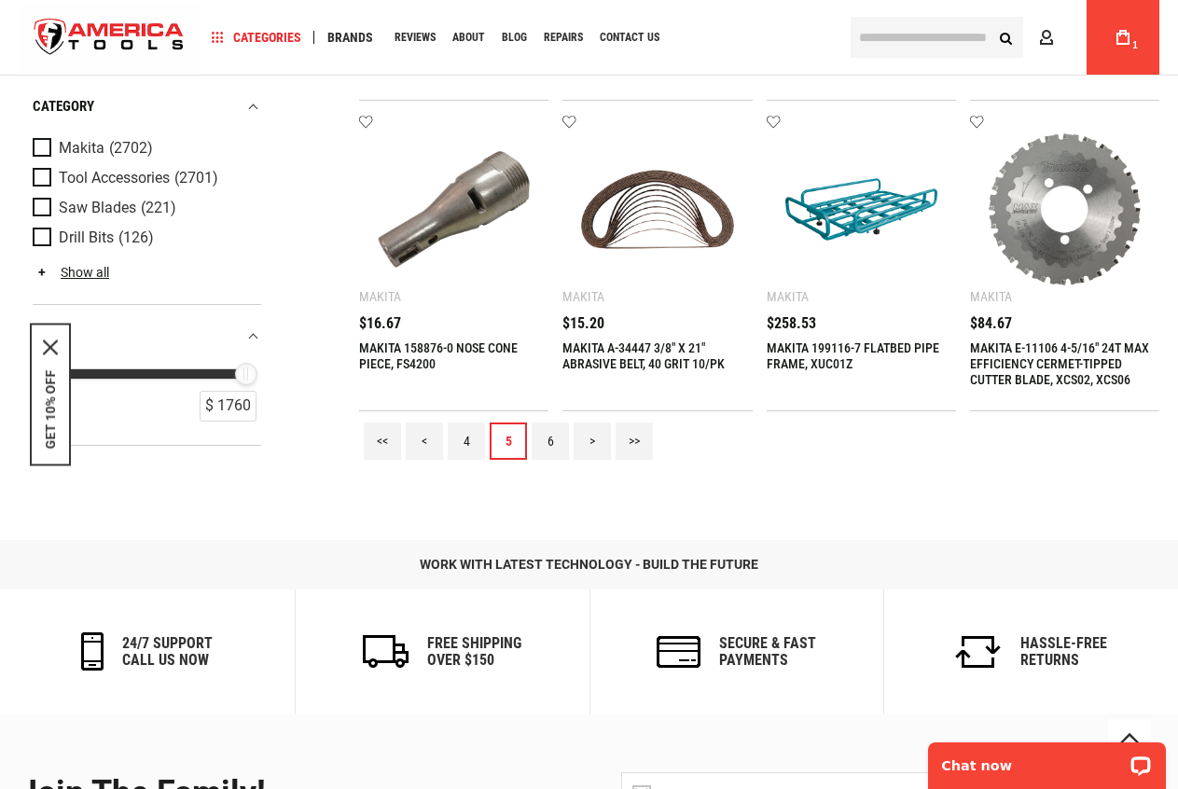
scroll to position [1679, 0]
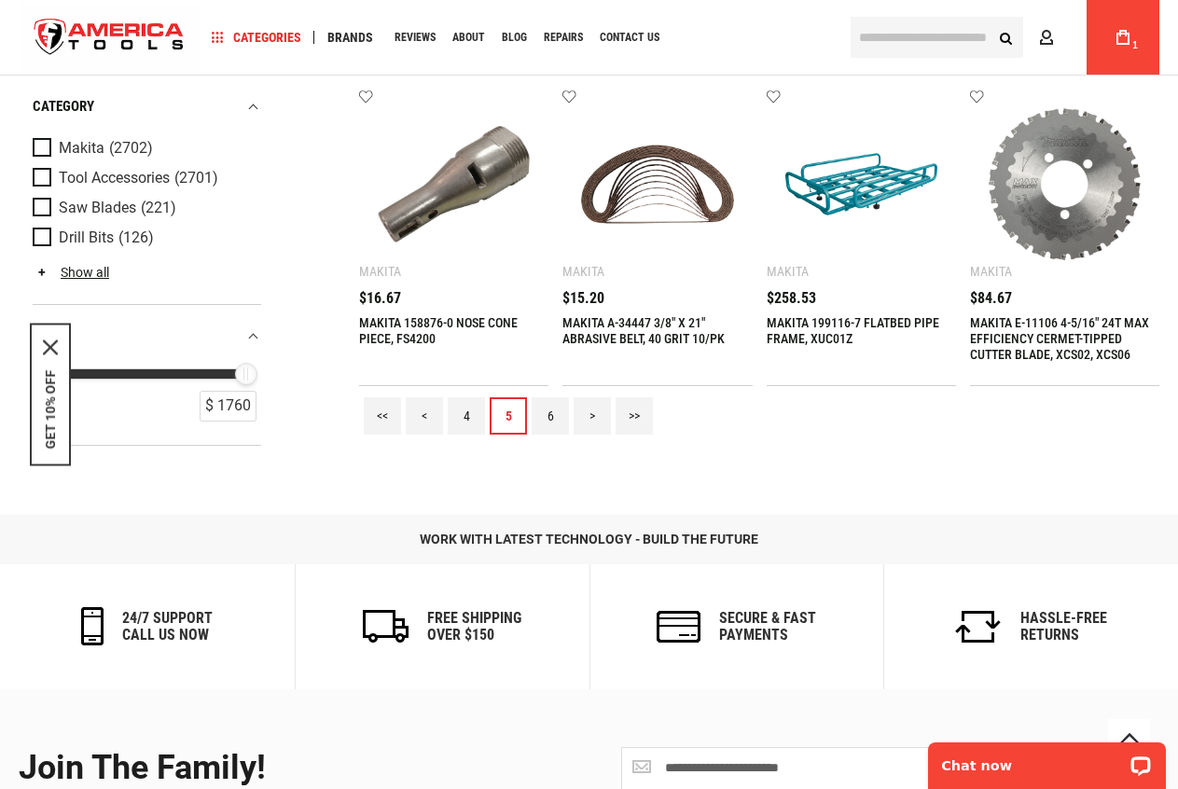
click at [546, 418] on link "6" at bounding box center [550, 415] width 37 height 37
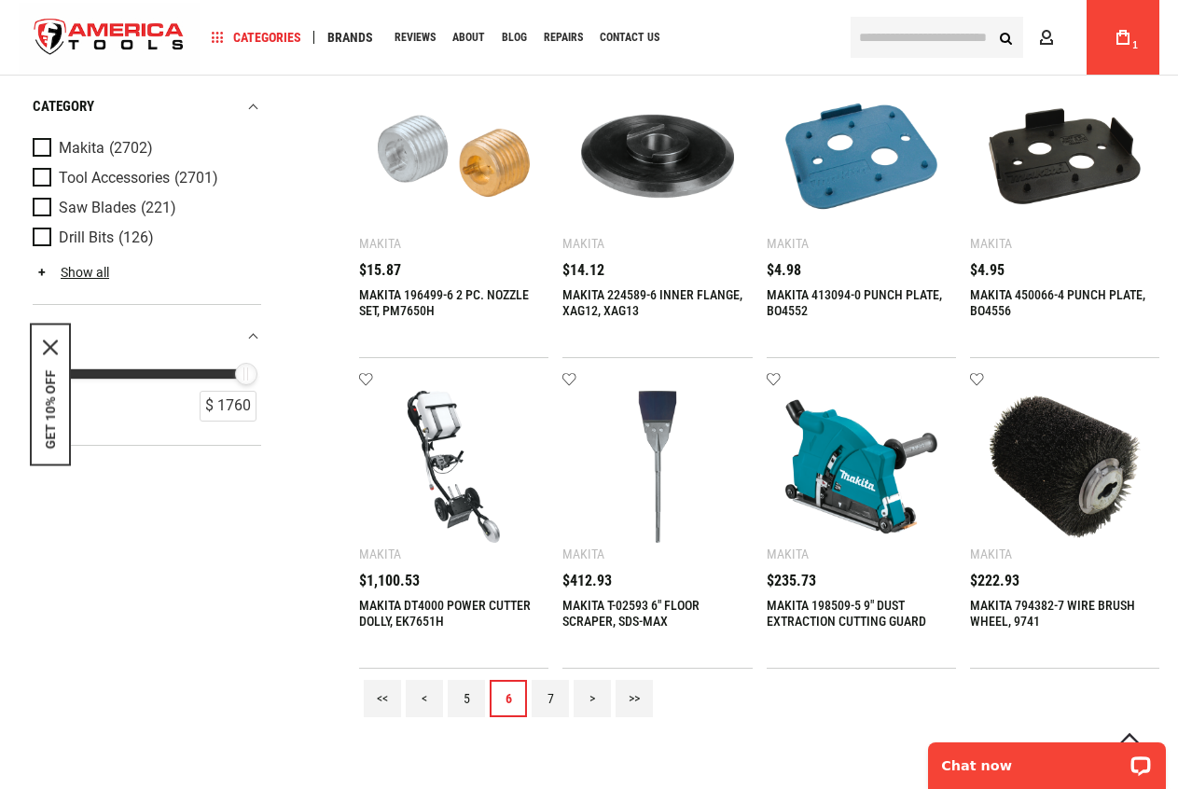
scroll to position [1399, 0]
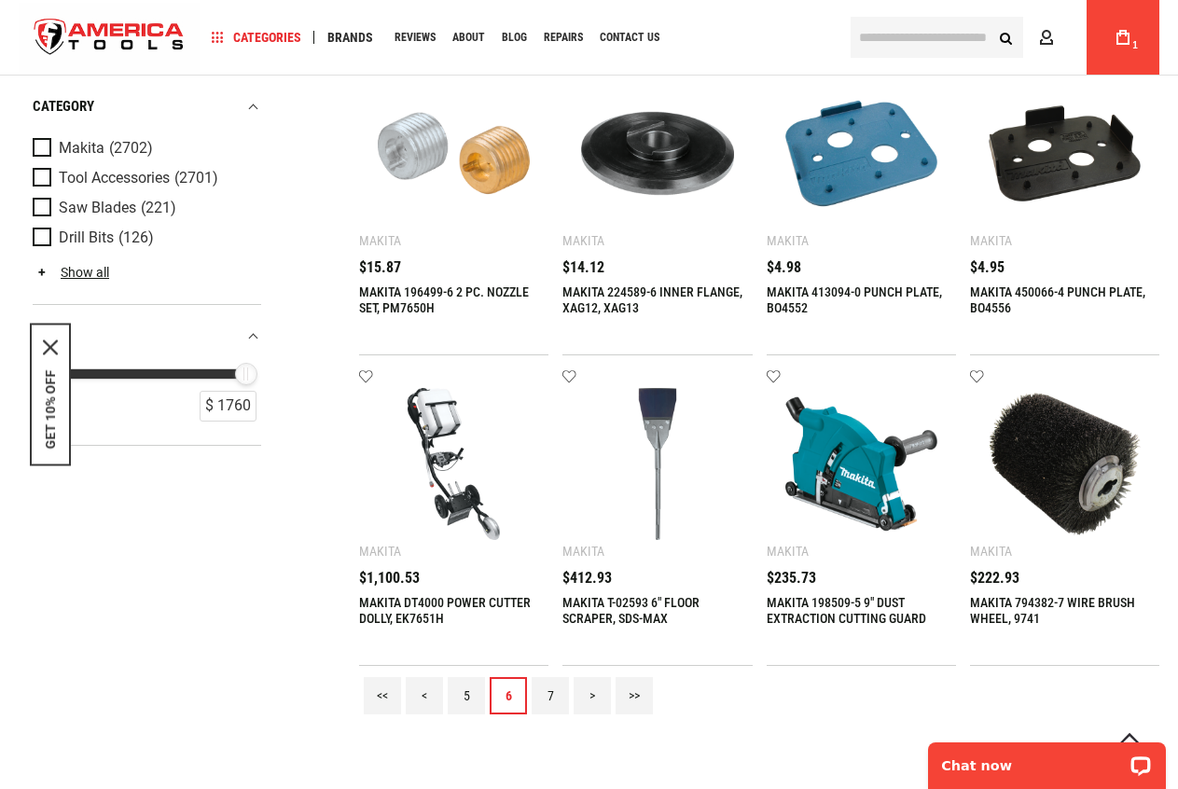
click at [536, 687] on link "7" at bounding box center [550, 695] width 37 height 37
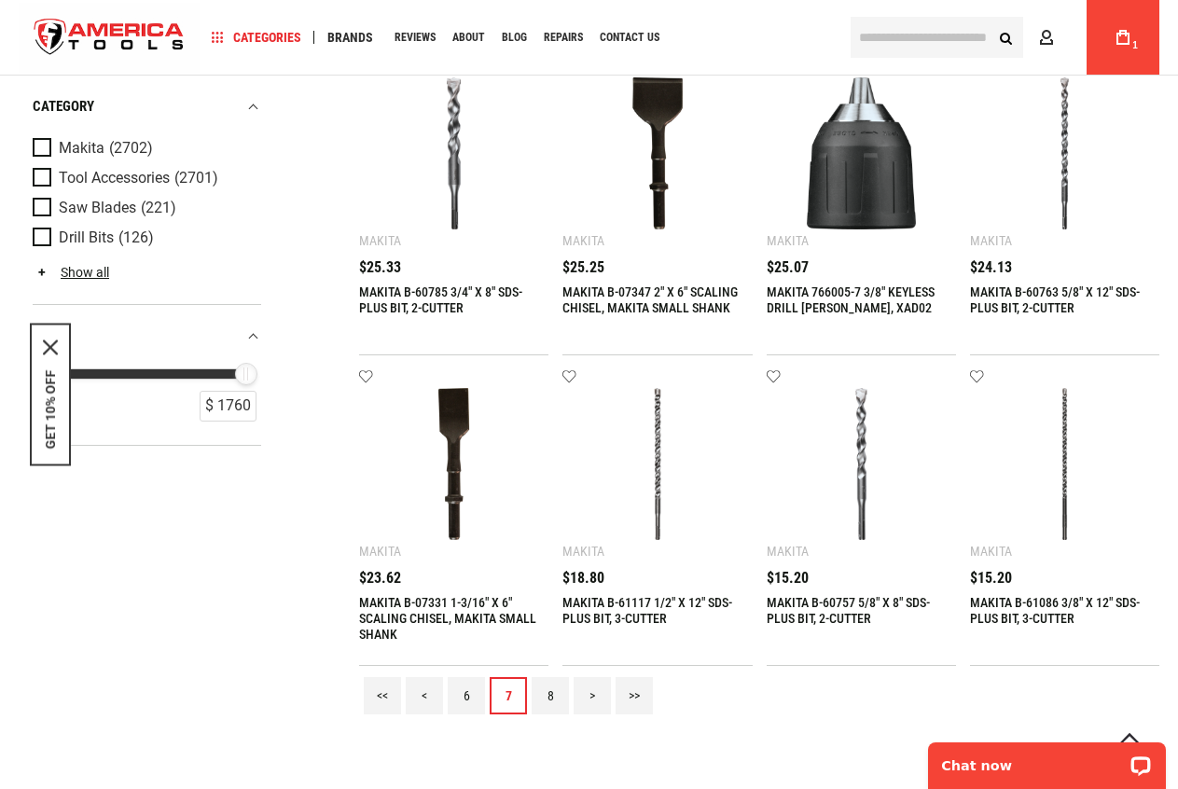
click at [546, 694] on link "8" at bounding box center [550, 695] width 37 height 37
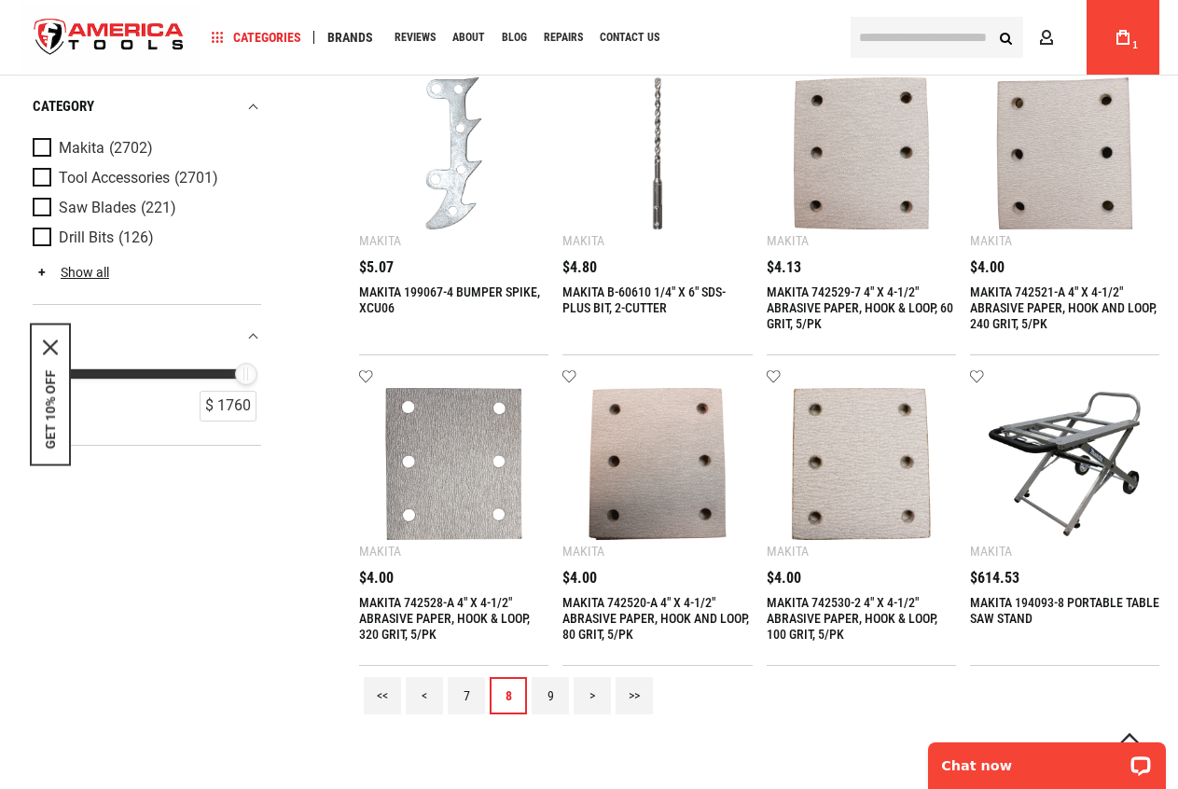
click at [548, 705] on link "9" at bounding box center [550, 695] width 37 height 37
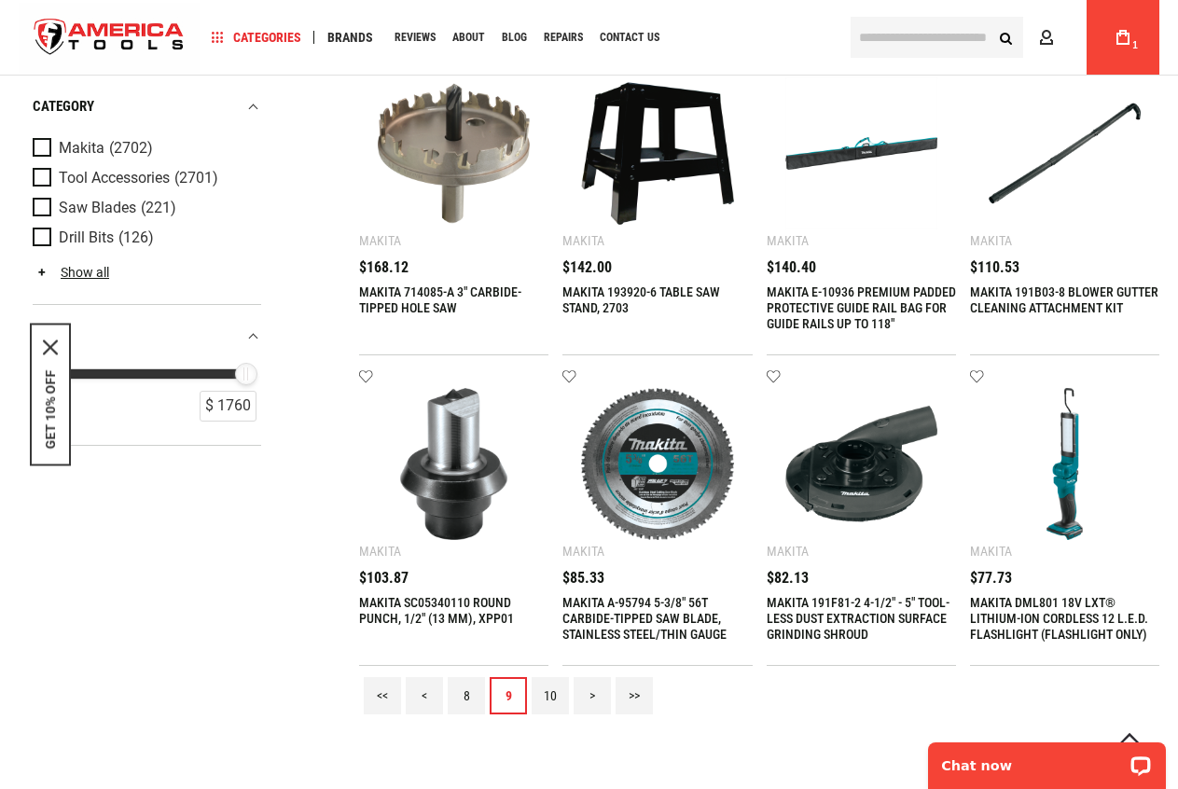
click at [541, 692] on link "10" at bounding box center [550, 695] width 37 height 37
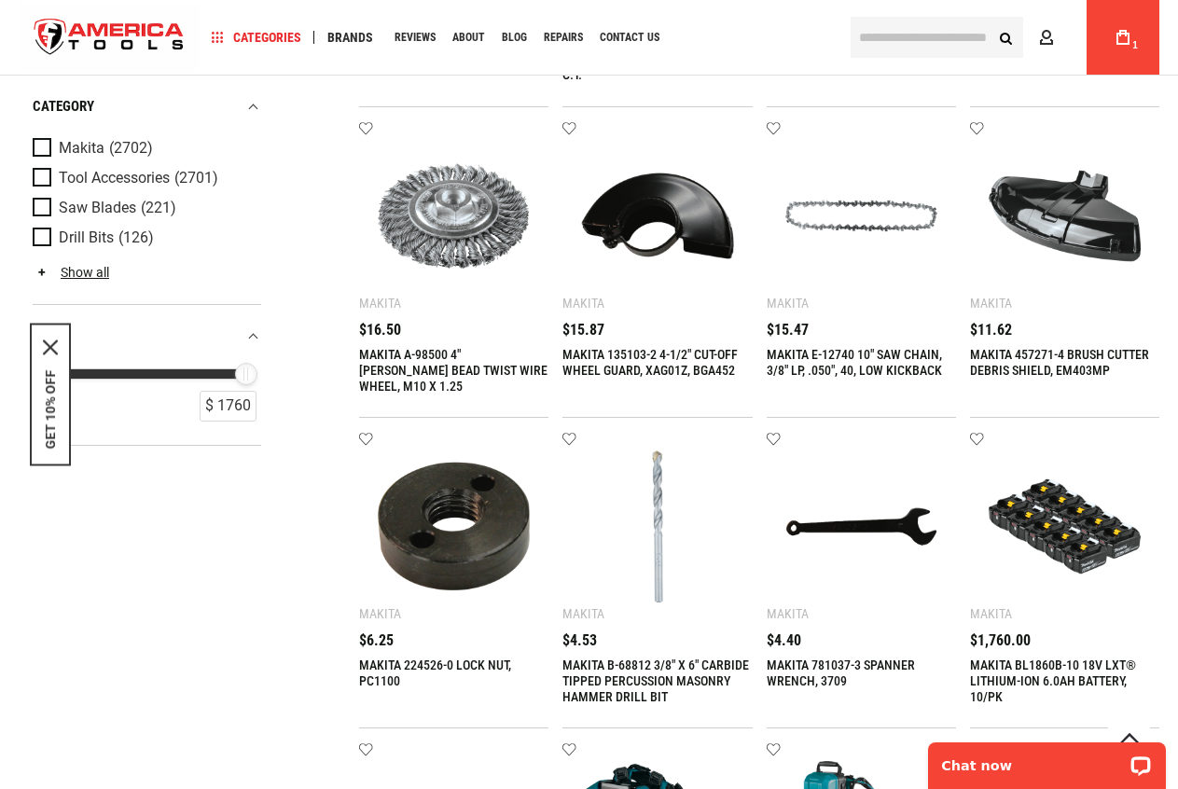
scroll to position [1492, 0]
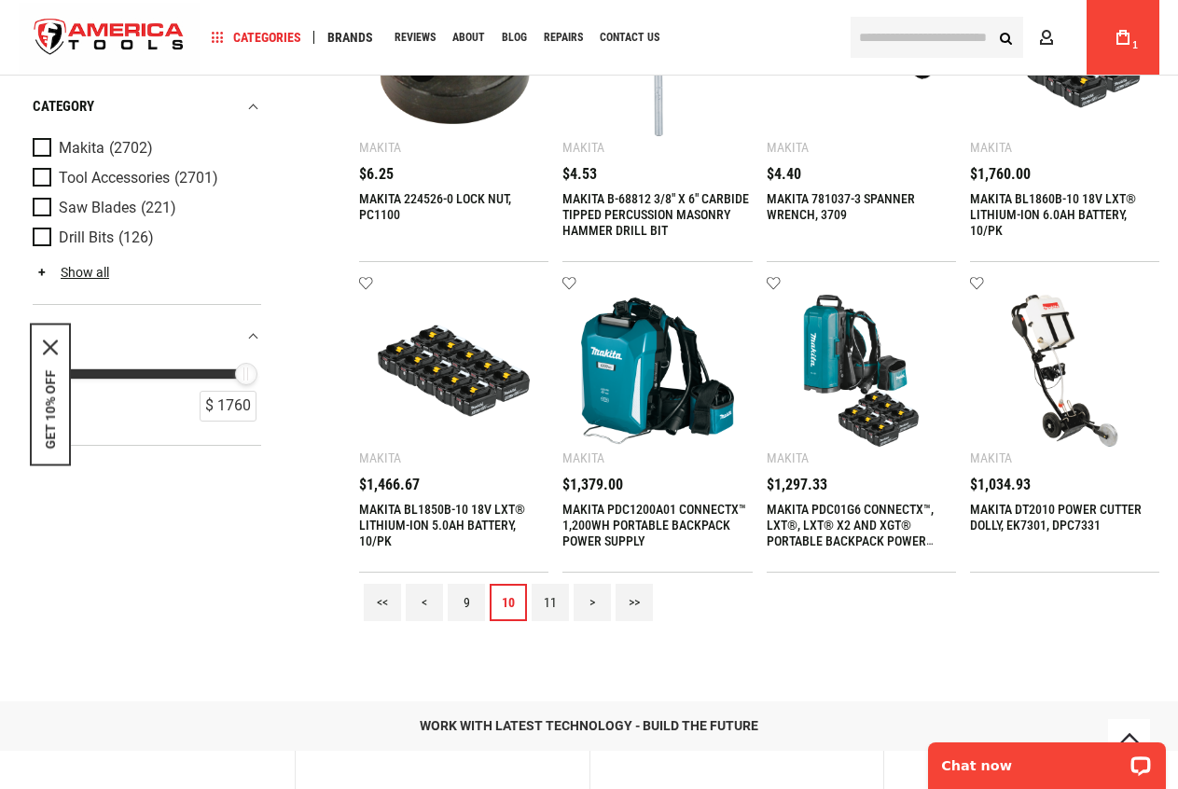
click at [549, 608] on link "11" at bounding box center [550, 602] width 37 height 37
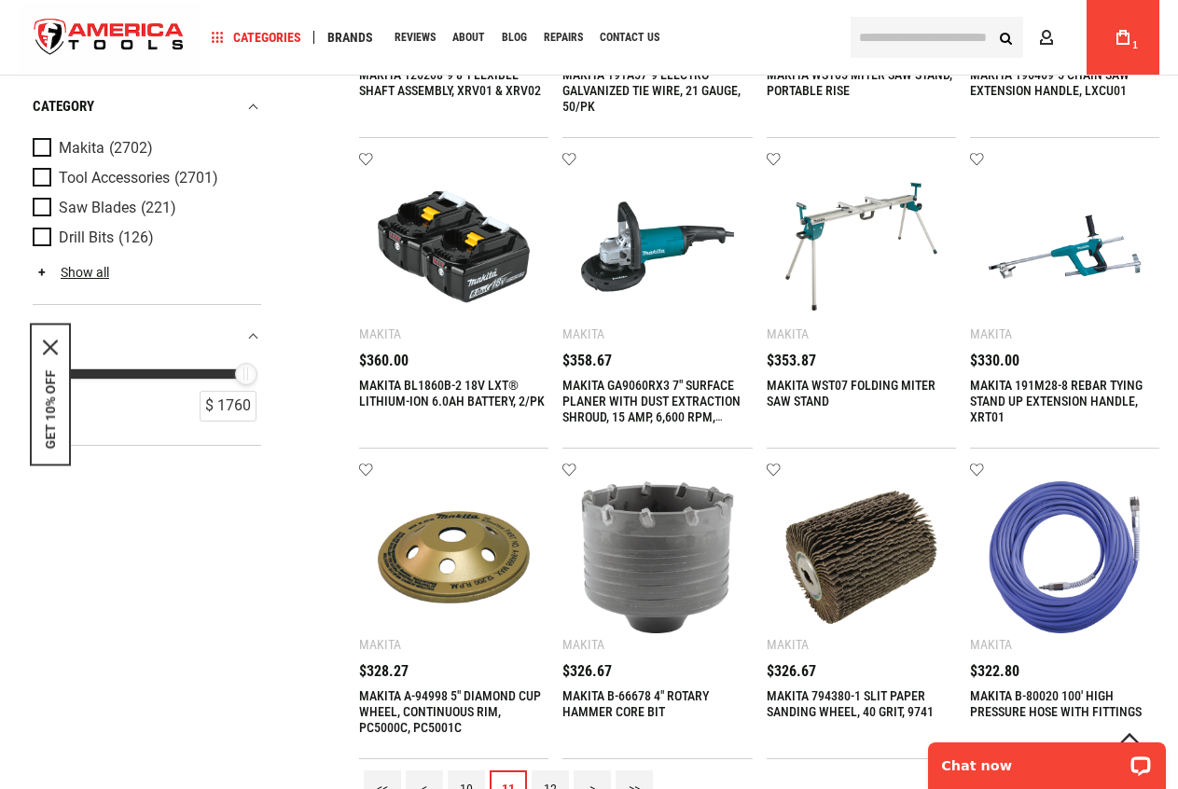
scroll to position [1958, 0]
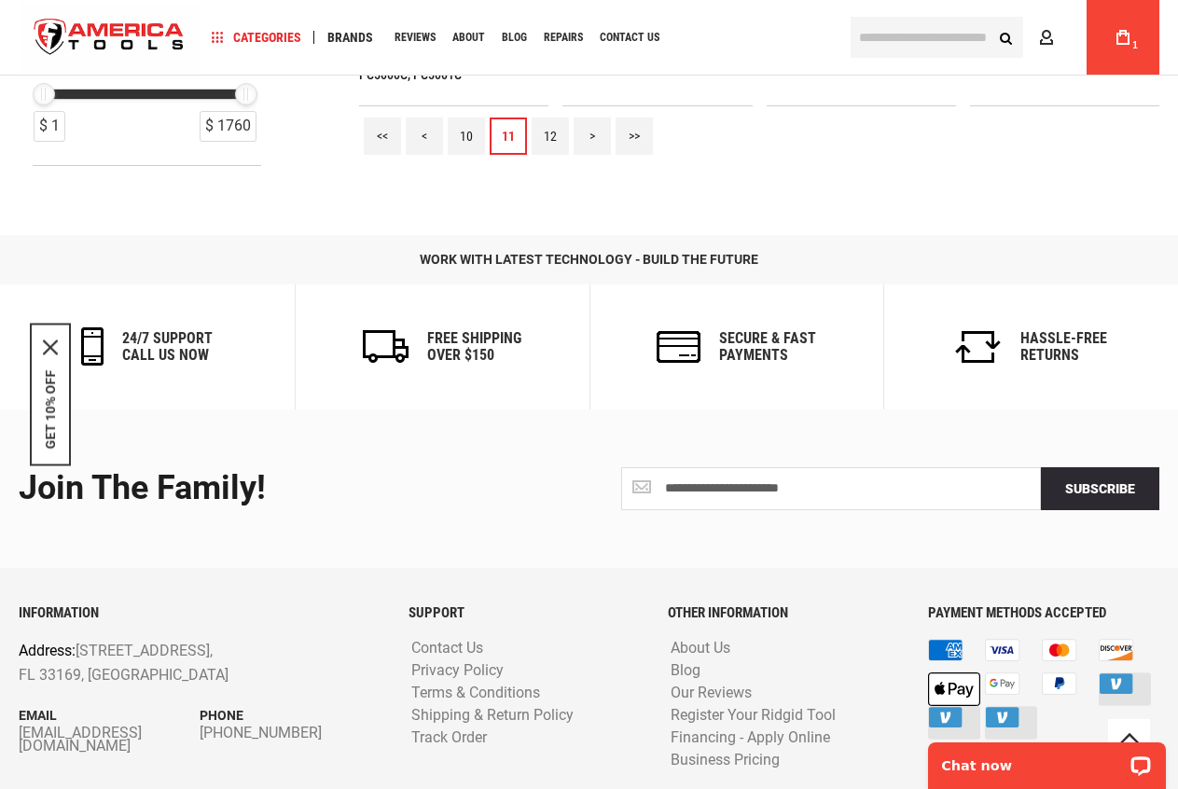
click at [551, 138] on link "12" at bounding box center [550, 136] width 37 height 37
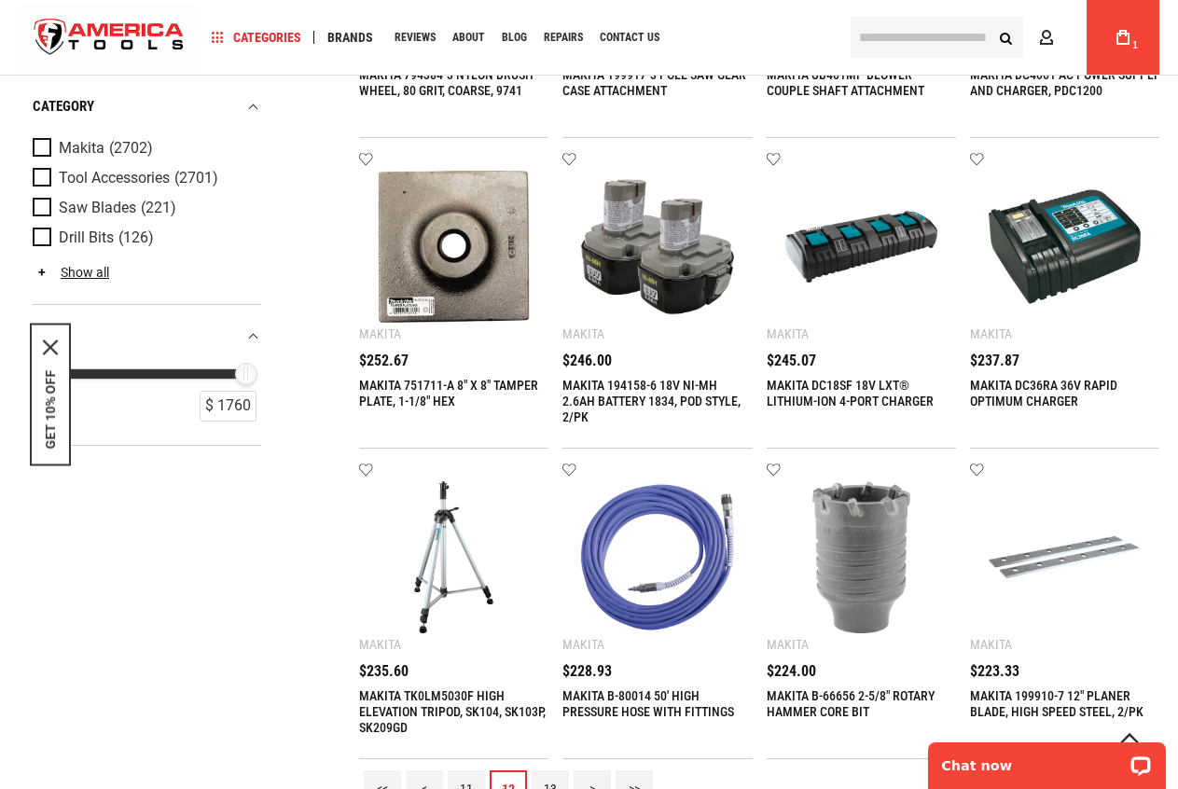
scroll to position [1772, 0]
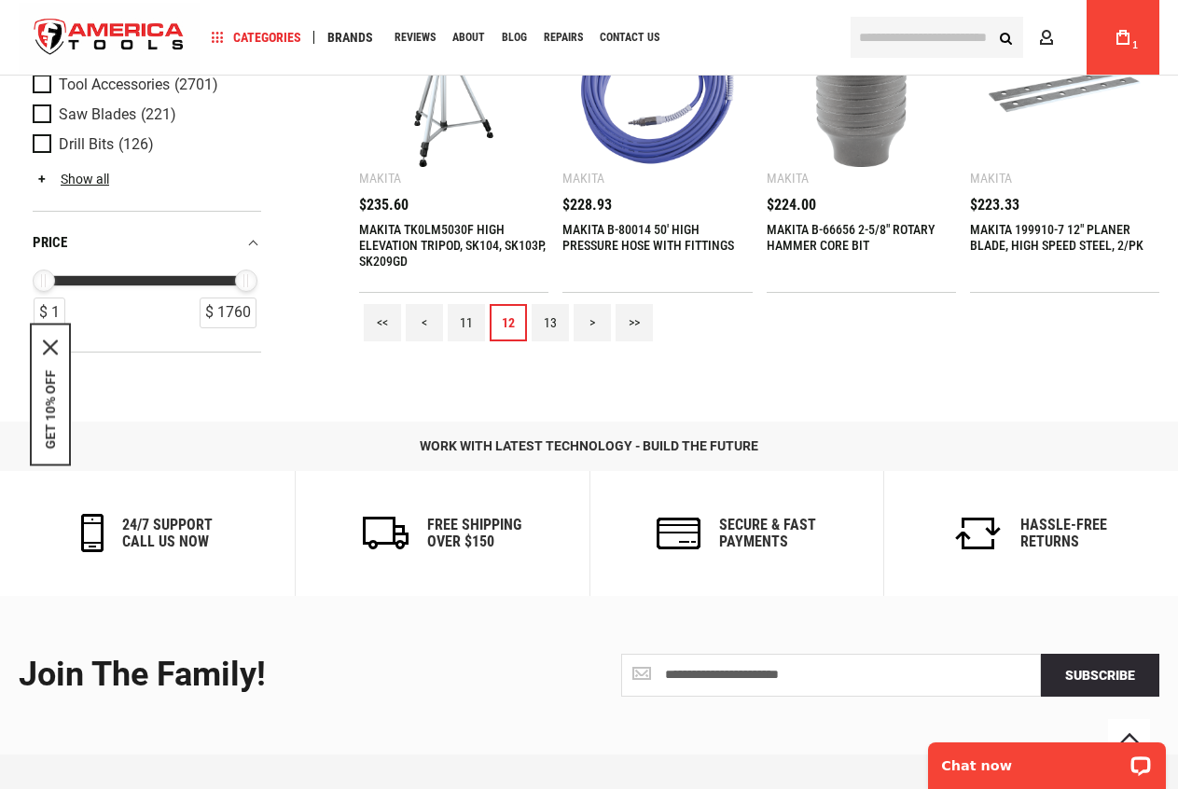
click at [549, 329] on link "13" at bounding box center [550, 322] width 37 height 37
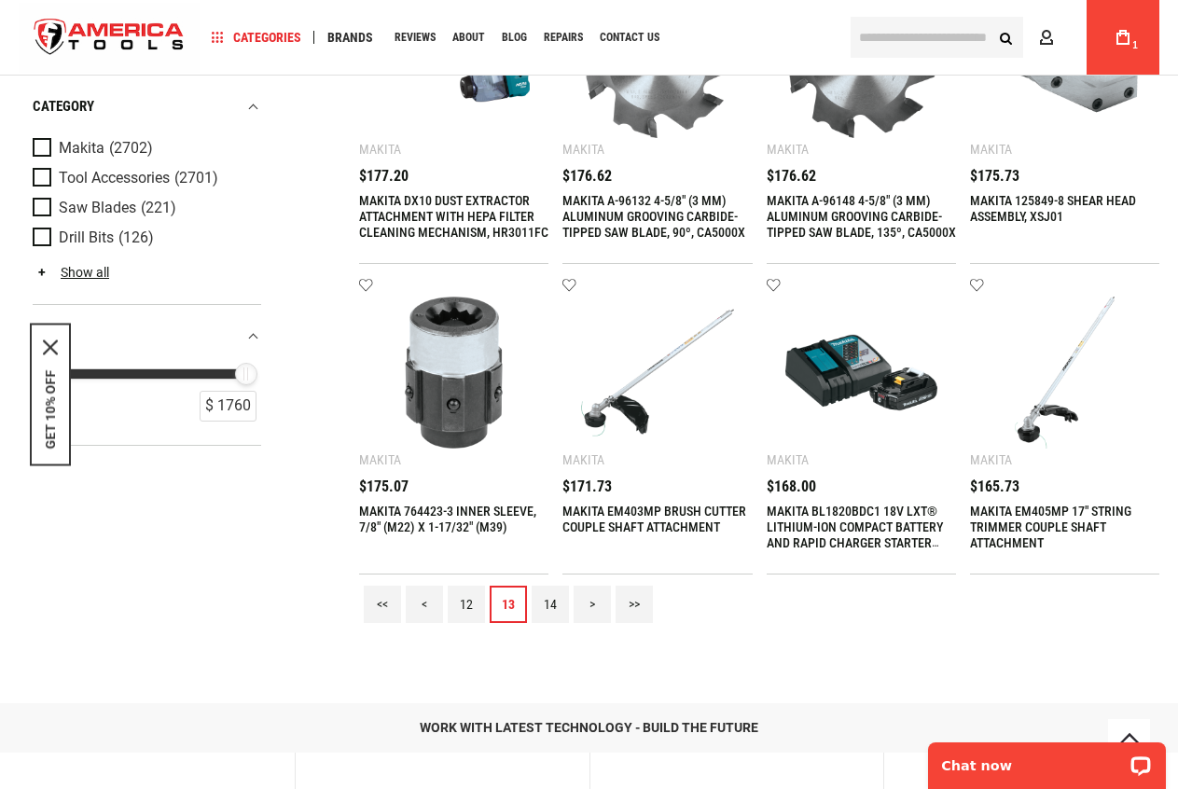
scroll to position [1492, 0]
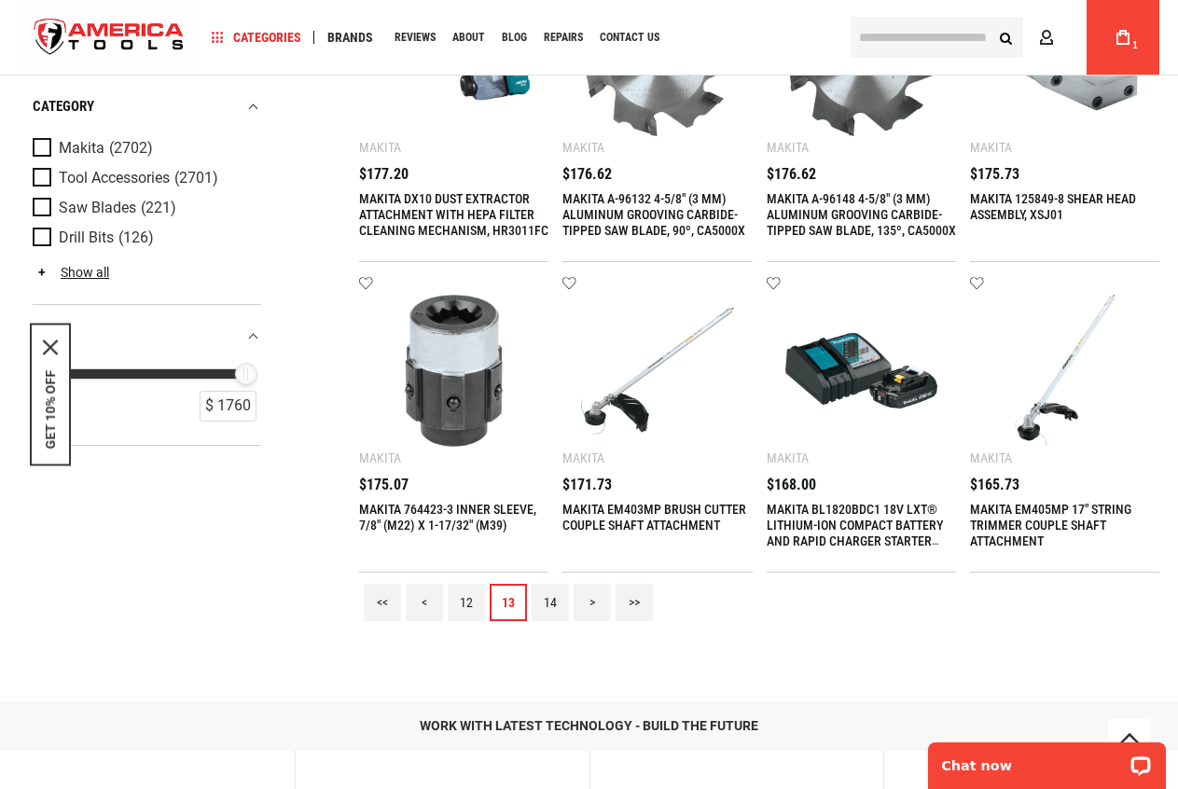
click at [553, 600] on link "14" at bounding box center [550, 602] width 37 height 37
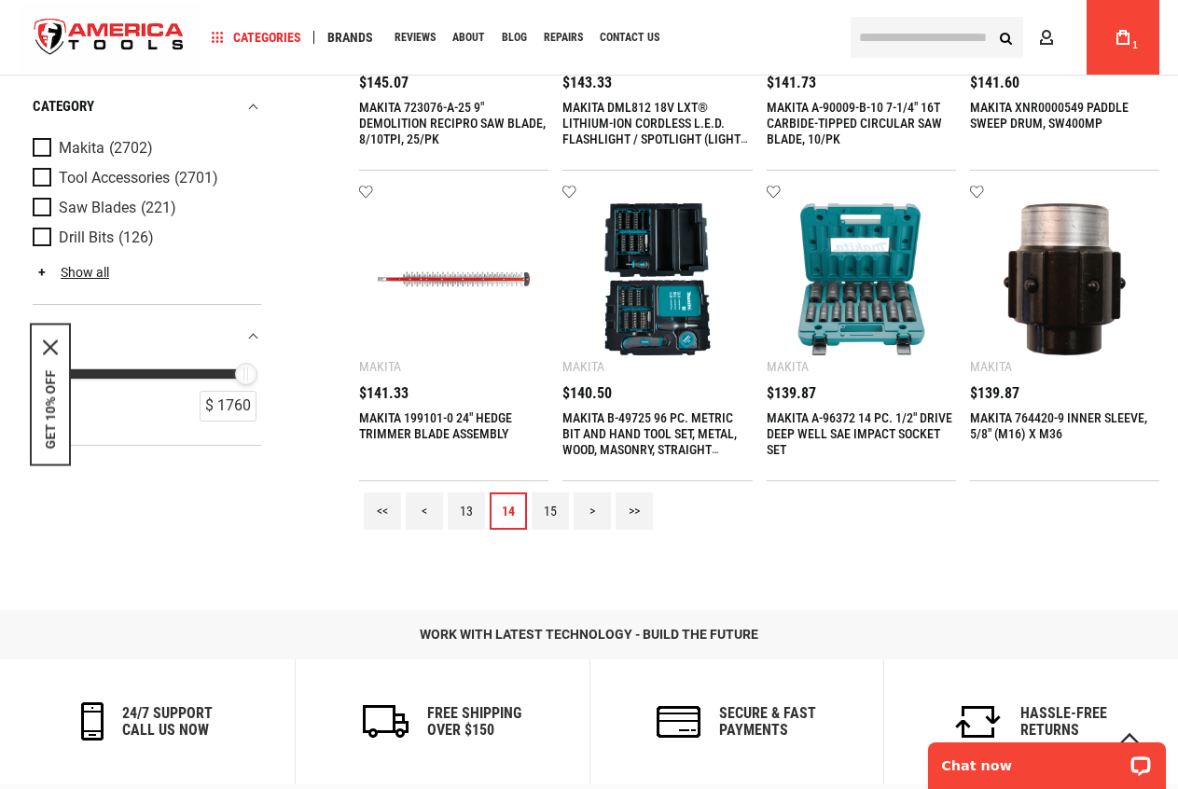
scroll to position [1585, 0]
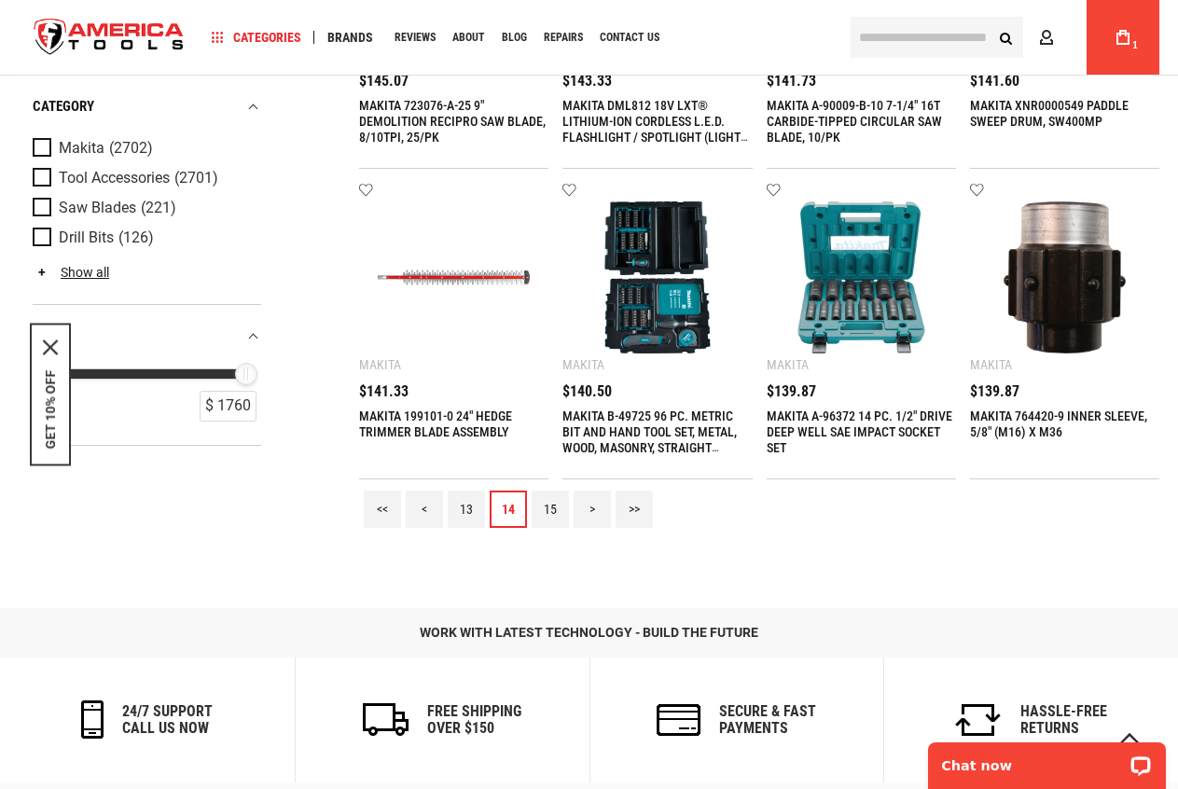
click at [550, 507] on link "15" at bounding box center [550, 509] width 37 height 37
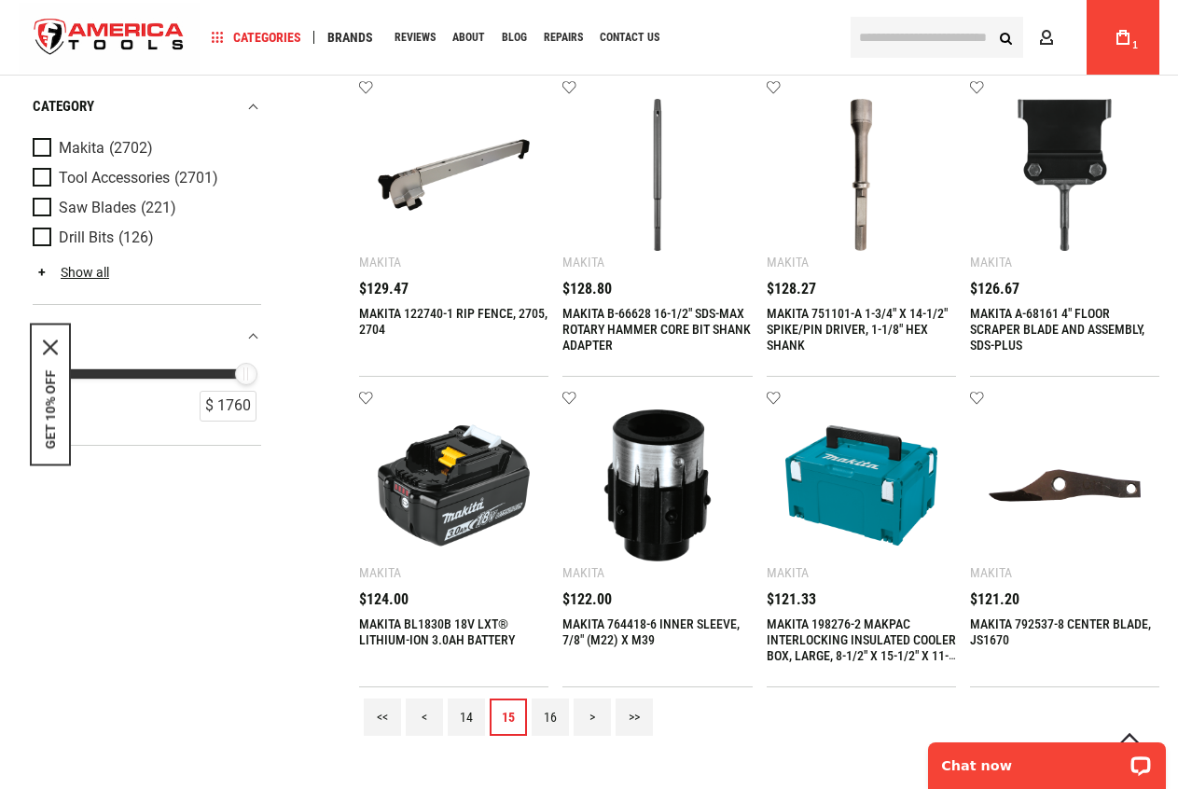
scroll to position [1399, 0]
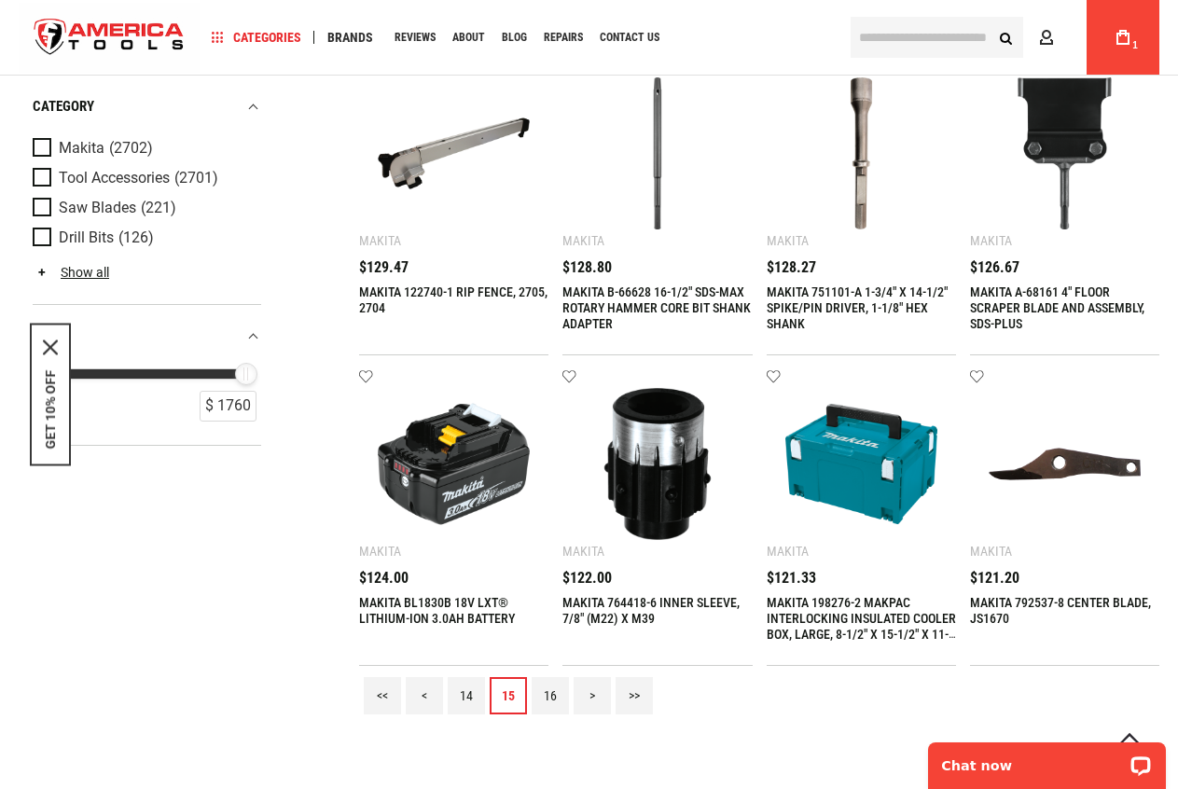
click at [539, 692] on link "16" at bounding box center [550, 695] width 37 height 37
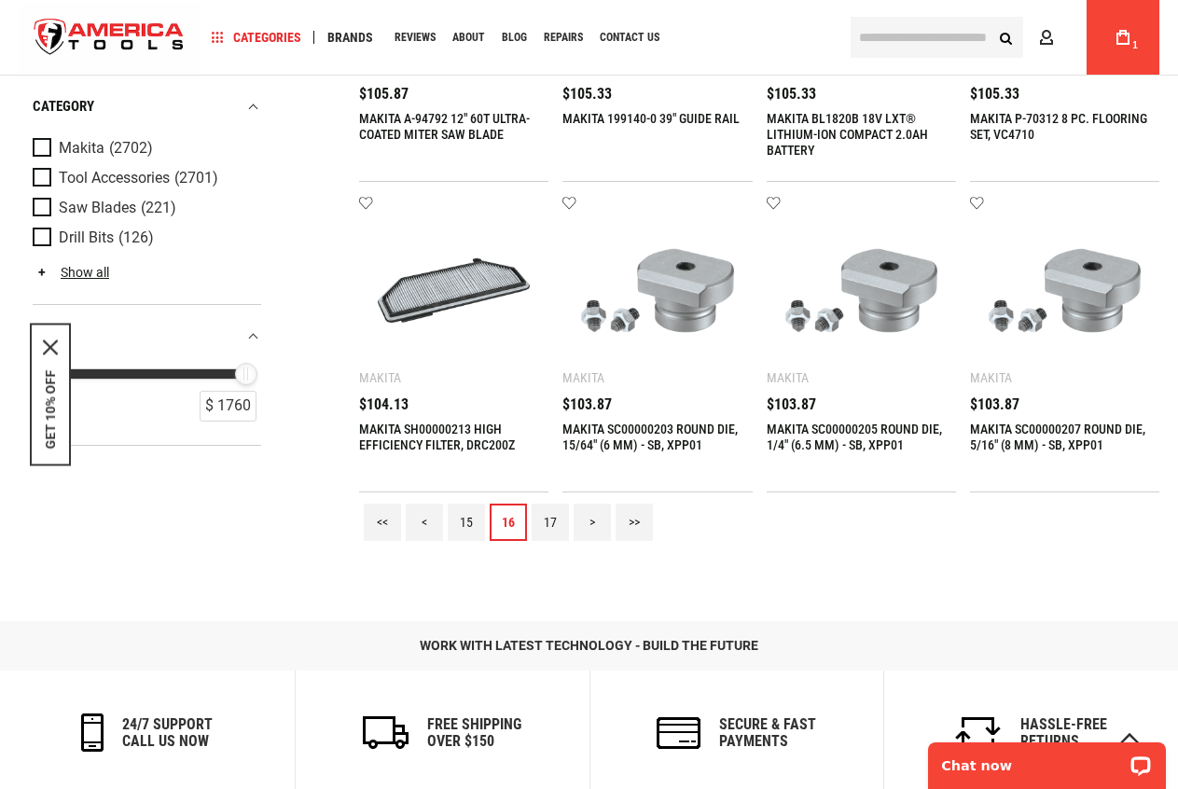
scroll to position [1585, 0]
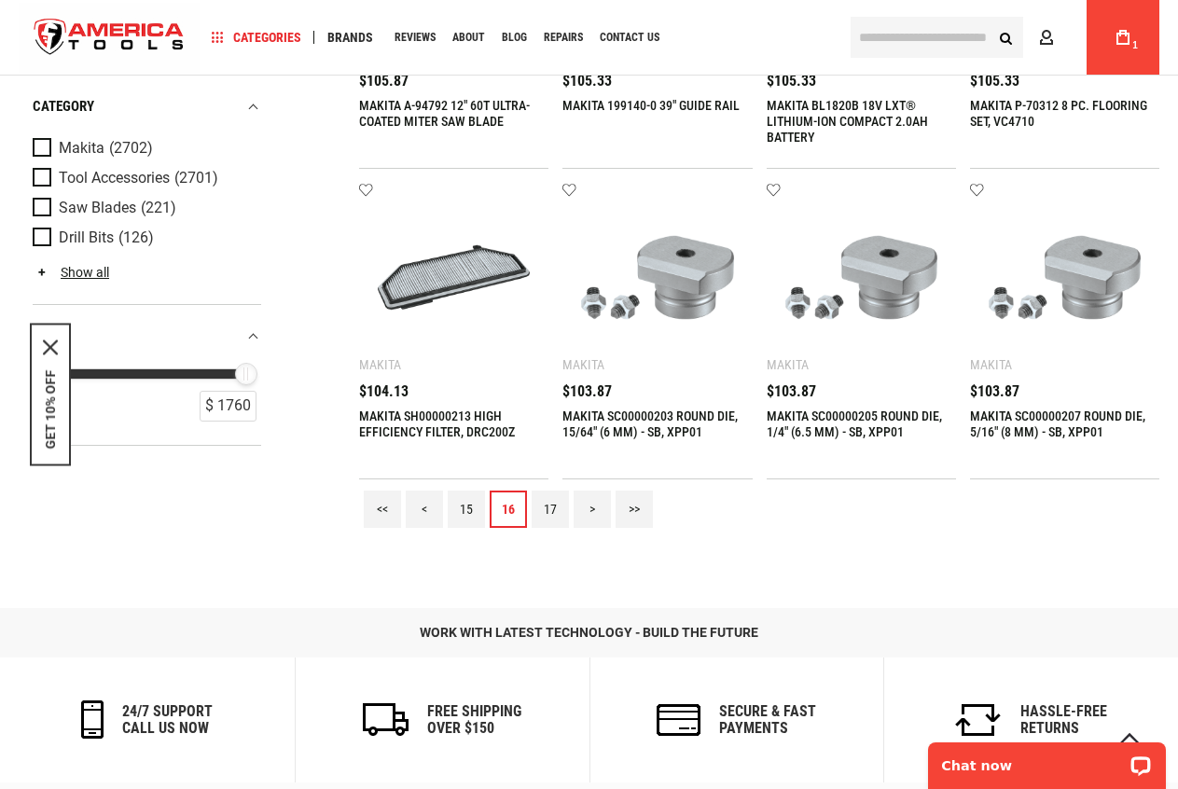
click at [553, 505] on link "17" at bounding box center [550, 509] width 37 height 37
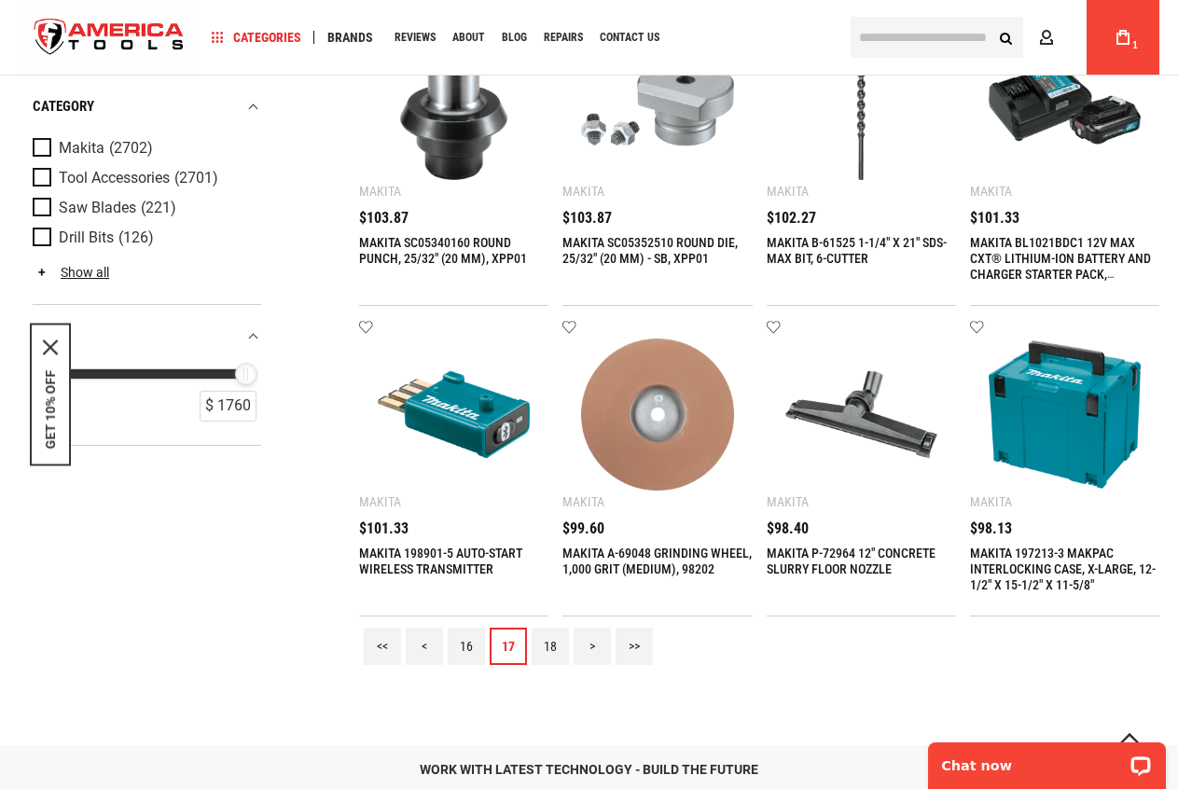
scroll to position [1679, 0]
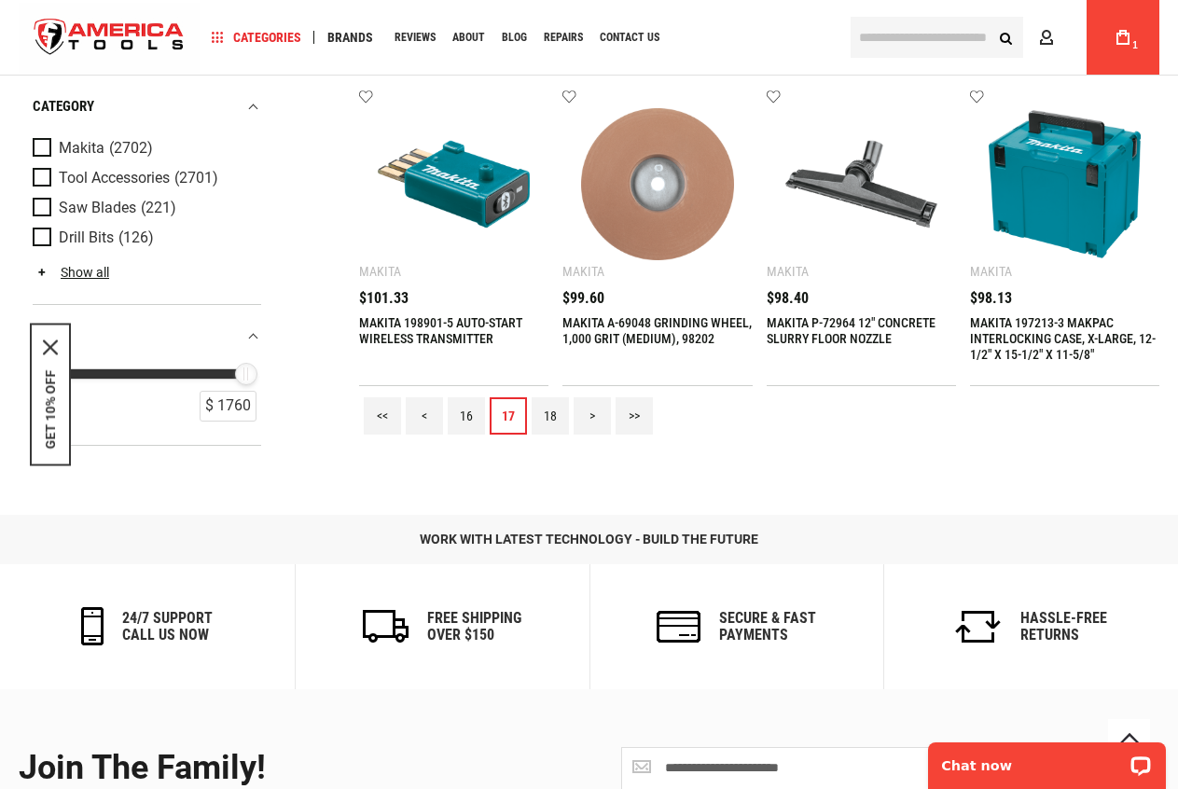
click at [555, 410] on link "18" at bounding box center [550, 415] width 37 height 37
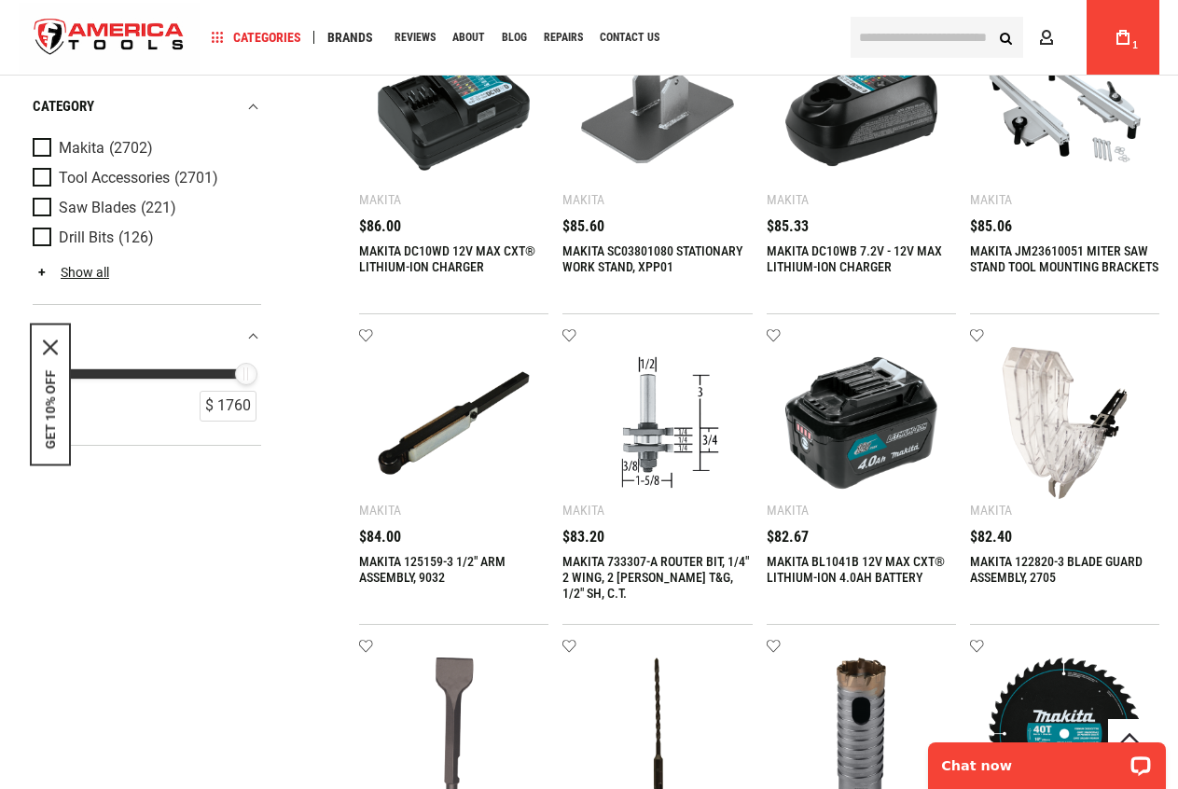
scroll to position [1399, 0]
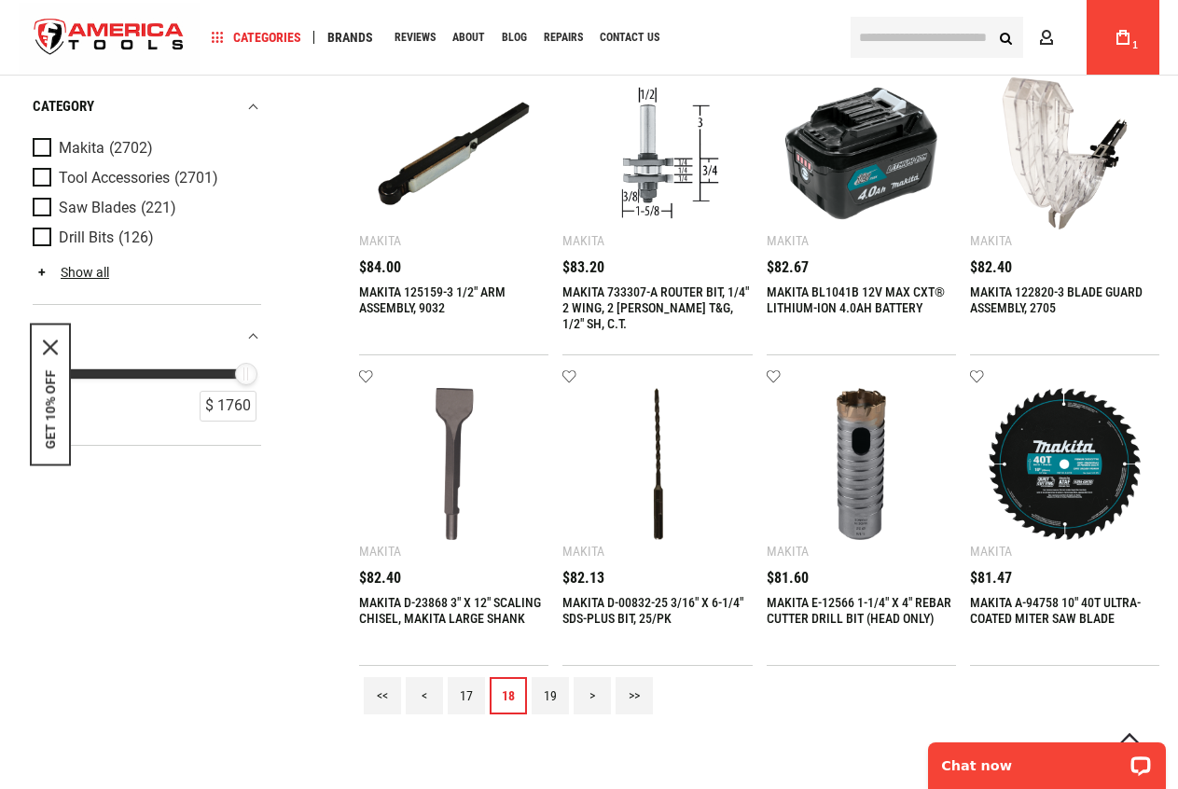
click at [554, 693] on link "19" at bounding box center [550, 695] width 37 height 37
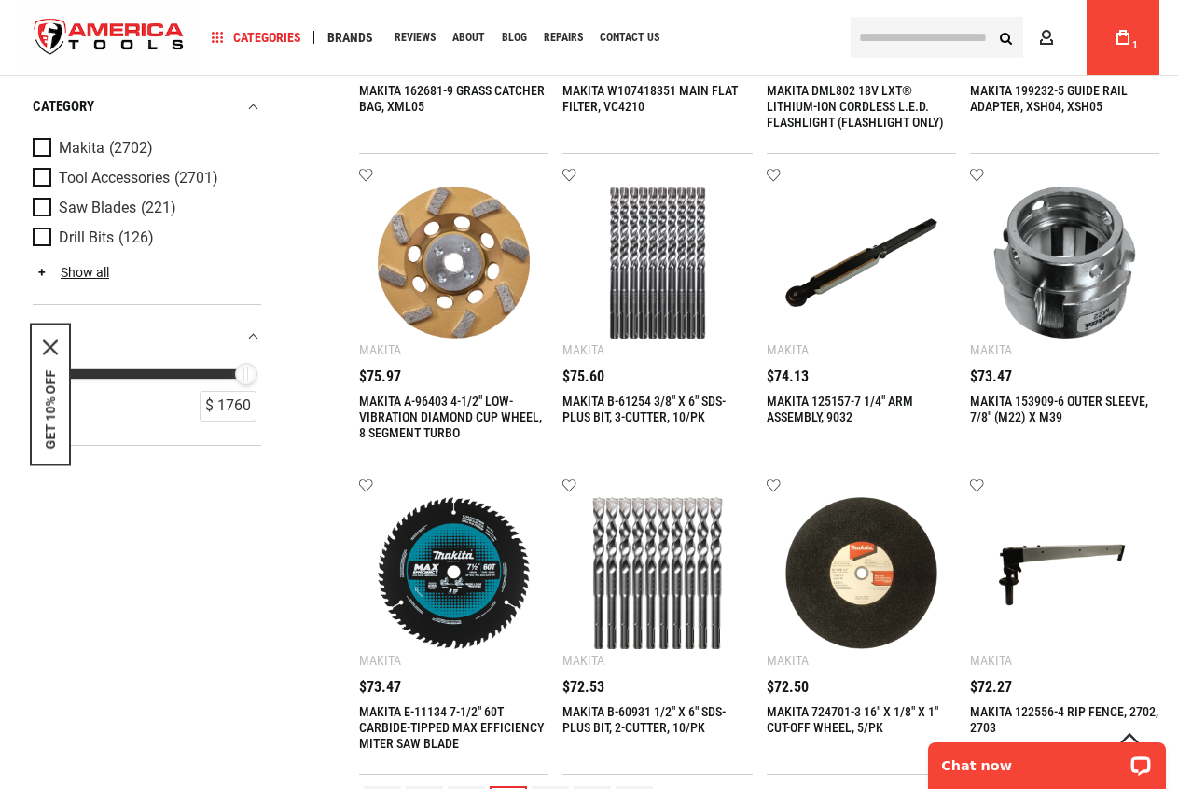
scroll to position [1492, 0]
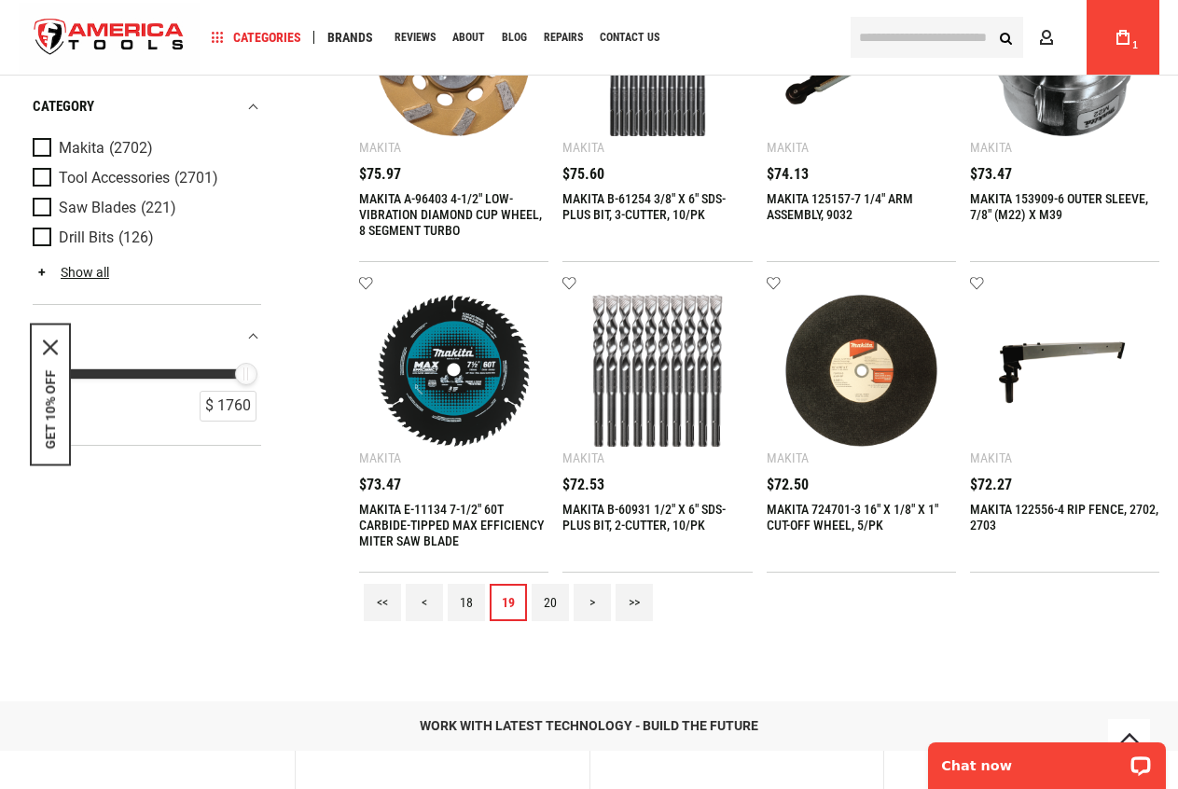
click at [537, 595] on link "20" at bounding box center [550, 602] width 37 height 37
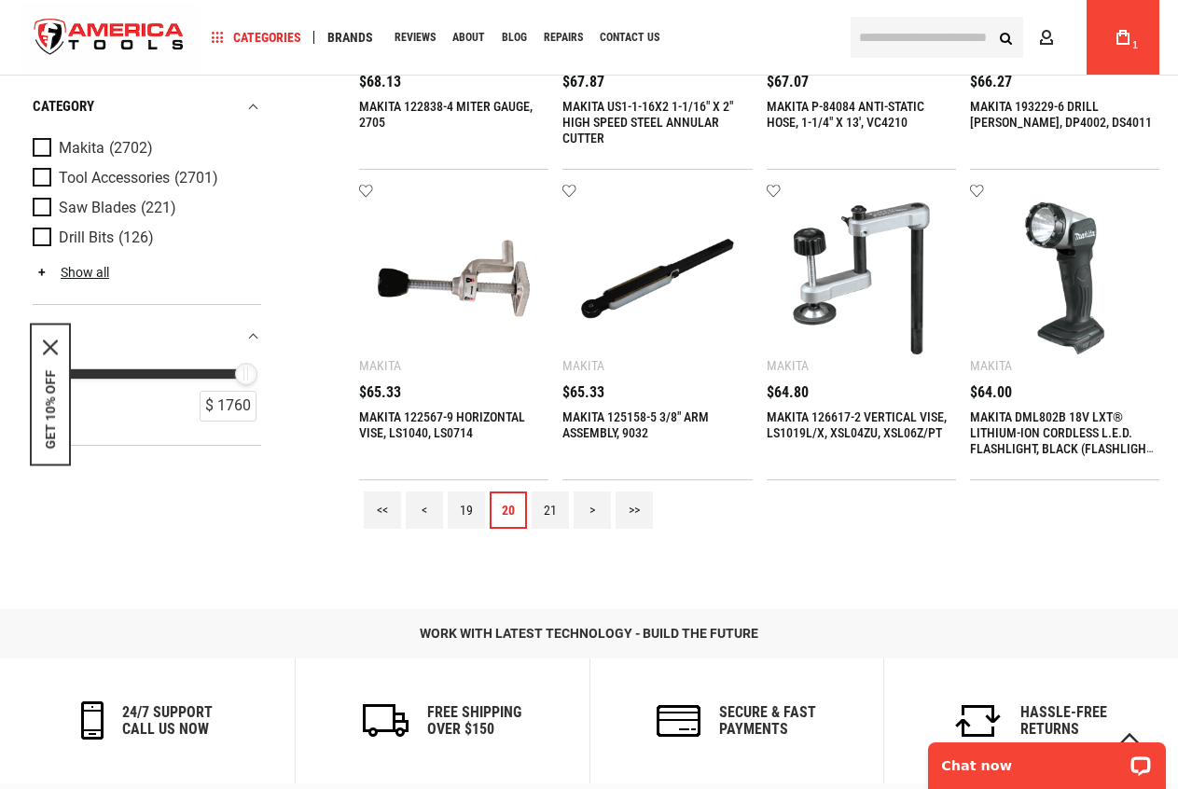
scroll to position [1585, 0]
click at [544, 511] on link "21" at bounding box center [550, 509] width 37 height 37
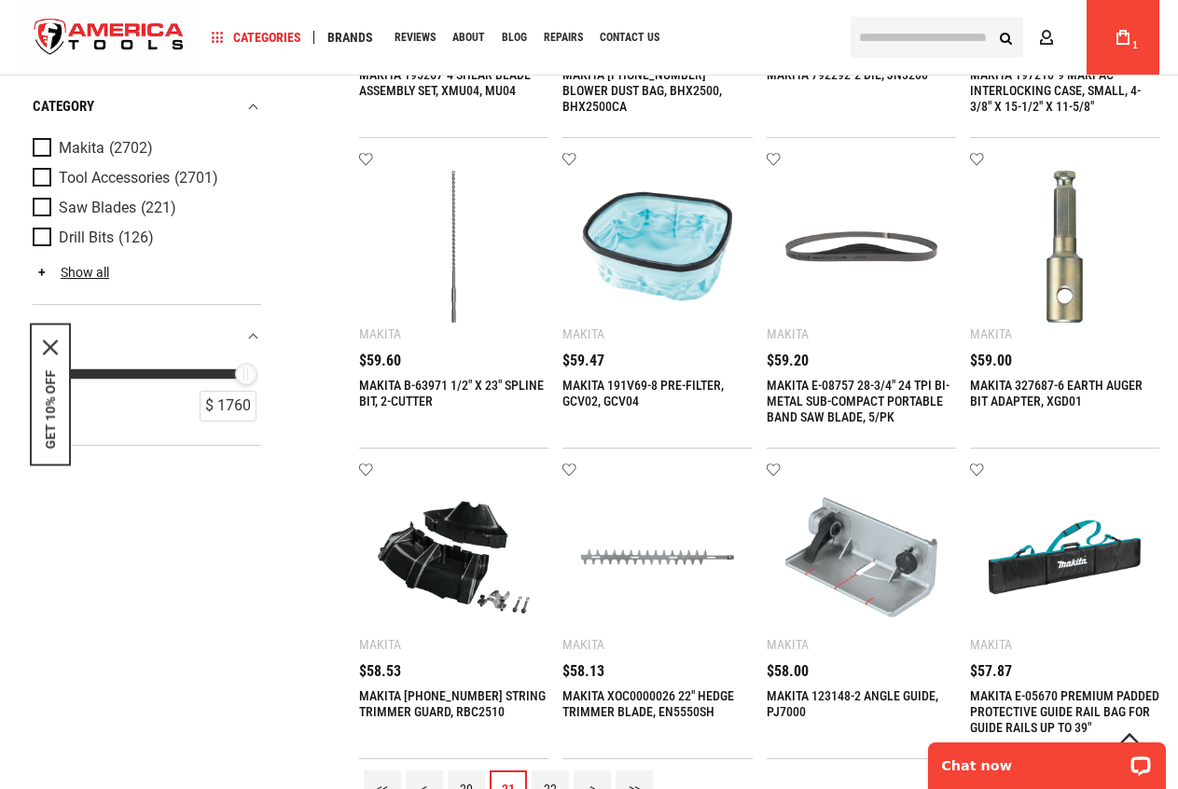
scroll to position [1399, 0]
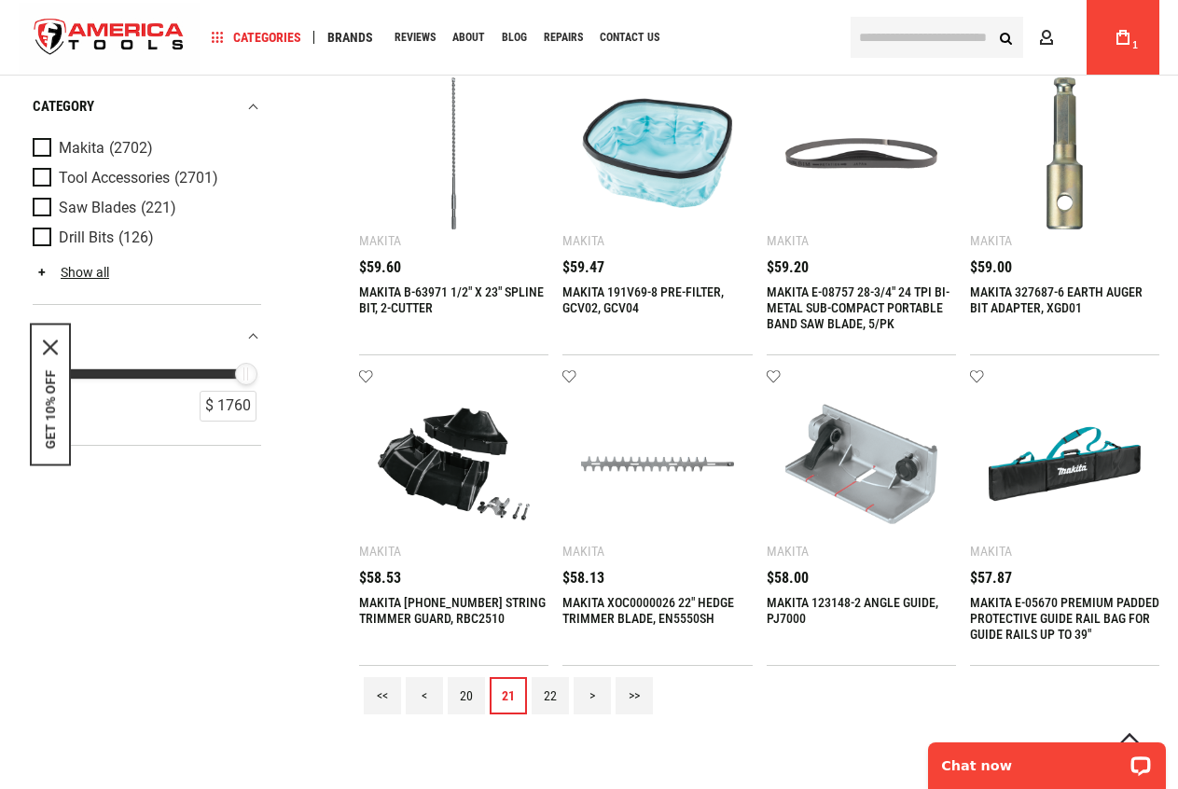
click at [546, 705] on link "22" at bounding box center [550, 695] width 37 height 37
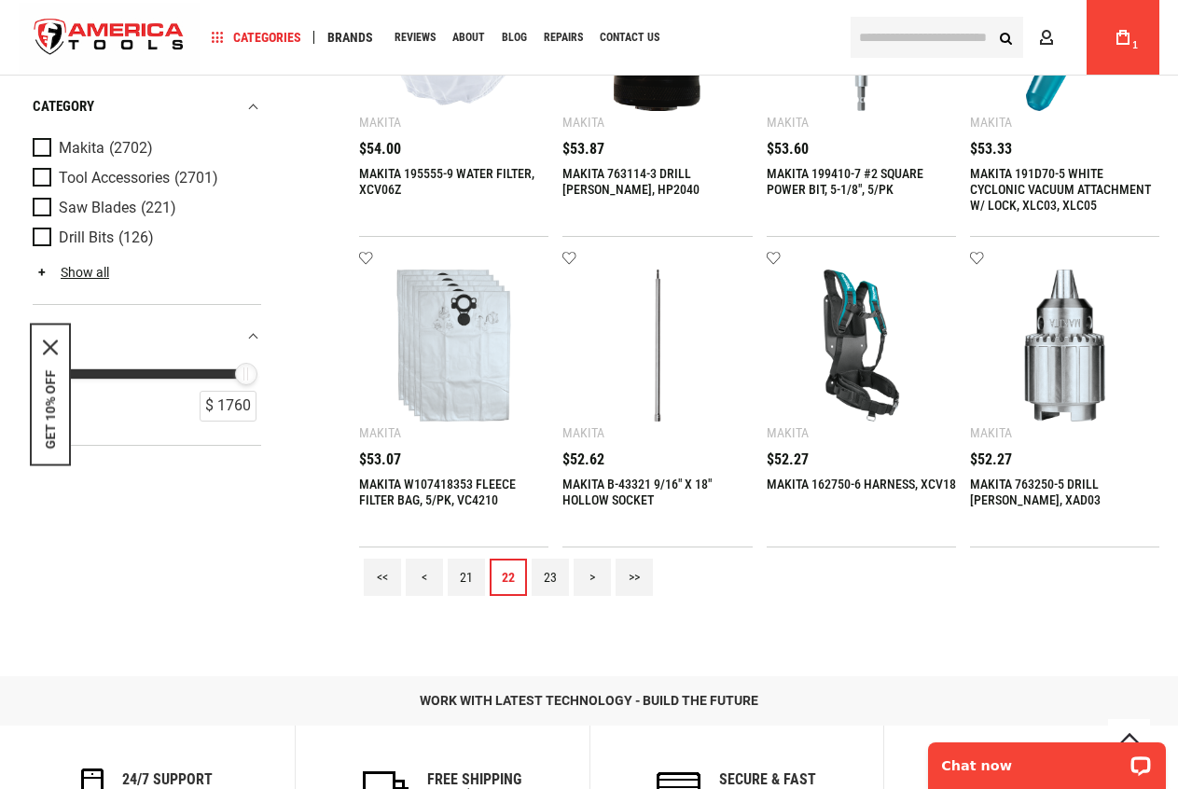
scroll to position [1772, 0]
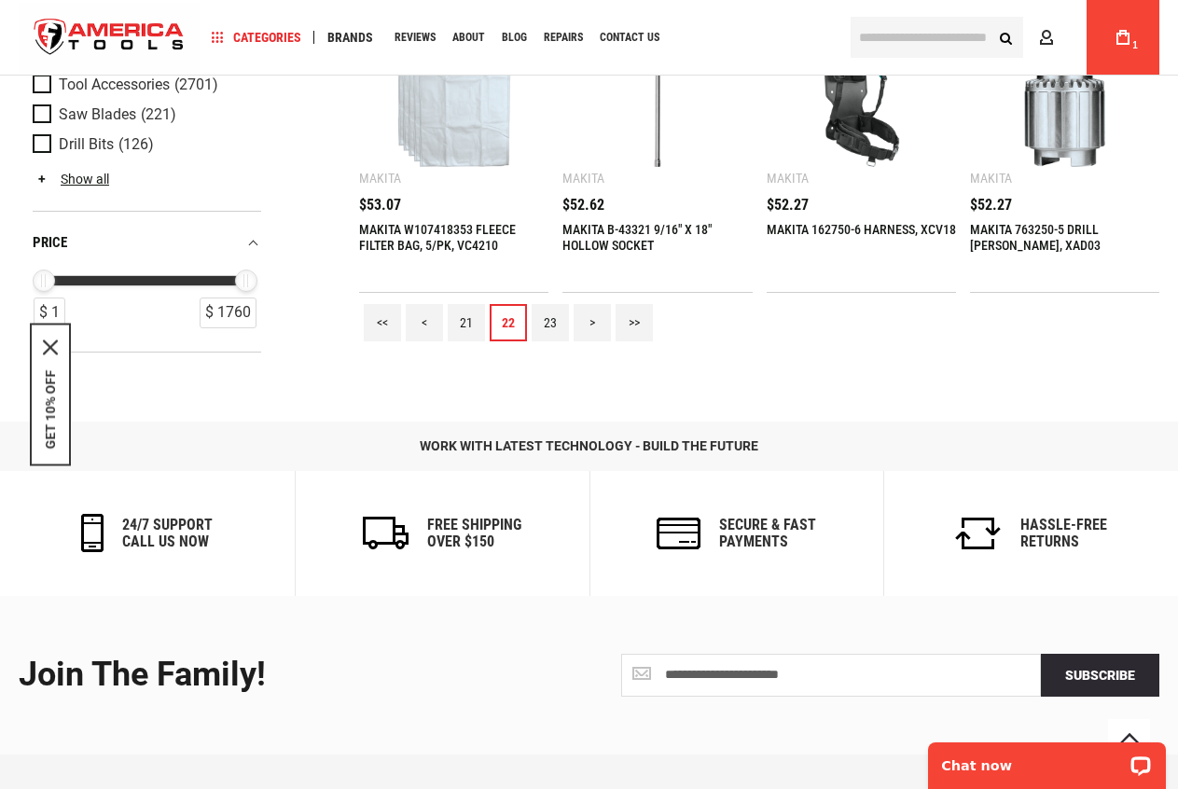
click at [567, 312] on link "23" at bounding box center [550, 322] width 37 height 37
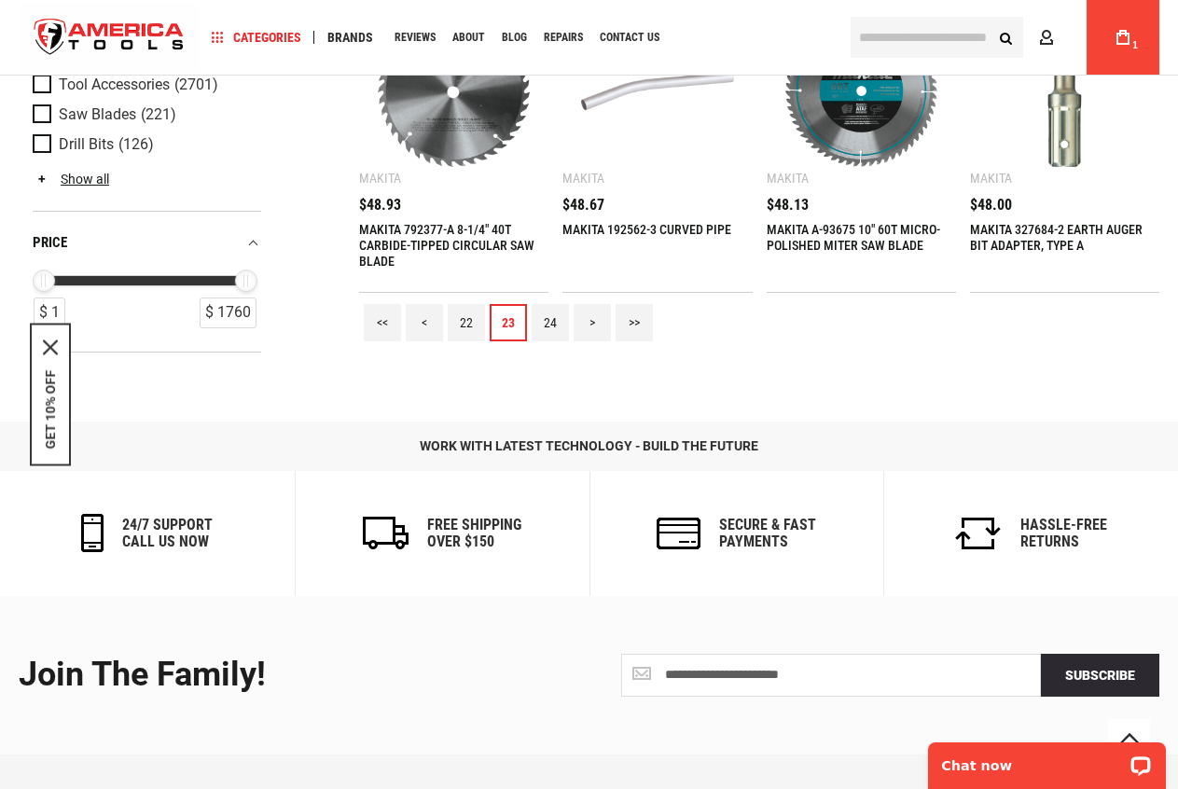
click at [535, 314] on link "24" at bounding box center [550, 322] width 37 height 37
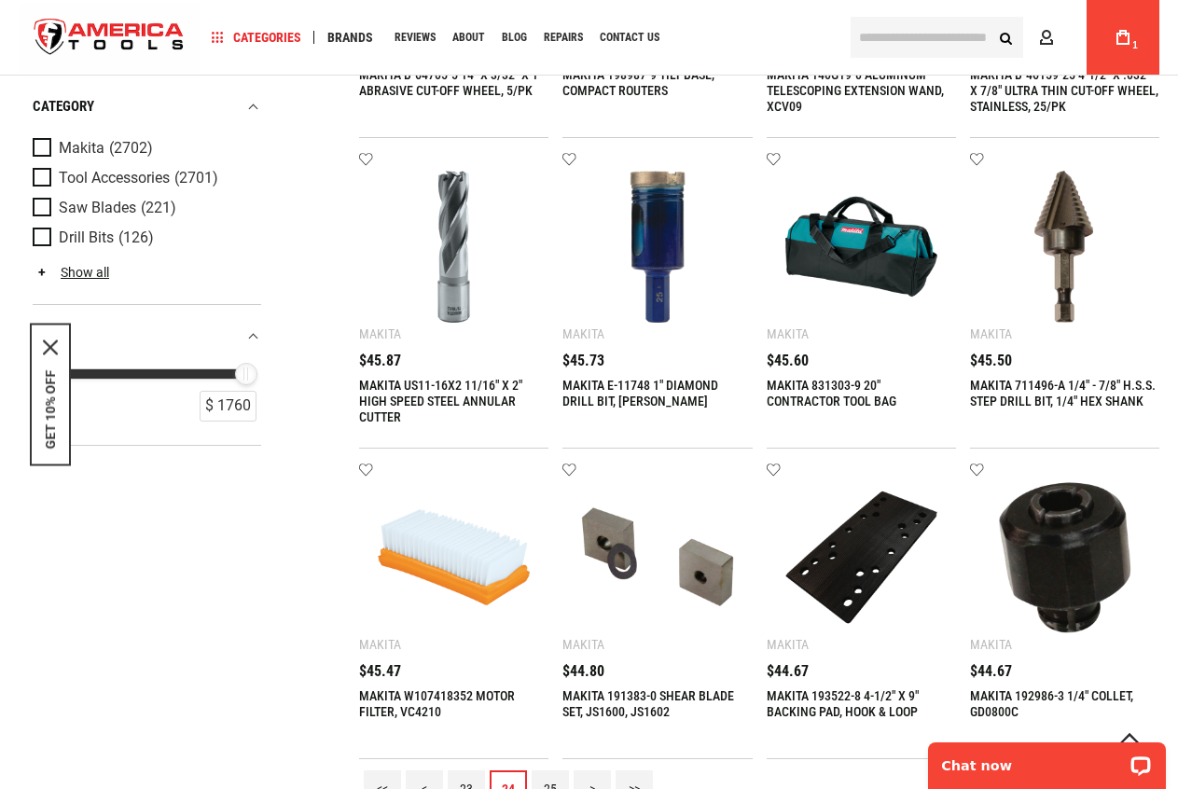
scroll to position [1679, 0]
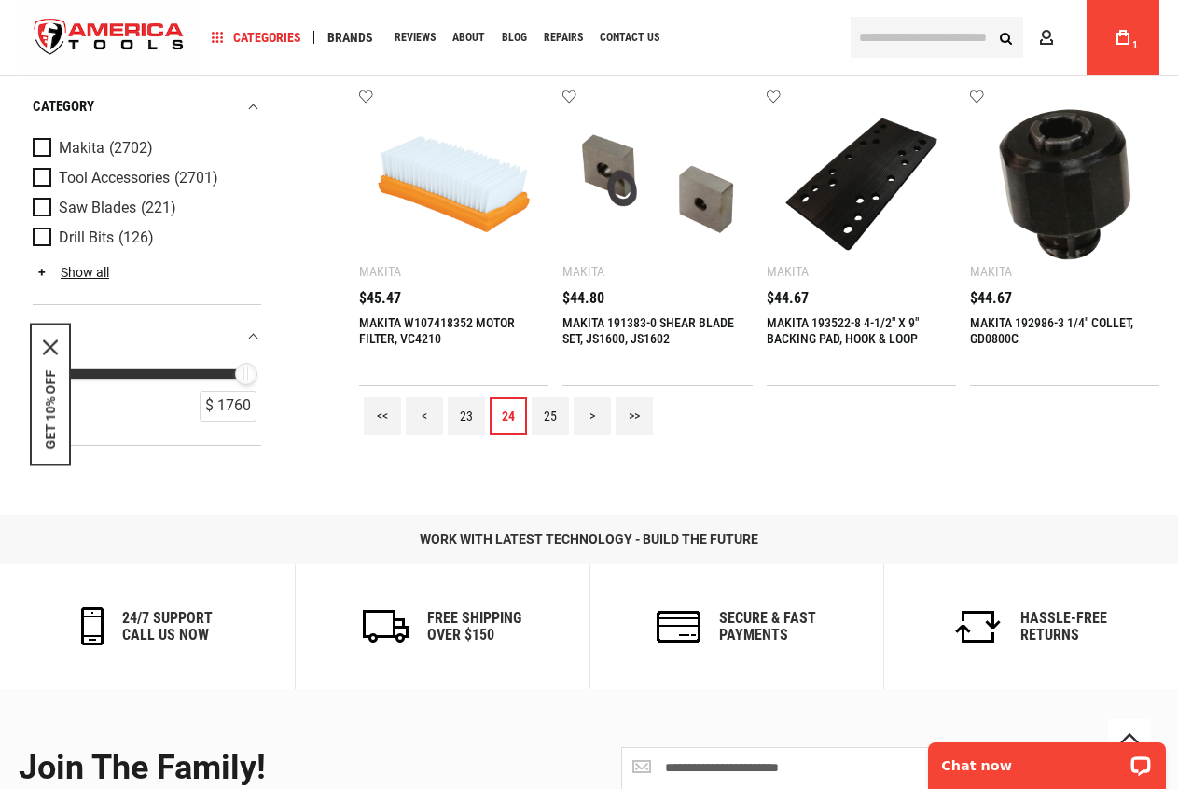
click at [546, 410] on link "25" at bounding box center [550, 415] width 37 height 37
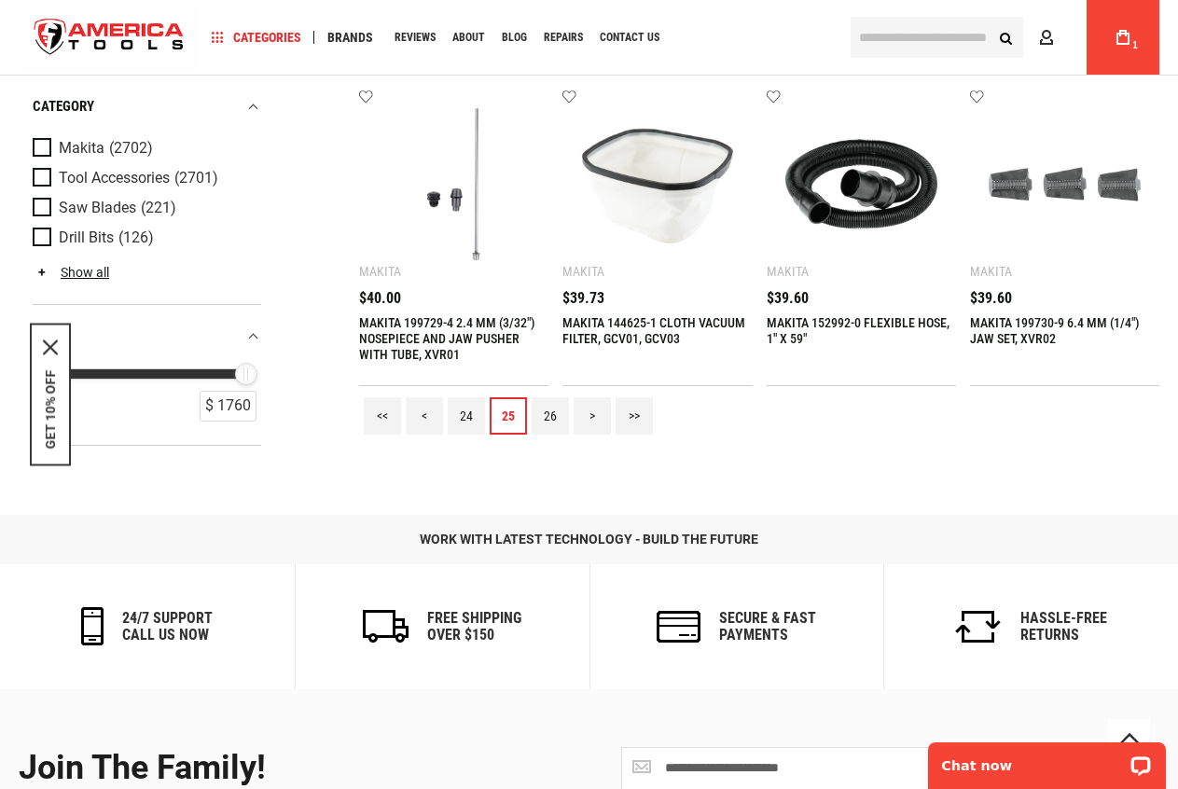
click at [546, 417] on link "26" at bounding box center [550, 415] width 37 height 37
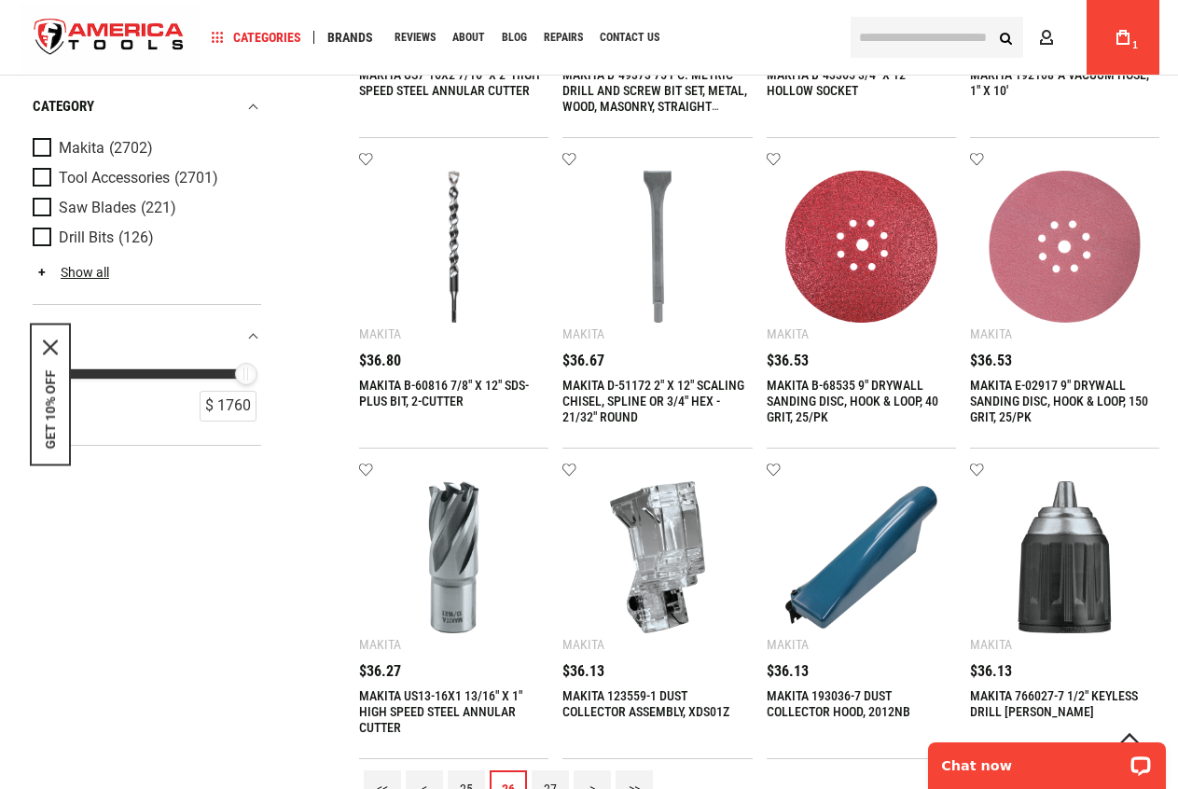
scroll to position [1772, 0]
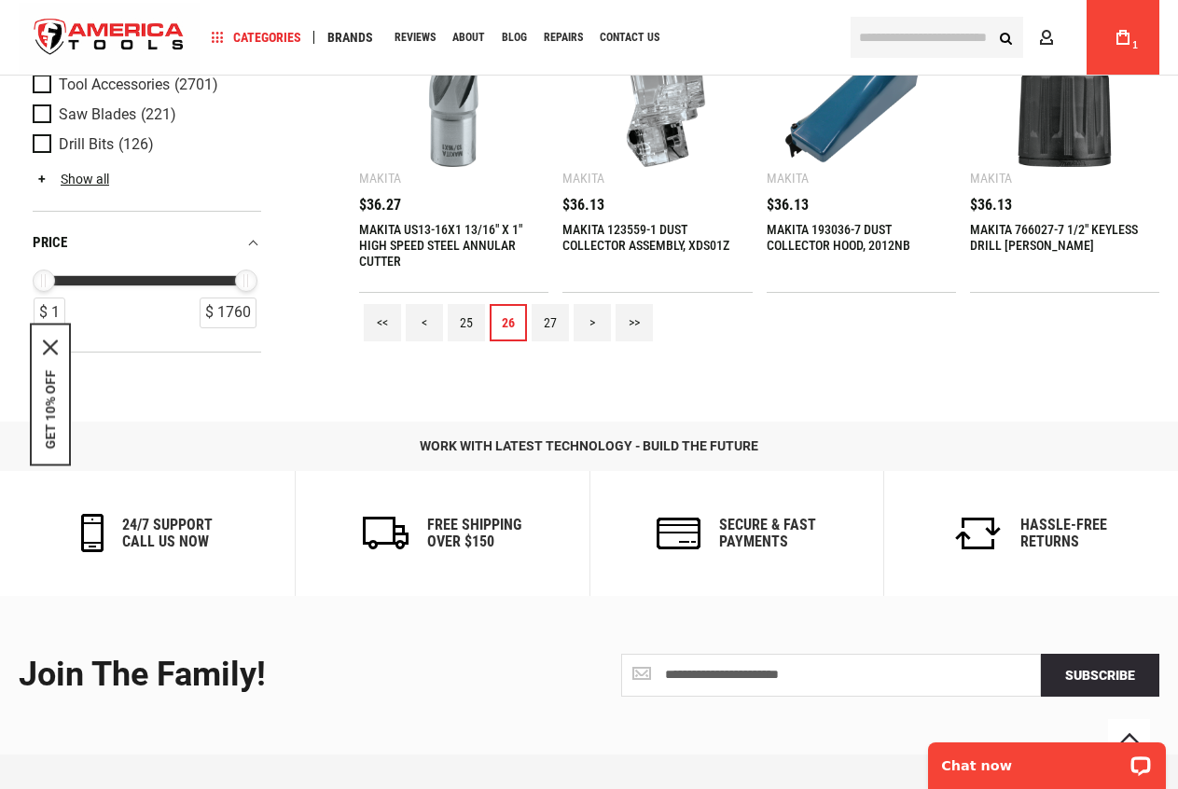
click at [554, 325] on link "27" at bounding box center [550, 322] width 37 height 37
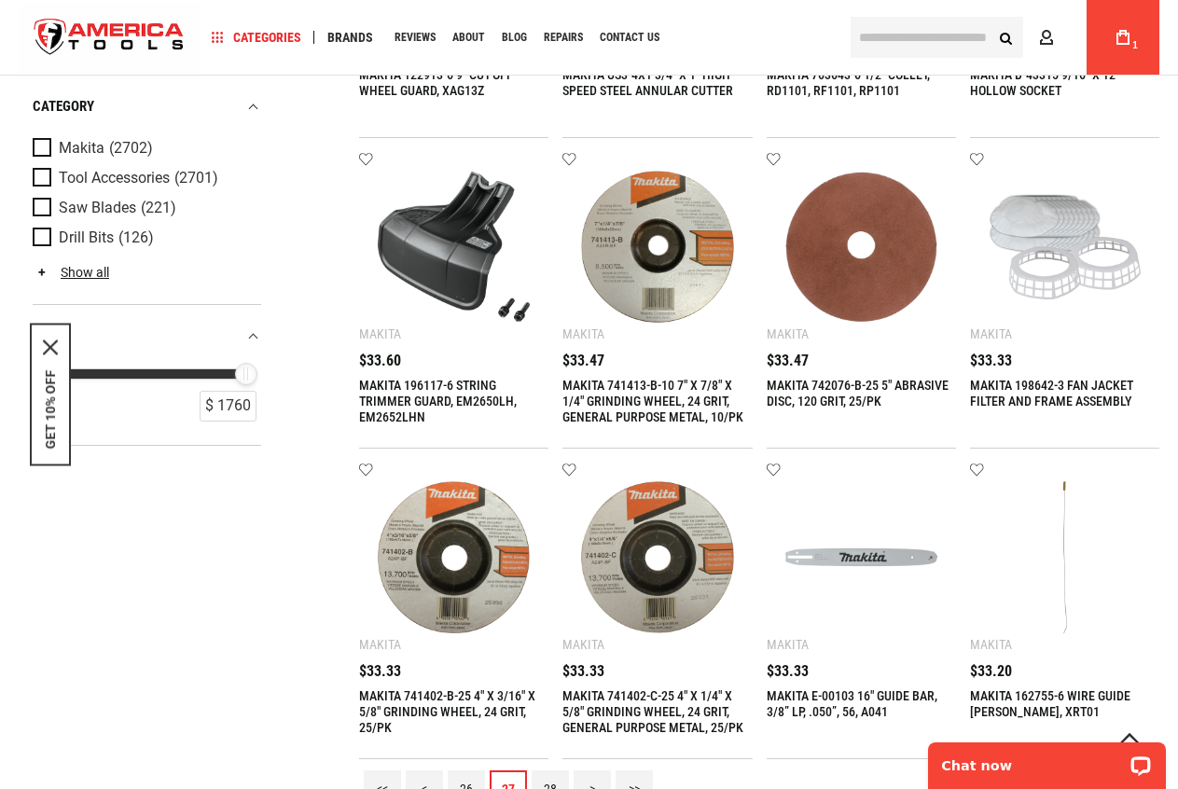
scroll to position [1865, 0]
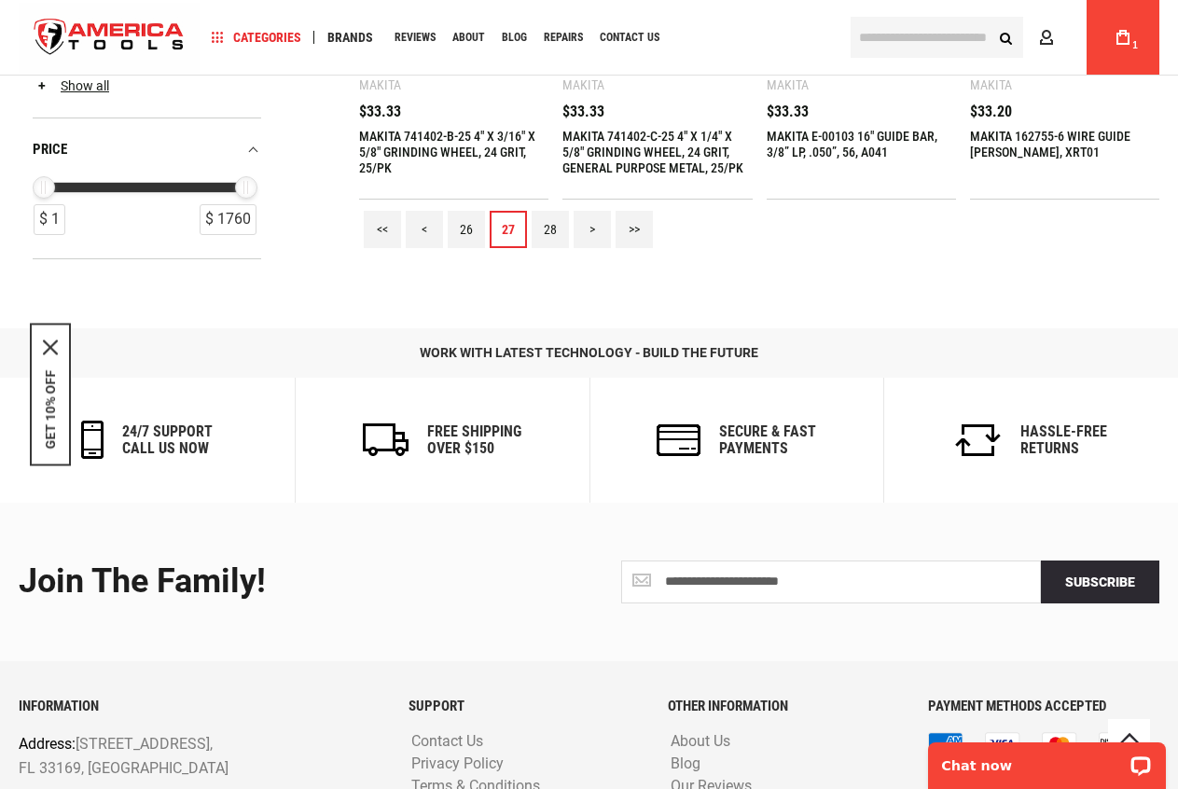
click at [560, 226] on link "28" at bounding box center [550, 229] width 37 height 37
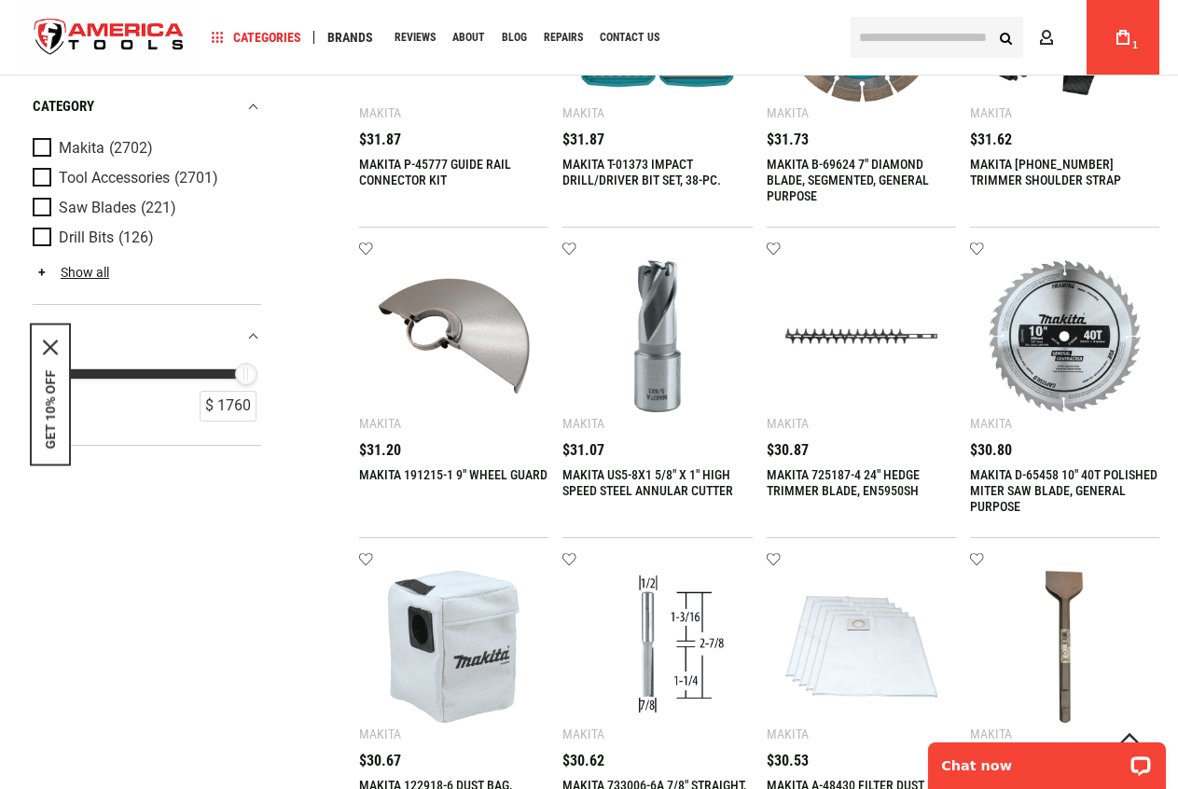
scroll to position [1772, 0]
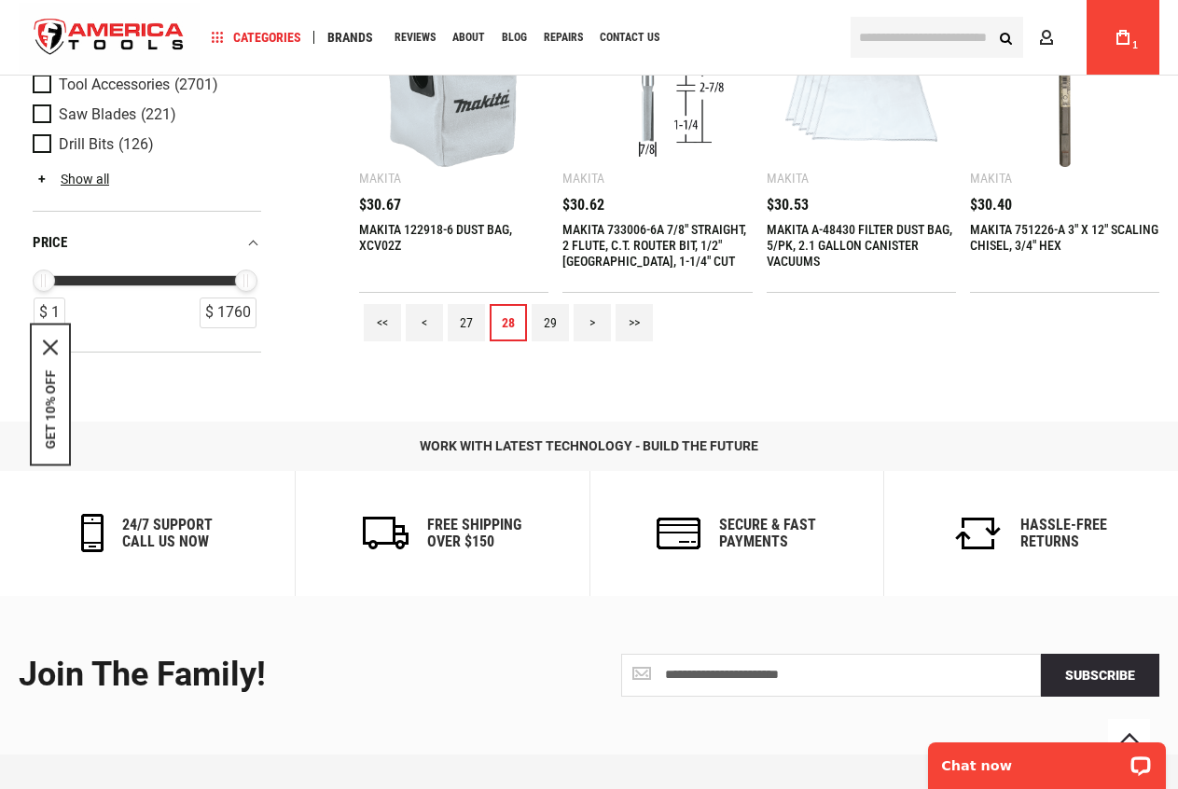
click at [553, 327] on link "29" at bounding box center [550, 322] width 37 height 37
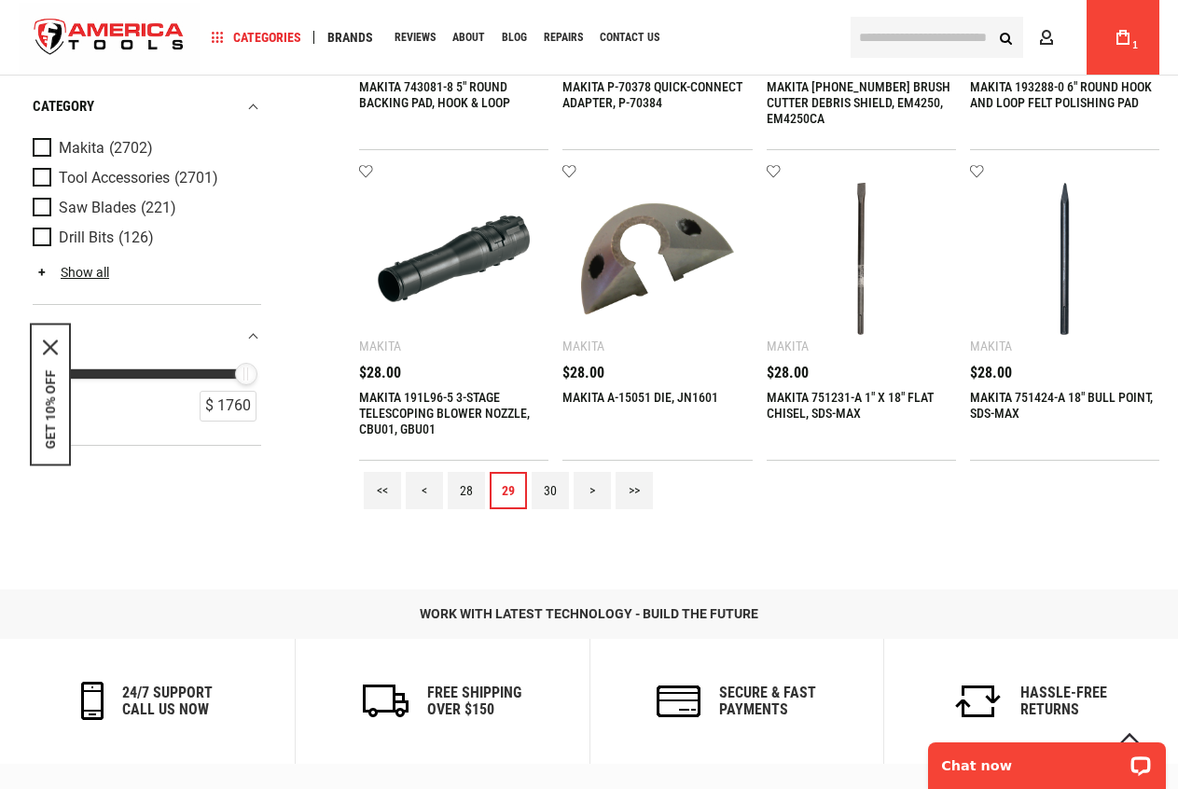
scroll to position [1679, 0]
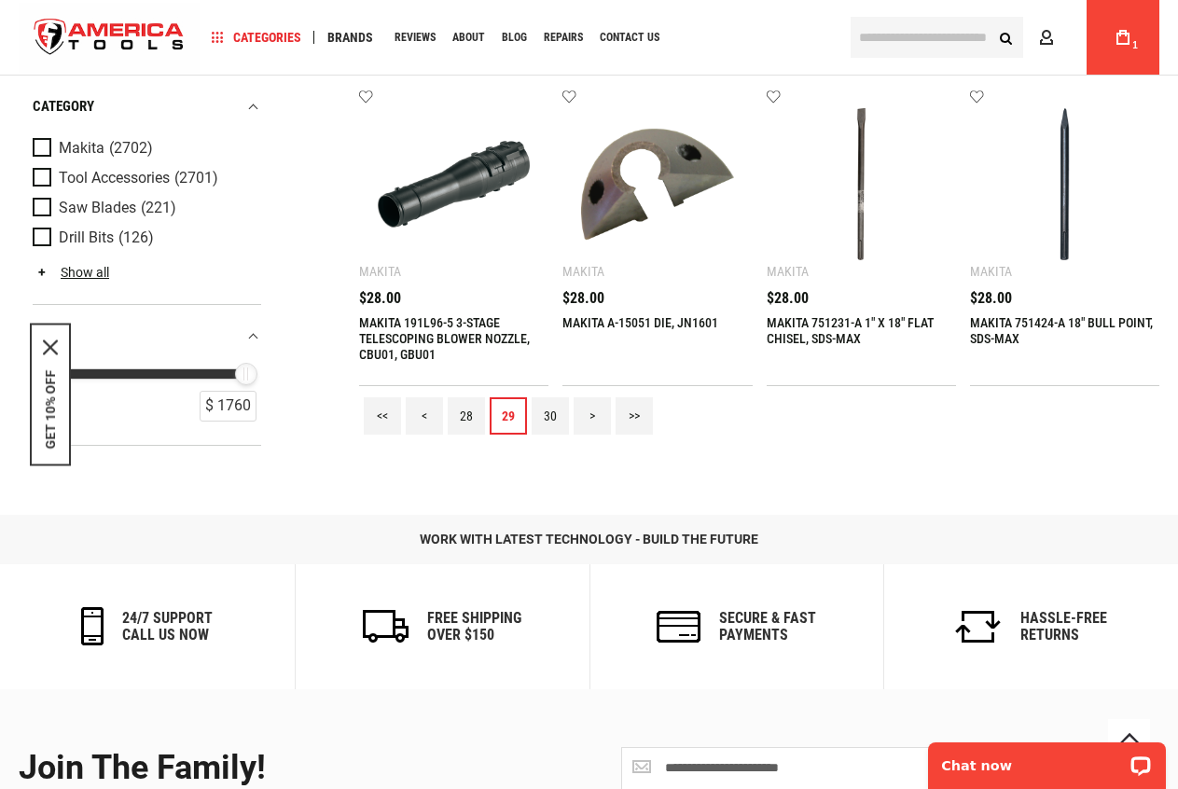
click at [543, 422] on link "30" at bounding box center [550, 415] width 37 height 37
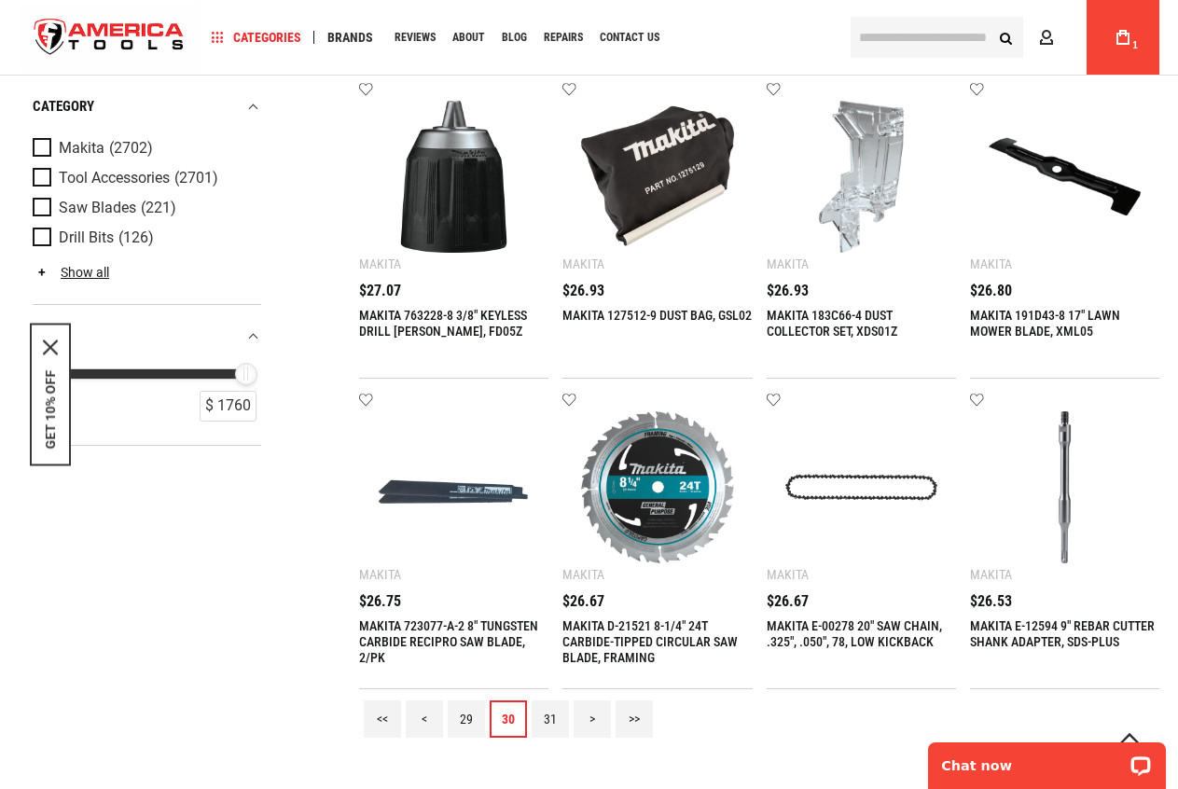
scroll to position [1399, 0]
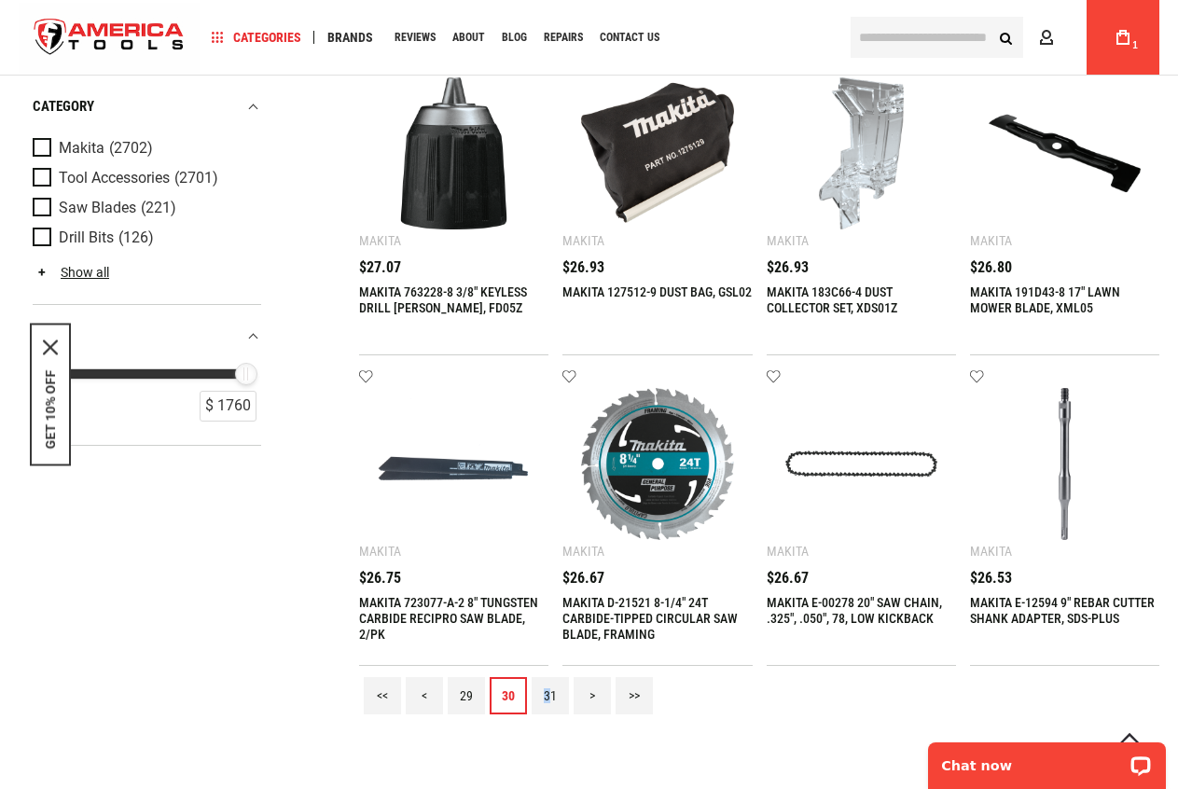
drag, startPoint x: 544, startPoint y: 712, endPoint x: 550, endPoint y: 689, distance: 23.3
click at [550, 690] on div "<< < 29 30 31 > >>" at bounding box center [759, 696] width 800 height 60
click at [546, 708] on link "31" at bounding box center [550, 695] width 37 height 37
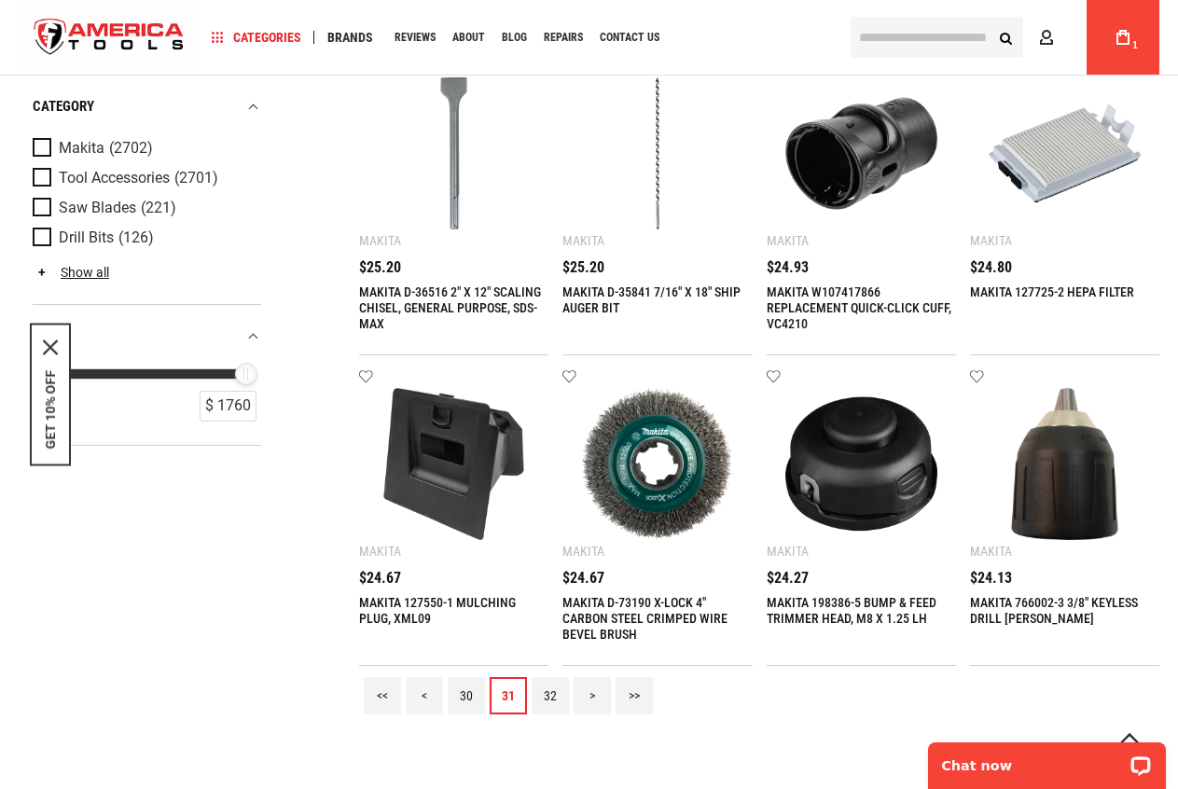
scroll to position [1772, 0]
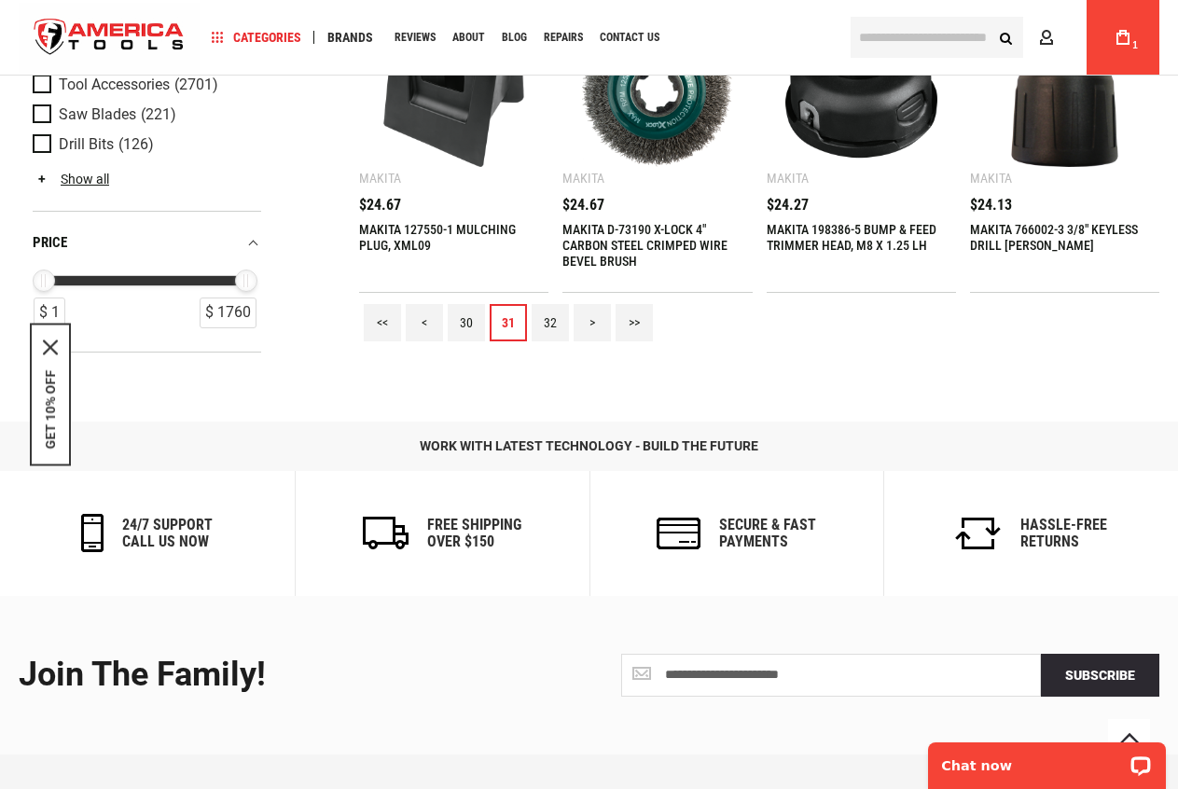
click at [563, 338] on link "32" at bounding box center [550, 322] width 37 height 37
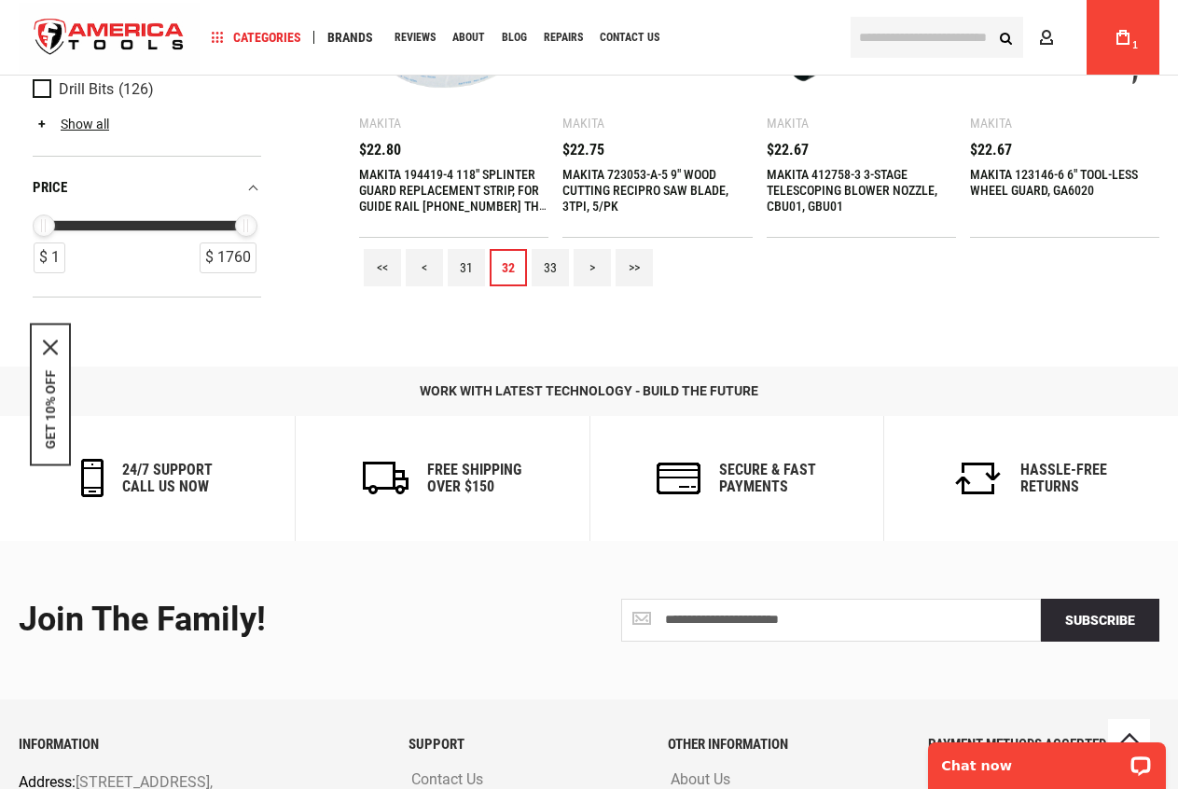
scroll to position [1865, 0]
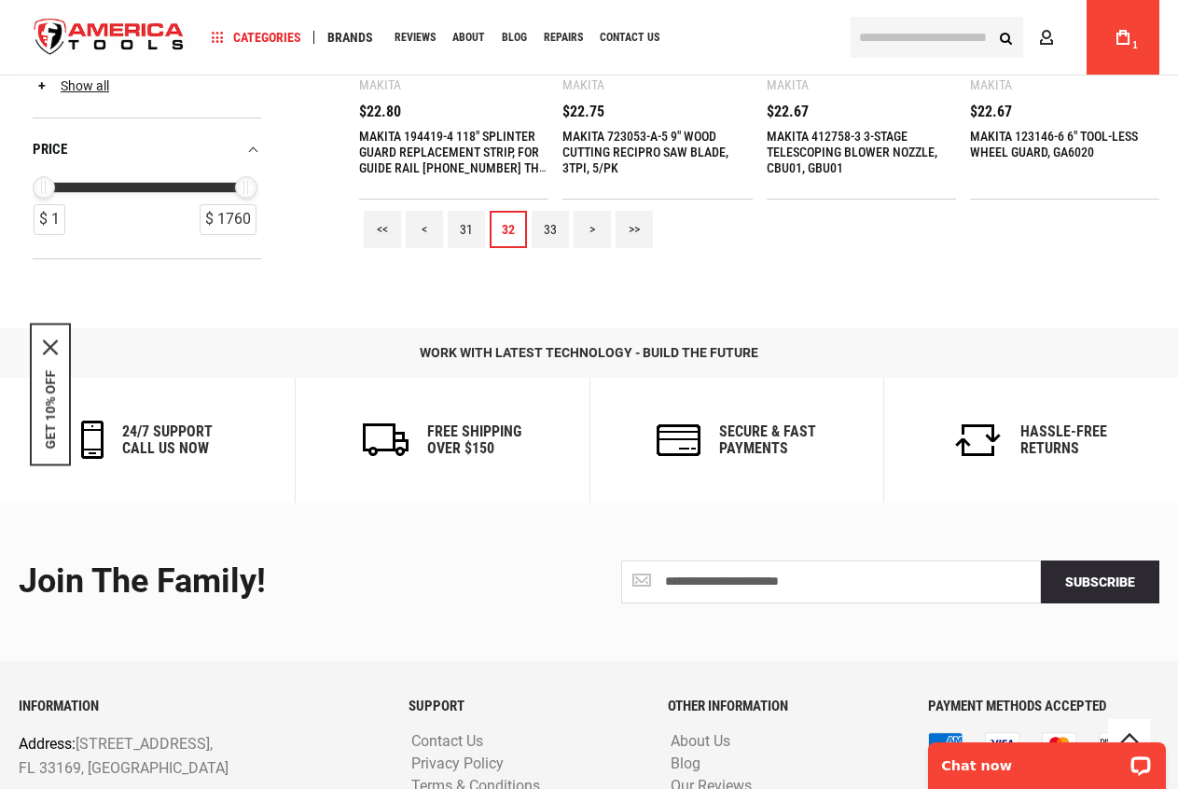
click at [561, 236] on link "33" at bounding box center [550, 229] width 37 height 37
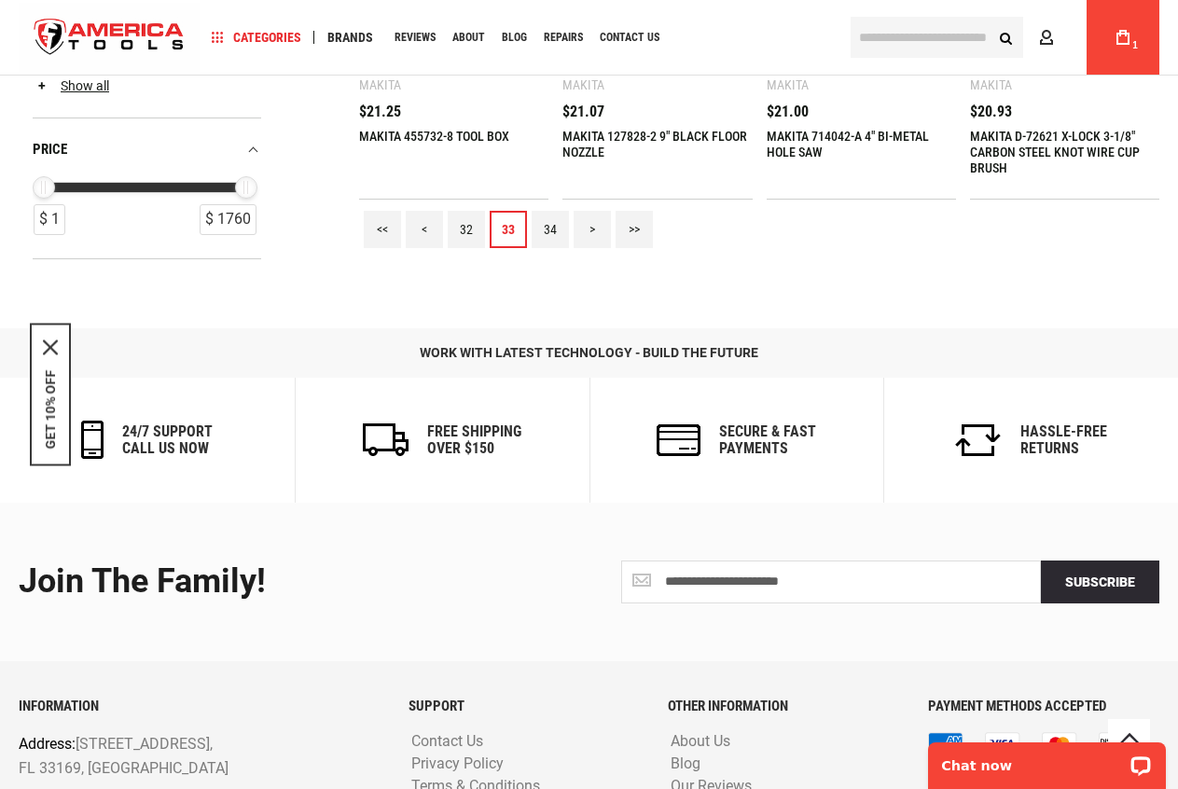
click at [554, 222] on link "34" at bounding box center [550, 229] width 37 height 37
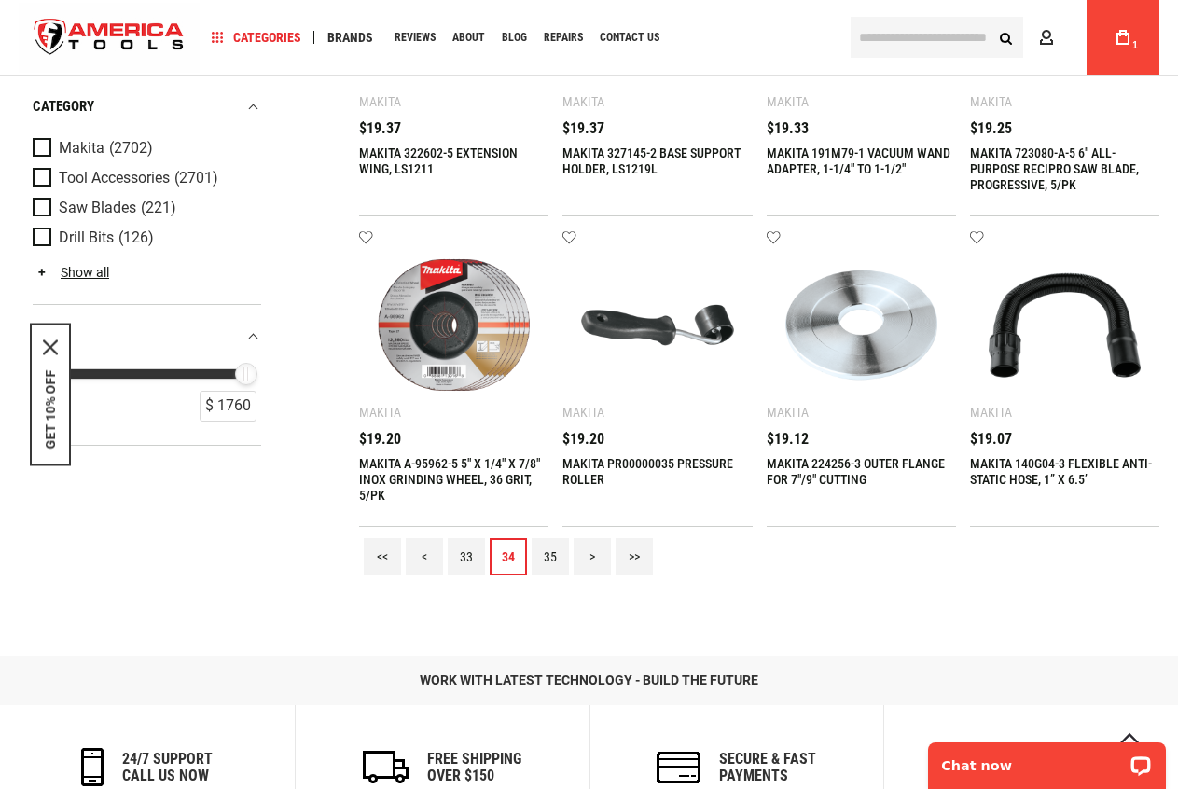
scroll to position [1772, 0]
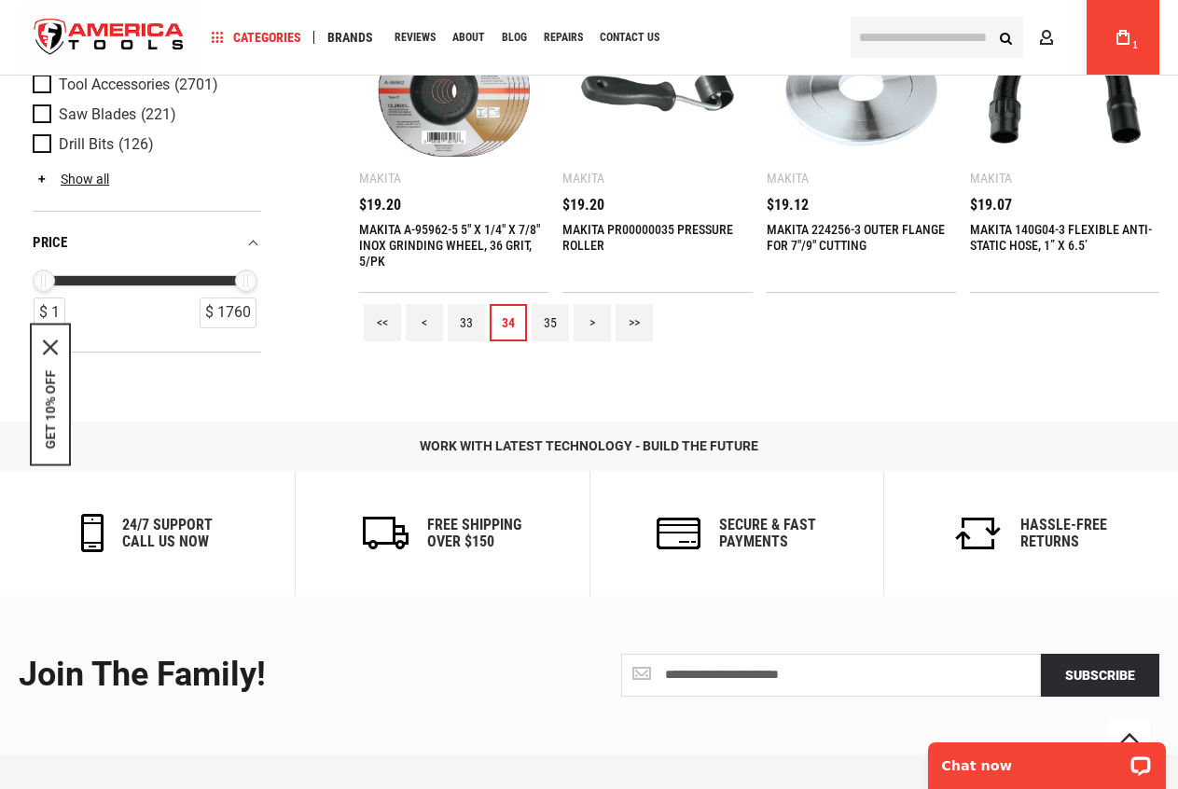
click at [546, 327] on link "35" at bounding box center [550, 322] width 37 height 37
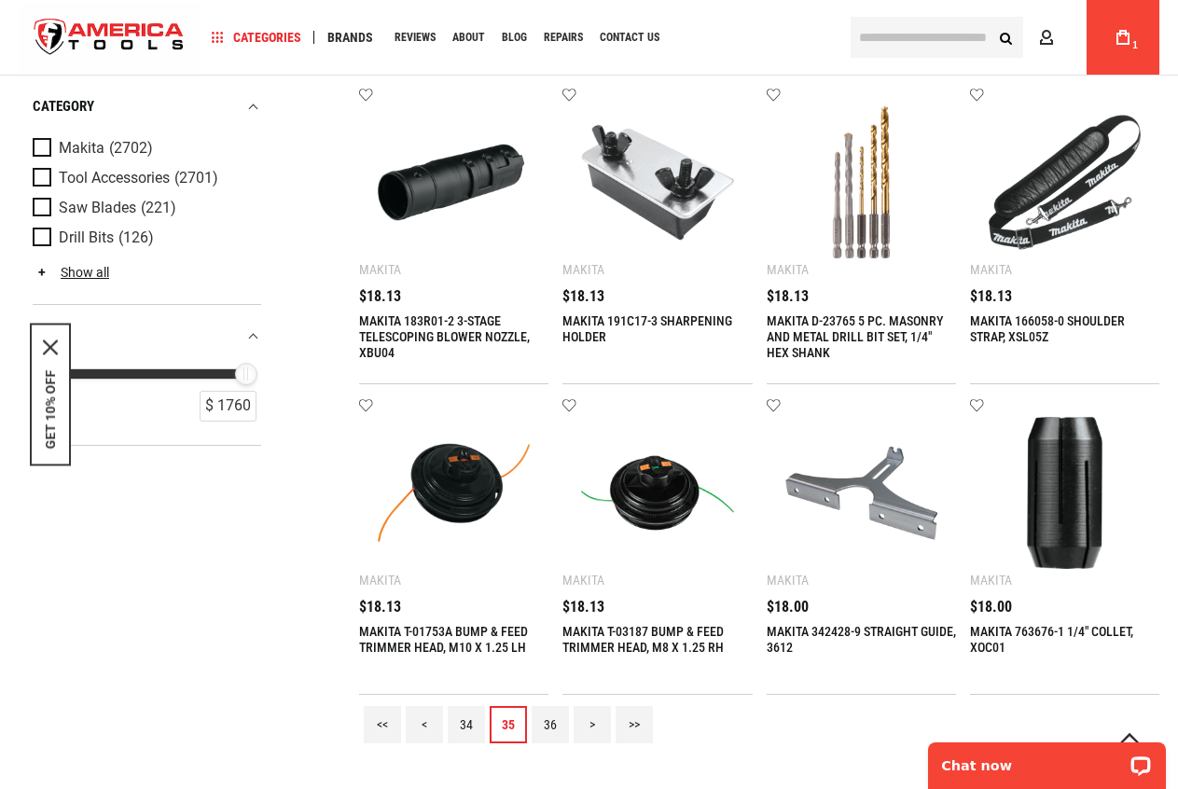
scroll to position [1679, 0]
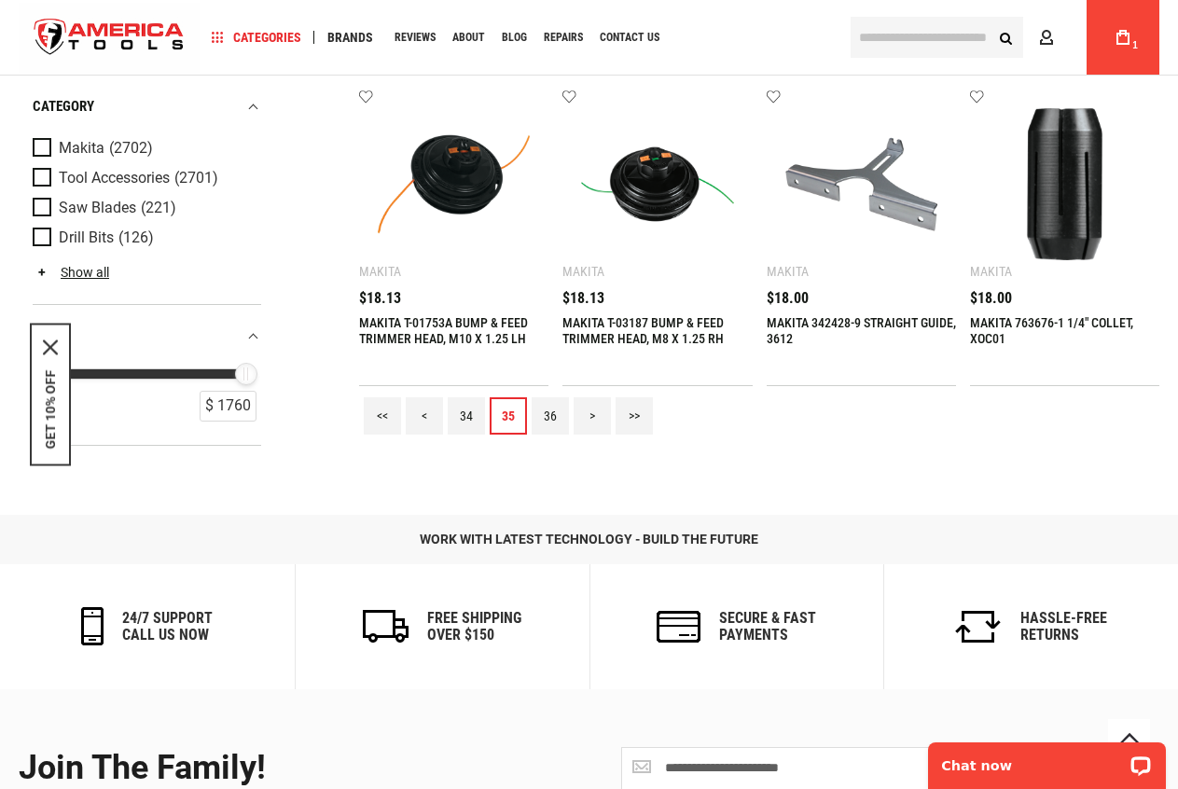
click at [561, 406] on link "36" at bounding box center [550, 415] width 37 height 37
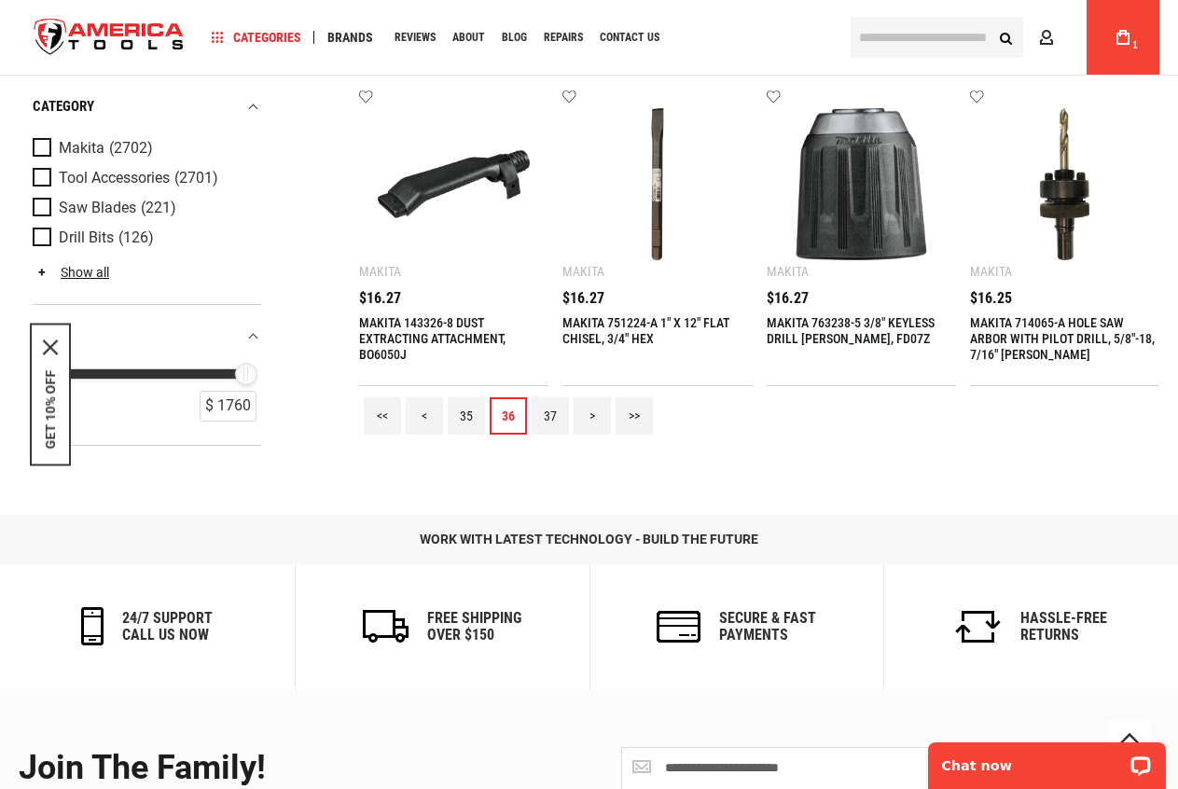
click at [538, 414] on link "37" at bounding box center [550, 415] width 37 height 37
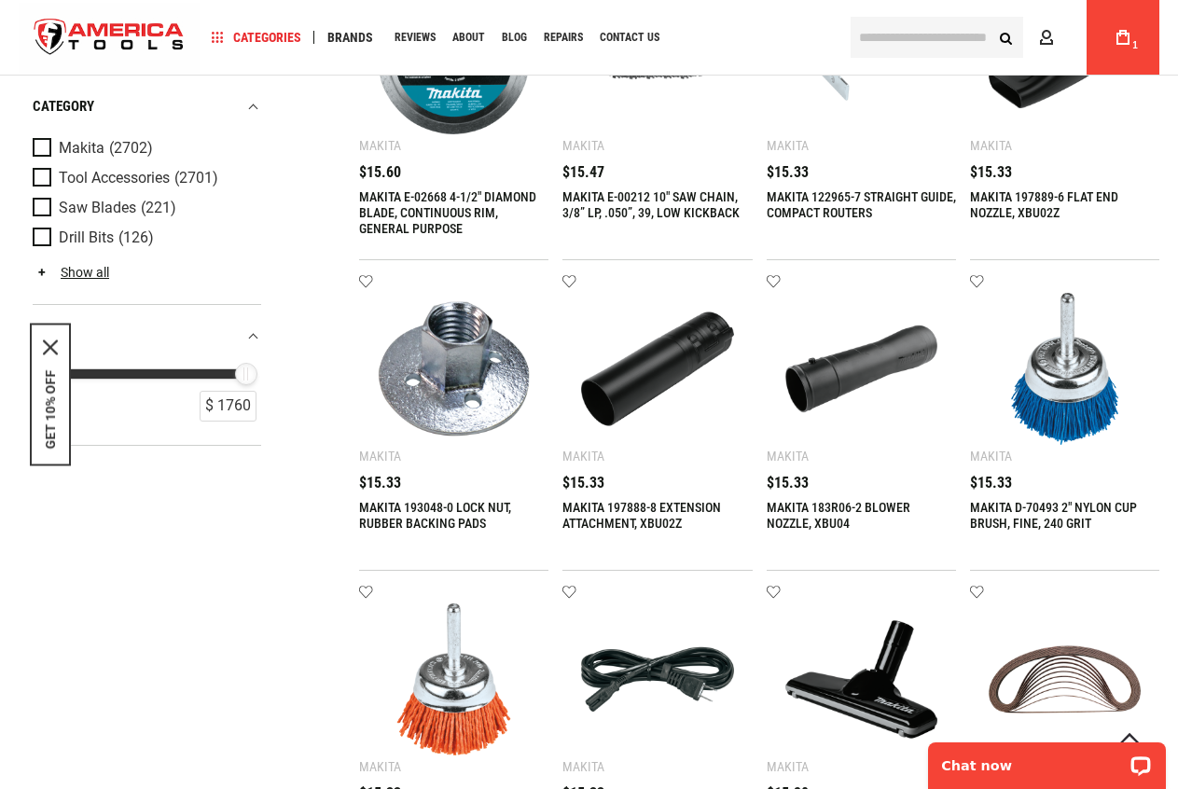
scroll to position [1492, 0]
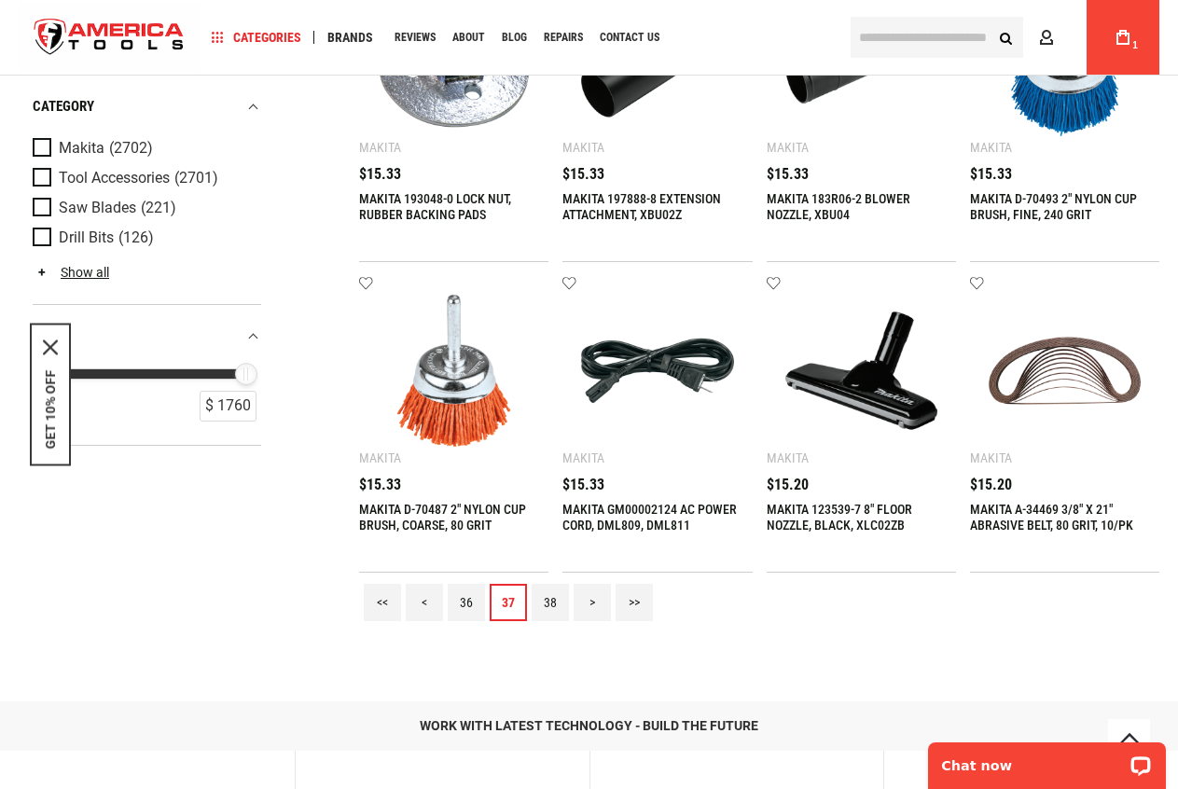
click at [545, 602] on link "38" at bounding box center [550, 602] width 37 height 37
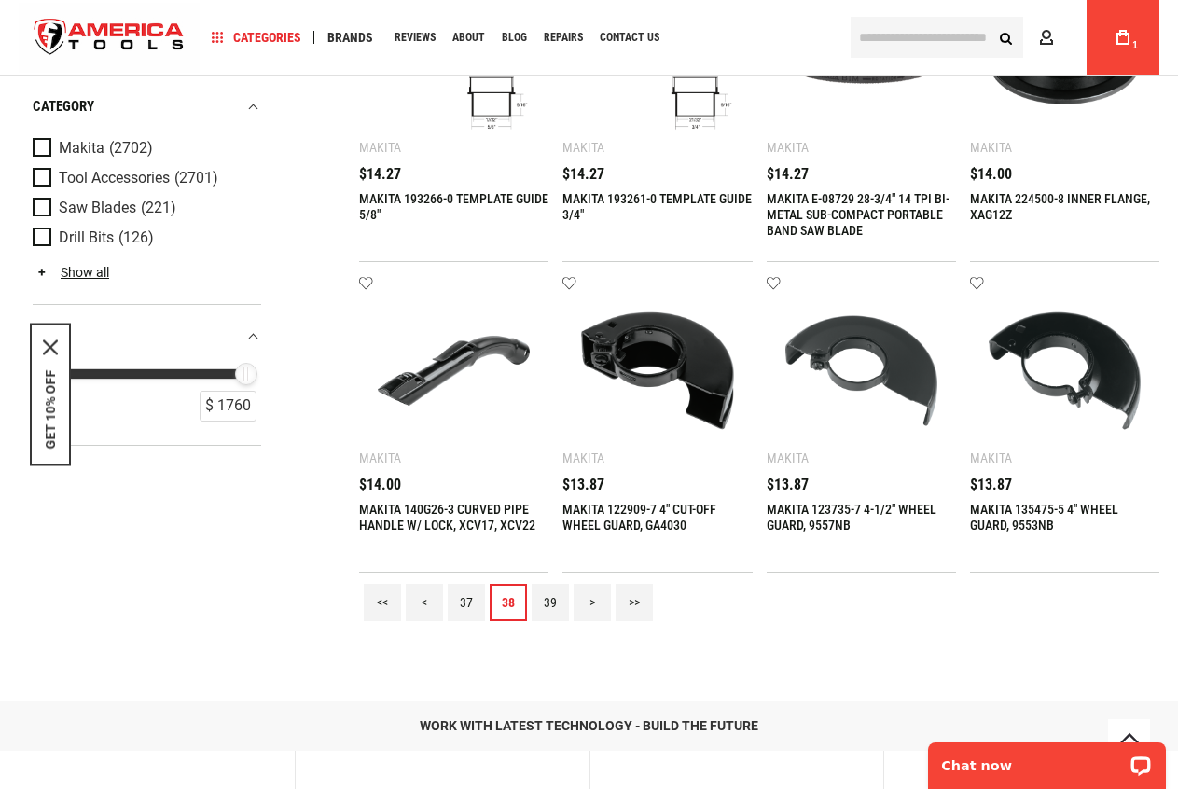
click at [557, 616] on link "39" at bounding box center [550, 602] width 37 height 37
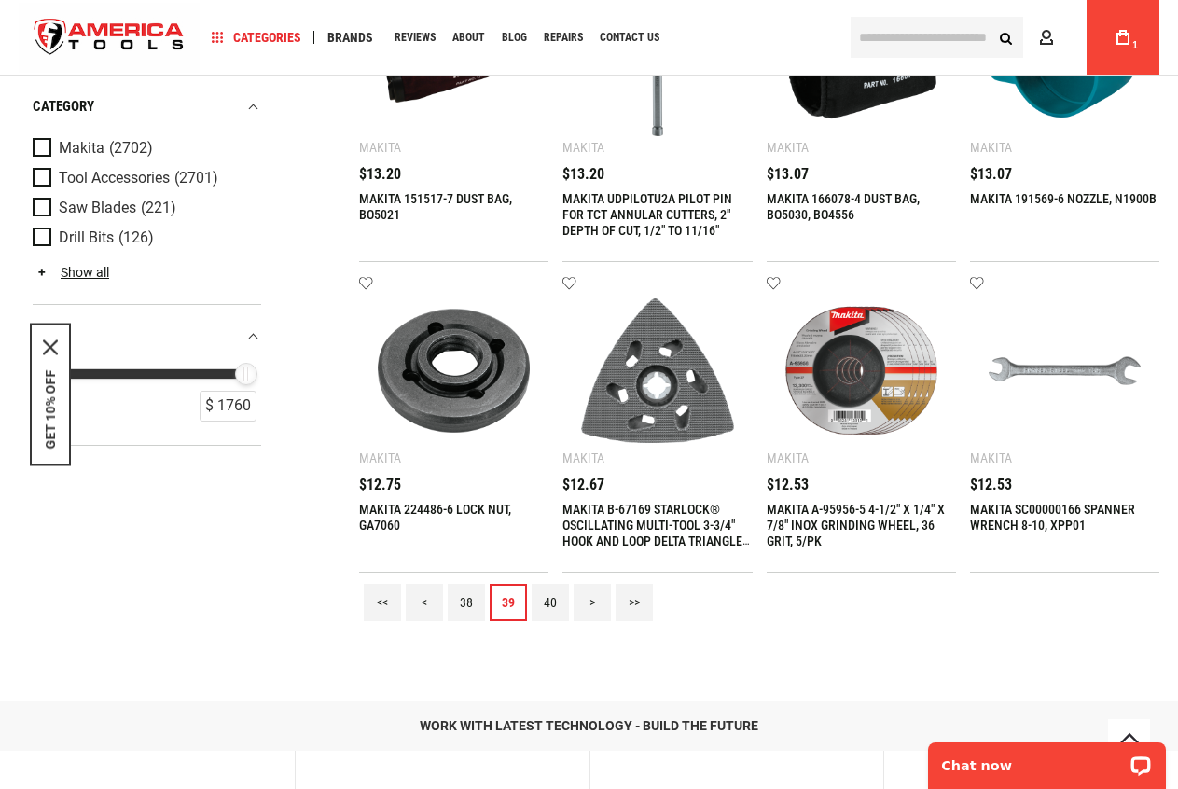
click at [561, 604] on link "40" at bounding box center [550, 602] width 37 height 37
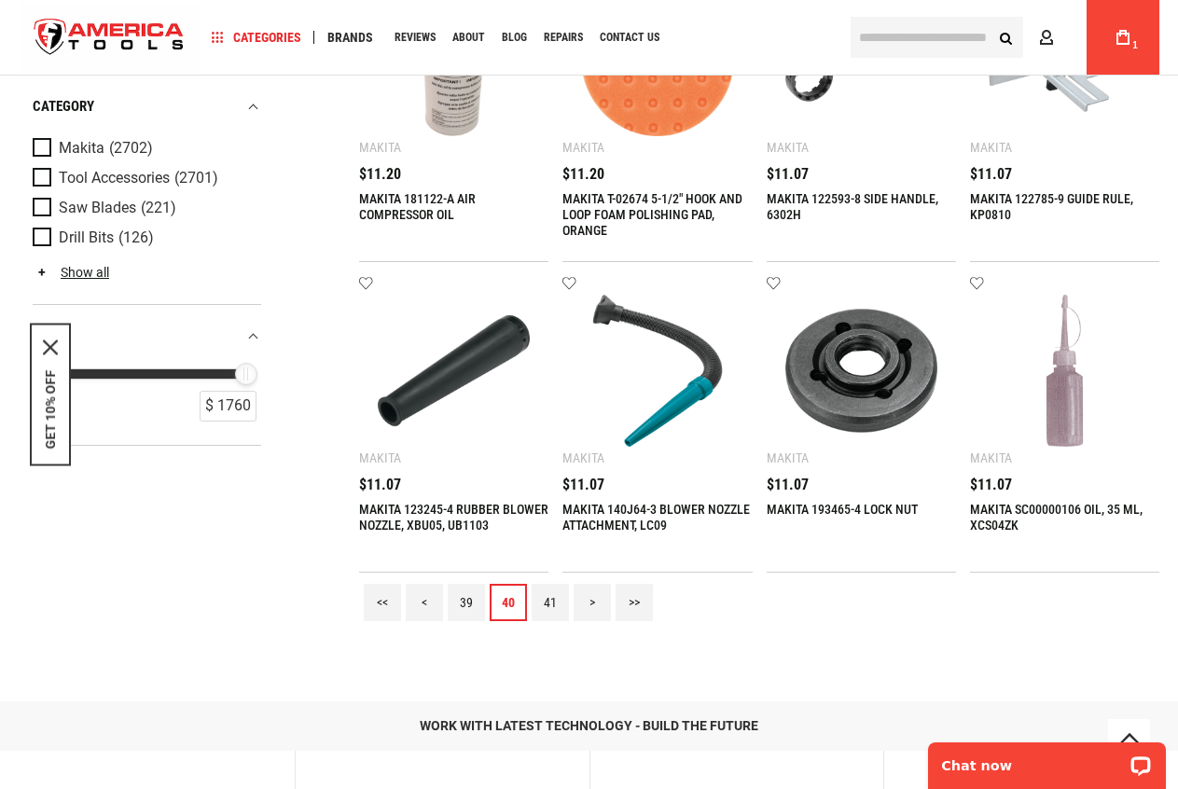
click at [543, 588] on link "41" at bounding box center [550, 602] width 37 height 37
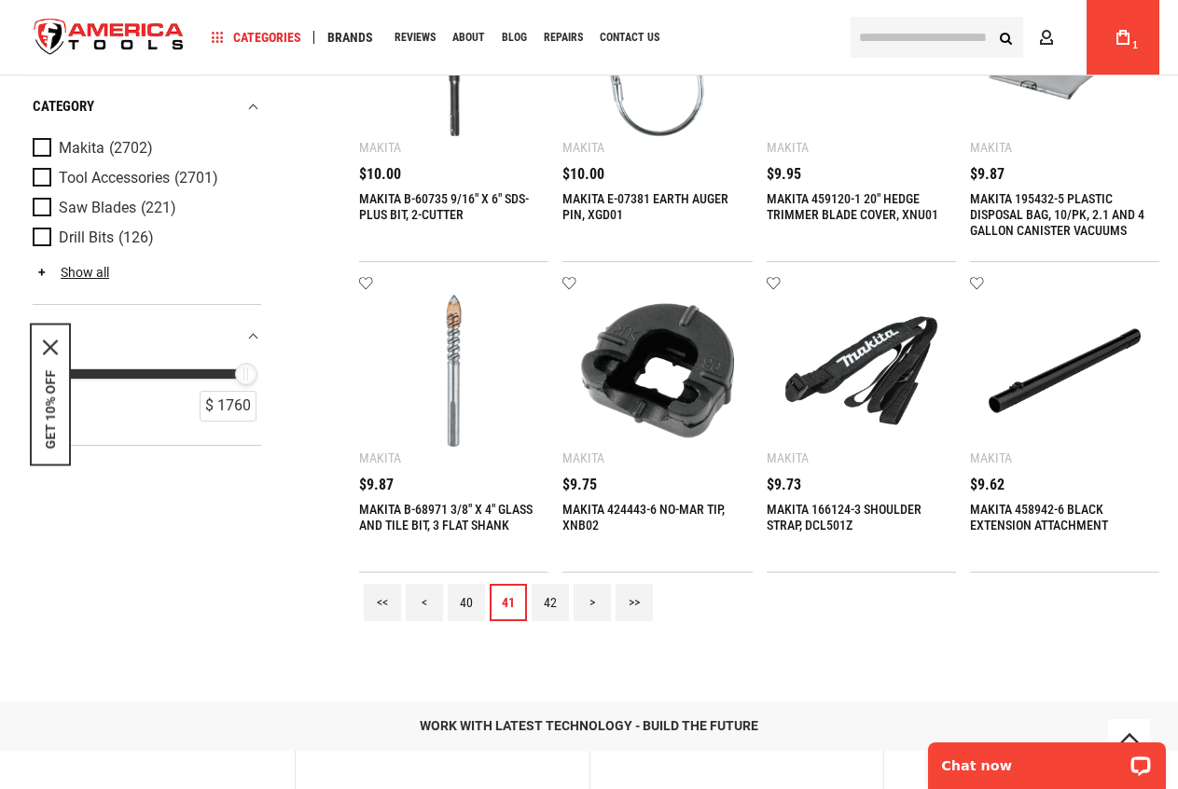
click at [556, 610] on link "42" at bounding box center [550, 602] width 37 height 37
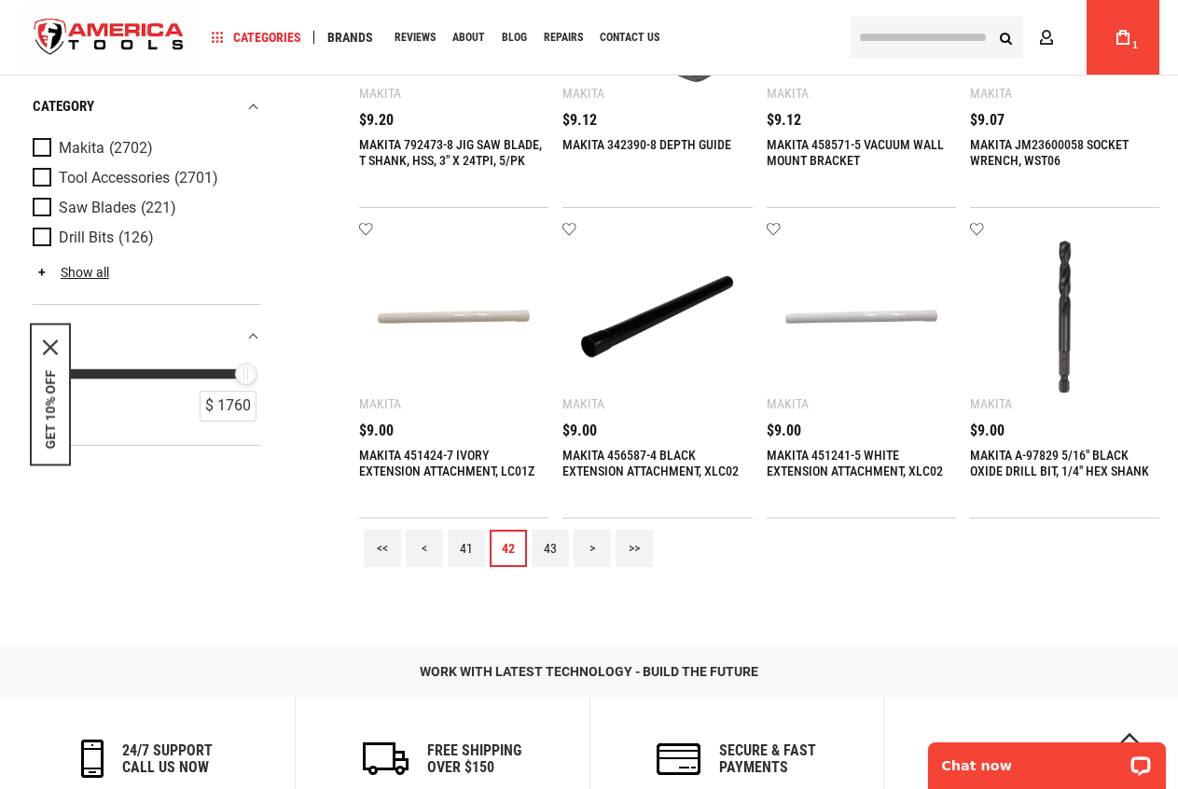
scroll to position [1585, 0]
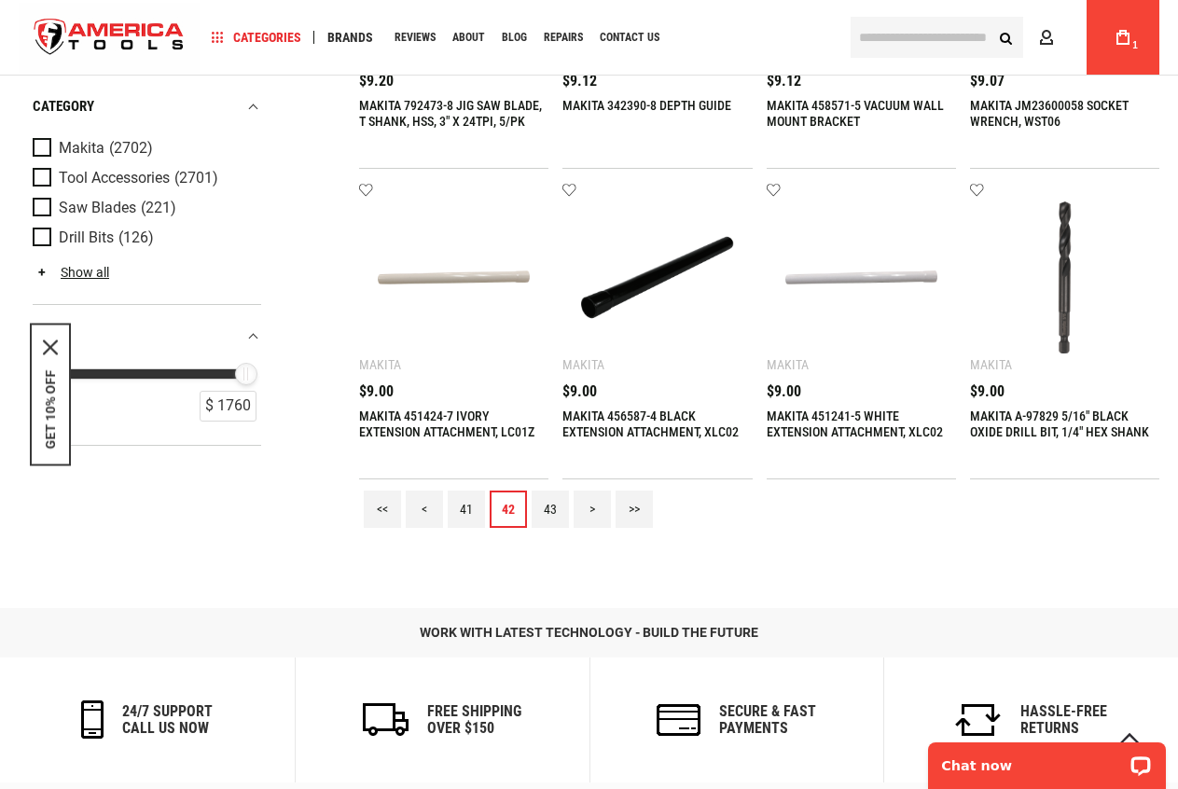
click at [543, 517] on link "43" at bounding box center [550, 509] width 37 height 37
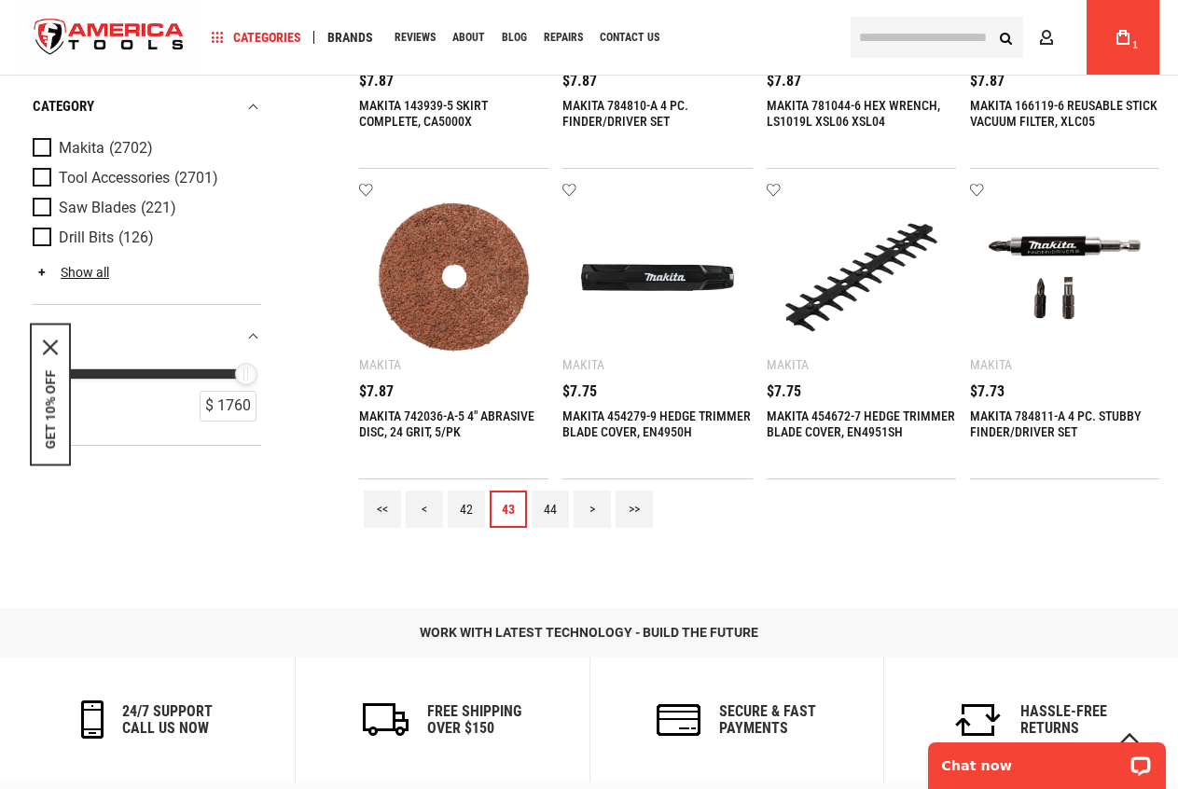
click at [556, 508] on link "44" at bounding box center [550, 509] width 37 height 37
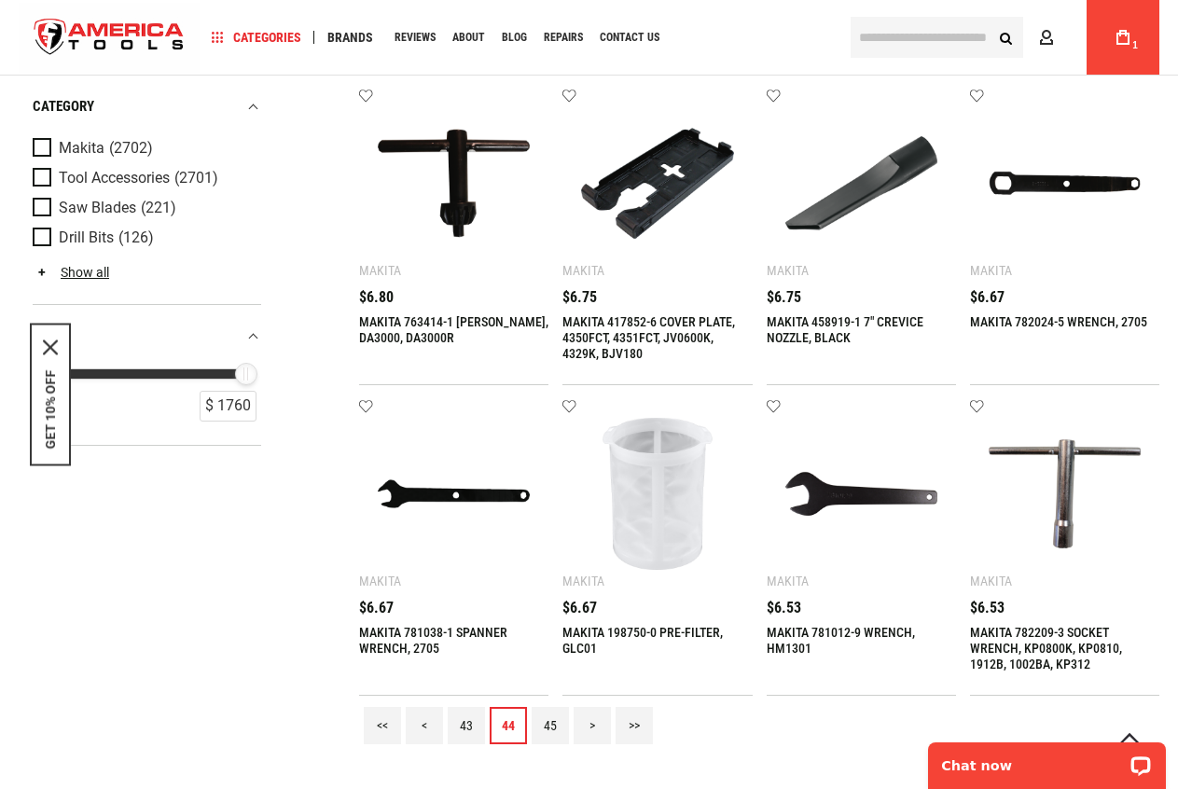
scroll to position [1679, 0]
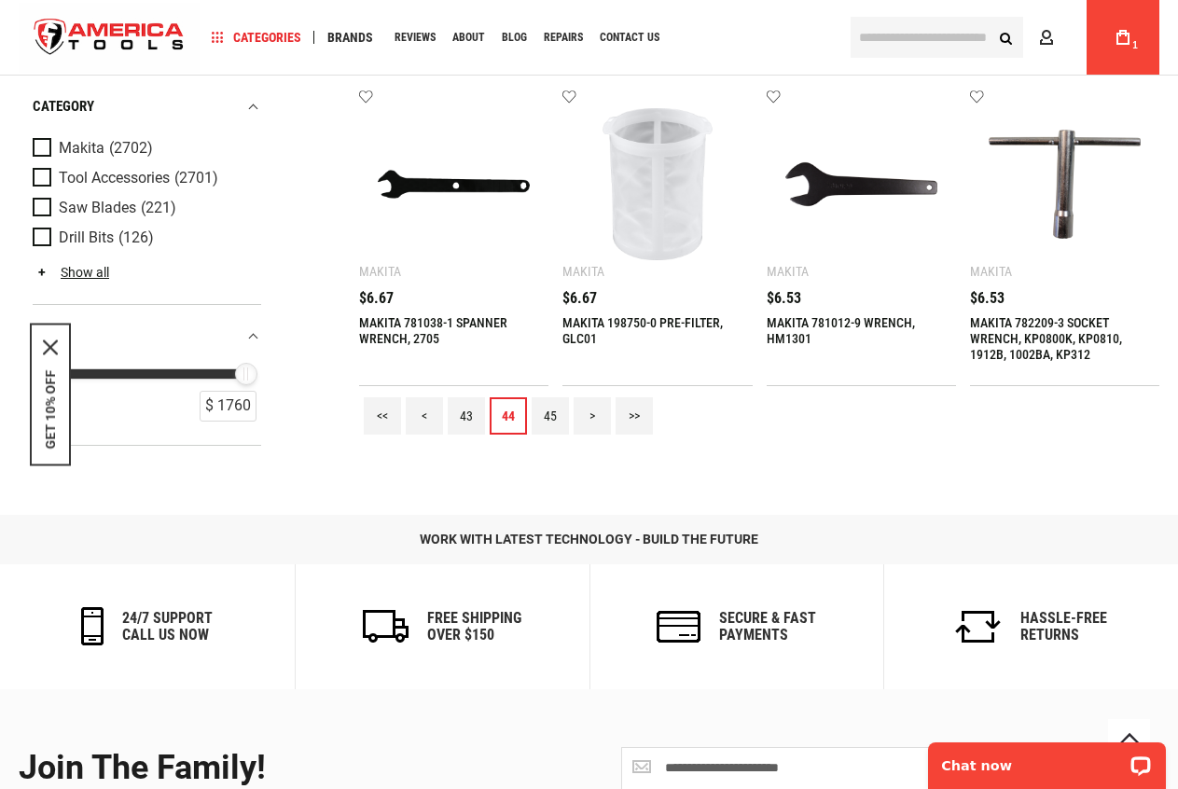
click at [553, 413] on link "45" at bounding box center [550, 415] width 37 height 37
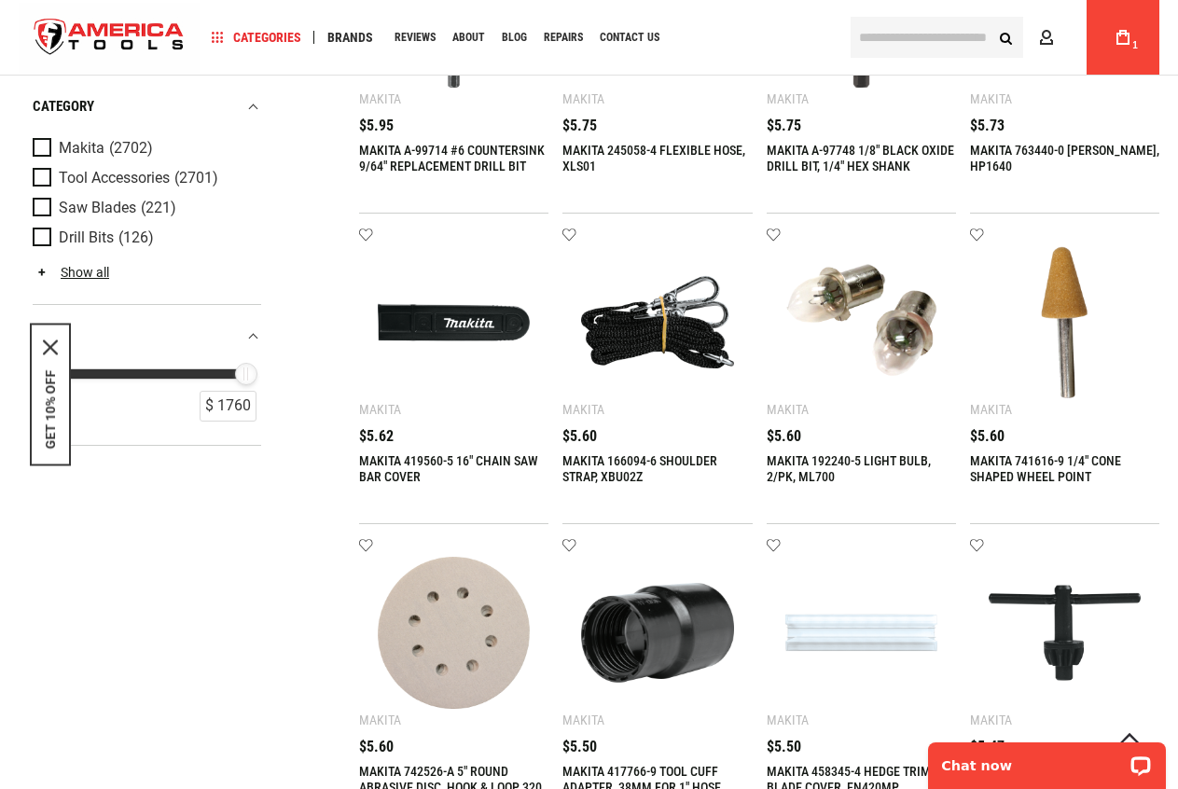
scroll to position [1492, 0]
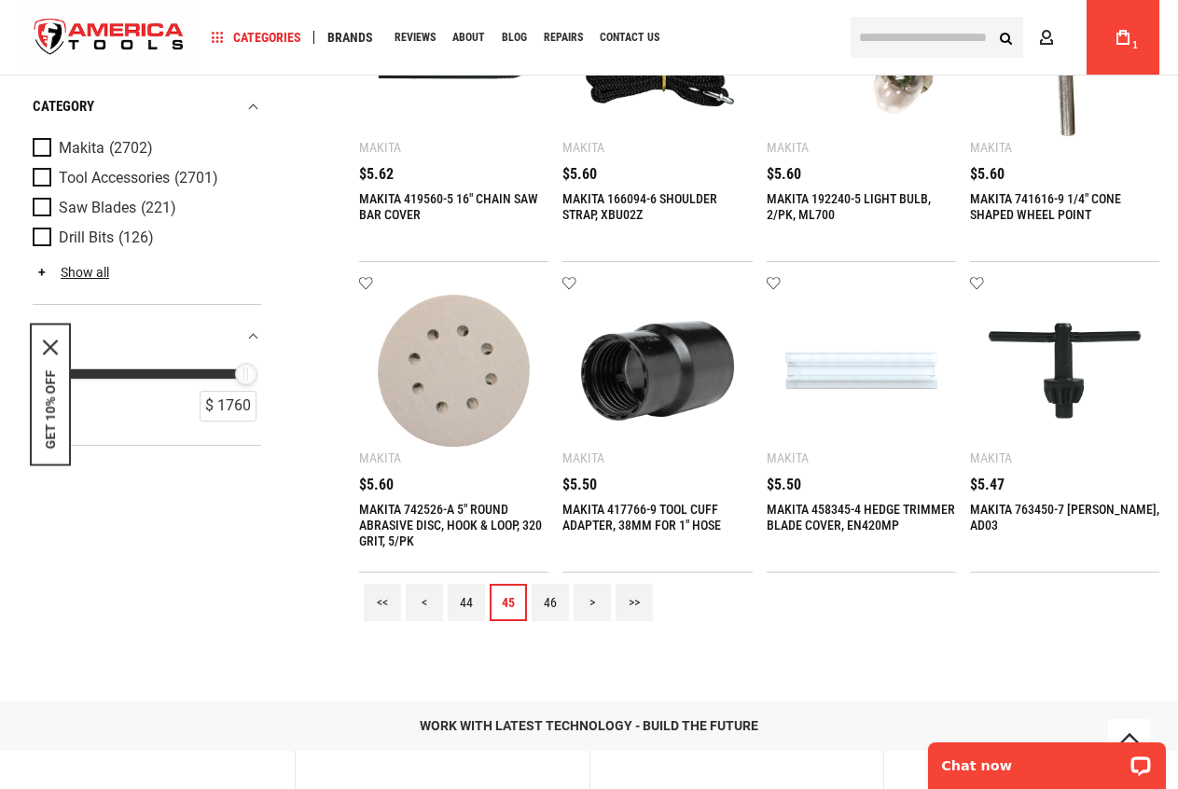
click at [546, 598] on link "46" at bounding box center [550, 602] width 37 height 37
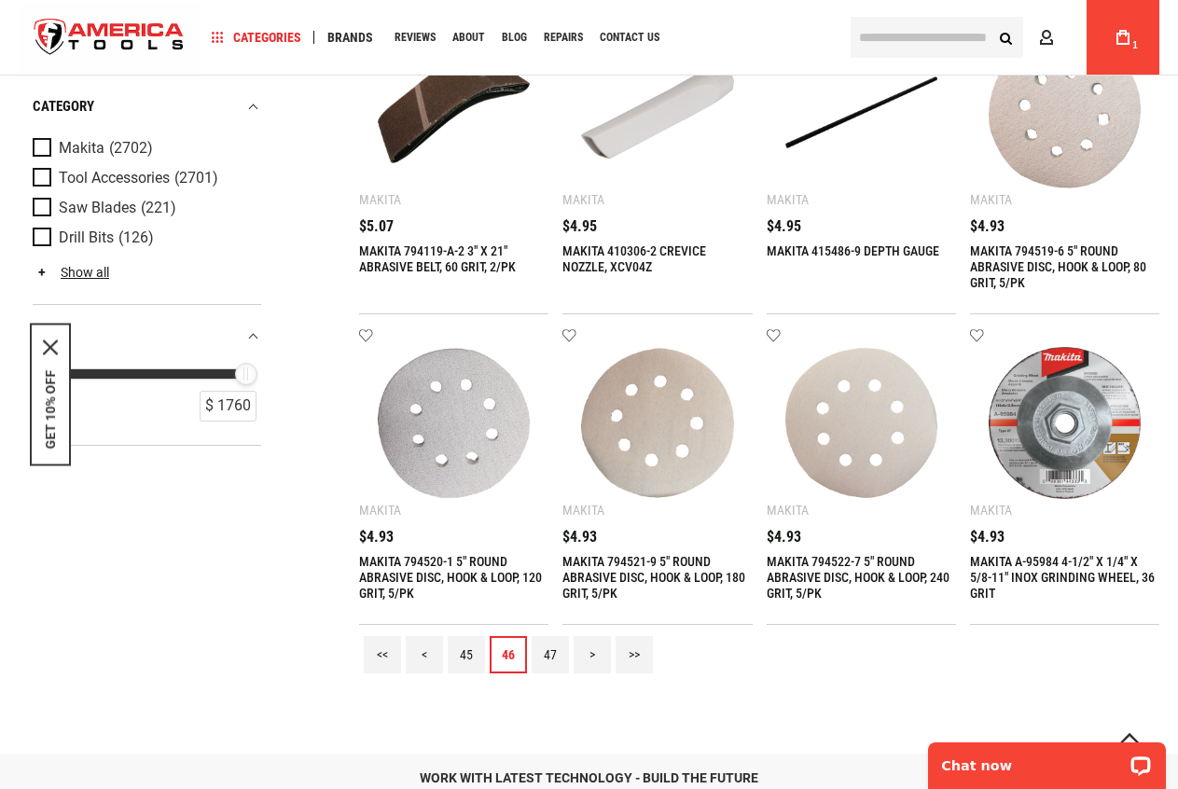
scroll to position [1772, 0]
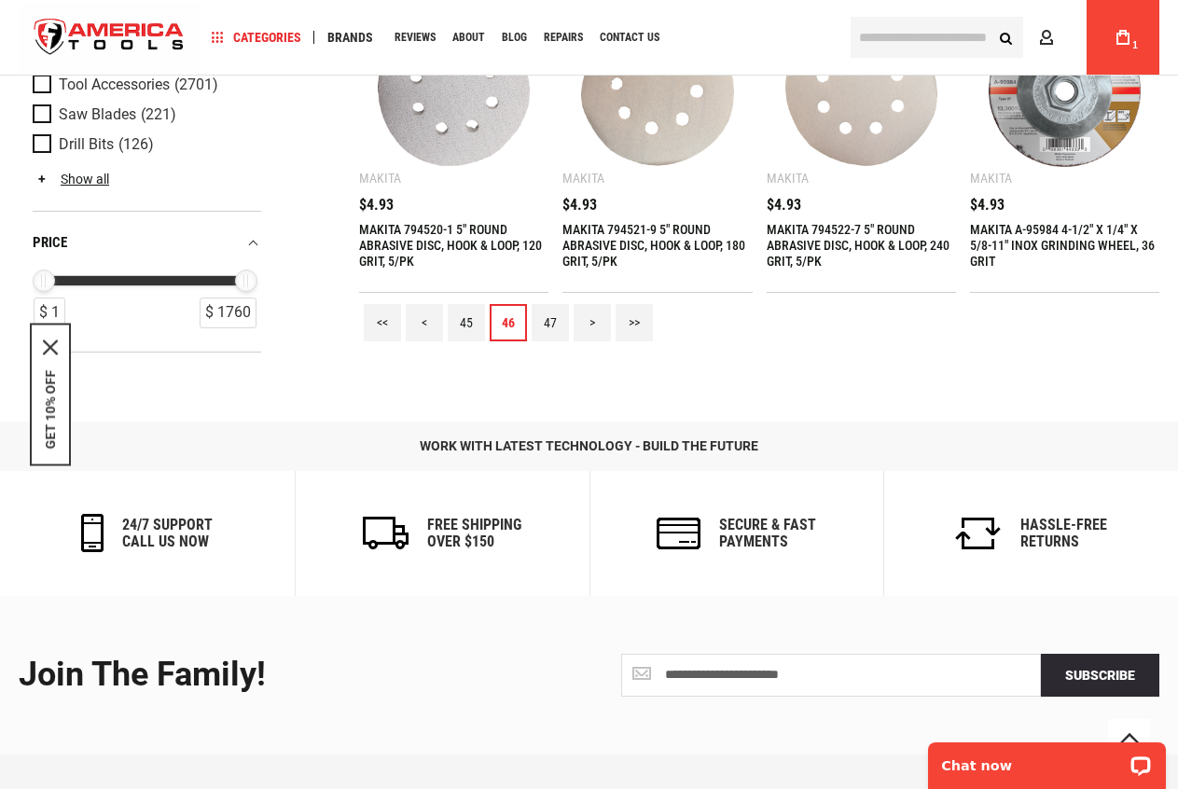
click at [552, 325] on link "47" at bounding box center [550, 322] width 37 height 37
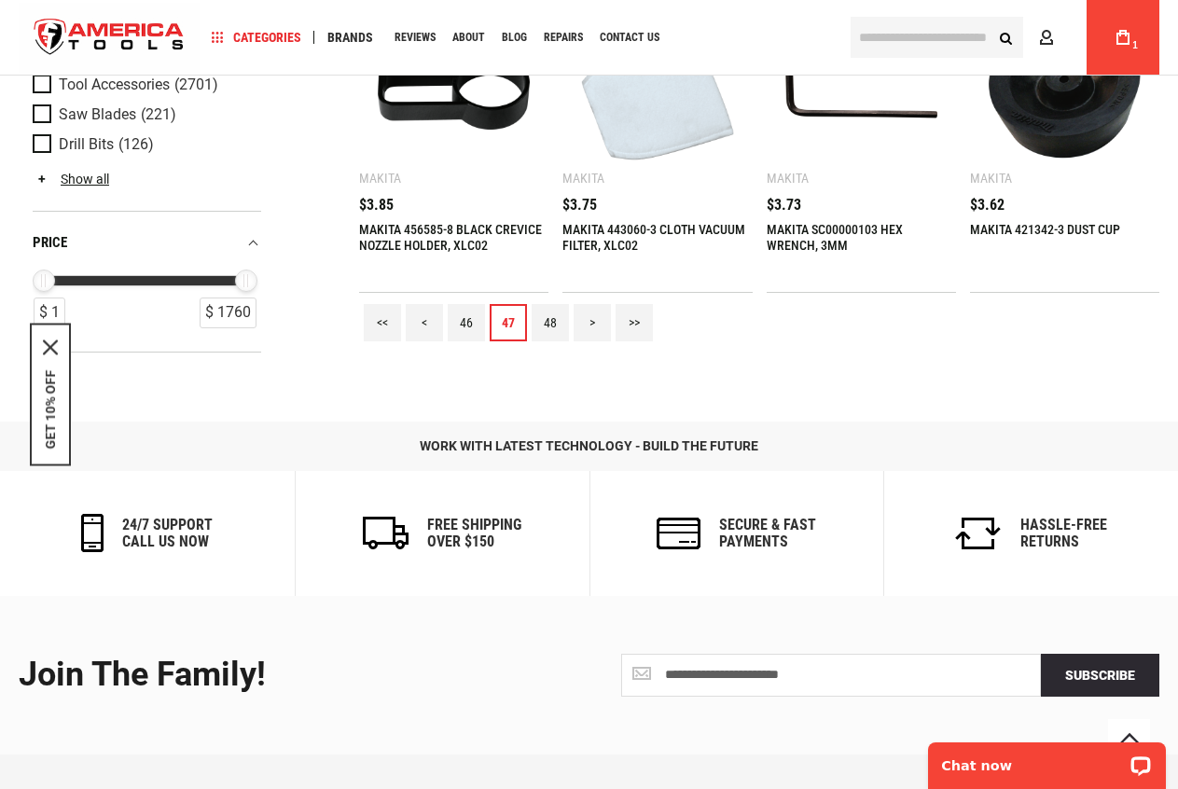
click at [549, 335] on link "48" at bounding box center [550, 322] width 37 height 37
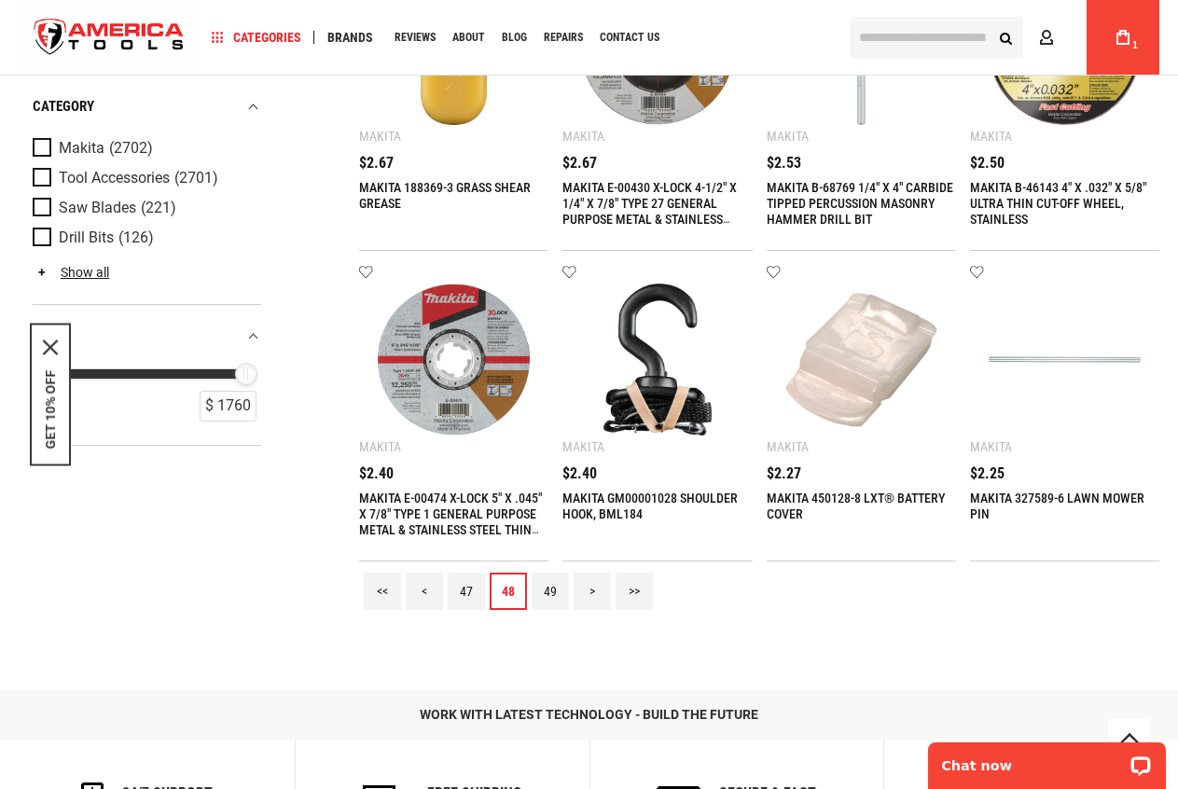
scroll to position [1865, 0]
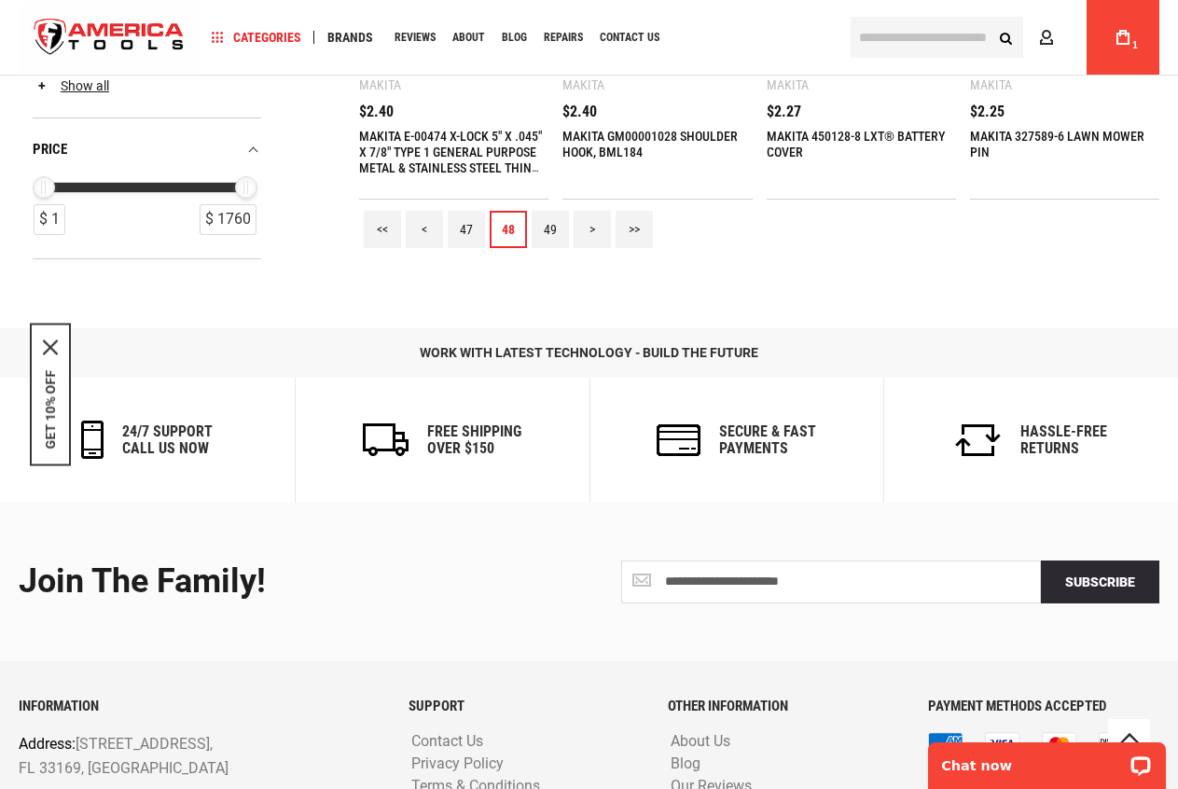
click at [553, 242] on link "49" at bounding box center [550, 229] width 37 height 37
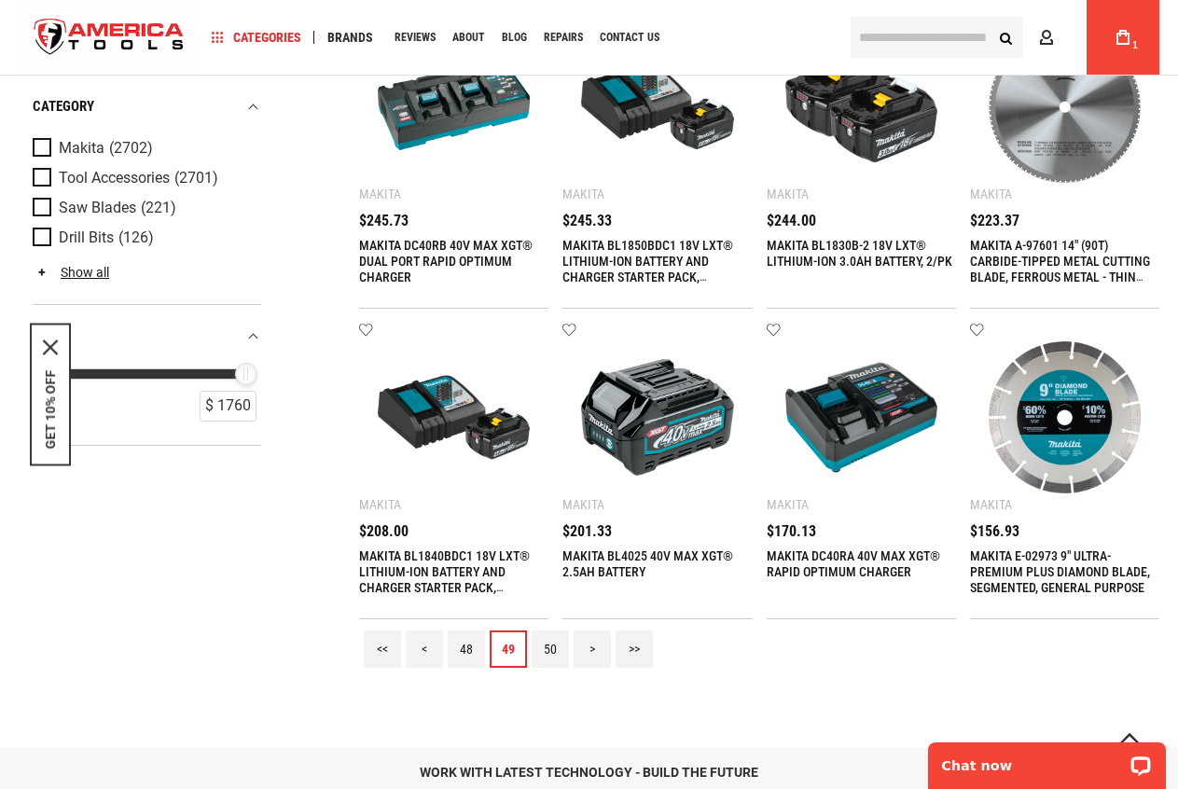
scroll to position [1772, 0]
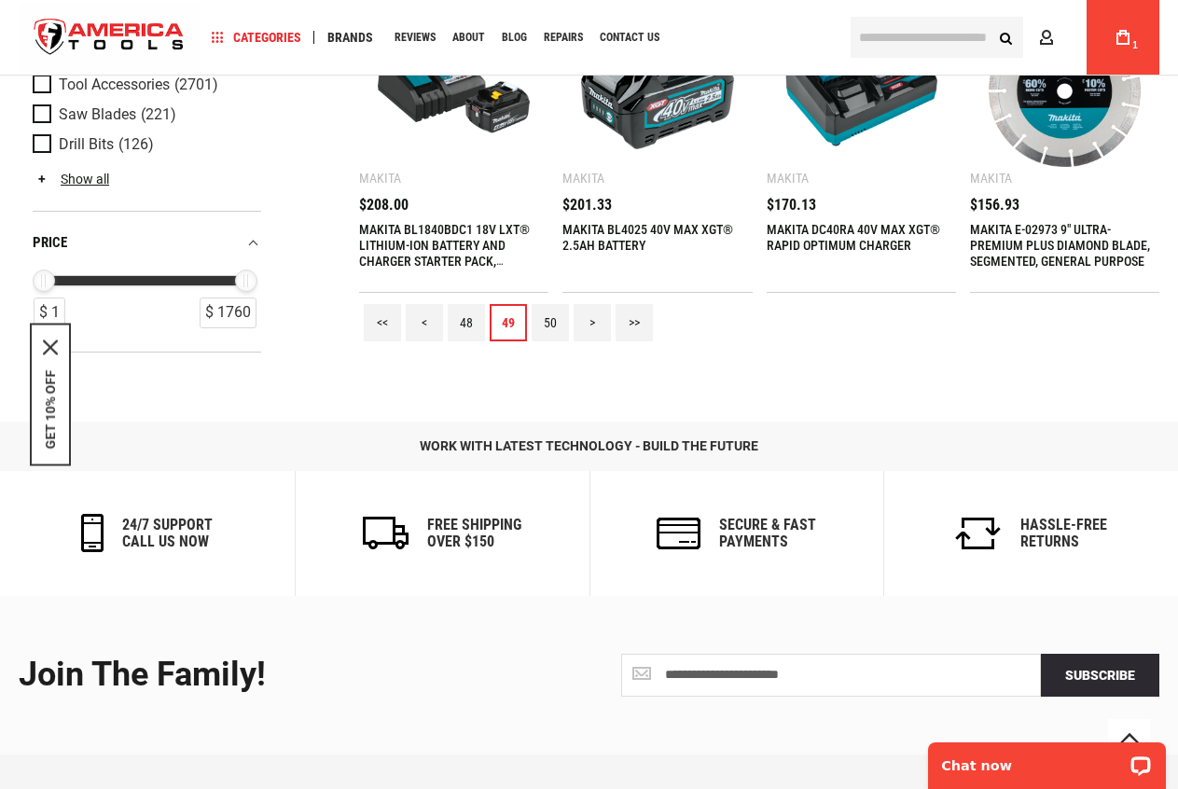
click at [550, 325] on link "50" at bounding box center [550, 322] width 37 height 37
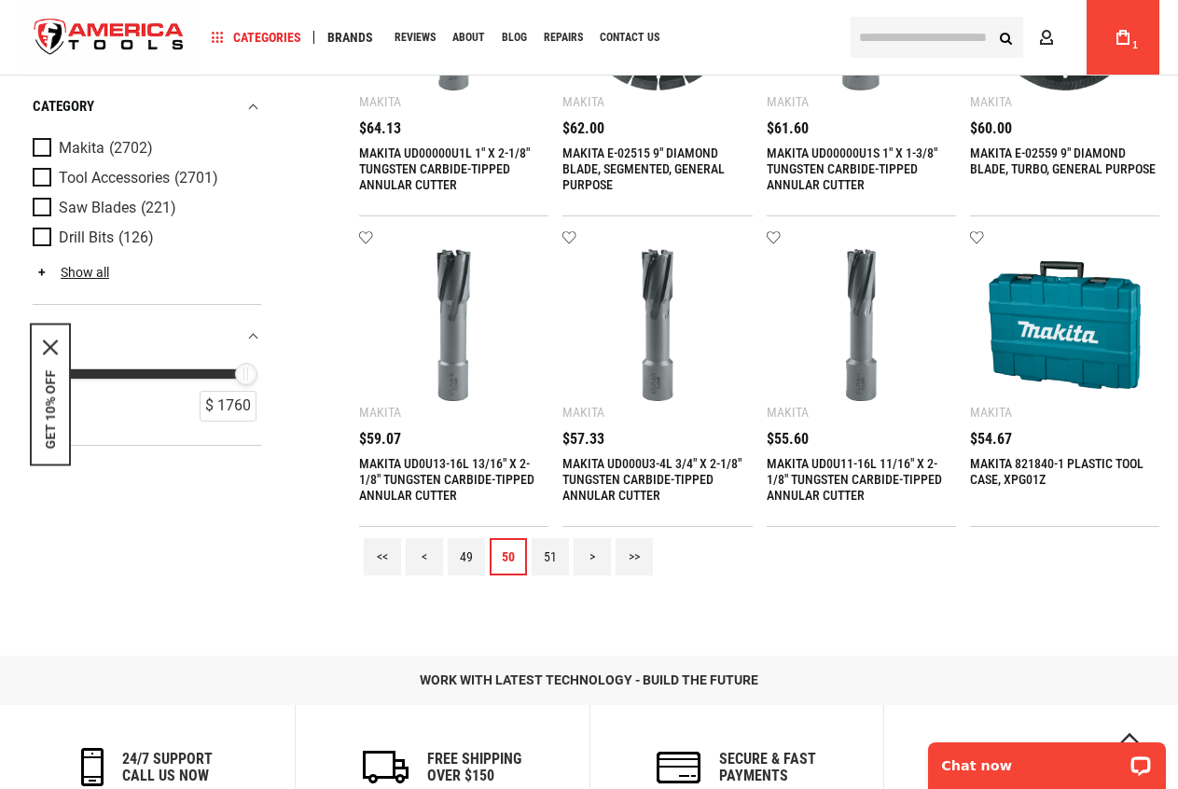
scroll to position [1958, 0]
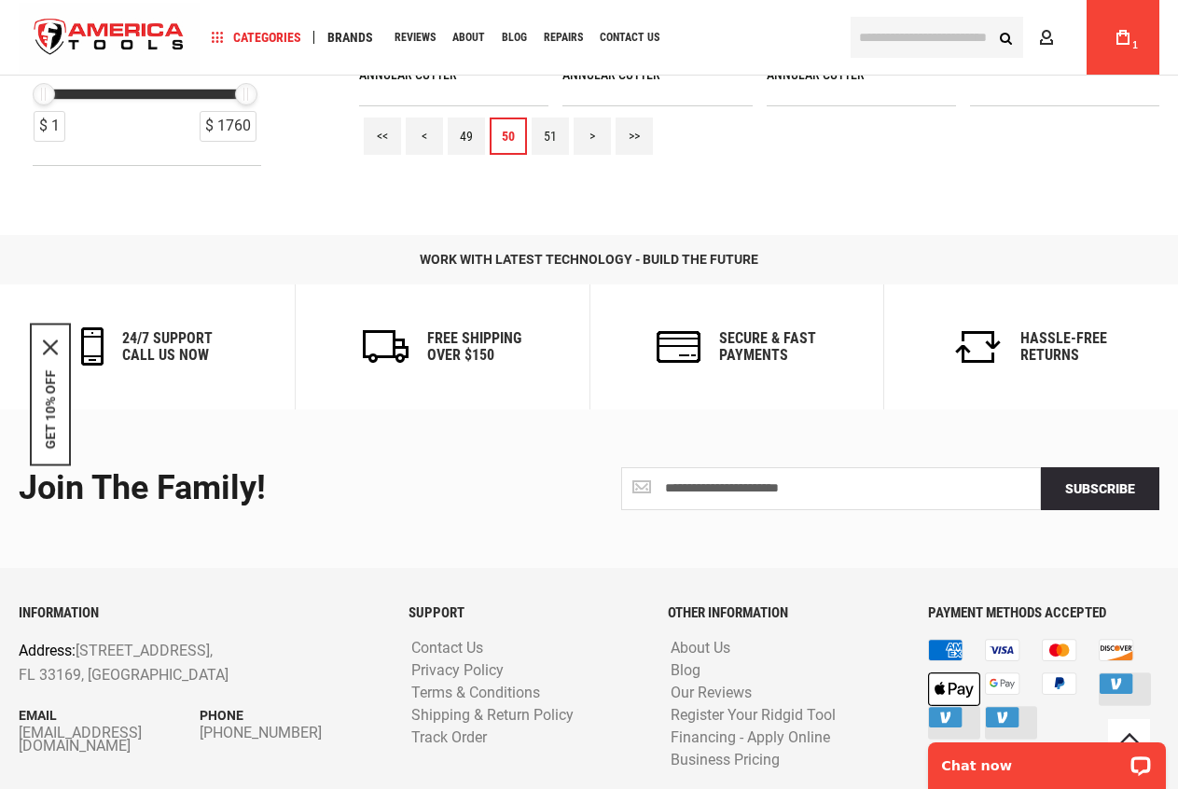
click at [547, 139] on link "51" at bounding box center [550, 136] width 37 height 37
